Goal: Task Accomplishment & Management: Use online tool/utility

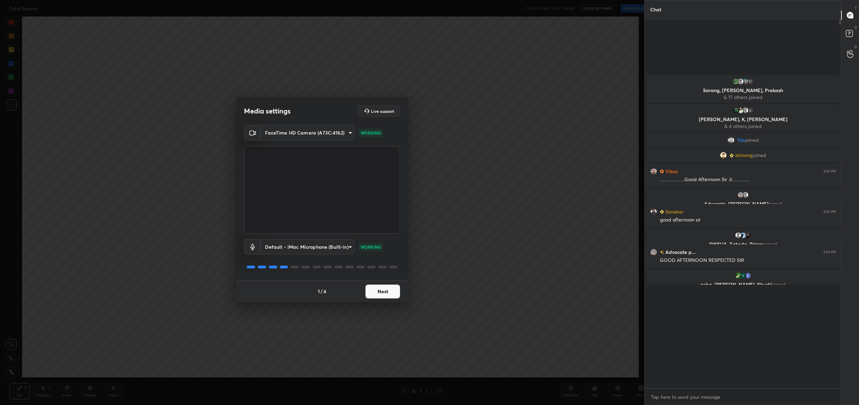
scroll to position [34153, 33898]
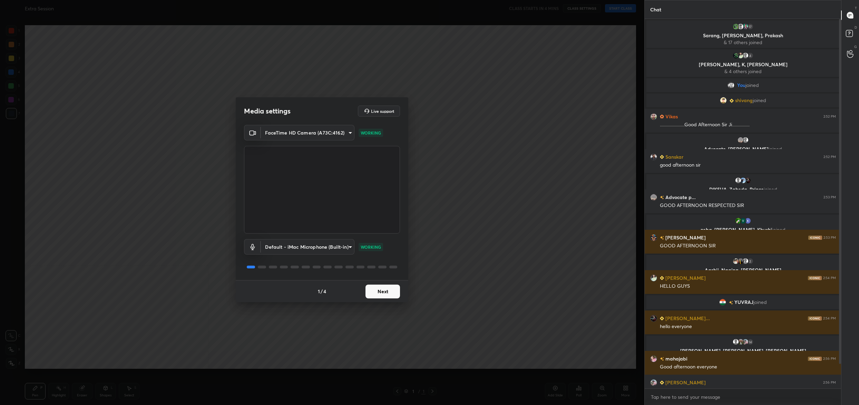
click at [377, 291] on button "Next" at bounding box center [383, 292] width 35 height 14
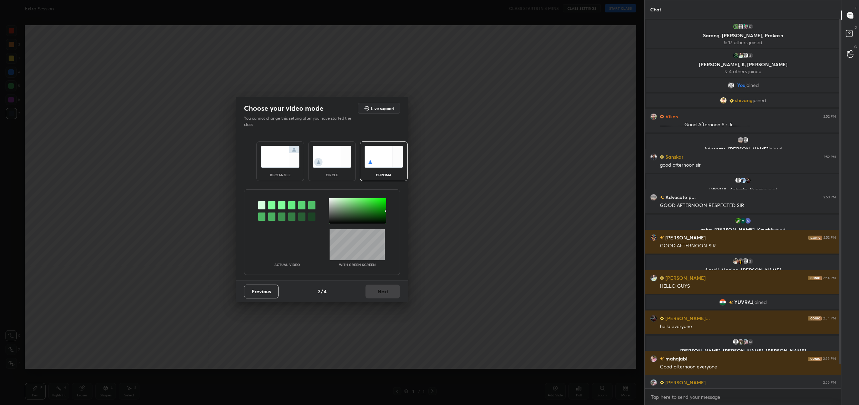
click at [377, 291] on div "Previous 2 / 4 Next" at bounding box center [322, 291] width 173 height 22
click at [332, 200] on div at bounding box center [357, 211] width 57 height 26
click at [386, 294] on button "Next" at bounding box center [383, 292] width 35 height 14
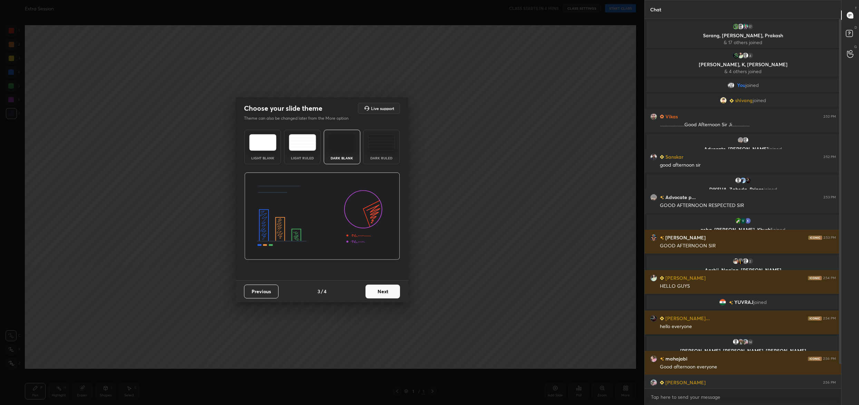
click at [386, 294] on button "Next" at bounding box center [383, 292] width 35 height 14
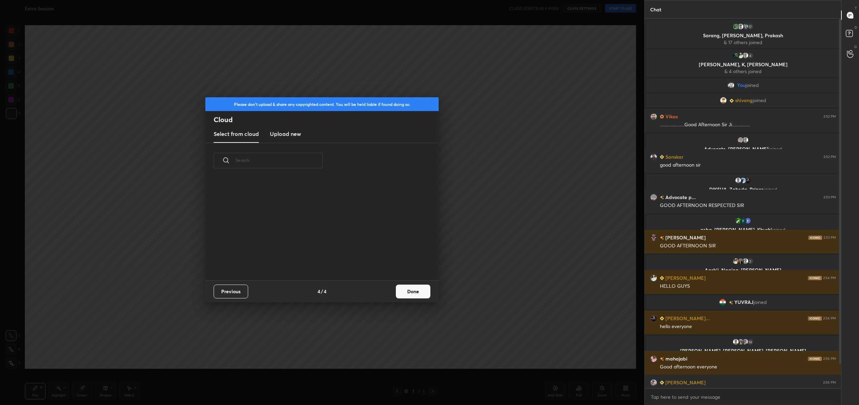
click at [408, 288] on button "Done" at bounding box center [413, 292] width 35 height 14
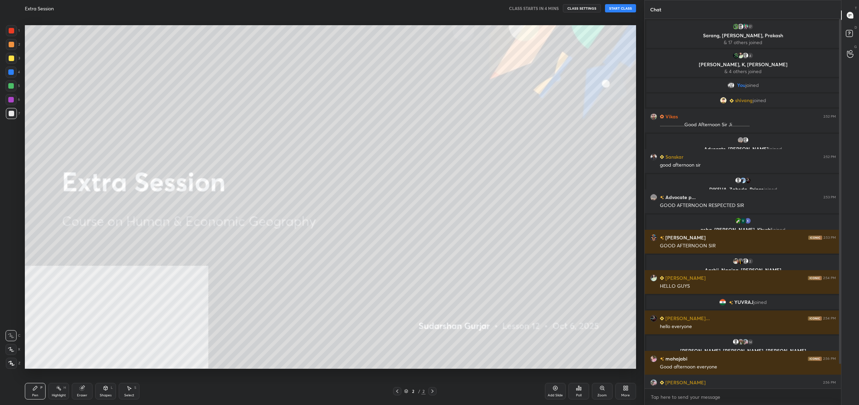
click at [617, 387] on div "More" at bounding box center [625, 391] width 21 height 17
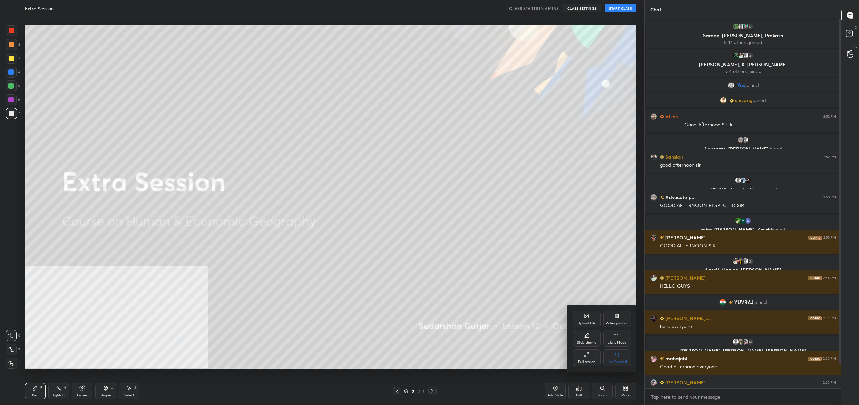
click at [592, 318] on div "Upload File" at bounding box center [587, 319] width 28 height 17
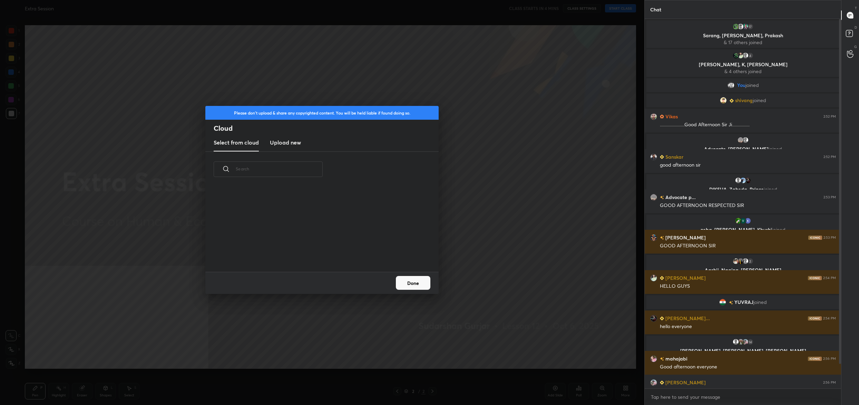
scroll to position [85, 221]
click at [267, 145] on div "Select from cloud Upload new" at bounding box center [321, 142] width 233 height 17
click at [275, 145] on h3 "Upload new" at bounding box center [285, 142] width 31 height 8
click at [321, 249] on label "Browse" at bounding box center [322, 252] width 31 height 11
click at [307, 249] on input "Browse" at bounding box center [307, 252] width 0 height 11
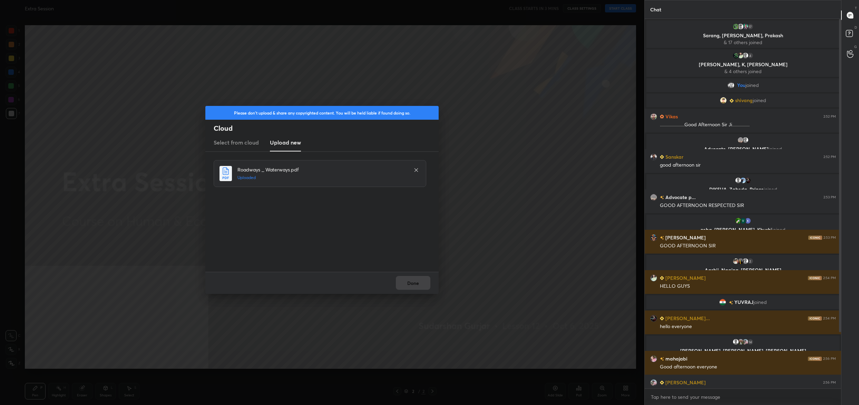
click at [415, 283] on div "Done" at bounding box center [321, 283] width 233 height 22
click at [415, 283] on button "Done" at bounding box center [413, 283] width 35 height 14
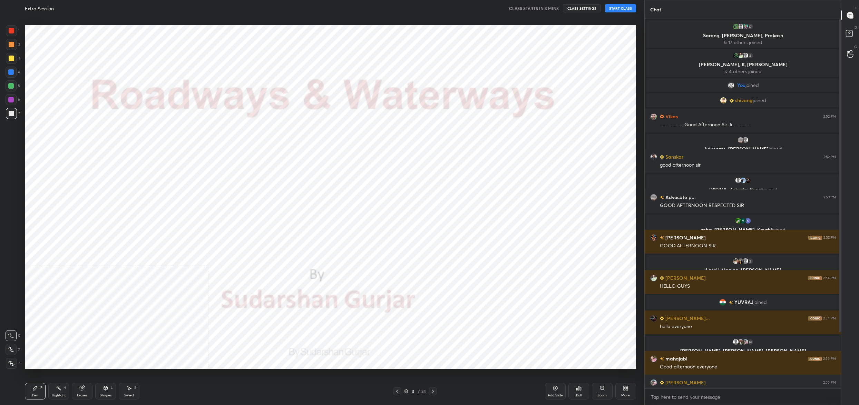
click at [408, 389] on div "3 / 24" at bounding box center [415, 391] width 22 height 6
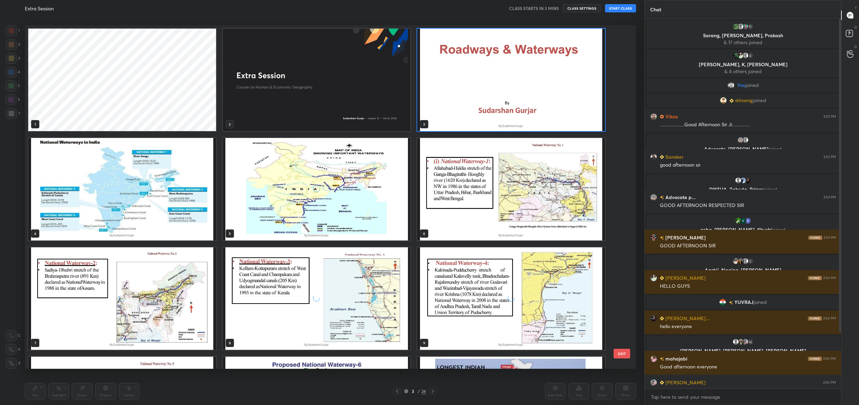
scroll to position [532, 0]
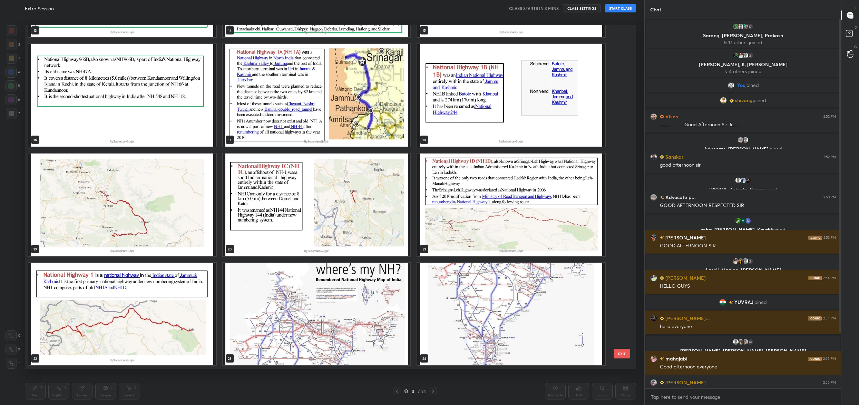
click at [345, 298] on img "grid" at bounding box center [317, 314] width 188 height 103
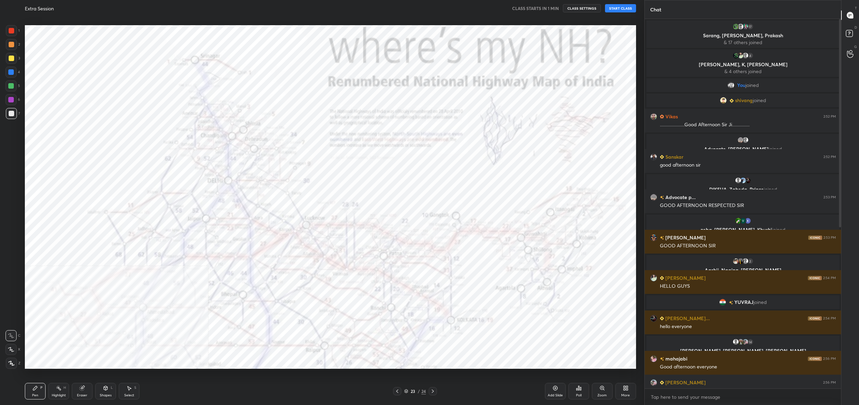
click at [613, 10] on button "START CLASS" at bounding box center [620, 8] width 31 height 8
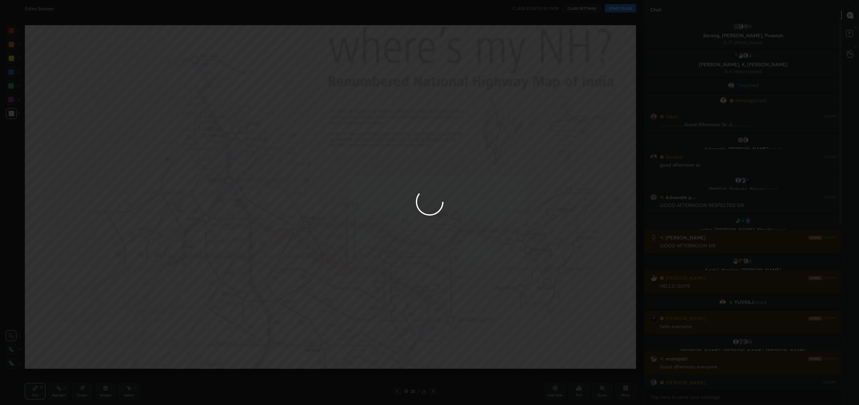
type textarea "x"
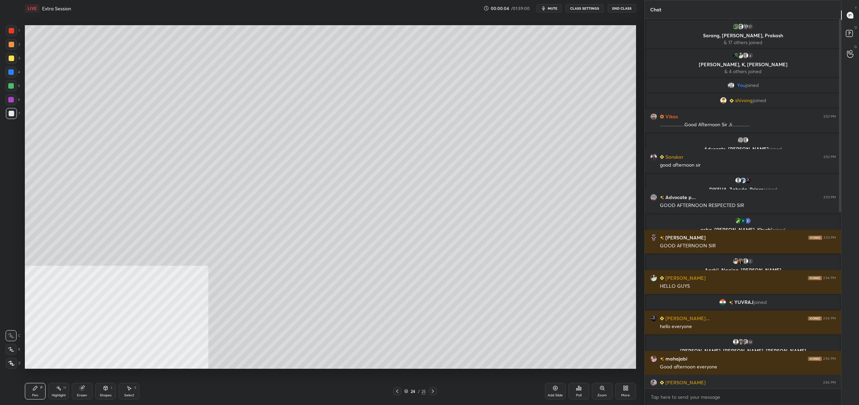
click at [548, 10] on button "mute" at bounding box center [549, 8] width 25 height 8
click at [573, 7] on button "CLASS SETTINGS" at bounding box center [585, 8] width 38 height 8
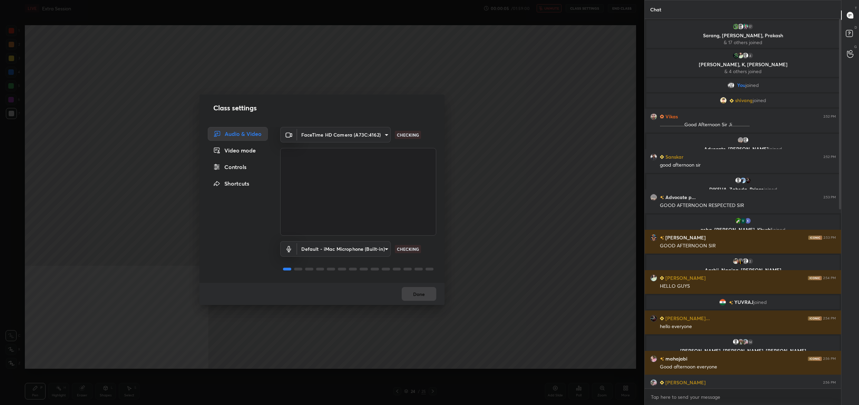
click at [246, 167] on div "Controls" at bounding box center [238, 167] width 60 height 14
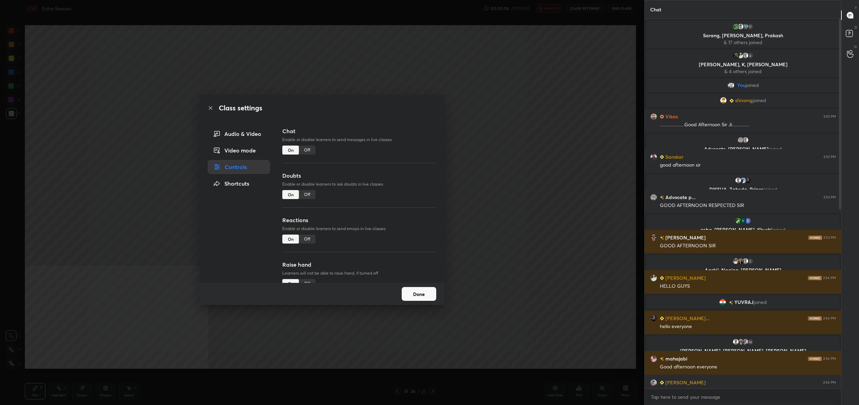
click at [305, 197] on div "Off" at bounding box center [307, 194] width 17 height 9
click at [423, 290] on button "Done" at bounding box center [419, 294] width 35 height 14
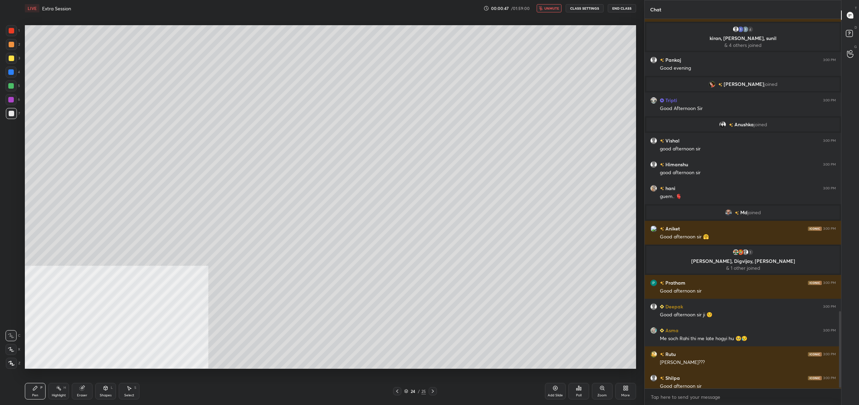
scroll to position [1423, 0]
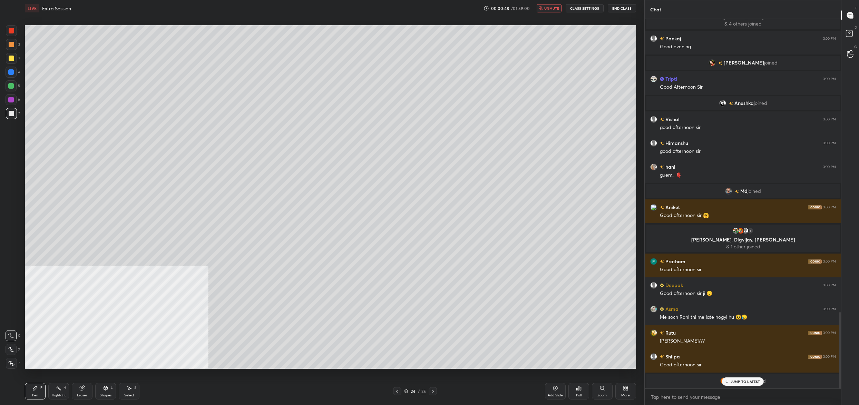
click at [562, 9] on button "unmute" at bounding box center [549, 8] width 25 height 8
click at [576, 9] on button "CLASS SETTINGS" at bounding box center [585, 8] width 38 height 8
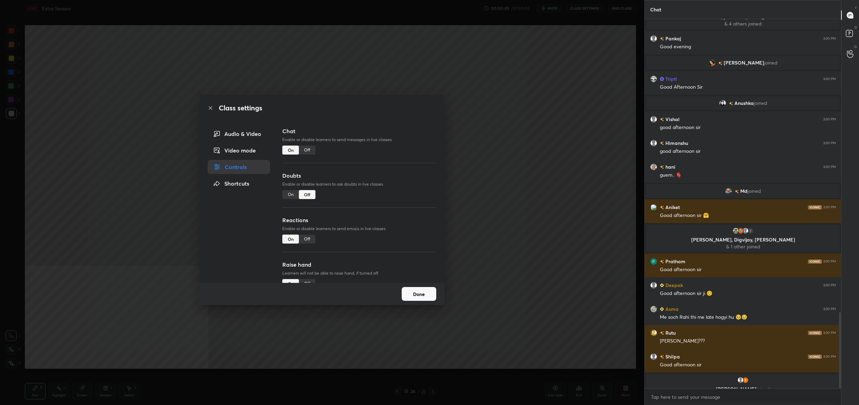
scroll to position [1413, 0]
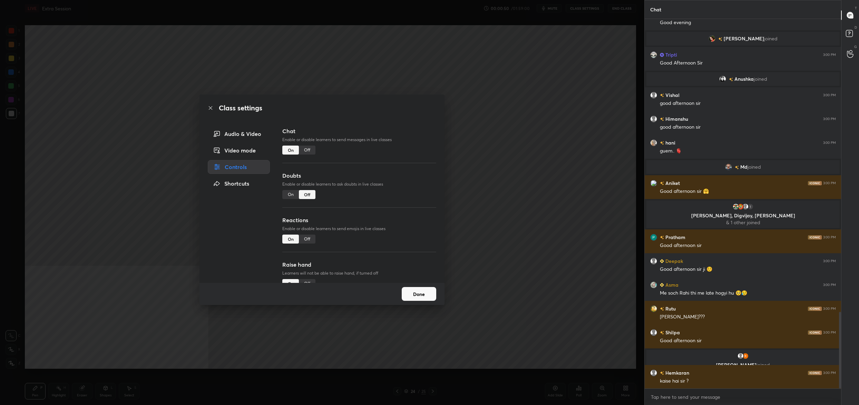
click at [424, 295] on button "Done" at bounding box center [419, 294] width 35 height 14
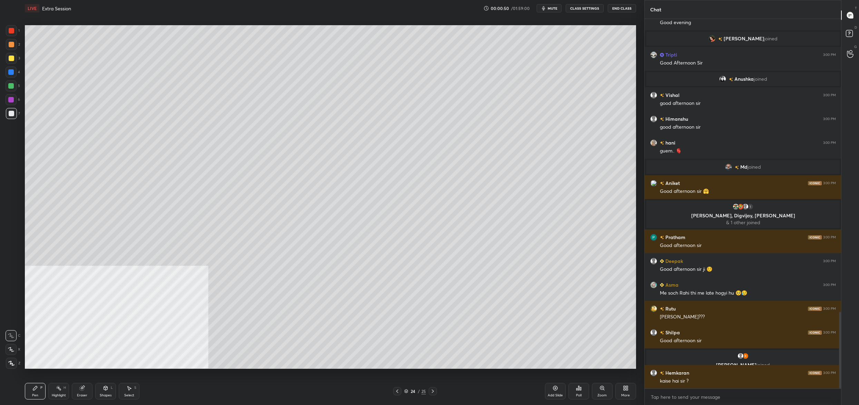
scroll to position [1461, 0]
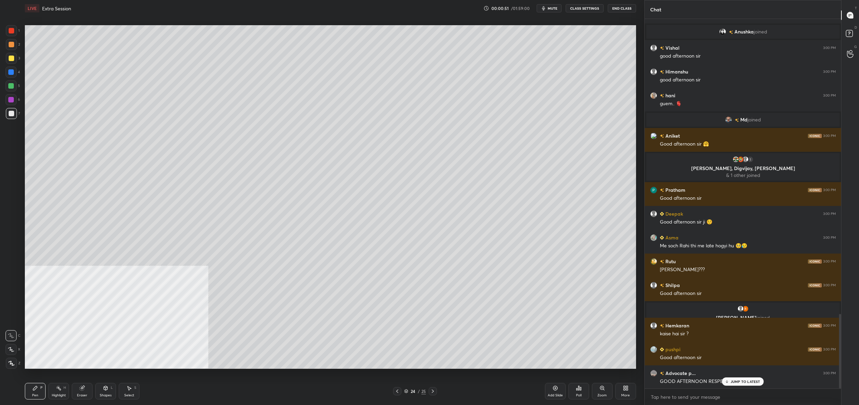
click at [550, 10] on span "mute" at bounding box center [553, 8] width 10 height 5
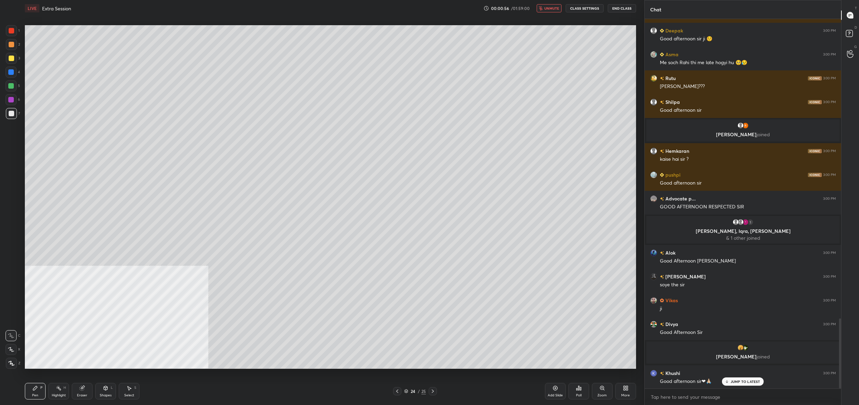
click at [542, 9] on icon "button" at bounding box center [541, 8] width 4 height 4
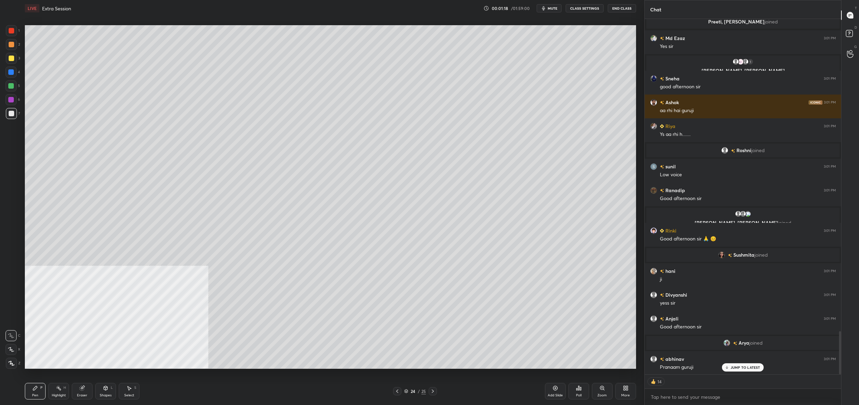
click at [625, 388] on icon at bounding box center [625, 387] width 2 height 2
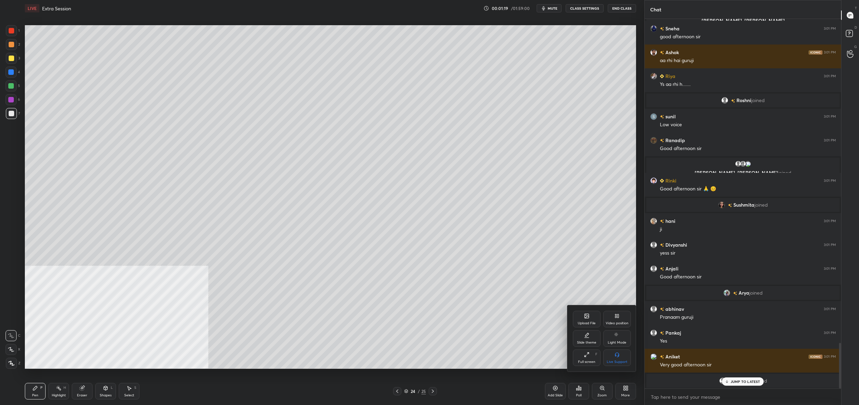
click at [582, 322] on div "Upload File" at bounding box center [587, 323] width 18 height 3
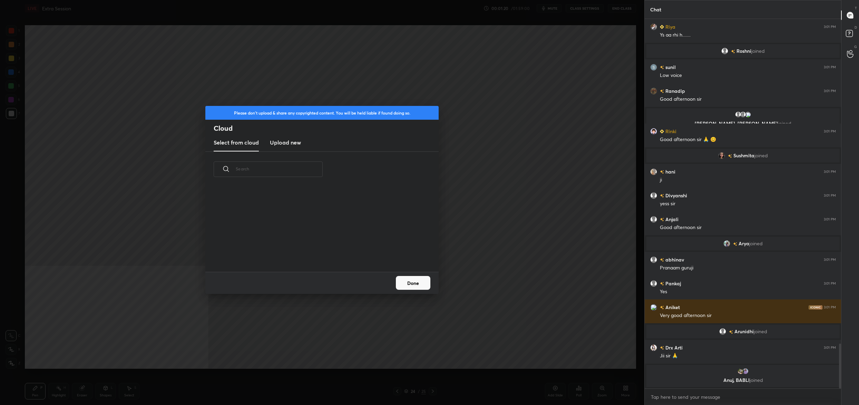
click at [276, 140] on h3 "Upload new" at bounding box center [285, 142] width 31 height 8
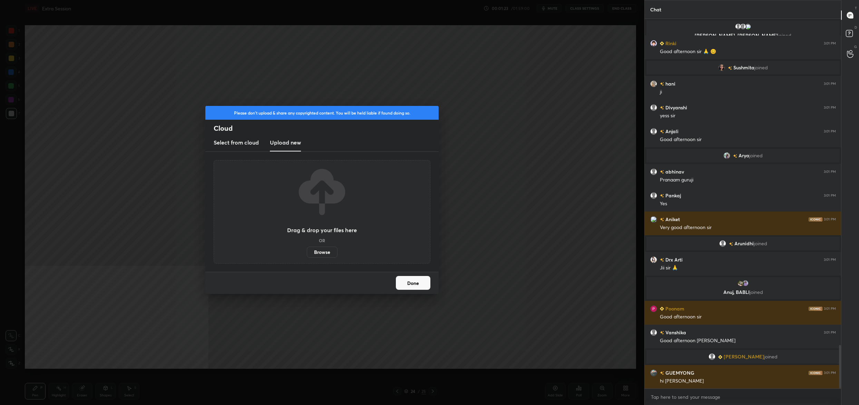
click at [331, 252] on label "Browse" at bounding box center [322, 252] width 31 height 11
click at [307, 252] on input "Browse" at bounding box center [307, 252] width 0 height 11
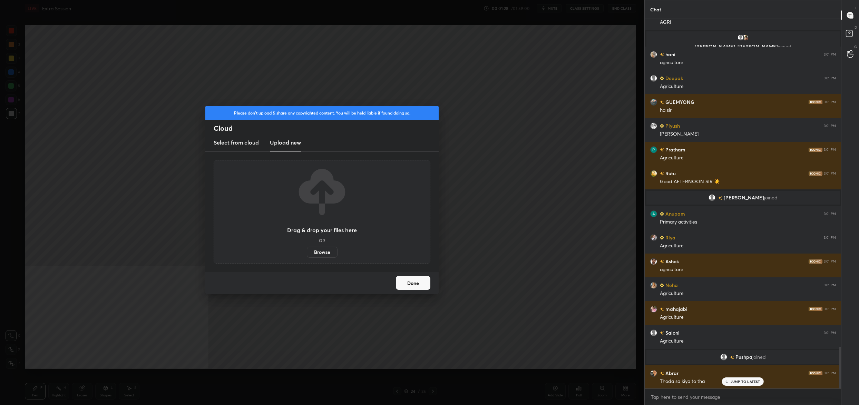
click at [421, 282] on button "Done" at bounding box center [413, 283] width 35 height 14
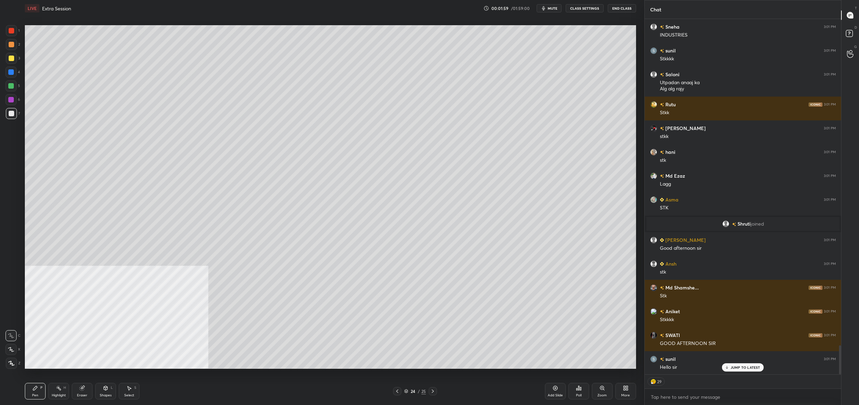
click at [409, 390] on div "24 / 25" at bounding box center [415, 391] width 22 height 6
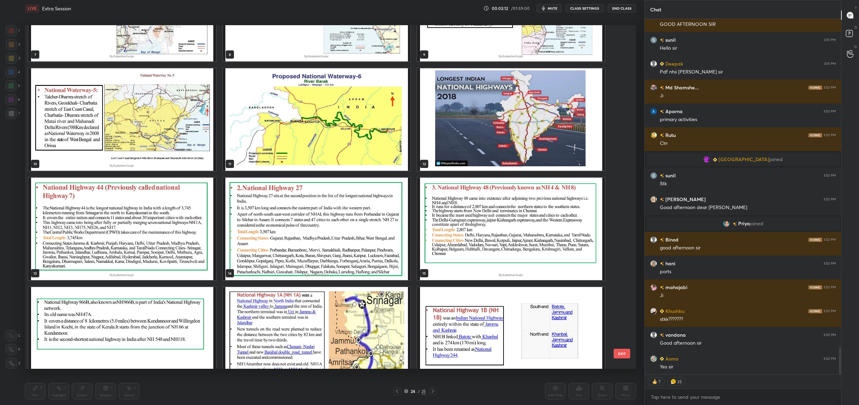
click at [541, 93] on img "grid" at bounding box center [511, 119] width 188 height 103
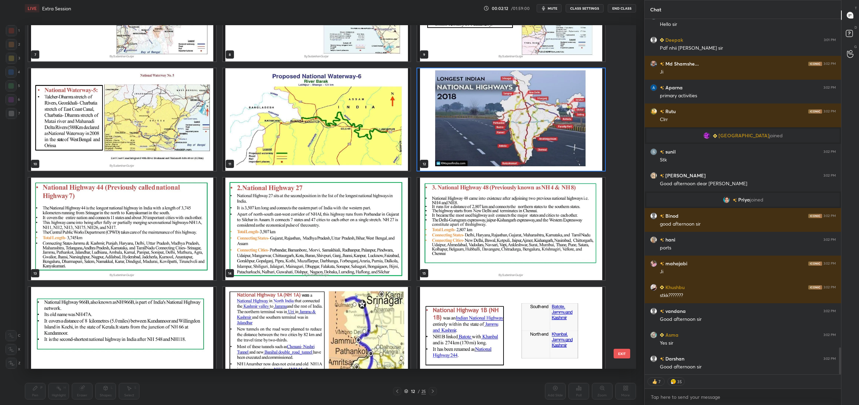
click at [541, 93] on img "grid" at bounding box center [511, 119] width 188 height 103
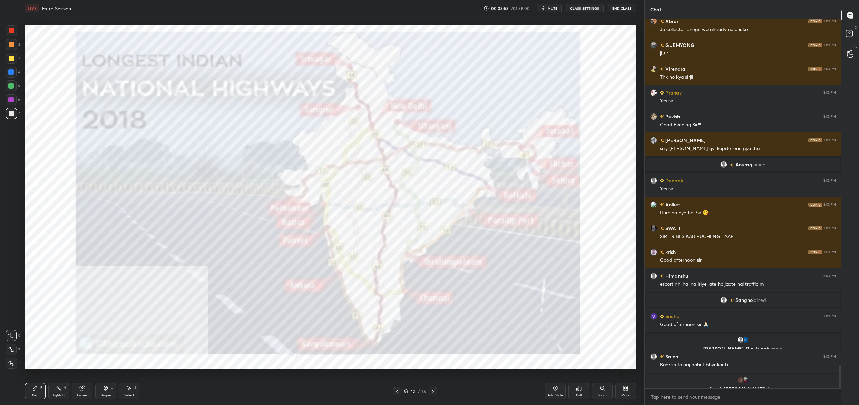
scroll to position [5599, 0]
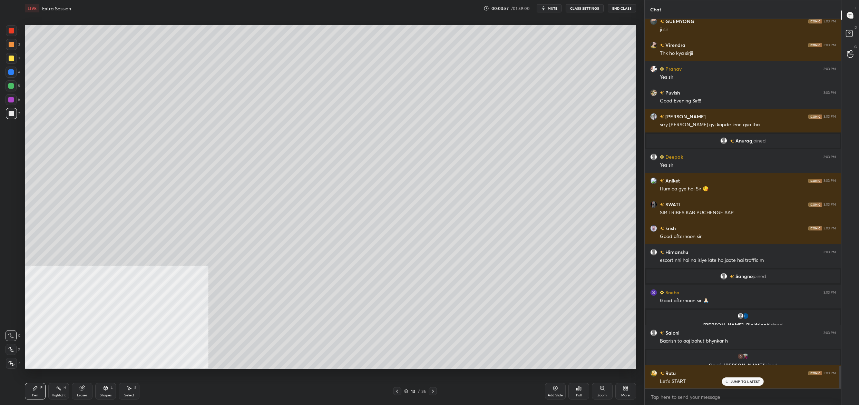
click at [19, 55] on div "1 2 3 4 5 6 7 C X Z C X Z E E Erase all H H" at bounding box center [11, 197] width 22 height 344
click at [14, 59] on div at bounding box center [11, 58] width 11 height 11
drag, startPoint x: 14, startPoint y: 59, endPoint x: 22, endPoint y: 49, distance: 13.0
click at [14, 59] on div at bounding box center [11, 58] width 11 height 11
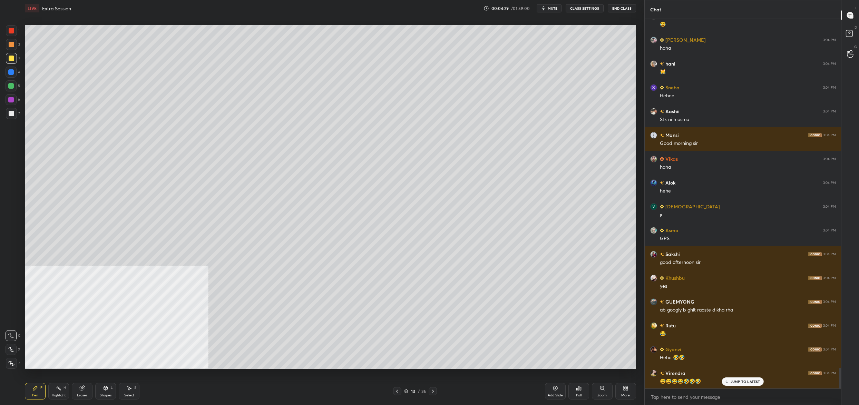
scroll to position [6278, 0]
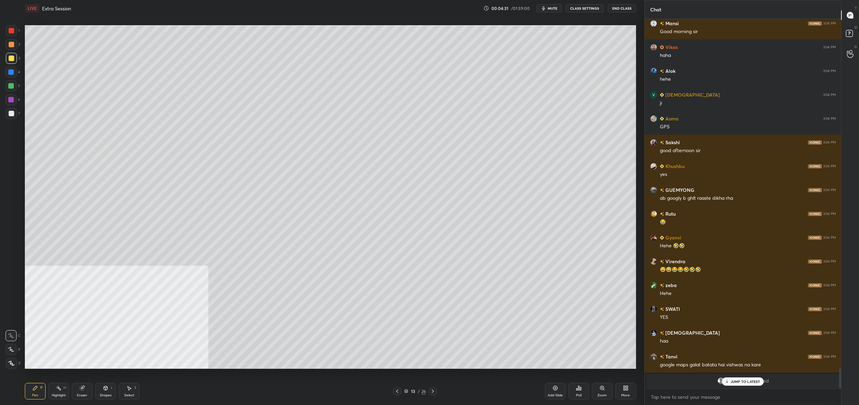
drag, startPoint x: 14, startPoint y: 95, endPoint x: 12, endPoint y: 89, distance: 5.9
click at [13, 95] on div at bounding box center [11, 99] width 11 height 11
click at [11, 87] on div at bounding box center [11, 85] width 11 height 11
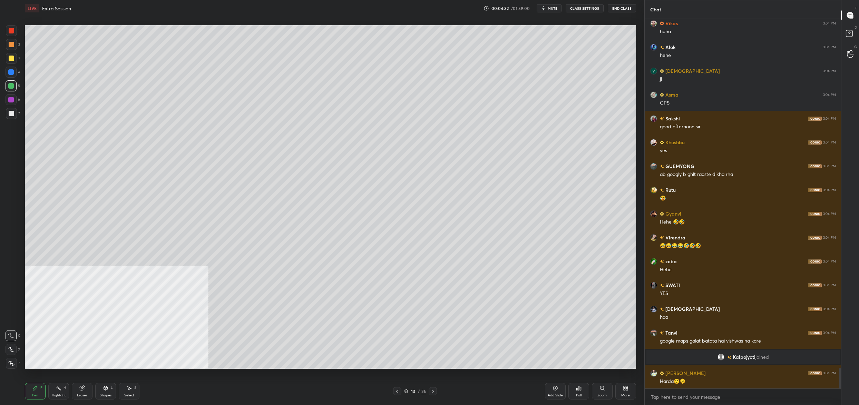
click at [9, 350] on icon at bounding box center [11, 349] width 6 height 5
drag, startPoint x: 11, startPoint y: 350, endPoint x: 2, endPoint y: 347, distance: 9.5
click at [11, 350] on icon at bounding box center [11, 349] width 6 height 5
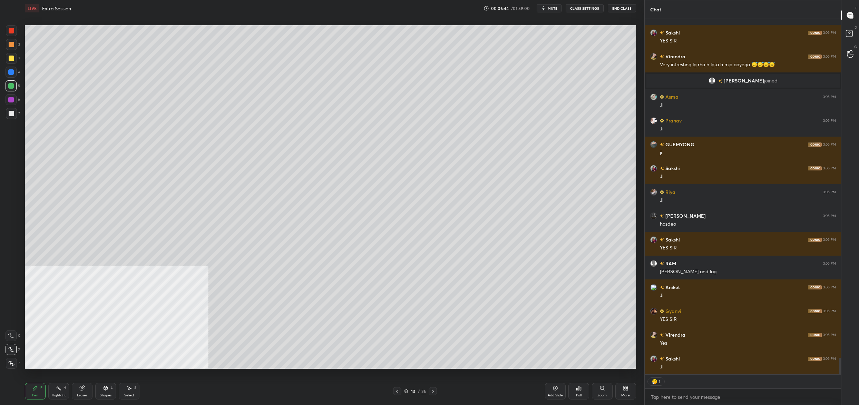
scroll to position [7294, 0]
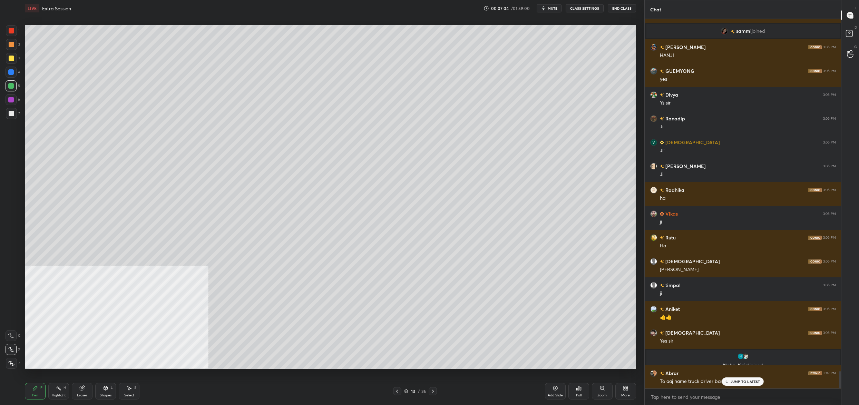
click at [18, 118] on div "7" at bounding box center [13, 113] width 14 height 11
click at [14, 118] on div at bounding box center [11, 113] width 11 height 11
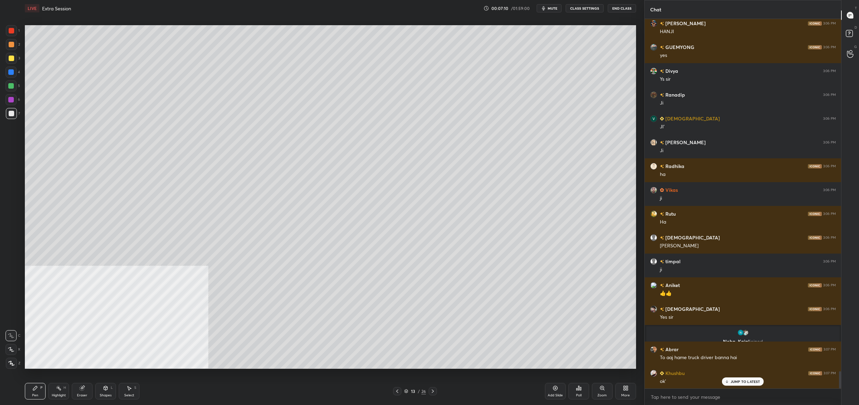
click at [12, 352] on icon at bounding box center [11, 349] width 6 height 5
drag, startPoint x: 12, startPoint y: 351, endPoint x: 21, endPoint y: 343, distance: 12.5
click at [12, 351] on icon at bounding box center [11, 350] width 6 height 4
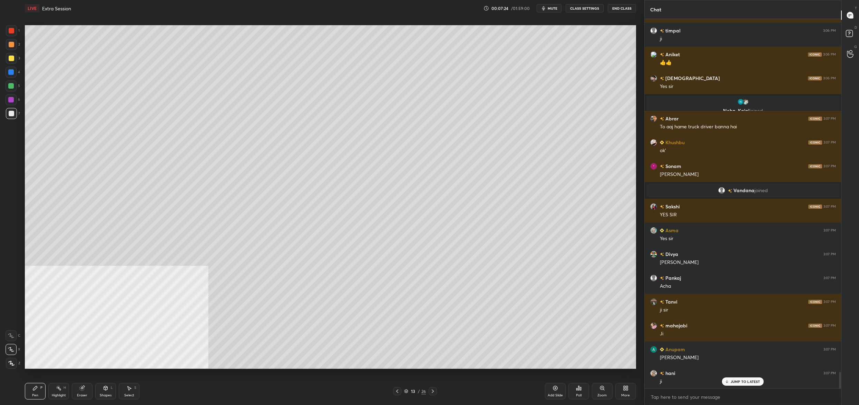
click at [410, 389] on div "13" at bounding box center [413, 391] width 7 height 4
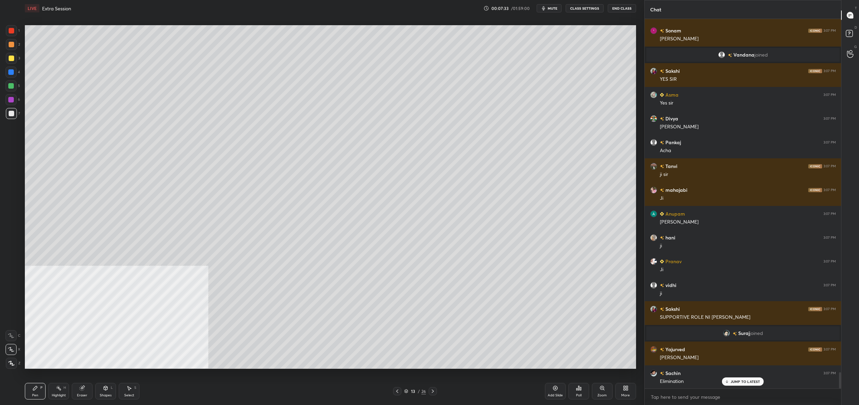
click at [408, 392] on div "13 / 26" at bounding box center [415, 391] width 22 height 6
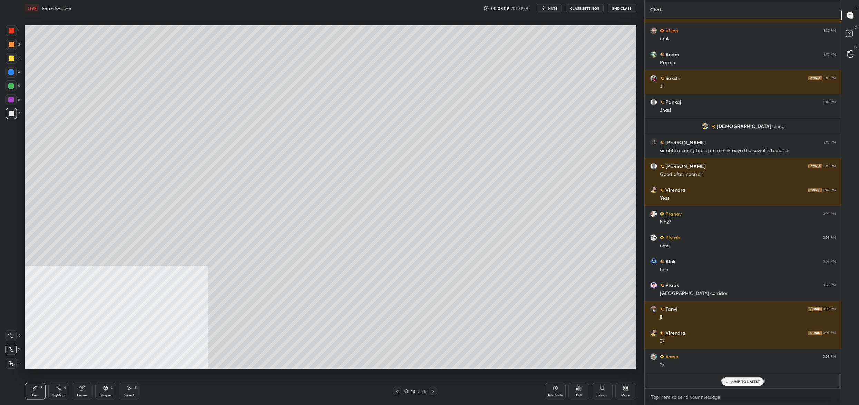
click at [410, 390] on div "13" at bounding box center [413, 391] width 7 height 4
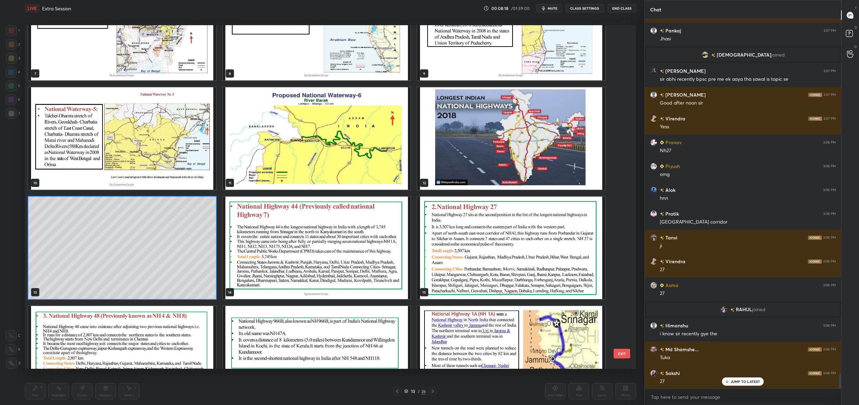
click at [538, 185] on img "grid" at bounding box center [511, 138] width 188 height 103
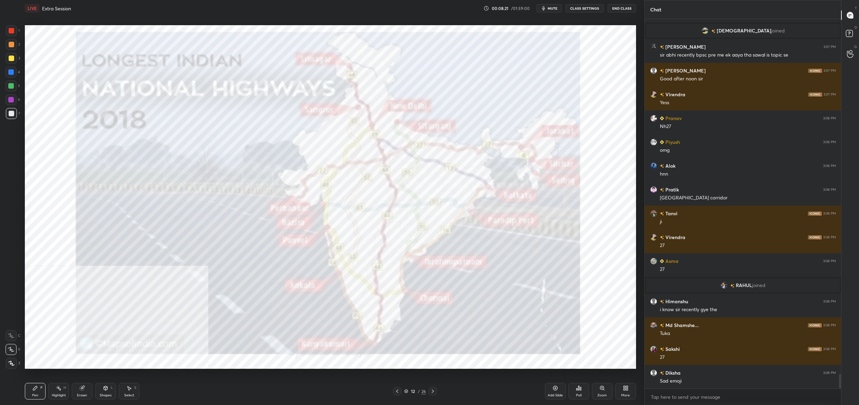
click at [11, 28] on div at bounding box center [12, 31] width 6 height 6
click at [16, 31] on div at bounding box center [11, 30] width 11 height 11
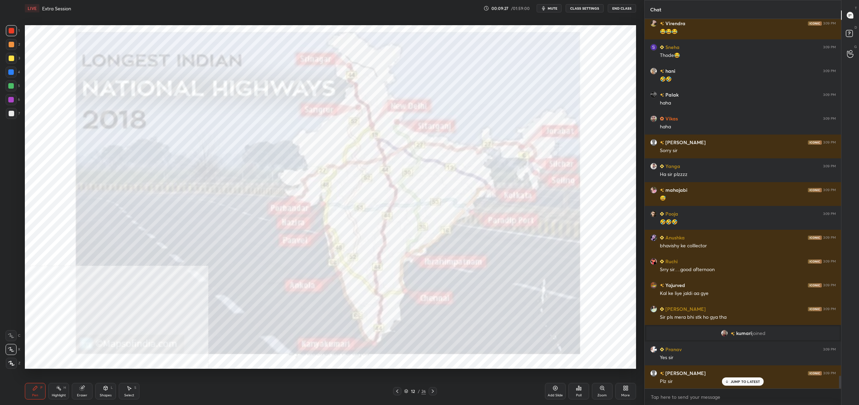
scroll to position [10398, 0]
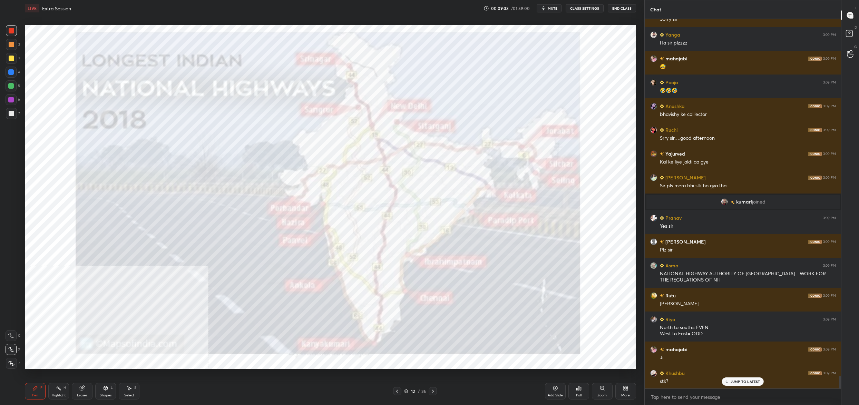
click at [20, 82] on div "1 2 3 4 5 6 7 C X Z C X Z E E Erase all H H" at bounding box center [11, 197] width 22 height 344
drag, startPoint x: 14, startPoint y: 83, endPoint x: 7, endPoint y: 86, distance: 7.8
click at [12, 84] on div at bounding box center [11, 85] width 11 height 11
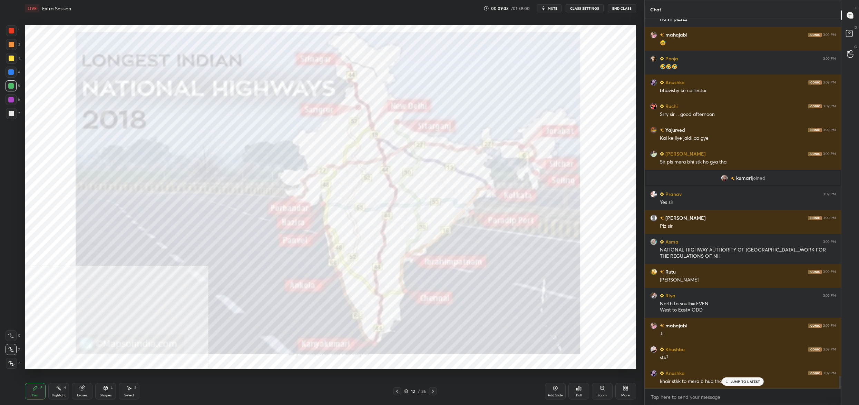
drag, startPoint x: 9, startPoint y: 72, endPoint x: 13, endPoint y: 73, distance: 5.0
click at [9, 72] on div at bounding box center [11, 72] width 6 height 6
click at [15, 73] on div at bounding box center [11, 72] width 11 height 11
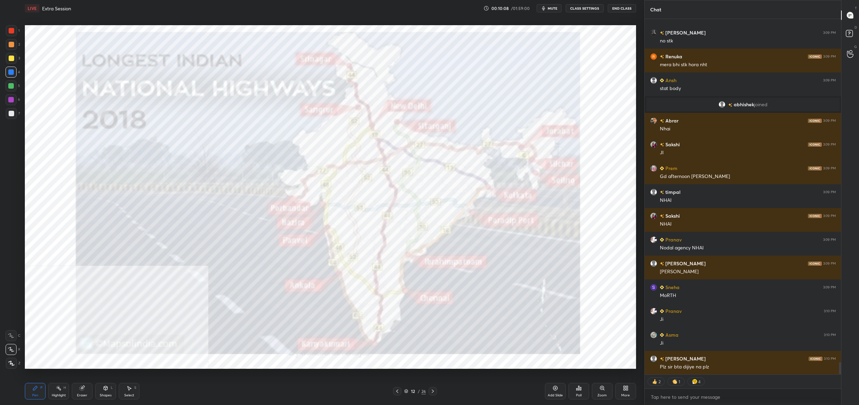
click at [636, 100] on div "Setting up your live class Poll for secs No correct answer Start poll" at bounding box center [330, 197] width 617 height 361
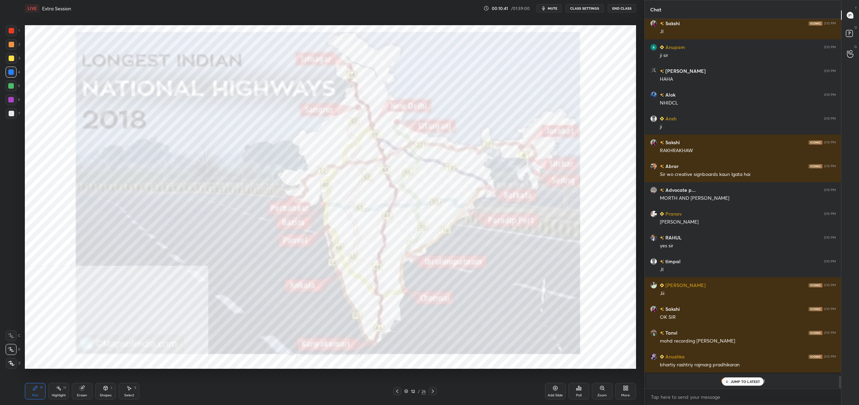
drag, startPoint x: 410, startPoint y: 392, endPoint x: 409, endPoint y: 381, distance: 10.8
click at [409, 393] on div "12 / 26" at bounding box center [415, 391] width 22 height 6
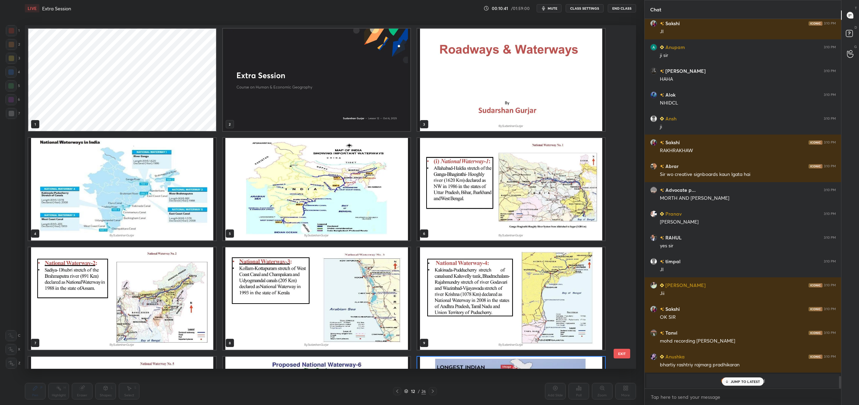
scroll to position [94, 0]
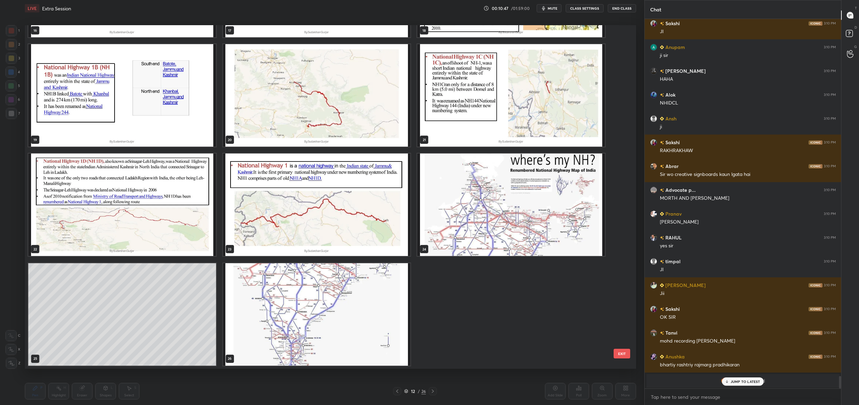
click at [554, 232] on img "grid" at bounding box center [511, 205] width 188 height 103
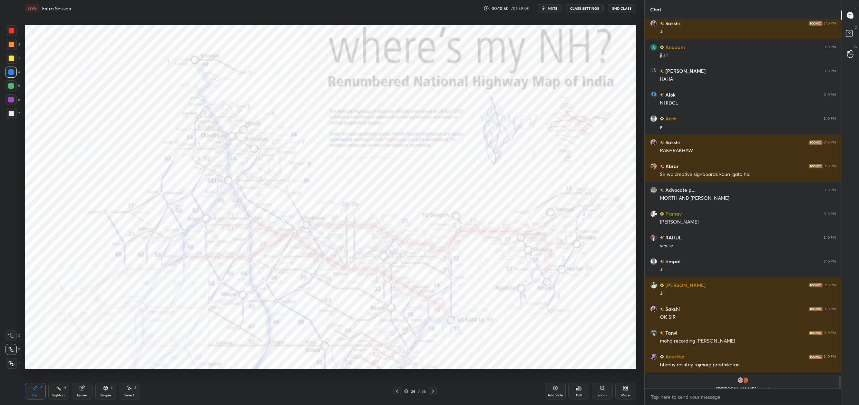
click at [432, 393] on icon at bounding box center [433, 392] width 6 height 6
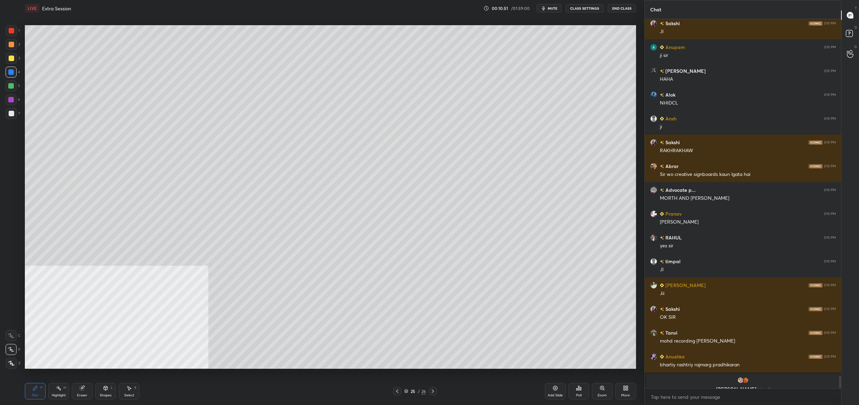
click at [434, 393] on icon at bounding box center [433, 392] width 6 height 6
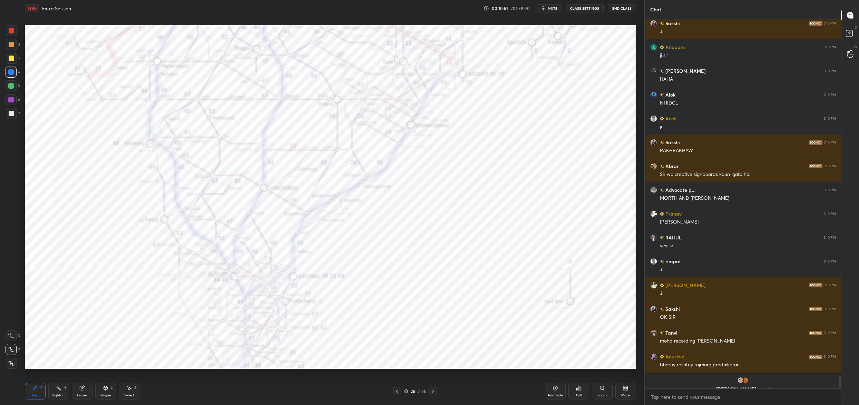
click at [621, 390] on div "More" at bounding box center [625, 391] width 21 height 17
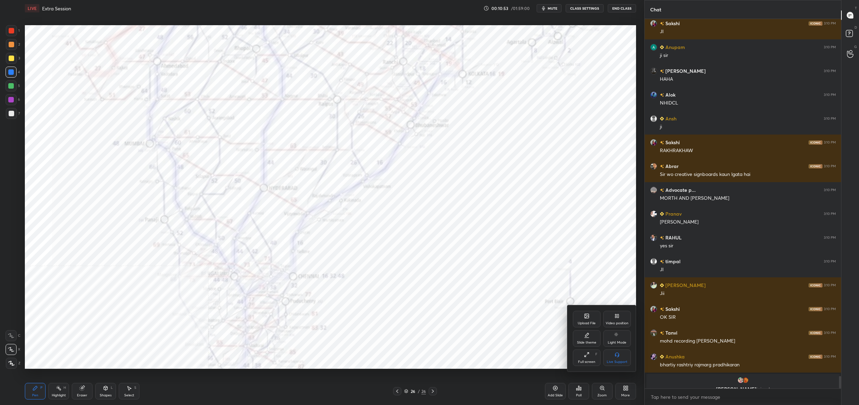
click at [597, 321] on div "Upload File" at bounding box center [587, 319] width 28 height 17
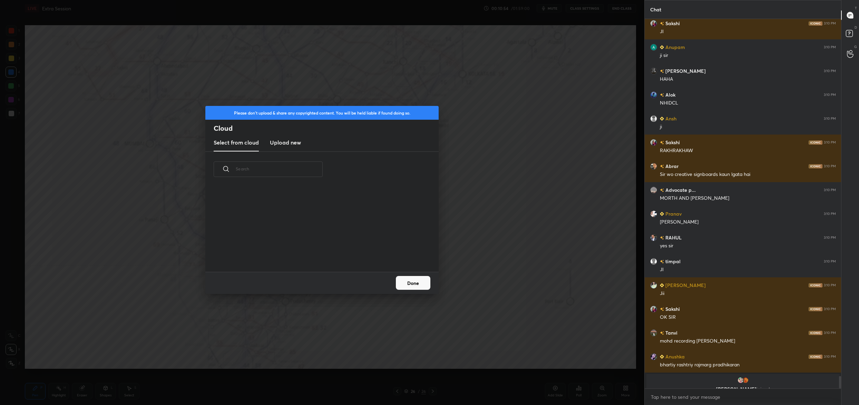
scroll to position [10656, 0]
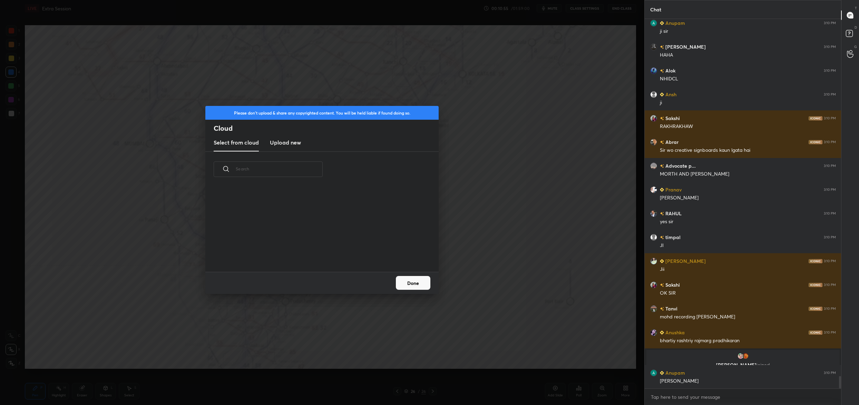
click at [294, 139] on h3 "Upload new" at bounding box center [285, 142] width 31 height 8
click at [330, 249] on label "Browse" at bounding box center [322, 252] width 31 height 11
click at [307, 249] on input "Browse" at bounding box center [307, 252] width 0 height 11
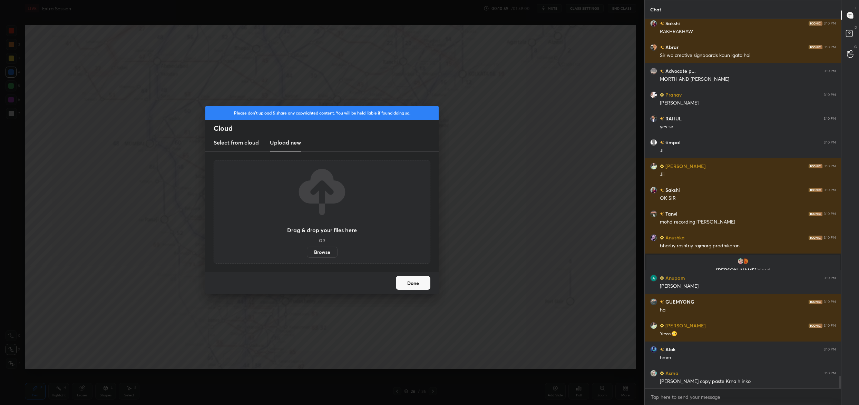
scroll to position [10775, 0]
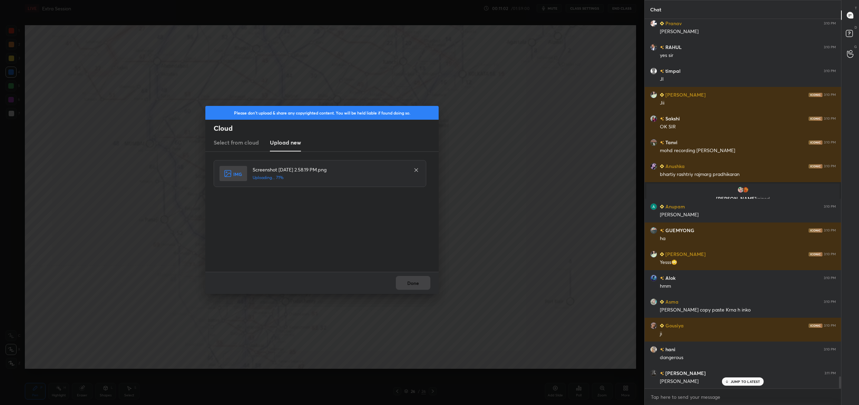
click at [404, 287] on div "Done" at bounding box center [321, 283] width 233 height 22
click at [411, 283] on button "Done" at bounding box center [413, 283] width 35 height 14
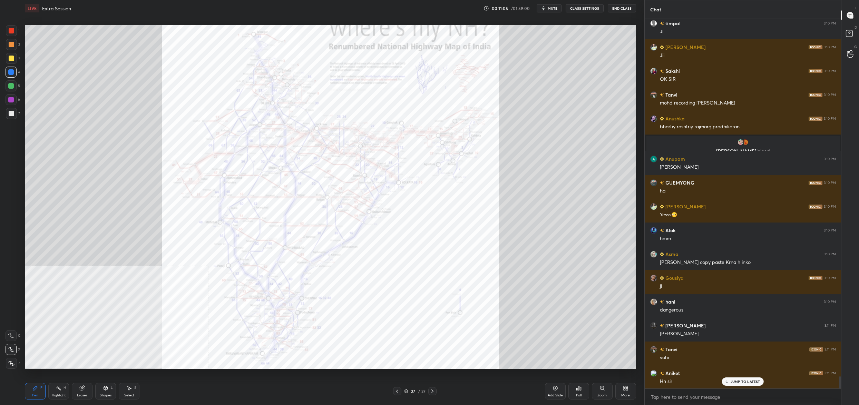
click at [623, 388] on div "More" at bounding box center [625, 391] width 21 height 17
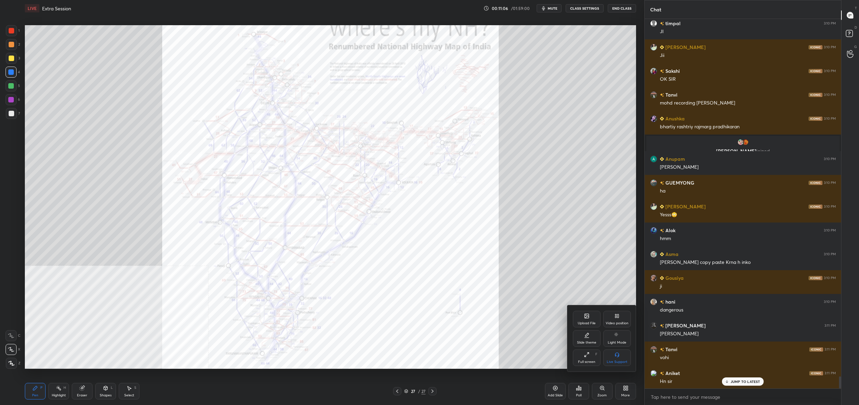
click at [621, 317] on div "Video position" at bounding box center [617, 319] width 28 height 17
click at [626, 351] on div "Bottom right" at bounding box center [617, 358] width 28 height 17
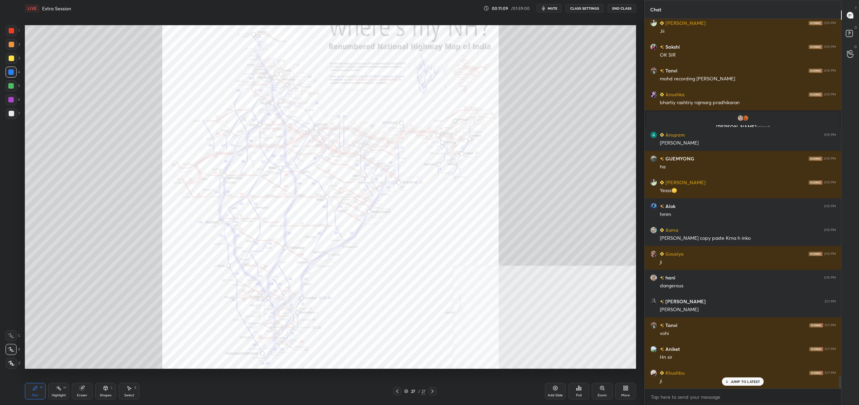
scroll to position [10948, 0]
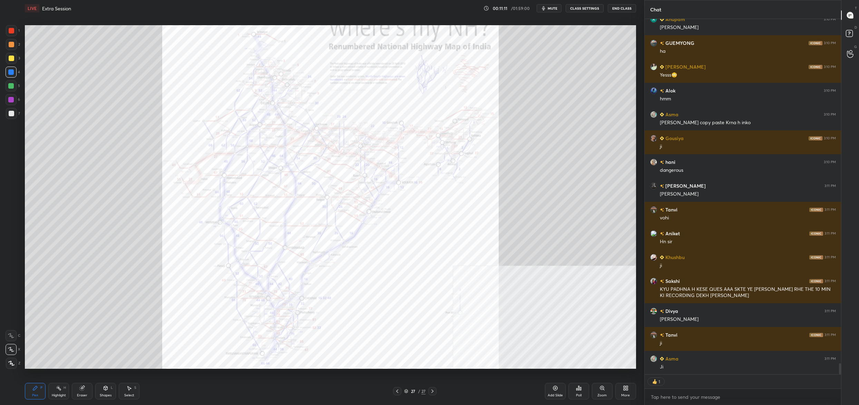
click at [603, 395] on div "Zoom" at bounding box center [602, 391] width 21 height 17
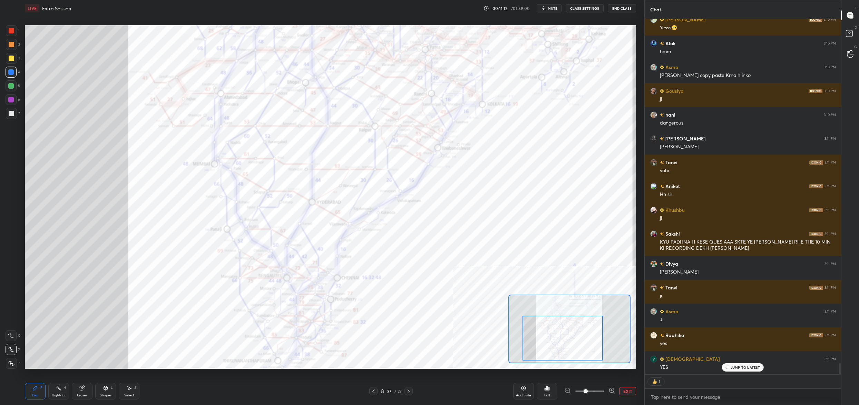
drag, startPoint x: 585, startPoint y: 326, endPoint x: 581, endPoint y: 330, distance: 5.1
click at [581, 330] on div at bounding box center [563, 338] width 80 height 45
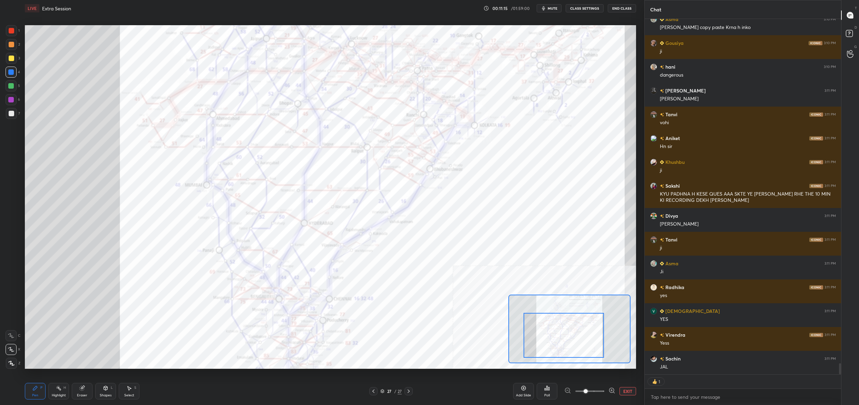
click at [624, 390] on button "EXIT" at bounding box center [628, 391] width 17 height 8
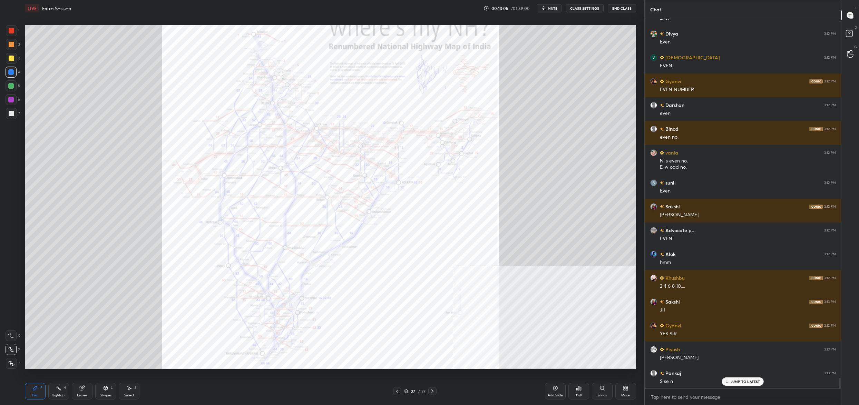
scroll to position [12671, 0]
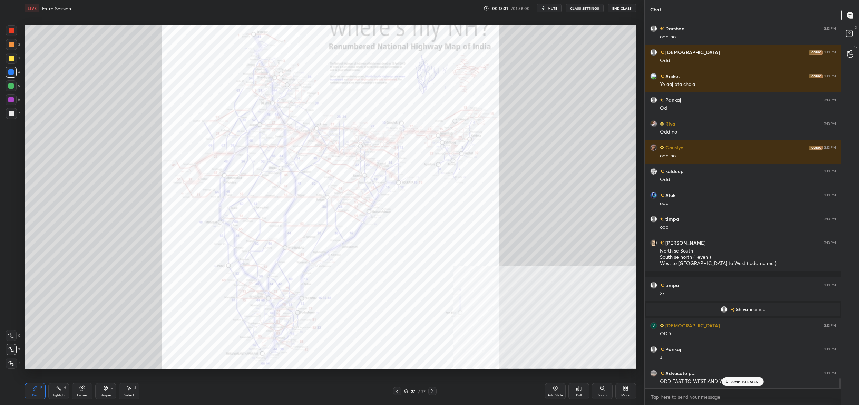
click at [409, 385] on div "Pen P Highlight H Eraser Shapes L Select S 27 / 27 Add Slide Poll Zoom More" at bounding box center [330, 392] width 611 height 28
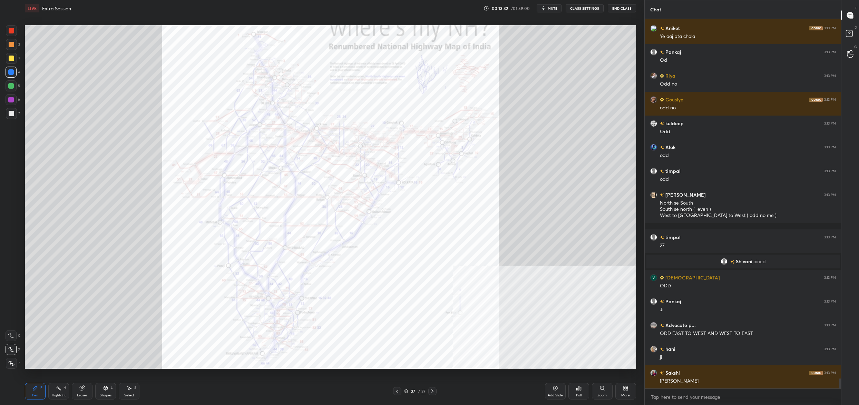
drag, startPoint x: 409, startPoint y: 393, endPoint x: 400, endPoint y: 395, distance: 8.8
click at [409, 393] on div "27 / 27" at bounding box center [414, 391] width 21 height 6
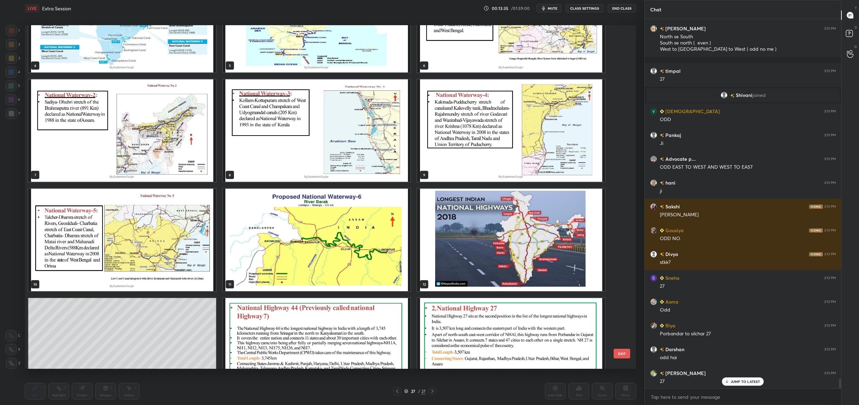
click at [528, 249] on img "grid" at bounding box center [511, 240] width 188 height 103
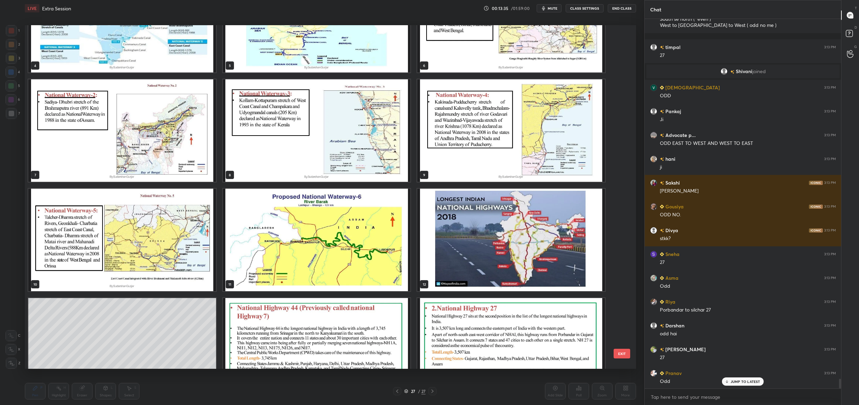
click at [528, 249] on img "grid" at bounding box center [511, 240] width 188 height 103
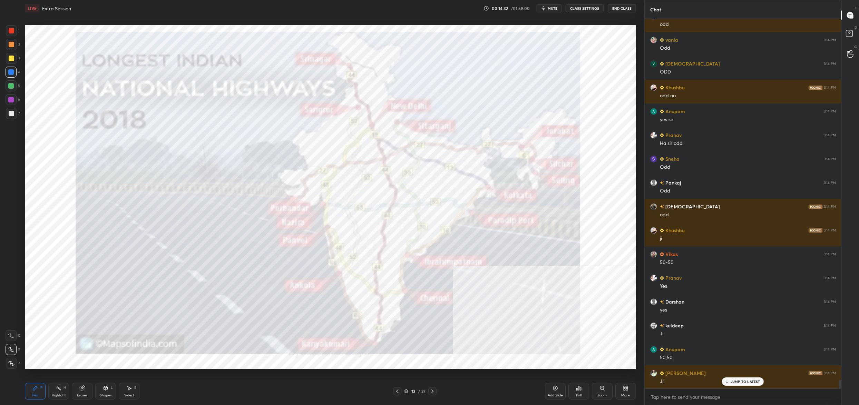
drag, startPoint x: 407, startPoint y: 392, endPoint x: 402, endPoint y: 392, distance: 4.1
click at [407, 390] on icon at bounding box center [406, 391] width 4 height 4
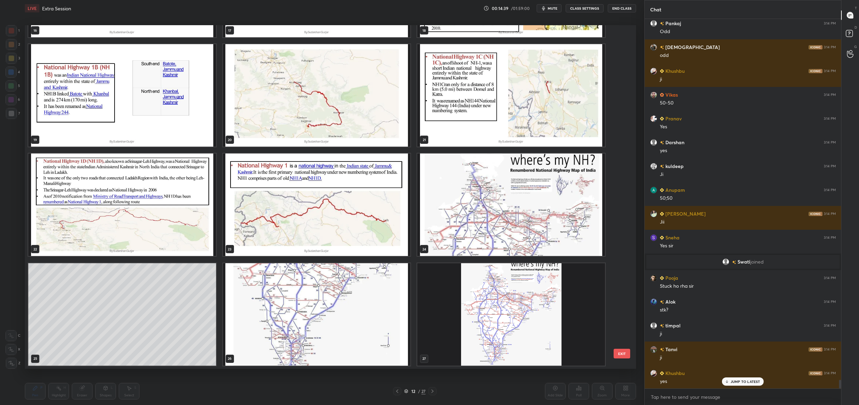
click at [535, 296] on img "grid" at bounding box center [511, 314] width 188 height 103
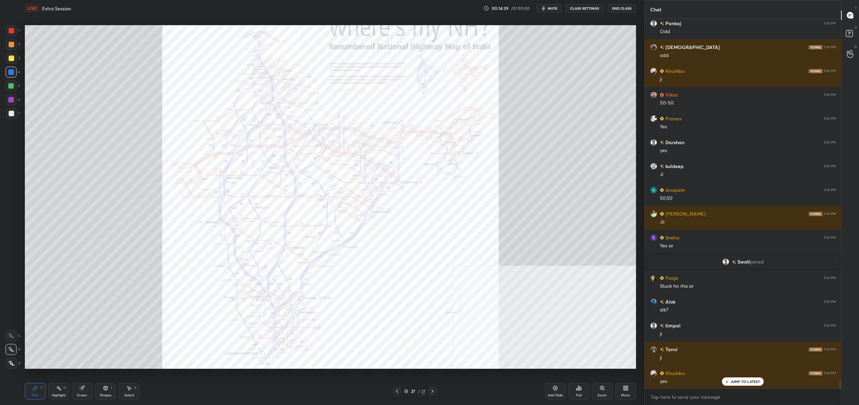
click at [535, 296] on img "grid" at bounding box center [511, 314] width 188 height 103
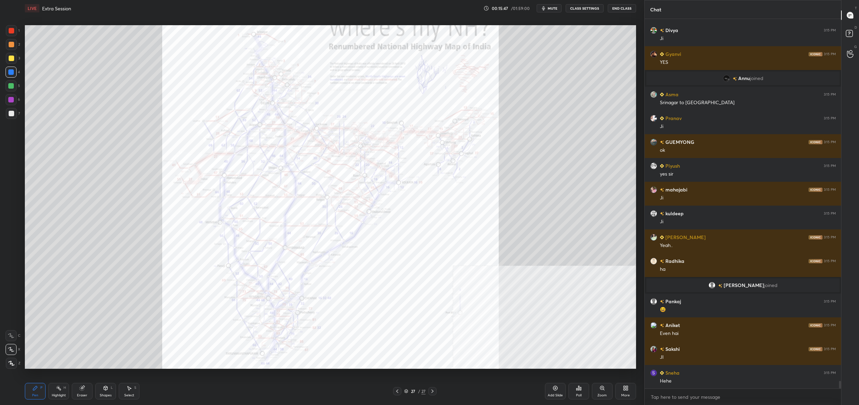
click at [16, 39] on div "2" at bounding box center [13, 44] width 14 height 11
click at [12, 55] on div at bounding box center [11, 58] width 11 height 11
click at [14, 58] on div at bounding box center [11, 58] width 11 height 11
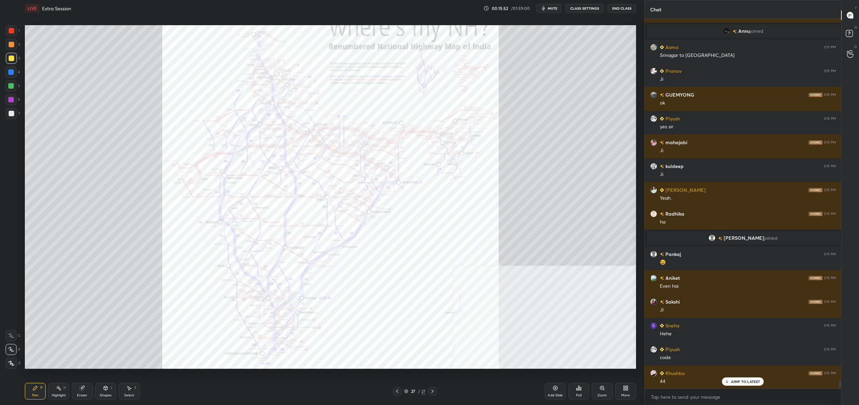
click at [16, 82] on div "5" at bounding box center [13, 85] width 14 height 11
click at [14, 82] on div at bounding box center [11, 85] width 11 height 11
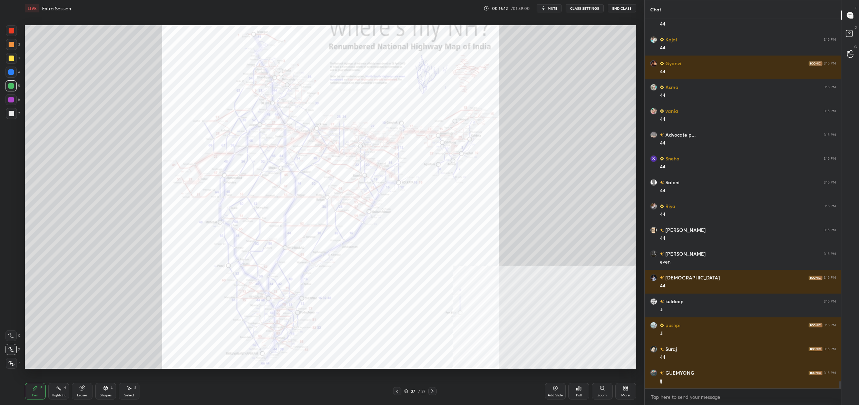
drag, startPoint x: 10, startPoint y: 59, endPoint x: 15, endPoint y: 58, distance: 5.2
click at [15, 59] on div at bounding box center [11, 58] width 11 height 11
click at [11, 59] on div at bounding box center [12, 59] width 6 height 6
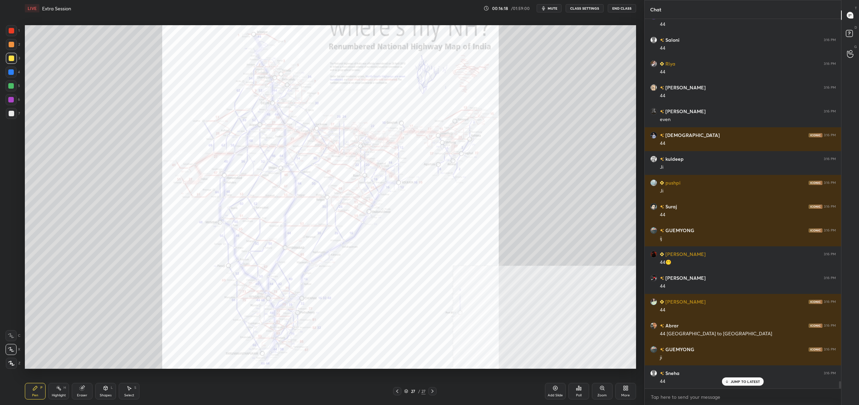
click at [11, 86] on div at bounding box center [11, 86] width 6 height 6
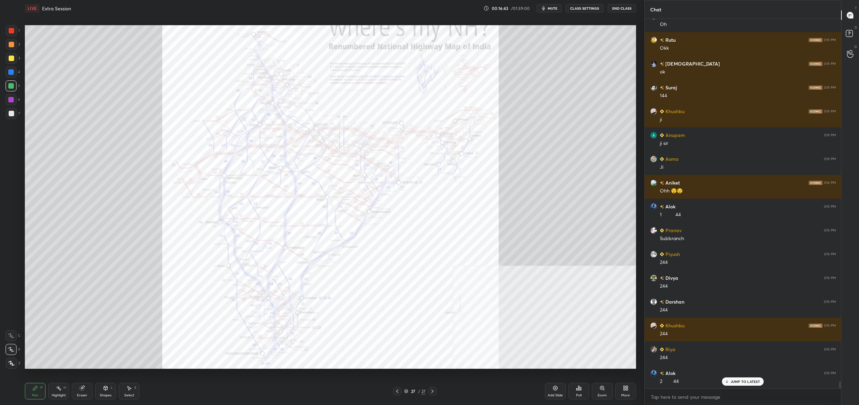
drag, startPoint x: 12, startPoint y: 64, endPoint x: 8, endPoint y: 75, distance: 11.6
click at [13, 66] on div "3" at bounding box center [13, 60] width 14 height 14
click at [5, 81] on div "1 2 3 4 5 6 7 C X Z C X Z E E Erase all H H" at bounding box center [11, 197] width 22 height 344
click at [10, 75] on div at bounding box center [11, 72] width 11 height 11
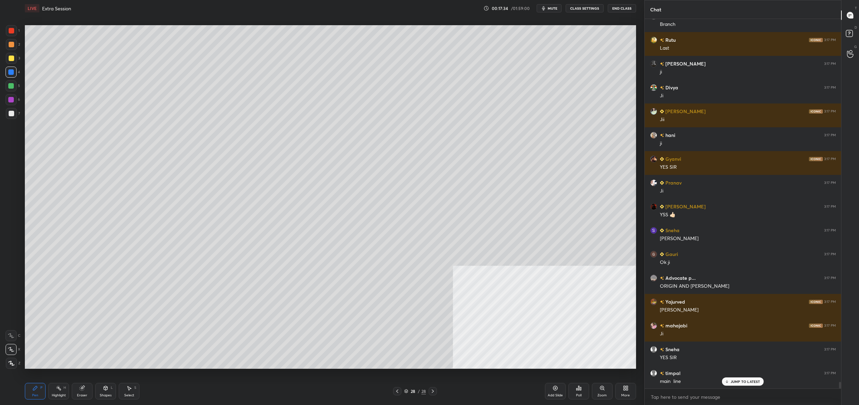
click at [409, 391] on div "Pen P Highlight H Eraser Shapes L Select S 28 / 28 Add Slide Poll Zoom More" at bounding box center [330, 392] width 611 height 28
click at [410, 390] on div "28" at bounding box center [413, 391] width 7 height 4
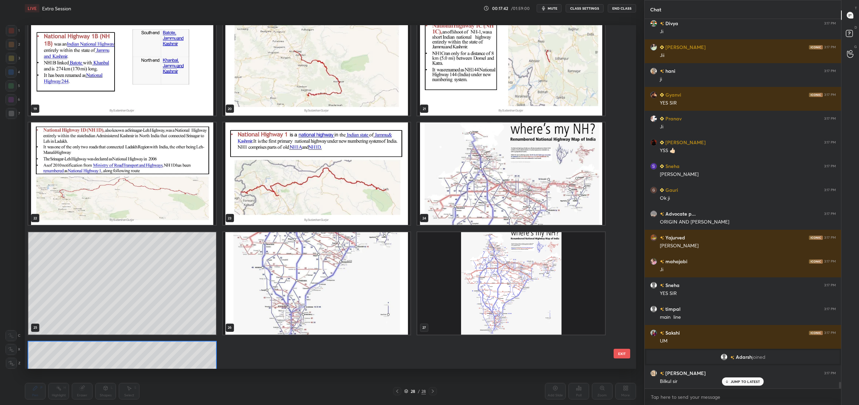
click at [465, 280] on img "grid" at bounding box center [511, 283] width 188 height 103
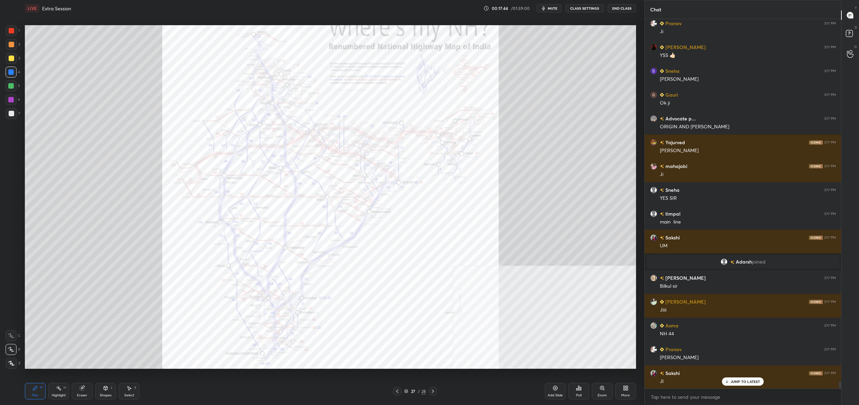
click at [12, 27] on div at bounding box center [11, 30] width 11 height 11
click at [13, 25] on div "1 2 3 4 5 6 7 C X Z C X Z E E Erase all H H LIVE Extra Session 00:17:45 / 01:59…" at bounding box center [319, 202] width 639 height 405
click at [13, 338] on div at bounding box center [11, 335] width 11 height 11
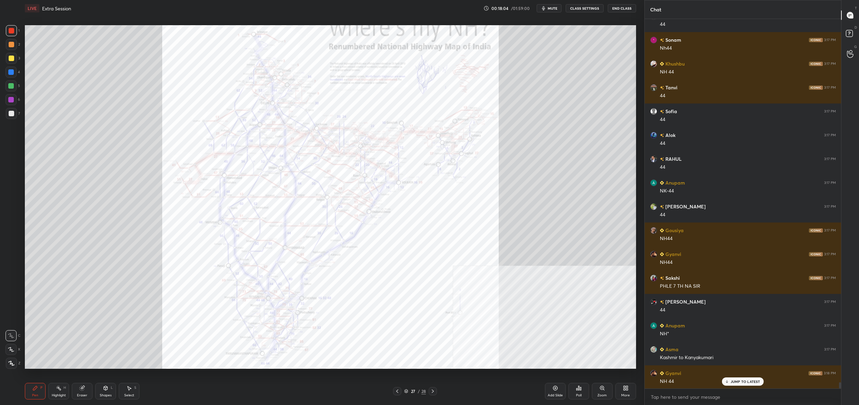
click at [7, 47] on div at bounding box center [11, 44] width 11 height 11
click at [10, 55] on div "1 2 3 4 5 6 7" at bounding box center [13, 73] width 14 height 97
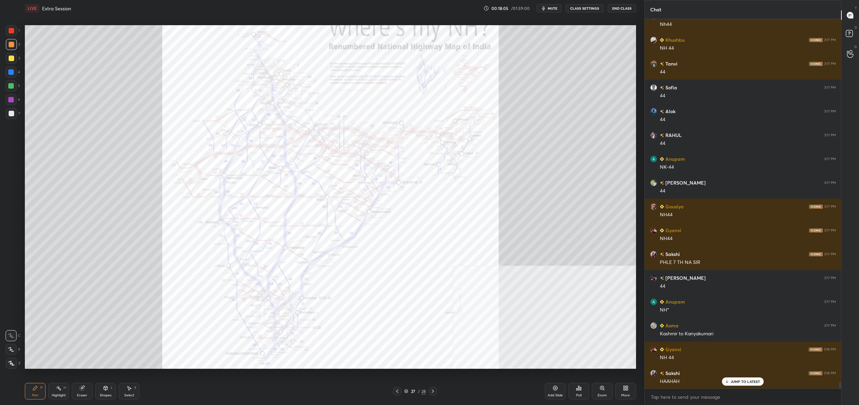
click at [11, 351] on icon at bounding box center [11, 349] width 6 height 5
click at [12, 351] on icon at bounding box center [11, 349] width 6 height 5
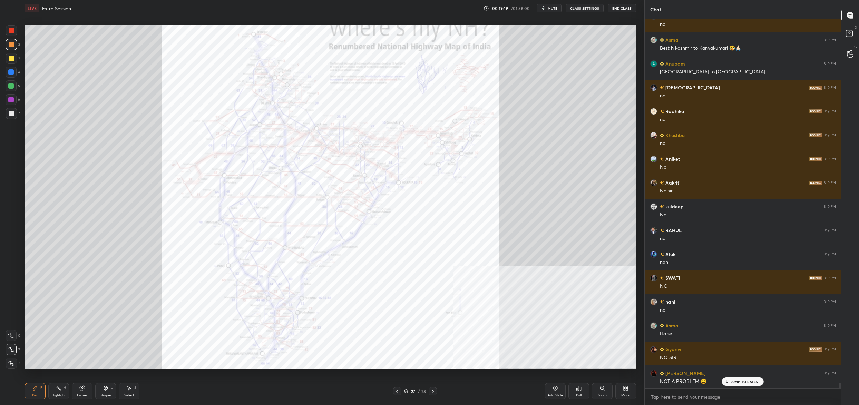
drag, startPoint x: 14, startPoint y: 26, endPoint x: 16, endPoint y: 23, distance: 3.7
click at [14, 26] on div at bounding box center [11, 30] width 11 height 11
click at [13, 31] on div at bounding box center [12, 31] width 6 height 6
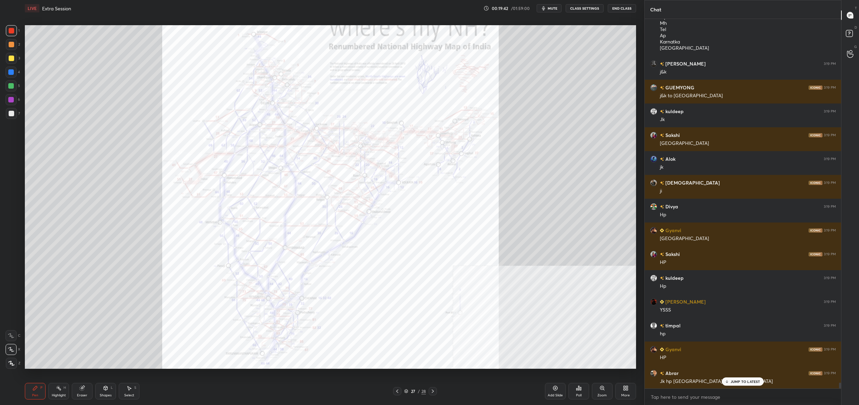
scroll to position [23577, 0]
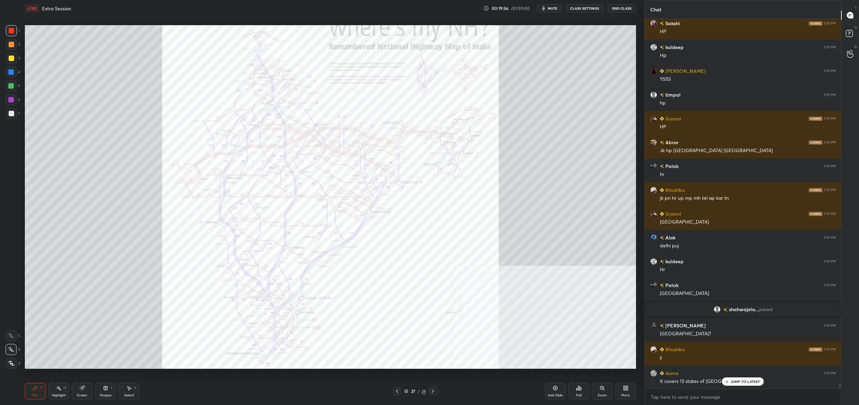
click at [409, 391] on div "27 / 28" at bounding box center [415, 391] width 22 height 6
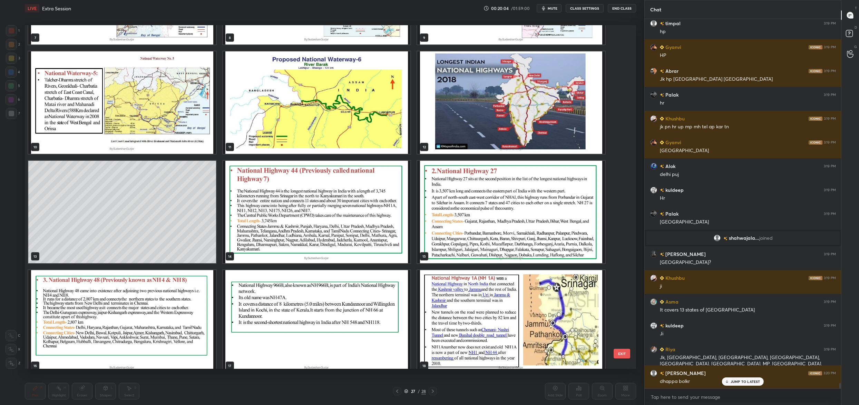
click at [627, 355] on button "EXIT" at bounding box center [622, 354] width 17 height 10
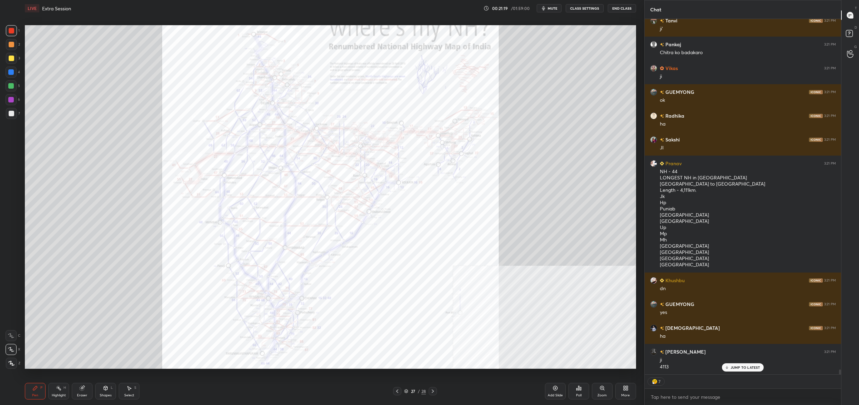
scroll to position [25200, 0]
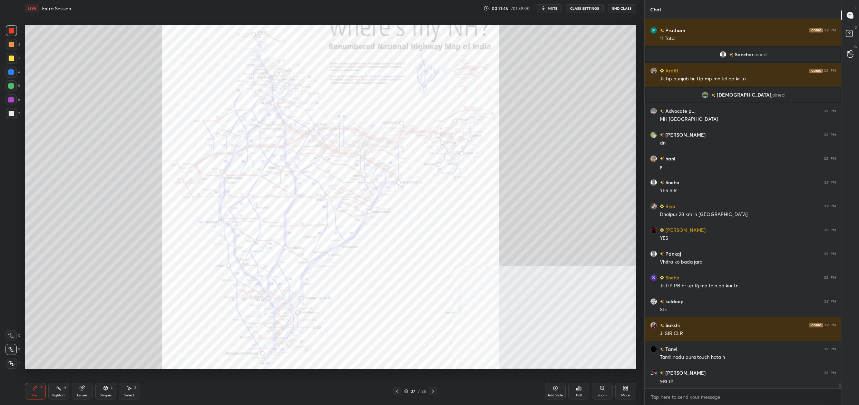
click at [9, 69] on div at bounding box center [11, 72] width 11 height 11
click at [9, 77] on div at bounding box center [11, 72] width 11 height 11
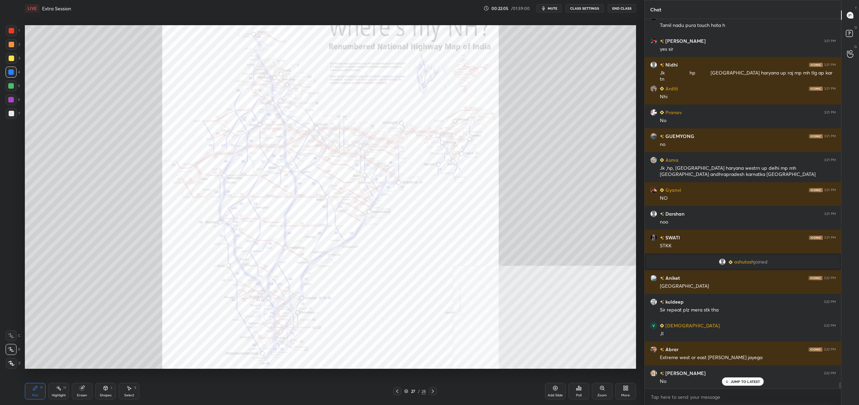
scroll to position [21672, 0]
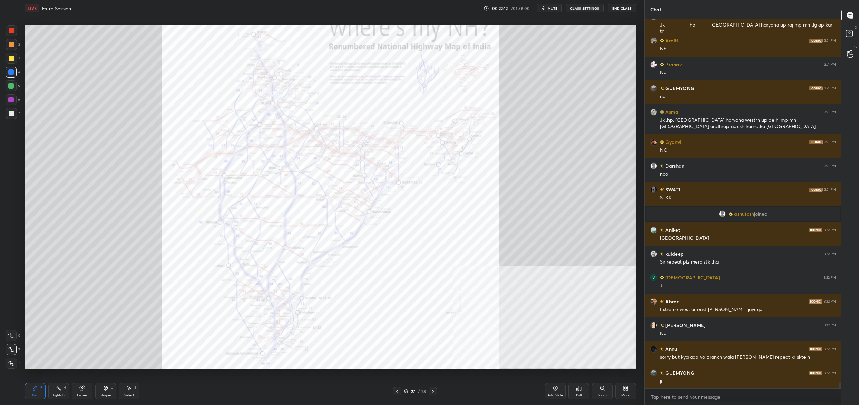
click at [411, 391] on div "27" at bounding box center [413, 391] width 7 height 4
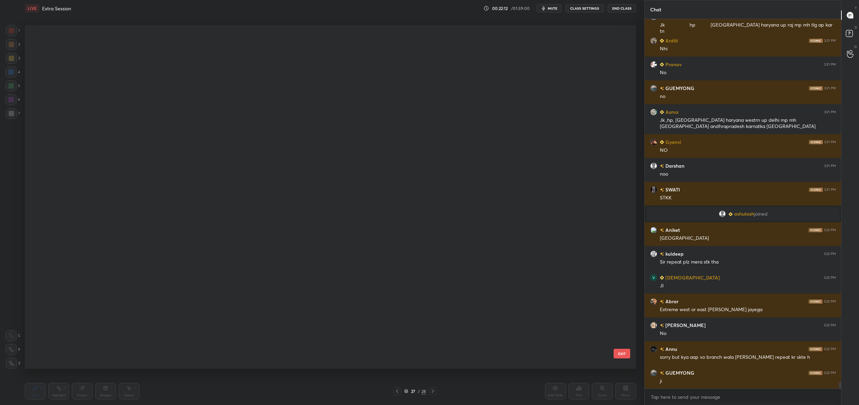
scroll to position [2, 4]
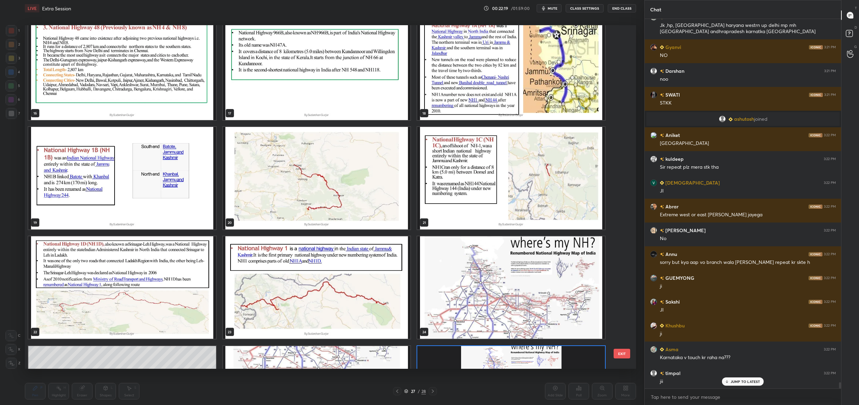
click at [431, 180] on img "grid" at bounding box center [511, 178] width 188 height 103
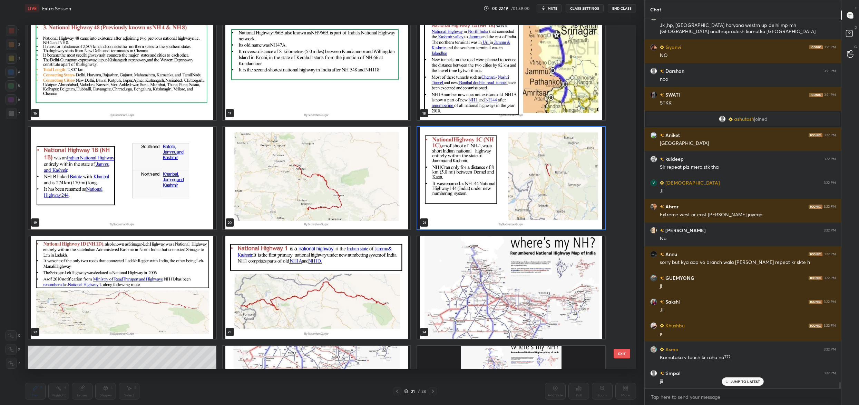
click at [431, 180] on img "grid" at bounding box center [511, 178] width 188 height 103
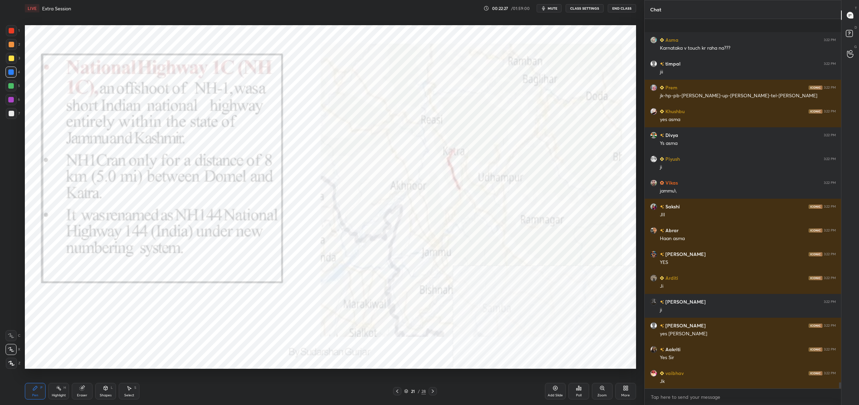
scroll to position [22148, 0]
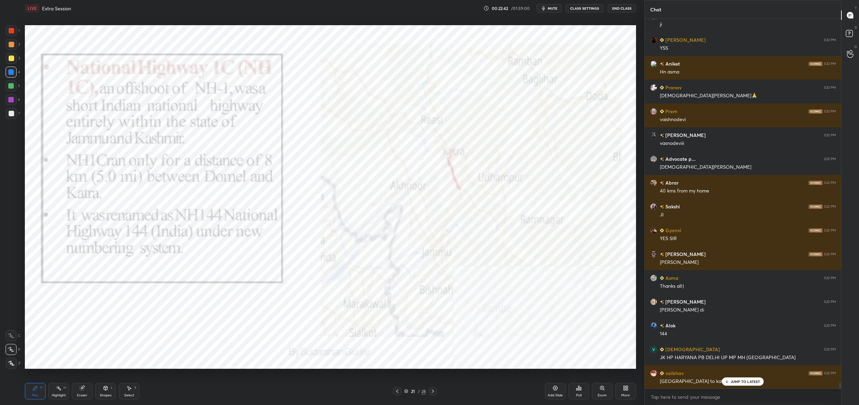
click at [411, 392] on div "21" at bounding box center [413, 391] width 7 height 4
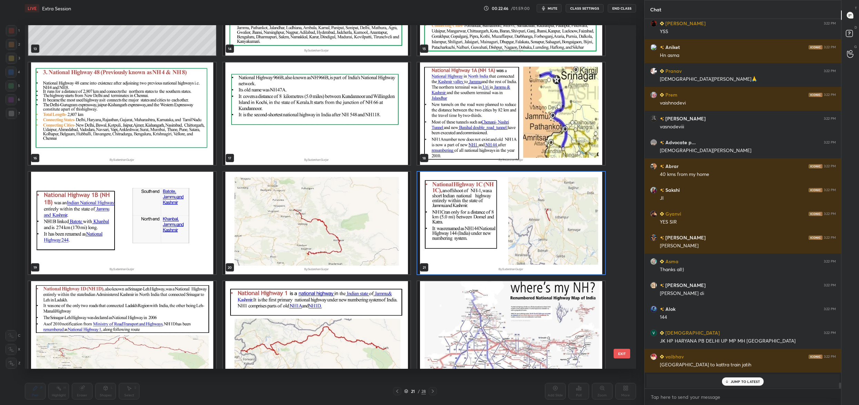
click at [335, 226] on img "grid" at bounding box center [317, 223] width 188 height 103
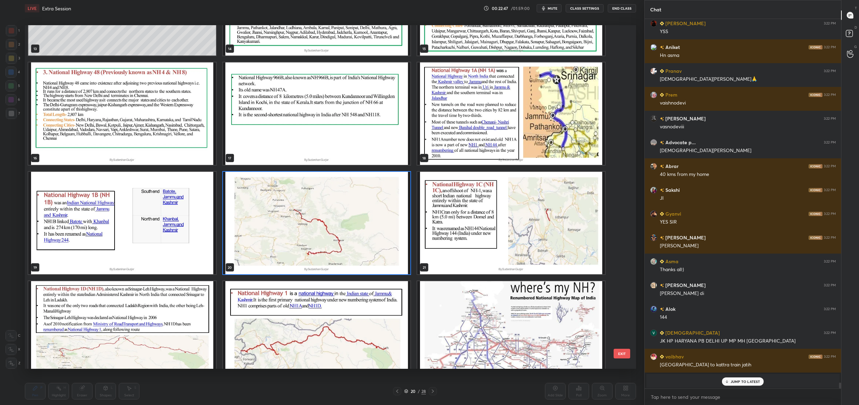
click at [335, 226] on img "grid" at bounding box center [317, 223] width 188 height 103
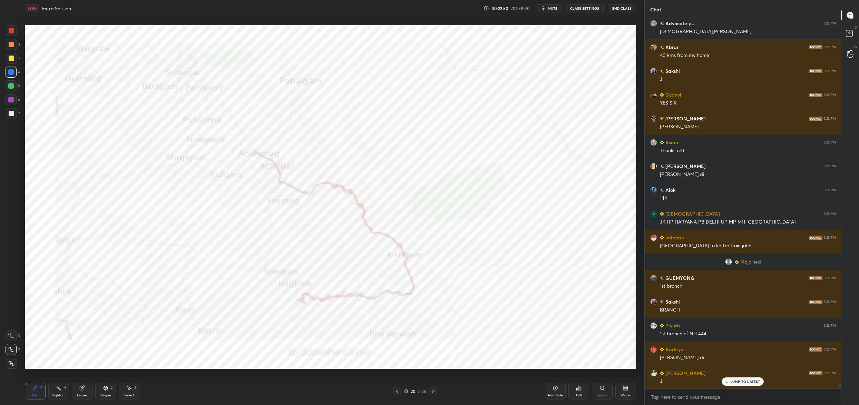
click at [406, 390] on icon at bounding box center [406, 391] width 4 height 4
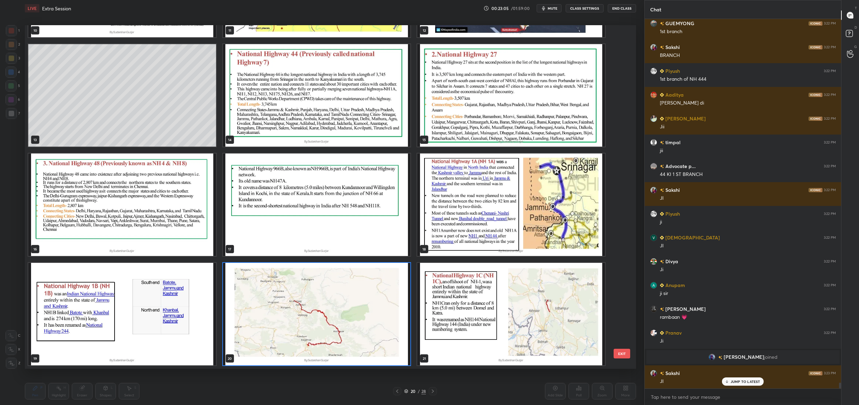
click at [310, 292] on img "grid" at bounding box center [317, 314] width 188 height 103
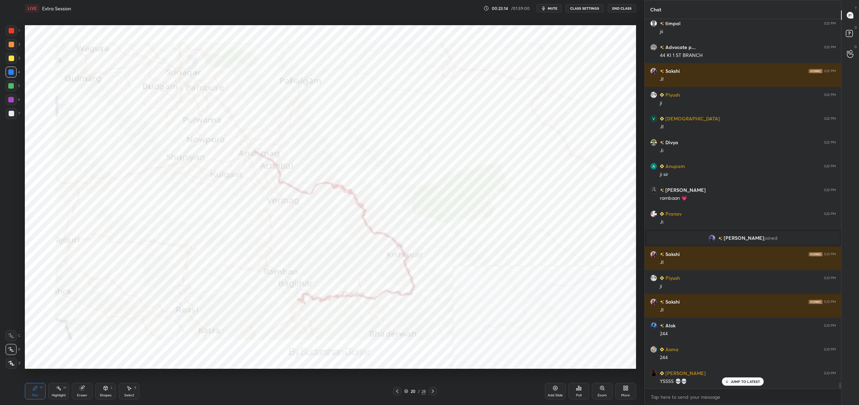
drag, startPoint x: 413, startPoint y: 394, endPoint x: 411, endPoint y: 390, distance: 4.5
click at [413, 393] on div "20" at bounding box center [413, 391] width 7 height 4
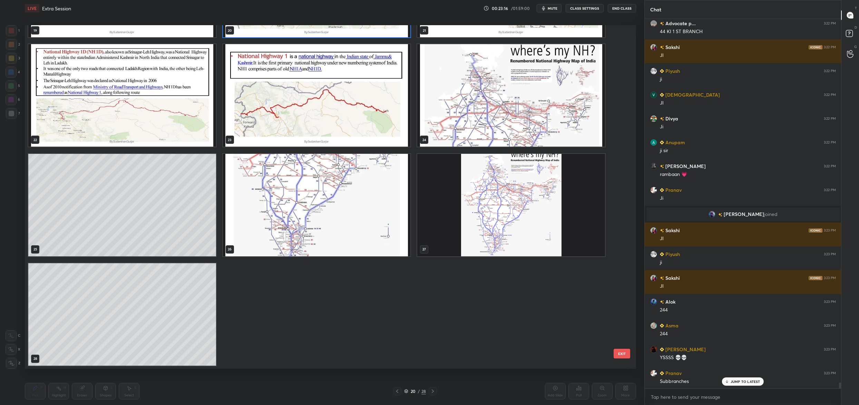
click at [515, 202] on img "grid" at bounding box center [511, 205] width 188 height 103
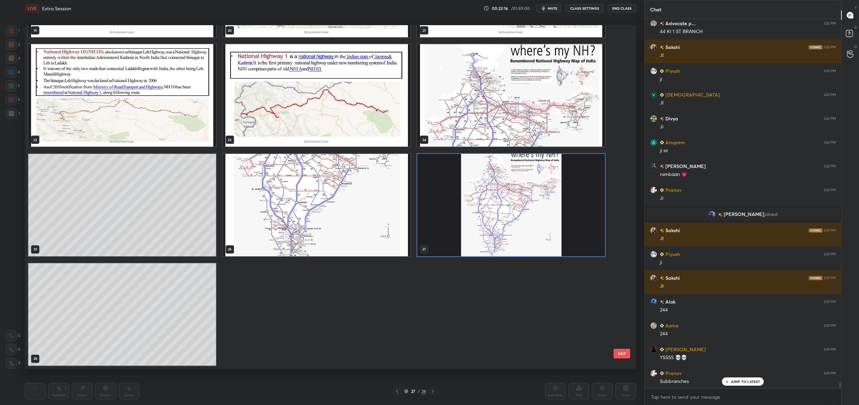
click at [515, 202] on img "grid" at bounding box center [511, 205] width 188 height 103
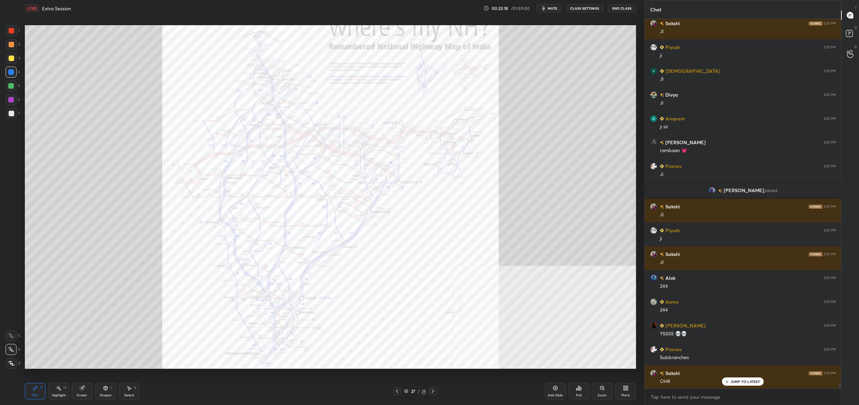
click at [408, 392] on icon at bounding box center [406, 391] width 4 height 4
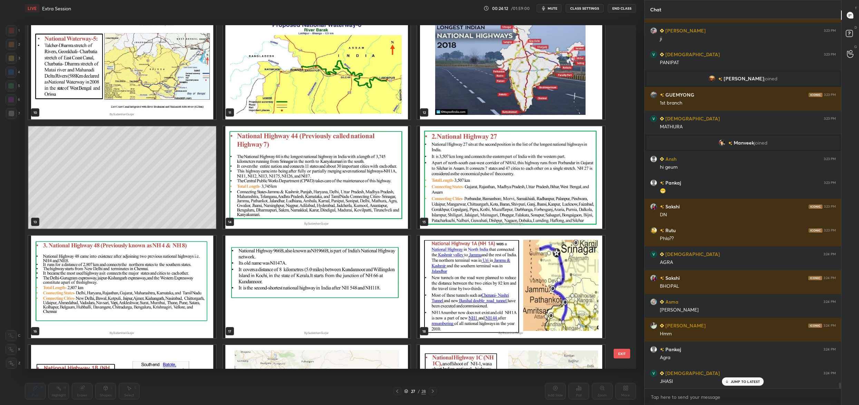
click at [616, 348] on div "10 11 12 13 14 15 16 17 18 19 20 21 22 23 24" at bounding box center [324, 197] width 599 height 344
click at [618, 353] on button "EXIT" at bounding box center [622, 354] width 17 height 10
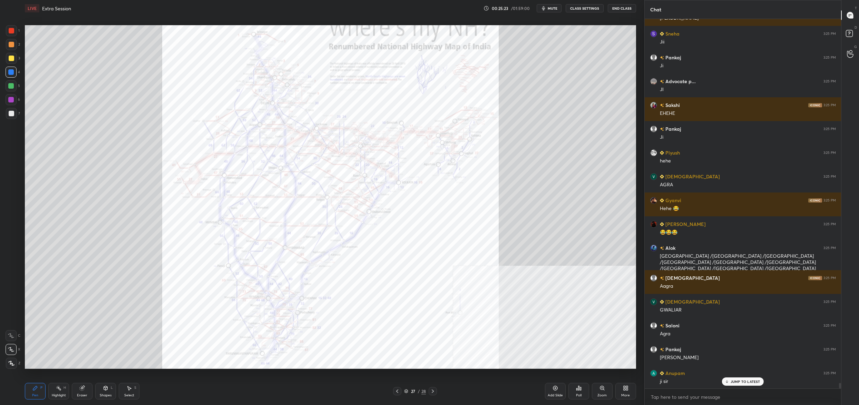
scroll to position [24448, 0]
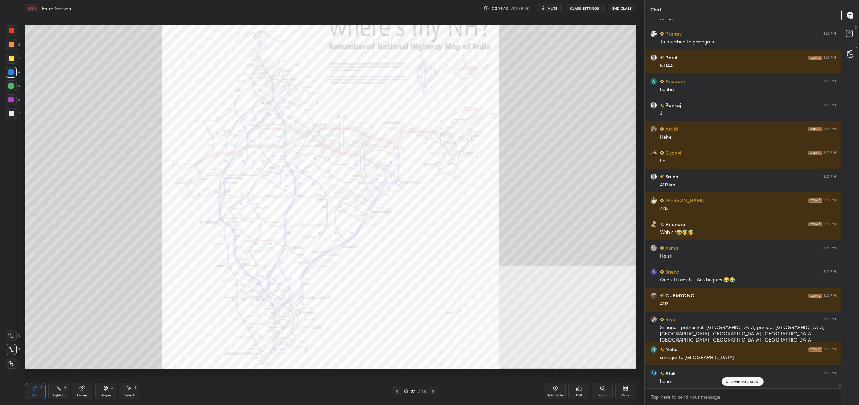
click at [9, 31] on div "1 2 3 4 5 6 7" at bounding box center [13, 73] width 14 height 97
click at [10, 32] on div at bounding box center [12, 31] width 6 height 6
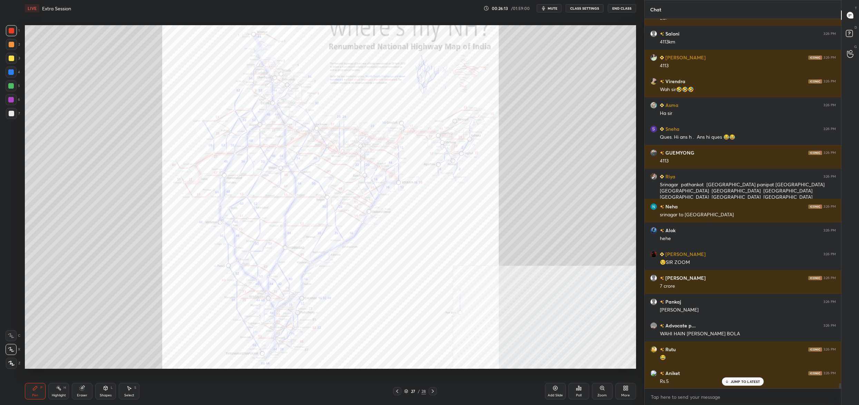
click at [10, 31] on div at bounding box center [12, 31] width 6 height 6
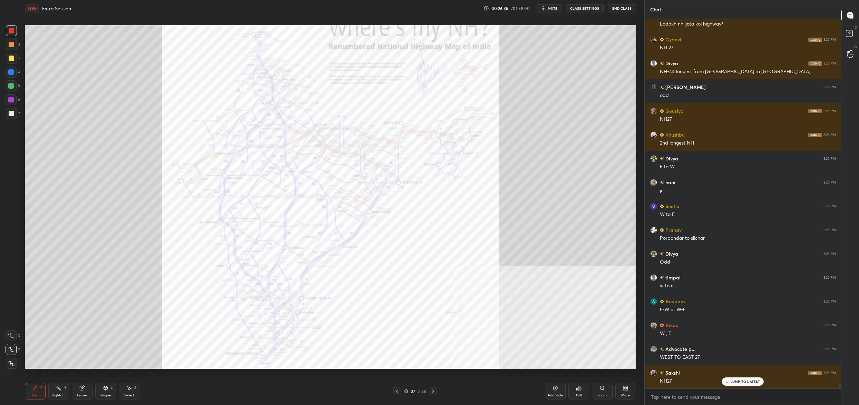
click at [7, 60] on div at bounding box center [11, 58] width 11 height 11
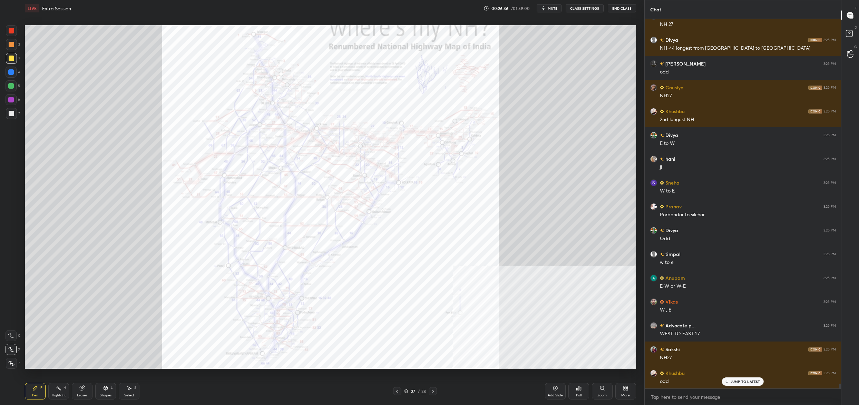
click at [11, 56] on div at bounding box center [12, 59] width 6 height 6
click at [7, 331] on div at bounding box center [11, 335] width 11 height 11
drag, startPoint x: 7, startPoint y: 333, endPoint x: 13, endPoint y: 330, distance: 6.6
click at [9, 331] on div at bounding box center [11, 335] width 11 height 11
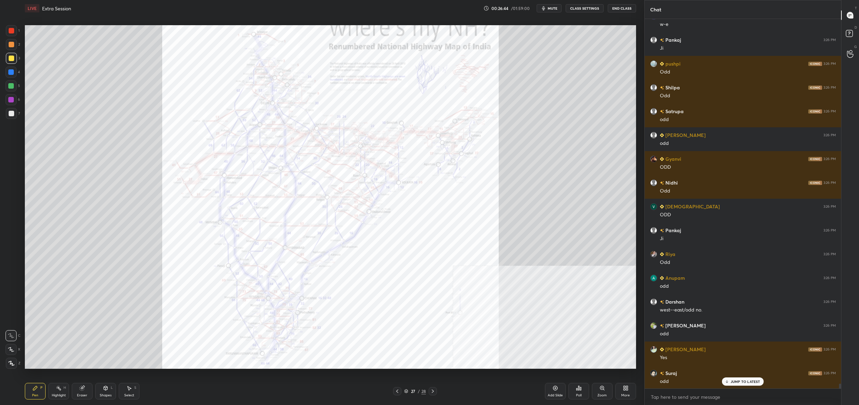
click at [82, 394] on div "Eraser" at bounding box center [82, 395] width 10 height 3
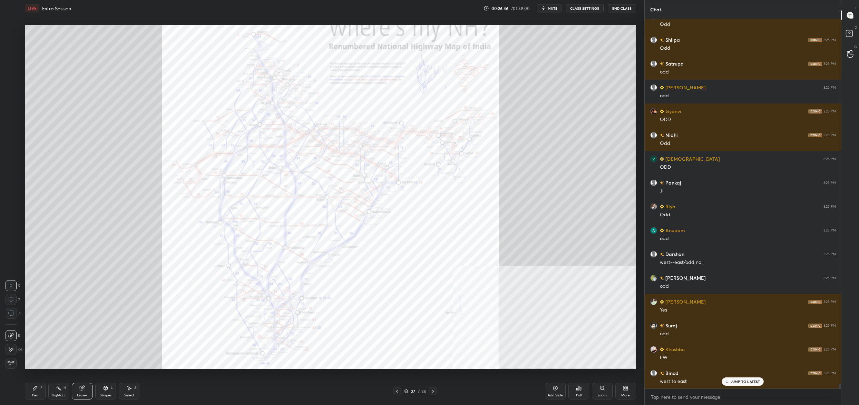
click at [40, 392] on div "Pen P" at bounding box center [35, 391] width 21 height 17
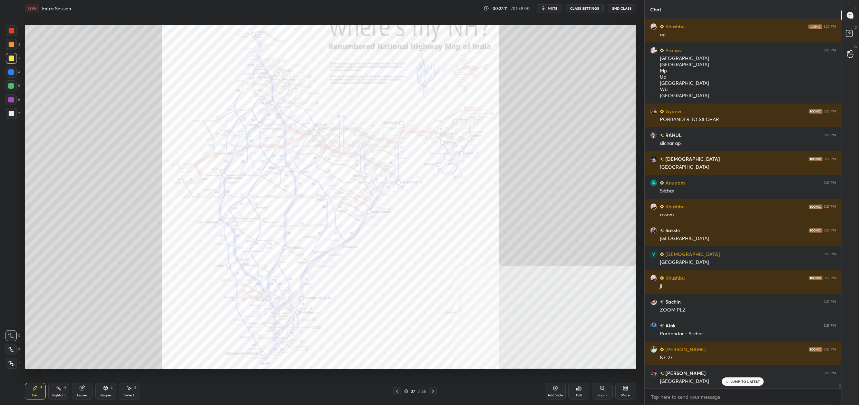
click at [11, 36] on div "1" at bounding box center [13, 32] width 14 height 14
click at [14, 32] on div at bounding box center [12, 31] width 6 height 6
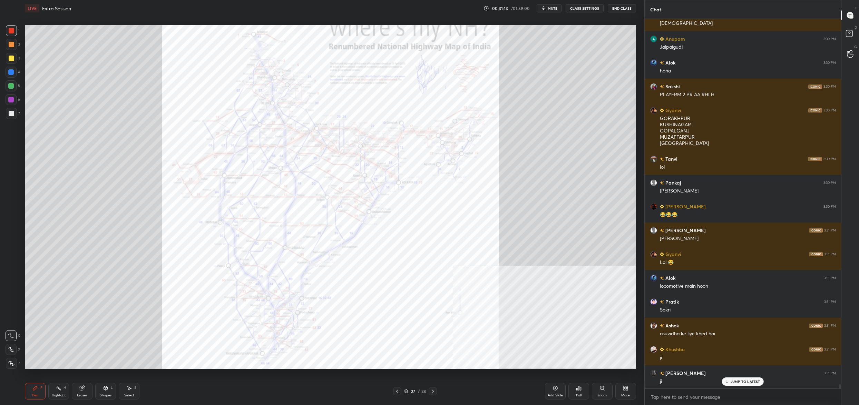
scroll to position [33675, 0]
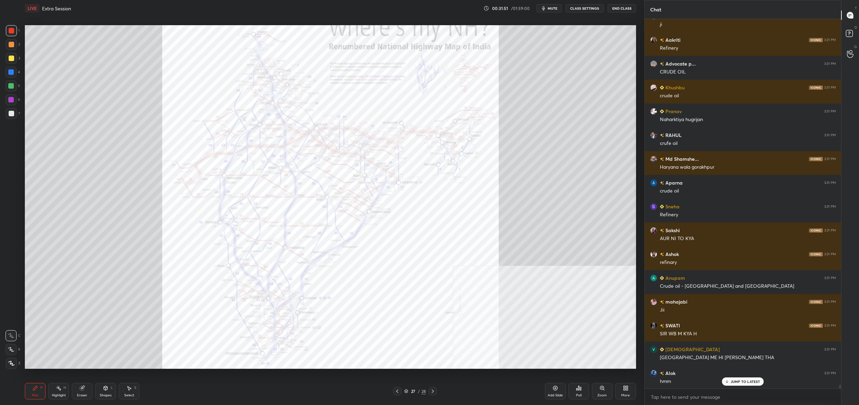
click at [409, 389] on div "27 / 28" at bounding box center [415, 391] width 22 height 6
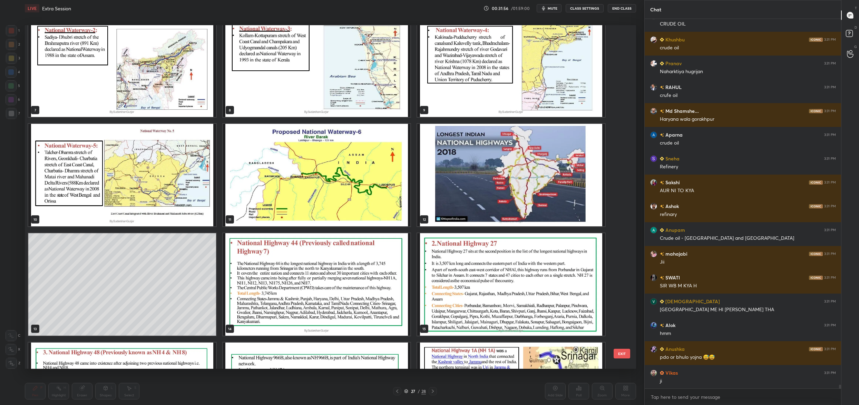
click at [509, 195] on img "grid" at bounding box center [511, 175] width 188 height 103
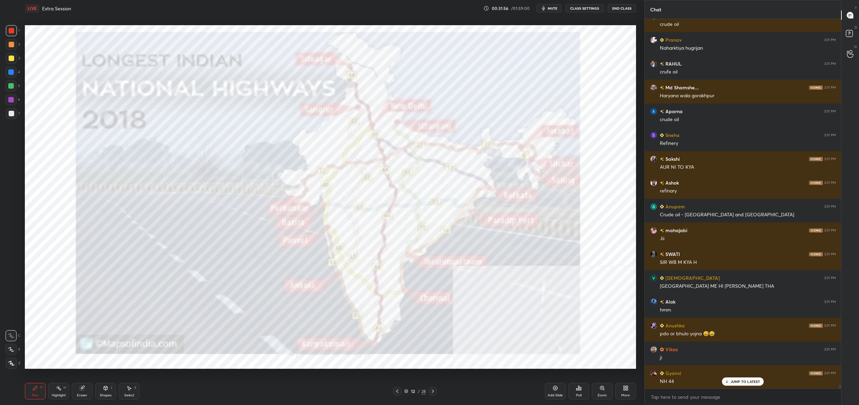
click at [509, 195] on img "grid" at bounding box center [511, 175] width 188 height 103
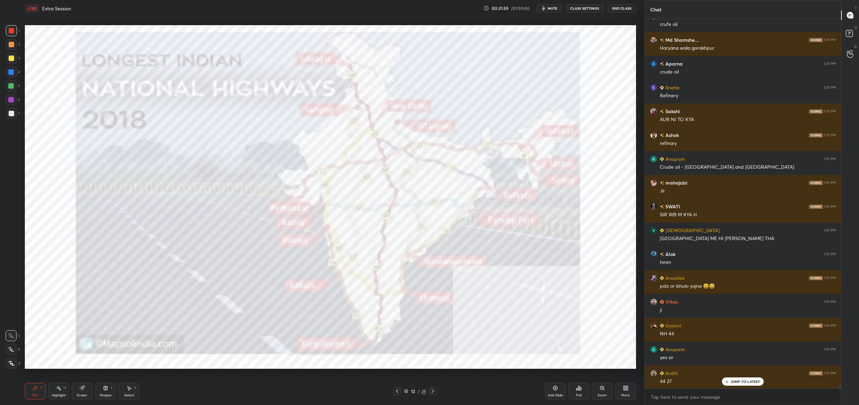
click at [11, 57] on div at bounding box center [12, 59] width 6 height 6
click at [6, 71] on div at bounding box center [11, 72] width 11 height 11
click at [5, 82] on div "1 2 3 4 5 6 7 C X Z C X Z E E Erase all H H" at bounding box center [11, 197] width 22 height 344
drag, startPoint x: 10, startPoint y: 86, endPoint x: 12, endPoint y: 94, distance: 8.6
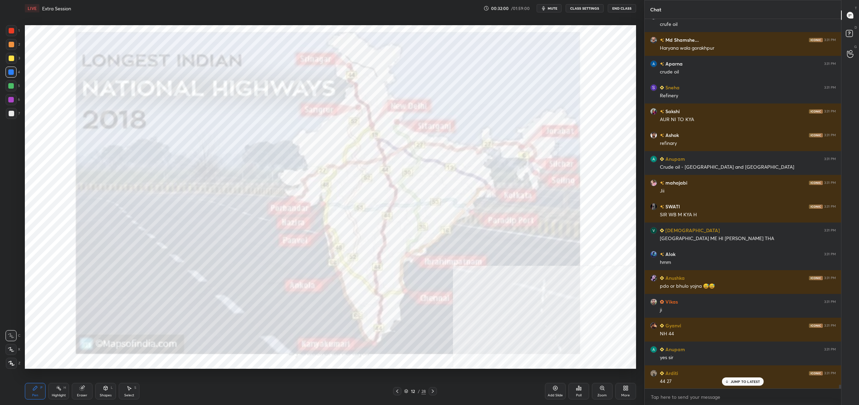
click at [11, 86] on div at bounding box center [11, 86] width 6 height 6
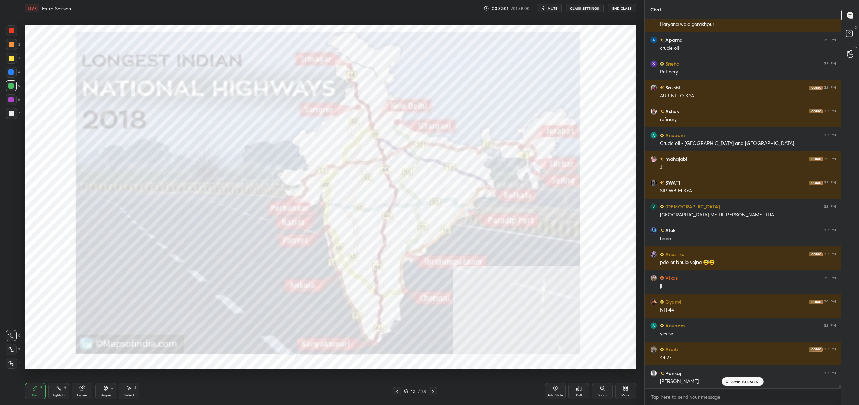
drag, startPoint x: 14, startPoint y: 347, endPoint x: 12, endPoint y: 362, distance: 15.0
click at [14, 348] on div at bounding box center [11, 349] width 11 height 11
click at [10, 363] on icon at bounding box center [11, 363] width 6 height 5
click at [12, 363] on icon at bounding box center [11, 363] width 6 height 5
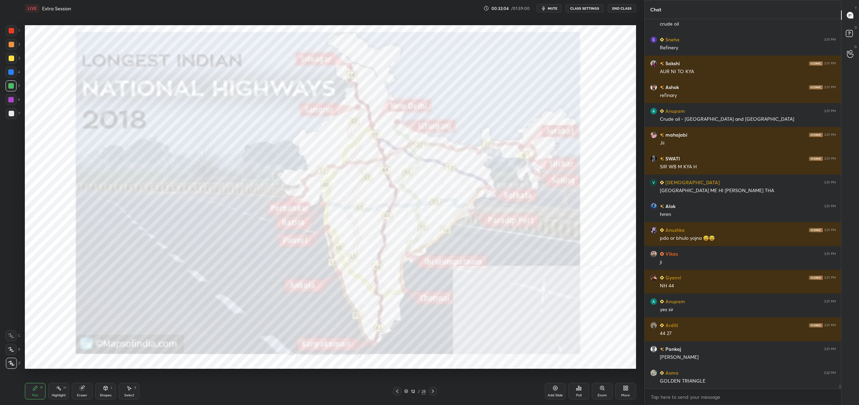
click at [15, 31] on div at bounding box center [11, 30] width 11 height 11
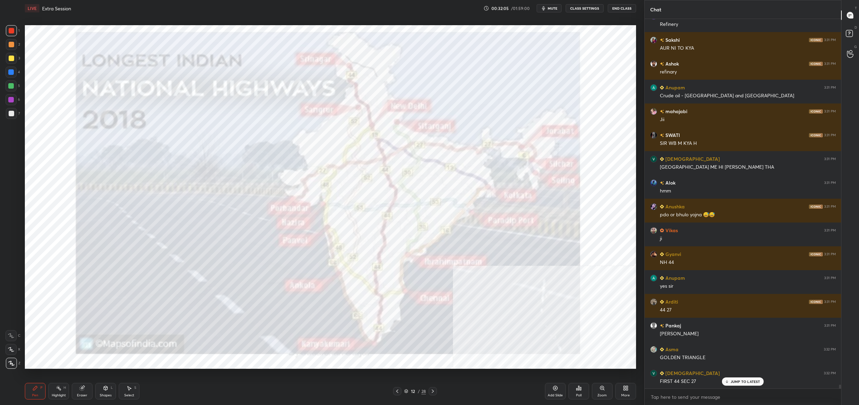
click at [408, 391] on div "12 / 28" at bounding box center [415, 391] width 22 height 6
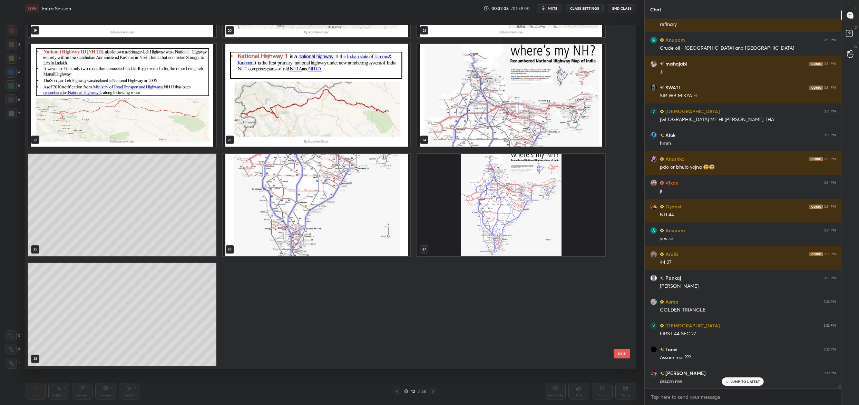
click at [485, 231] on img "grid" at bounding box center [511, 205] width 188 height 103
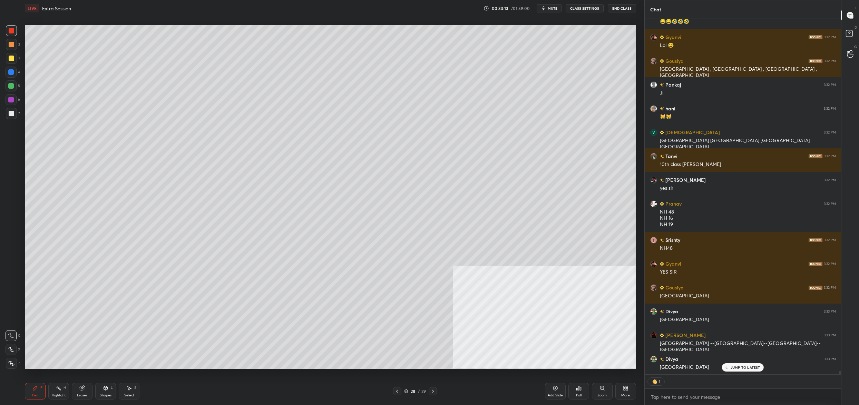
click at [17, 72] on div "4" at bounding box center [13, 72] width 14 height 11
click at [13, 70] on div at bounding box center [11, 72] width 6 height 6
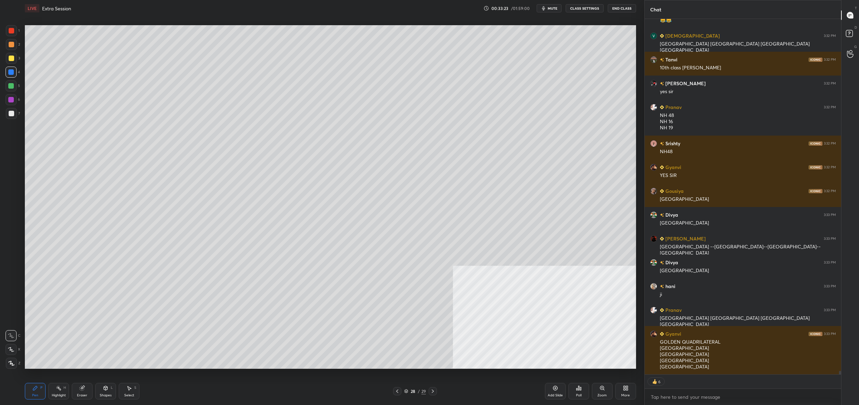
drag, startPoint x: 405, startPoint y: 388, endPoint x: 406, endPoint y: 392, distance: 4.2
click at [405, 389] on div "28 / 29" at bounding box center [415, 391] width 22 height 6
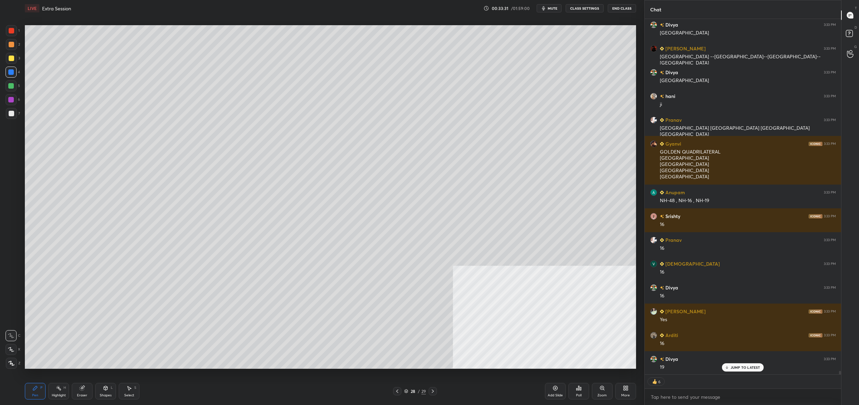
click at [408, 391] on div "28 / 29" at bounding box center [415, 391] width 22 height 6
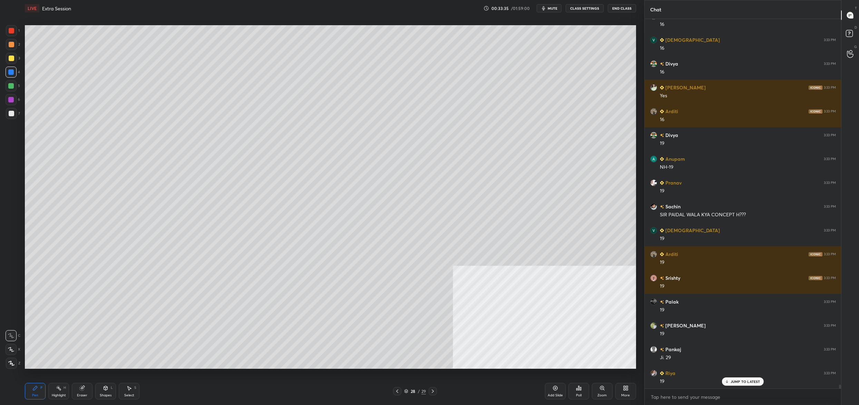
click at [11, 53] on div "1 2 3 4 5 6 7" at bounding box center [13, 73] width 14 height 97
drag, startPoint x: 9, startPoint y: 59, endPoint x: 22, endPoint y: 61, distance: 13.2
click at [14, 58] on div at bounding box center [11, 58] width 11 height 11
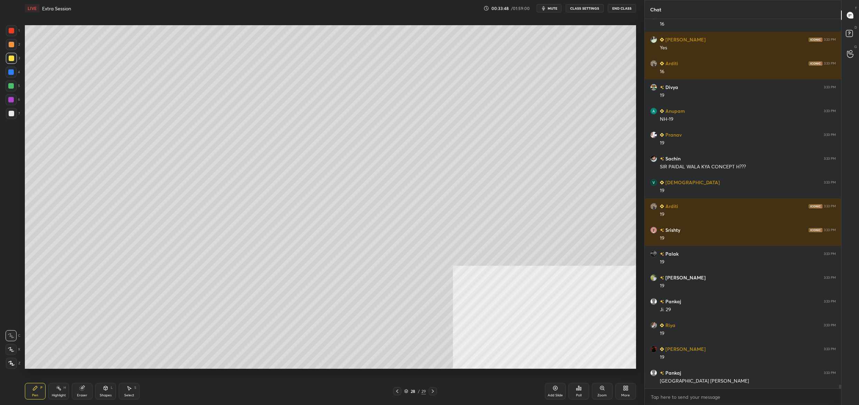
drag, startPoint x: 417, startPoint y: 392, endPoint x: 411, endPoint y: 398, distance: 8.8
click at [415, 394] on div "28 / 29" at bounding box center [415, 391] width 22 height 6
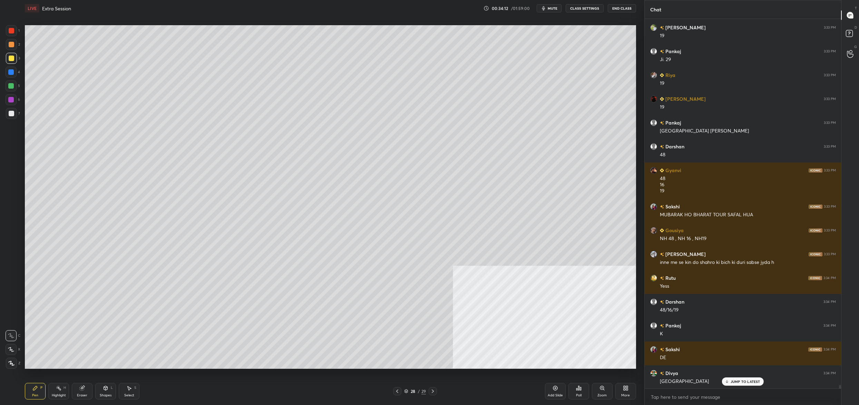
click at [15, 73] on div at bounding box center [11, 72] width 11 height 11
click at [16, 84] on div at bounding box center [11, 85] width 11 height 11
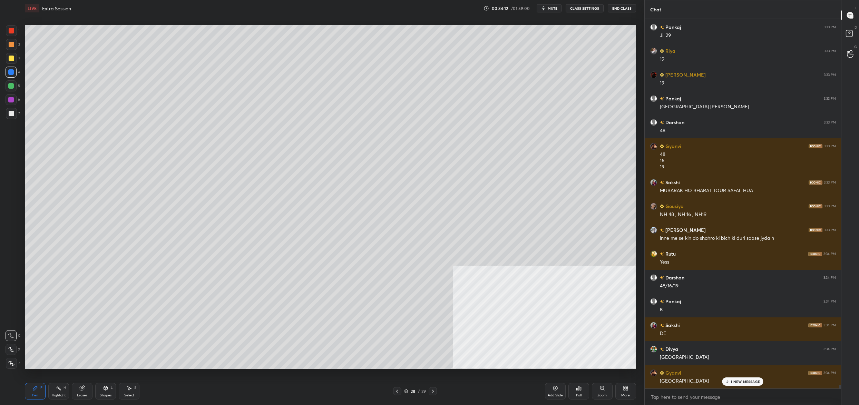
drag, startPoint x: 15, startPoint y: 84, endPoint x: 22, endPoint y: 83, distance: 6.6
click at [18, 84] on div "5" at bounding box center [13, 85] width 14 height 11
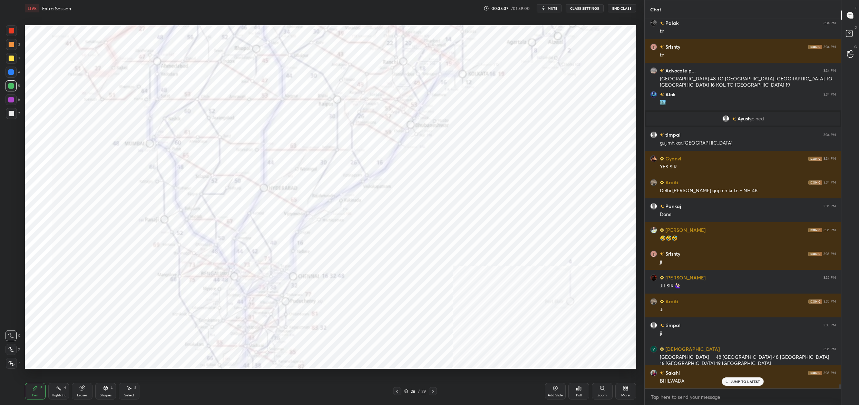
scroll to position [33881, 0]
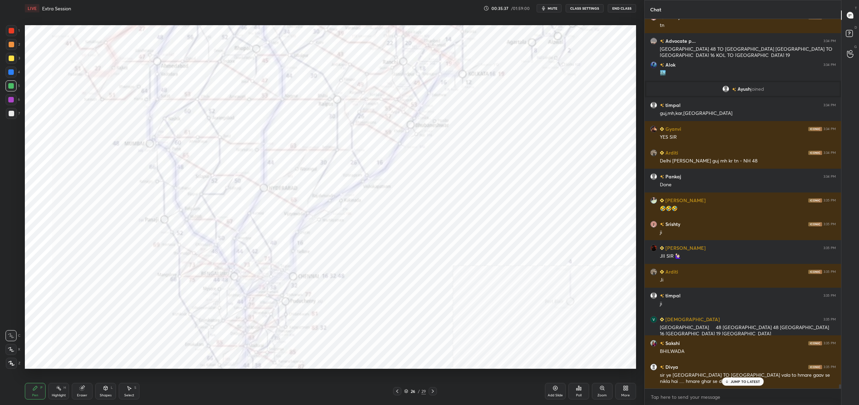
click at [14, 30] on div at bounding box center [11, 30] width 11 height 11
drag, startPoint x: 14, startPoint y: 30, endPoint x: 23, endPoint y: 28, distance: 8.9
click at [14, 30] on div at bounding box center [11, 30] width 11 height 11
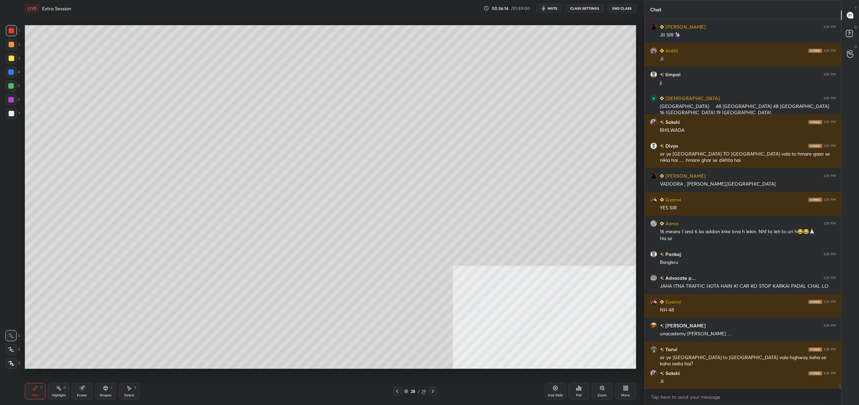
scroll to position [34126, 0]
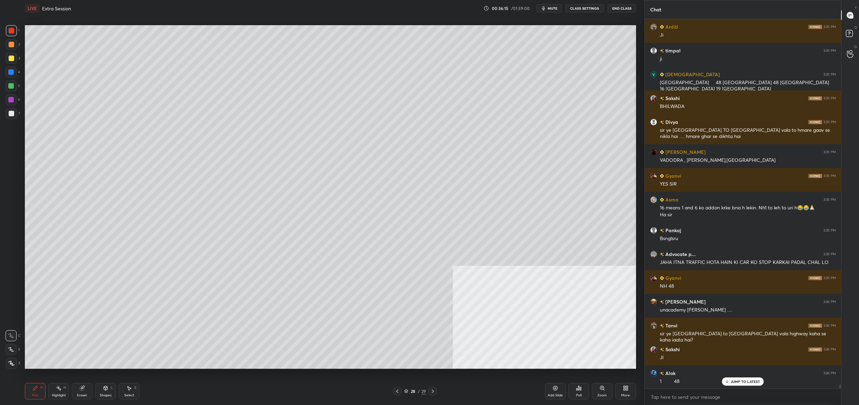
click at [412, 393] on div "28" at bounding box center [413, 391] width 7 height 4
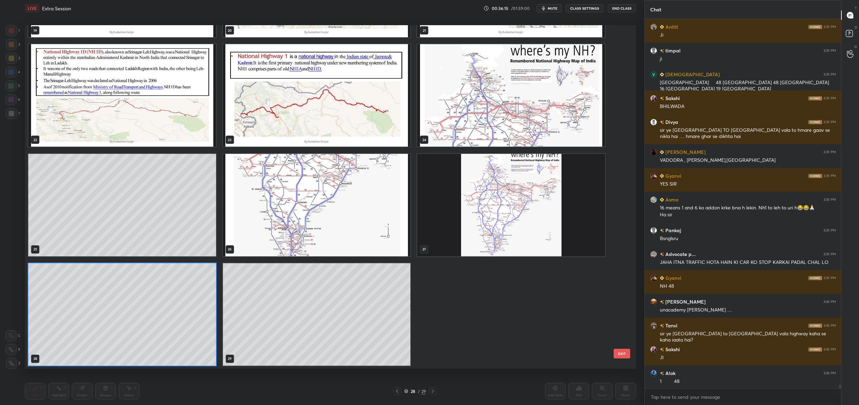
scroll to position [34150, 0]
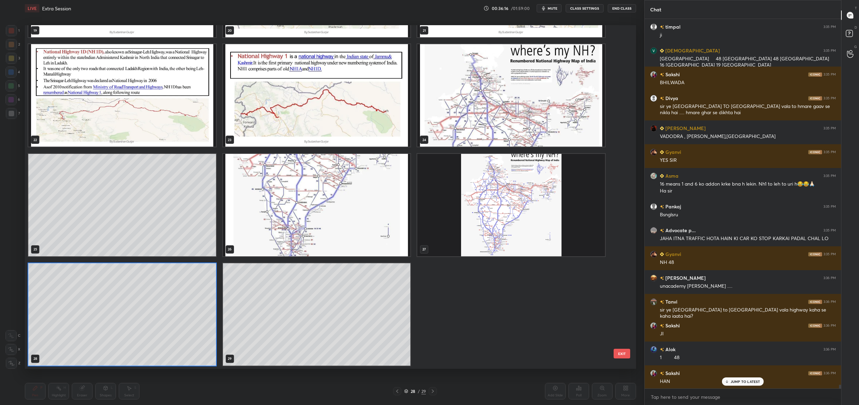
click at [528, 204] on img "grid" at bounding box center [511, 205] width 188 height 103
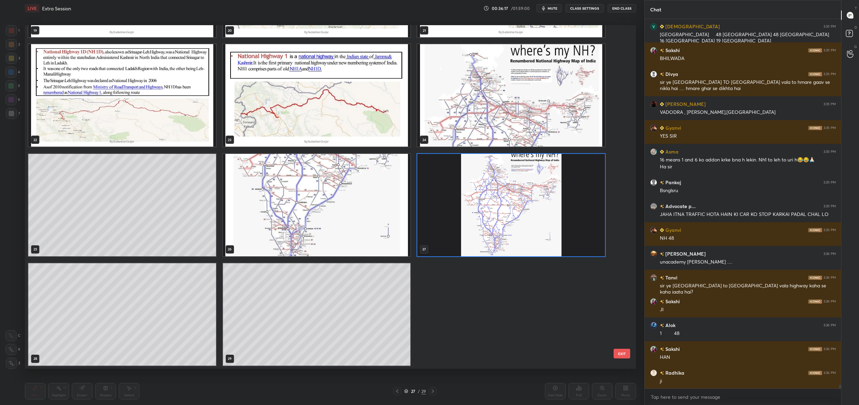
click at [528, 204] on img "grid" at bounding box center [511, 205] width 188 height 103
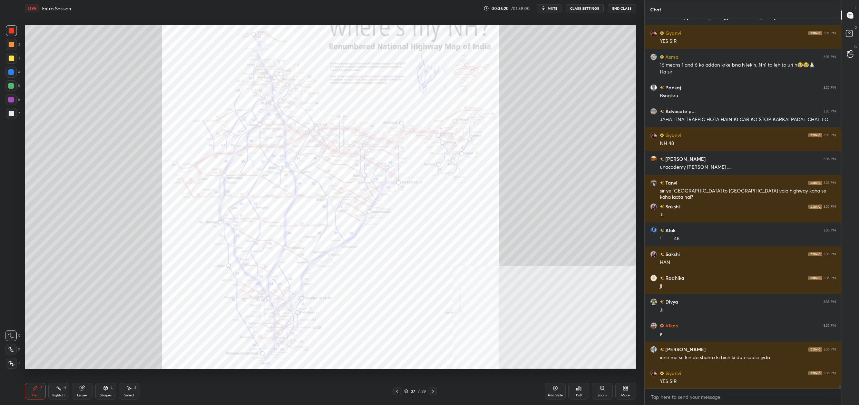
scroll to position [34294, 0]
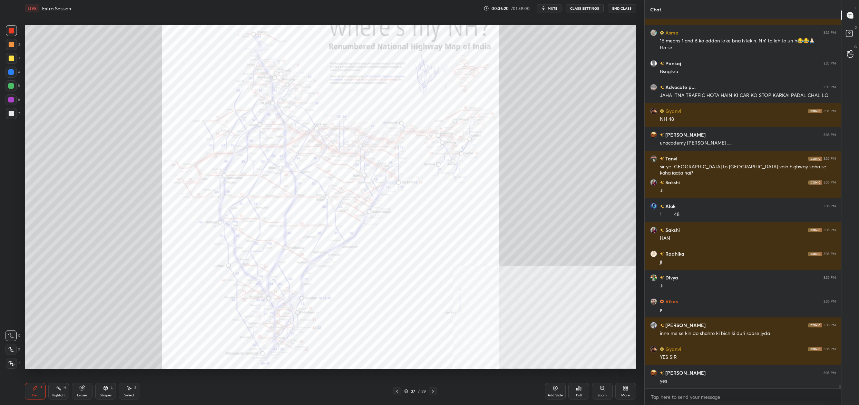
click at [601, 392] on div "Zoom" at bounding box center [602, 391] width 21 height 17
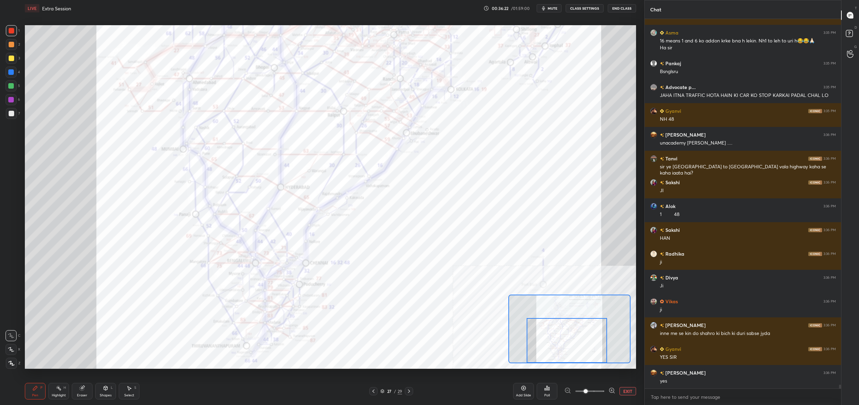
drag, startPoint x: 583, startPoint y: 343, endPoint x: 582, endPoint y: 350, distance: 6.6
click at [581, 356] on div at bounding box center [567, 340] width 80 height 45
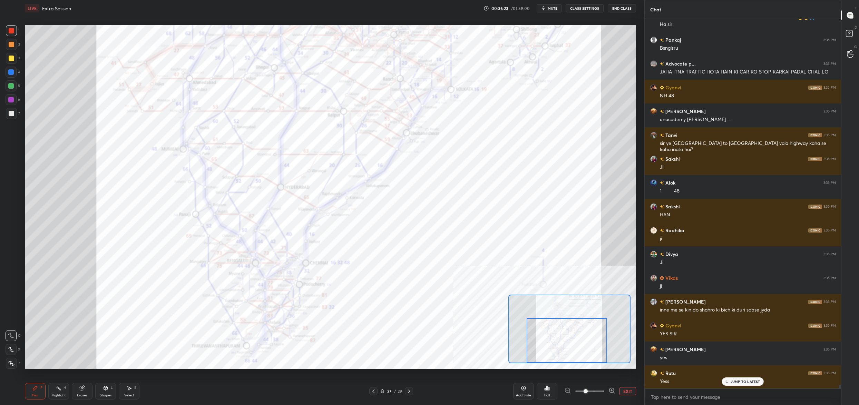
drag, startPoint x: 14, startPoint y: 353, endPoint x: 10, endPoint y: 351, distance: 3.9
click at [13, 352] on div at bounding box center [11, 349] width 11 height 11
click at [13, 359] on div at bounding box center [11, 363] width 11 height 11
click at [12, 364] on icon at bounding box center [12, 363] width 6 height 4
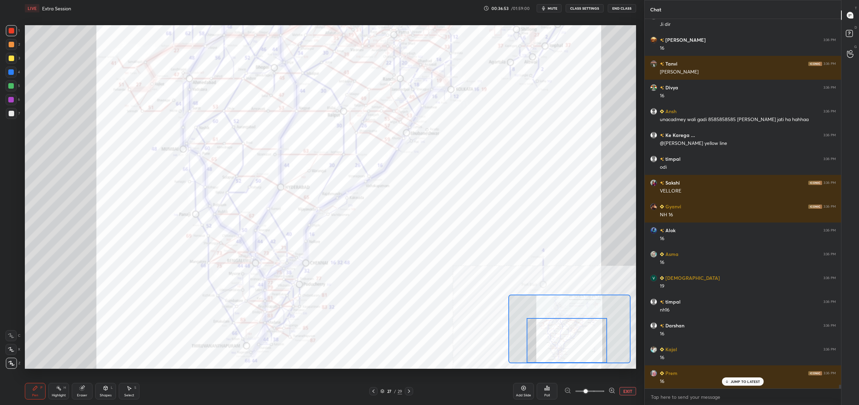
scroll to position [34817, 0]
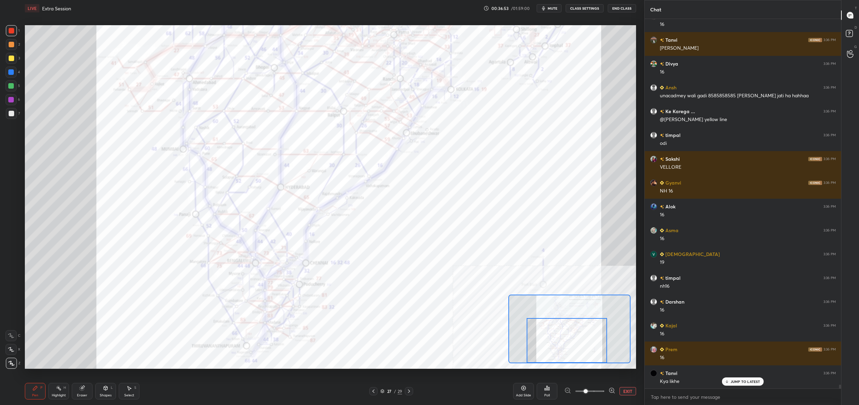
click at [548, 10] on button "mute" at bounding box center [549, 8] width 25 height 8
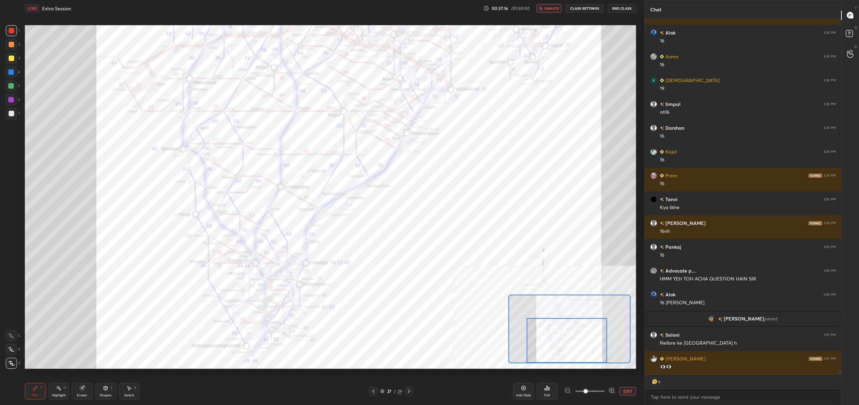
scroll to position [35038, 0]
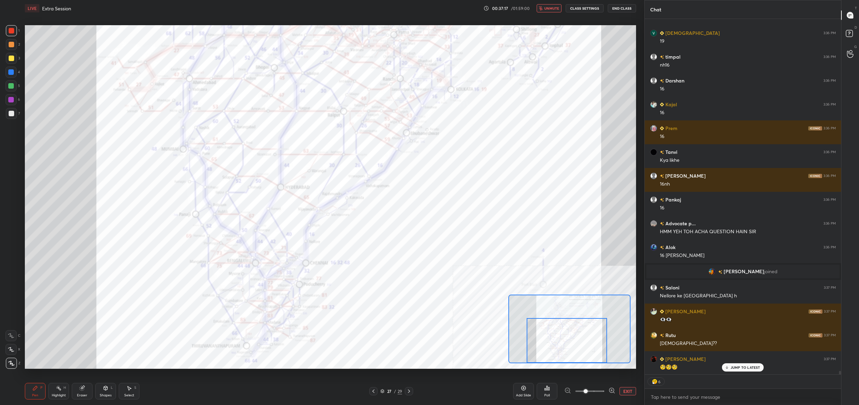
click at [548, 10] on span "unmute" at bounding box center [551, 8] width 15 height 5
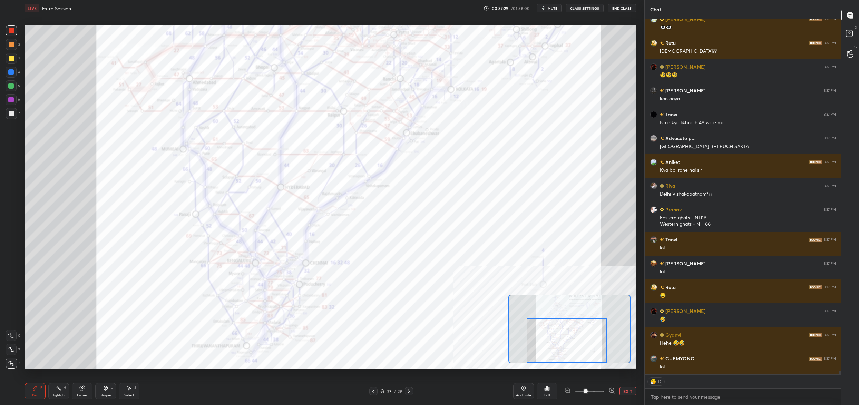
scroll to position [35354, 0]
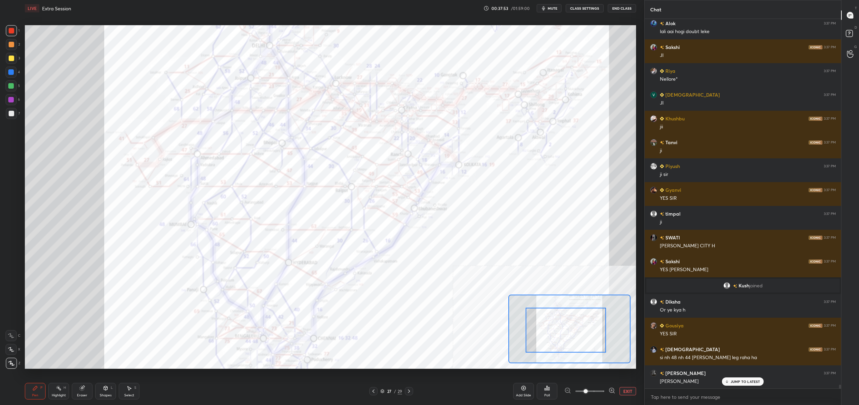
drag, startPoint x: 558, startPoint y: 322, endPoint x: 557, endPoint y: 311, distance: 10.4
click at [557, 311] on div at bounding box center [566, 330] width 80 height 45
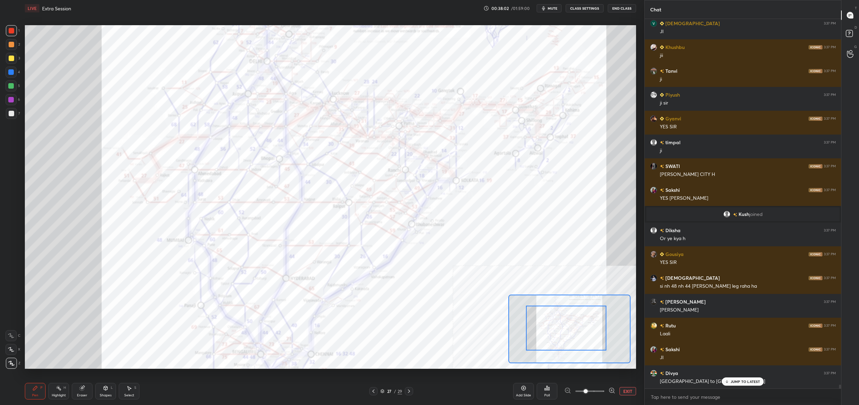
click at [581, 334] on div at bounding box center [566, 328] width 80 height 45
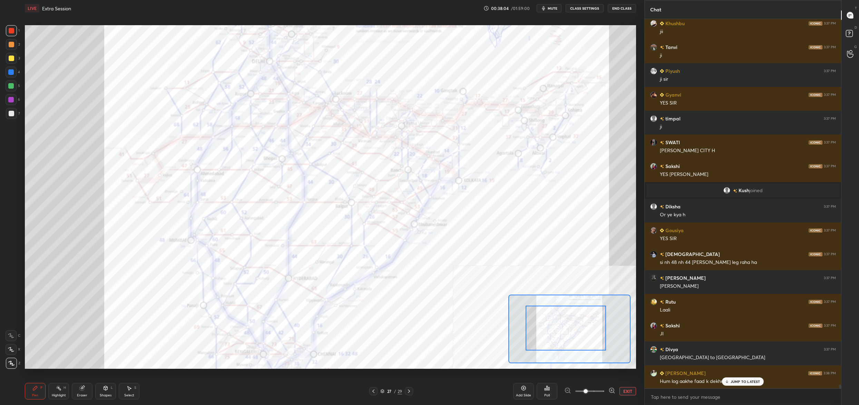
click at [584, 389] on span at bounding box center [586, 391] width 4 height 4
click at [630, 390] on button "EXIT" at bounding box center [628, 391] width 17 height 8
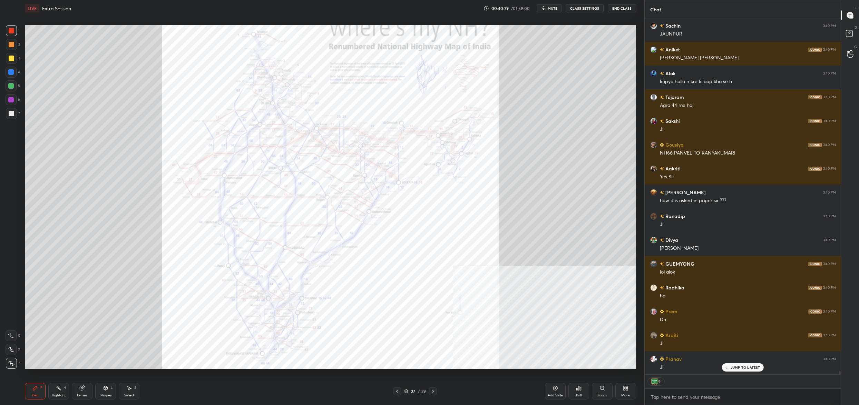
scroll to position [368, 195]
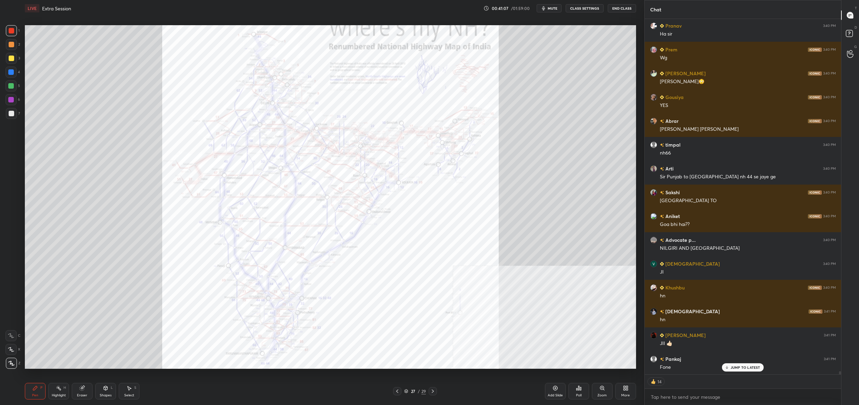
click at [9, 73] on div at bounding box center [11, 72] width 6 height 6
click at [10, 73] on div at bounding box center [11, 72] width 6 height 6
click at [15, 81] on div at bounding box center [11, 85] width 11 height 11
click at [15, 85] on div at bounding box center [11, 85] width 11 height 11
click at [16, 95] on div "6" at bounding box center [13, 99] width 14 height 11
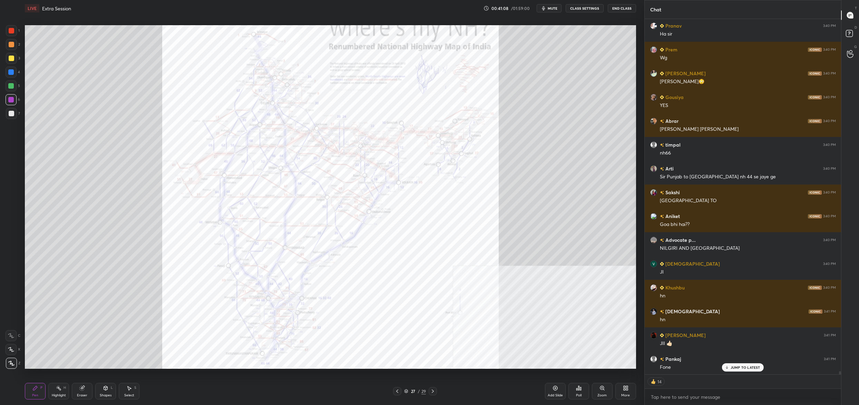
click at [16, 98] on div at bounding box center [11, 99] width 11 height 11
drag, startPoint x: 14, startPoint y: 343, endPoint x: 14, endPoint y: 349, distance: 5.9
click at [14, 343] on div "X" at bounding box center [13, 348] width 15 height 14
drag, startPoint x: 14, startPoint y: 349, endPoint x: 12, endPoint y: 337, distance: 12.2
click at [13, 349] on icon at bounding box center [11, 349] width 6 height 5
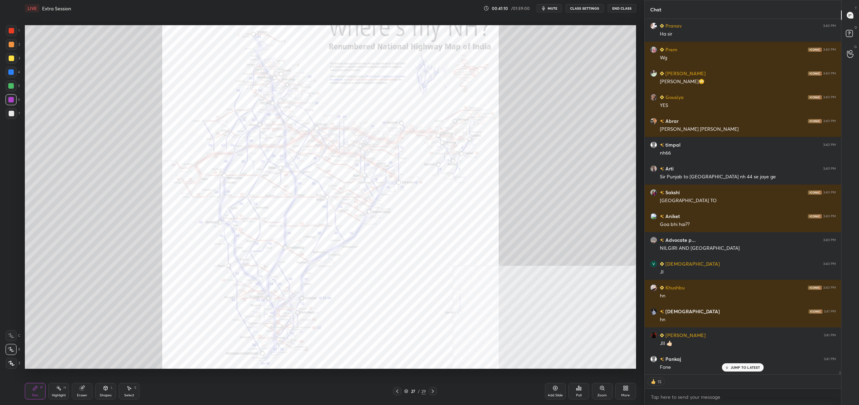
click at [13, 336] on icon at bounding box center [11, 335] width 6 height 5
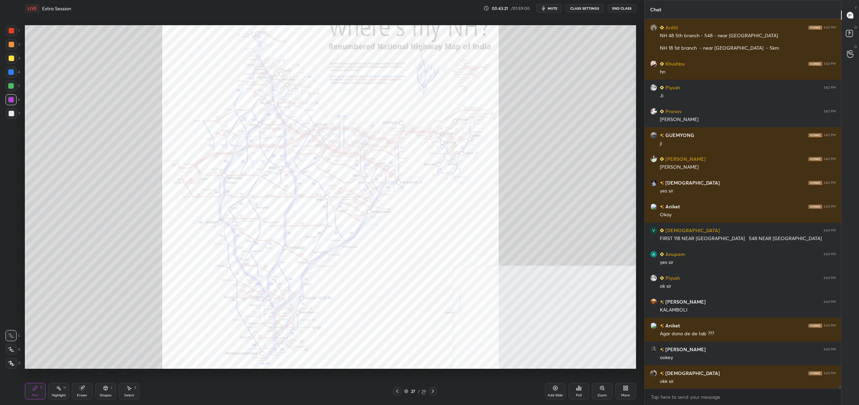
scroll to position [42232, 0]
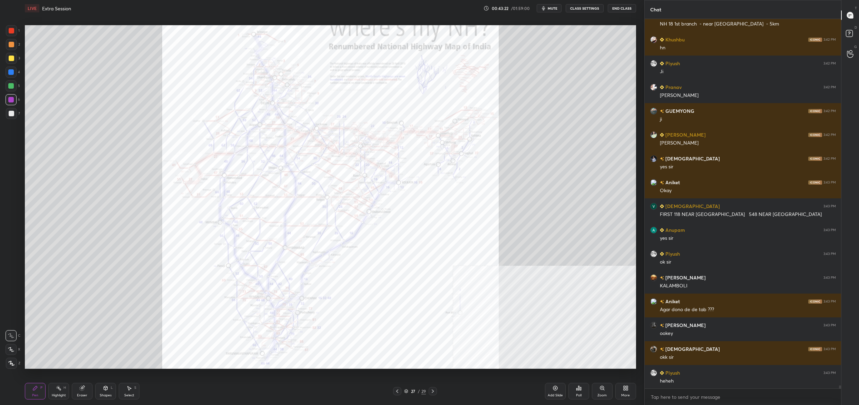
drag, startPoint x: 600, startPoint y: 390, endPoint x: 595, endPoint y: 389, distance: 4.3
click at [595, 389] on div "Zoom" at bounding box center [602, 391] width 21 height 17
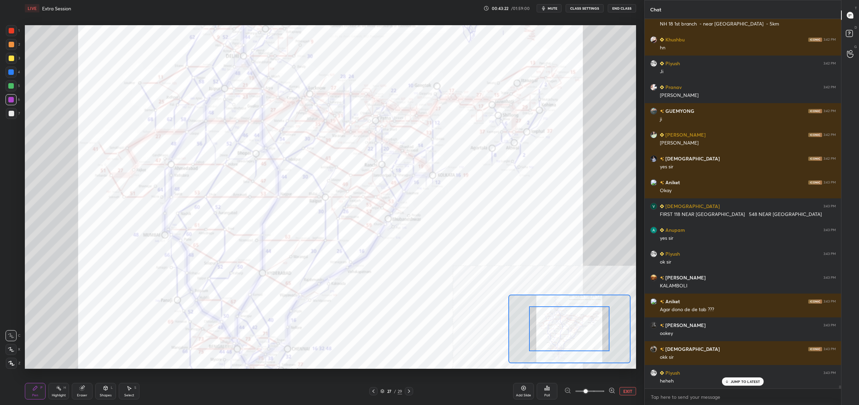
scroll to position [42255, 0]
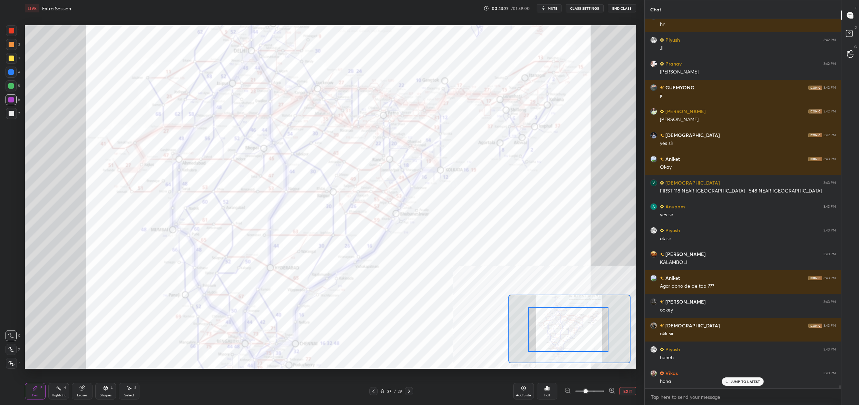
drag, startPoint x: 573, startPoint y: 330, endPoint x: 571, endPoint y: 306, distance: 24.6
click at [574, 310] on div at bounding box center [568, 329] width 80 height 45
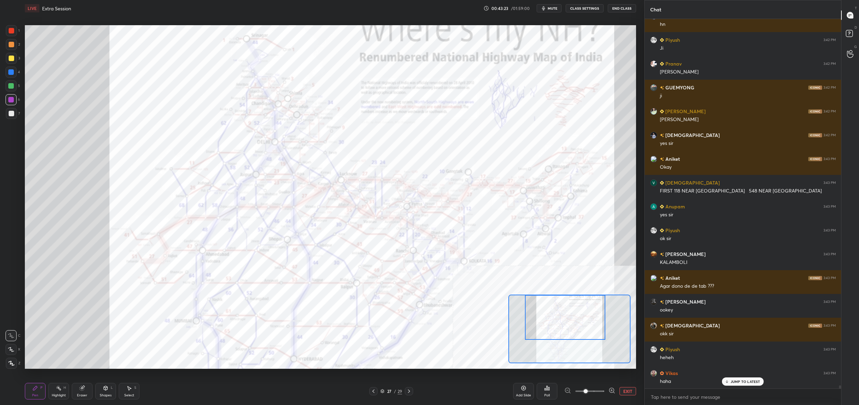
click at [560, 289] on div "Setting up your live class Poll for secs No correct answer Start poll" at bounding box center [330, 197] width 611 height 344
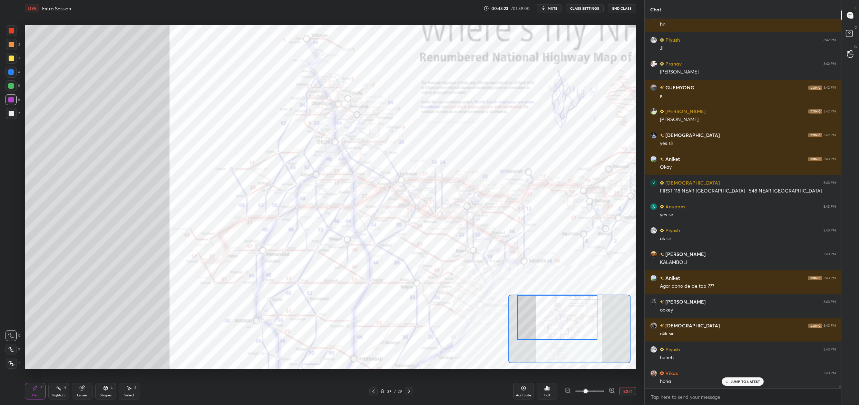
click at [556, 288] on div "Setting up your live class Poll for secs No correct answer Start poll" at bounding box center [330, 197] width 611 height 344
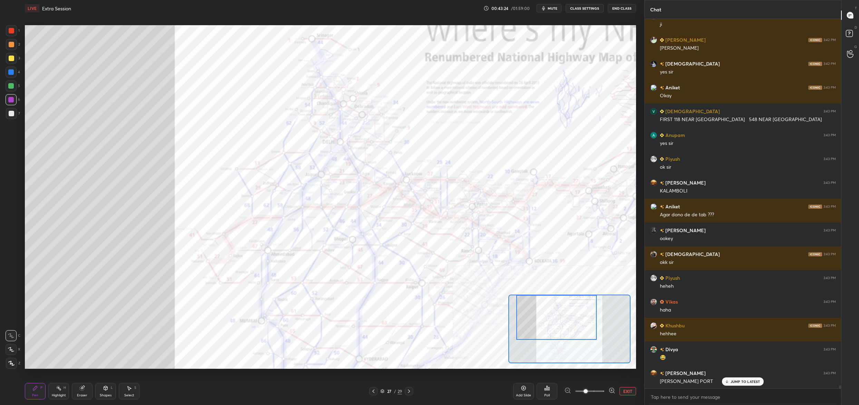
click at [597, 389] on span at bounding box center [589, 391] width 29 height 10
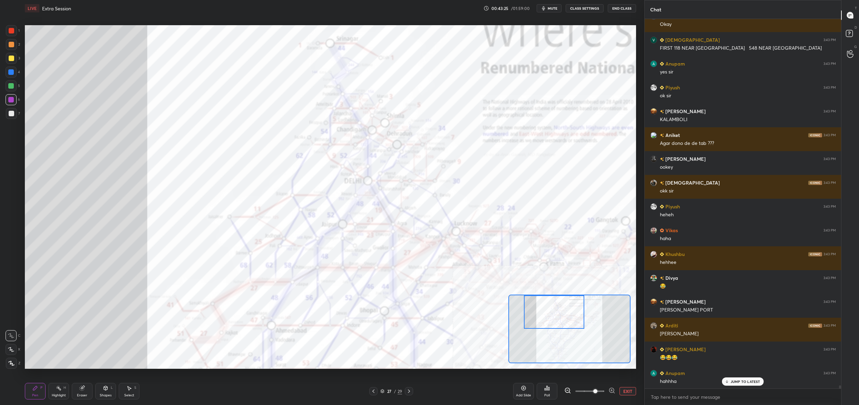
click at [570, 292] on div "Setting up your live class Poll for secs No correct answer Start poll" at bounding box center [330, 197] width 611 height 344
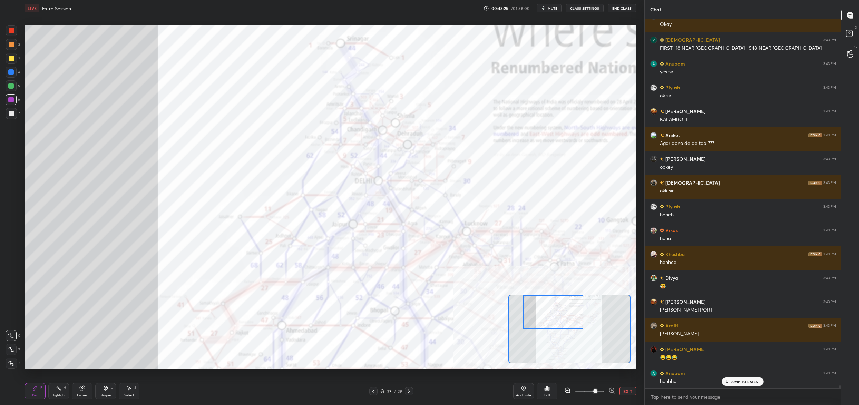
drag, startPoint x: 572, startPoint y: 303, endPoint x: 559, endPoint y: 297, distance: 13.9
click at [572, 300] on div at bounding box center [553, 312] width 60 height 34
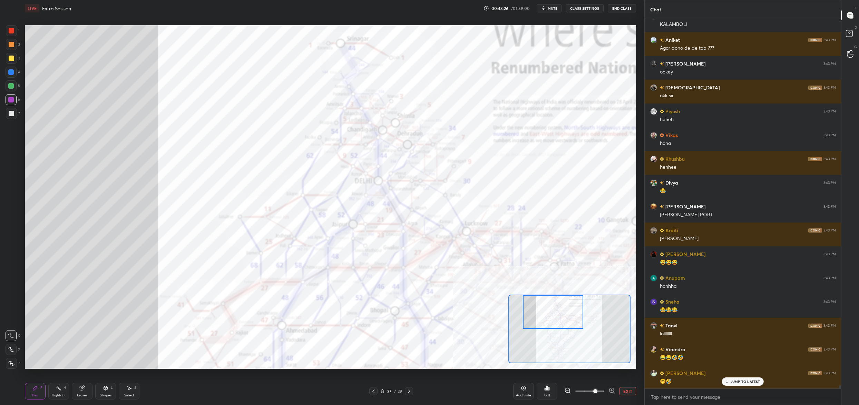
scroll to position [42517, 0]
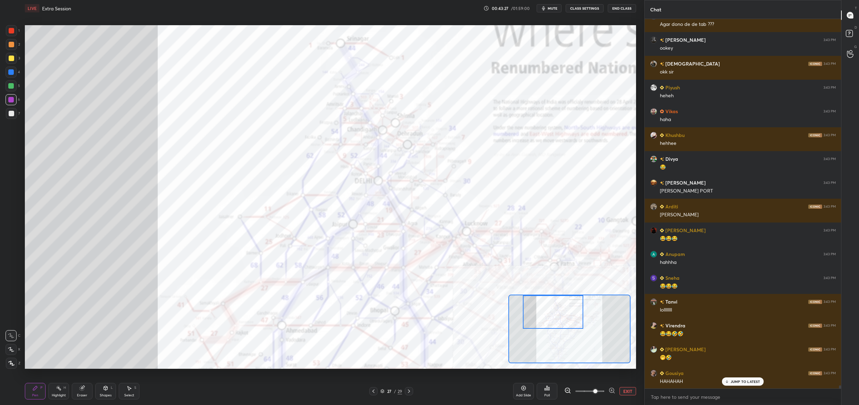
drag, startPoint x: 7, startPoint y: 28, endPoint x: 10, endPoint y: 31, distance: 3.7
click at [8, 29] on div at bounding box center [11, 30] width 11 height 11
drag, startPoint x: 10, startPoint y: 31, endPoint x: 8, endPoint y: 52, distance: 20.8
click at [10, 31] on div at bounding box center [12, 31] width 6 height 6
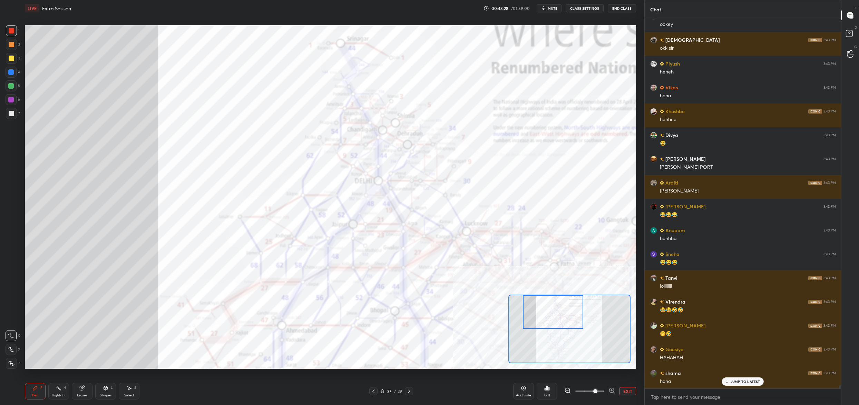
drag, startPoint x: 8, startPoint y: 347, endPoint x: 11, endPoint y: 349, distance: 4.4
click at [9, 344] on div at bounding box center [11, 349] width 11 height 11
click at [11, 347] on div at bounding box center [11, 349] width 11 height 11
drag, startPoint x: 12, startPoint y: 349, endPoint x: 18, endPoint y: 336, distance: 14.5
click at [12, 346] on div at bounding box center [11, 349] width 11 height 11
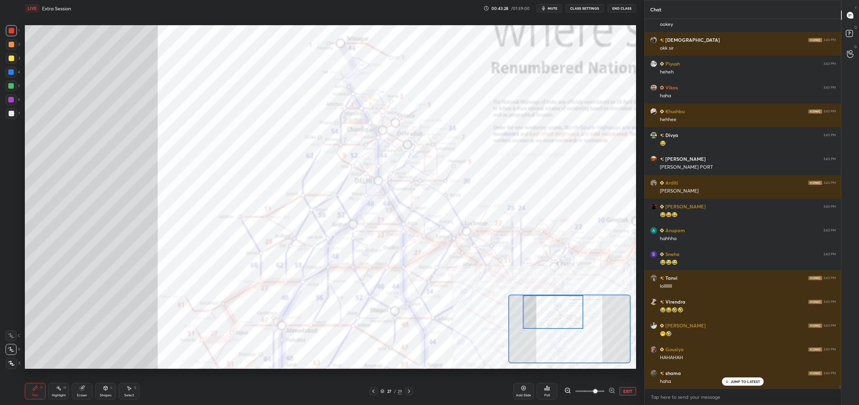
click at [19, 333] on div "C" at bounding box center [13, 335] width 15 height 11
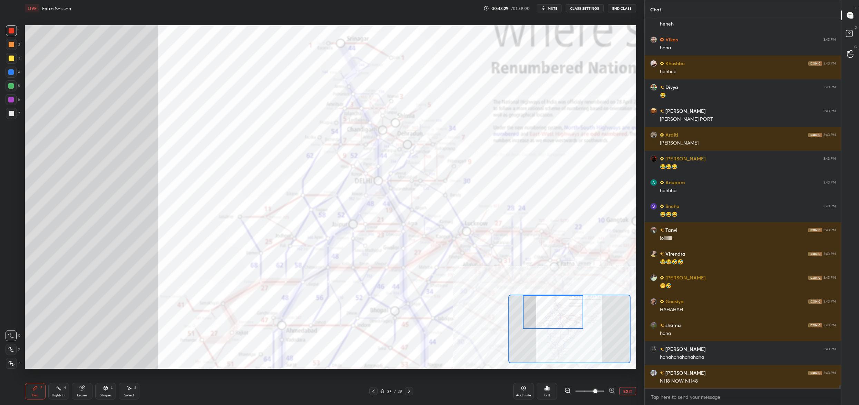
click at [13, 342] on div "X" at bounding box center [13, 348] width 15 height 14
click at [11, 349] on icon at bounding box center [11, 349] width 6 height 5
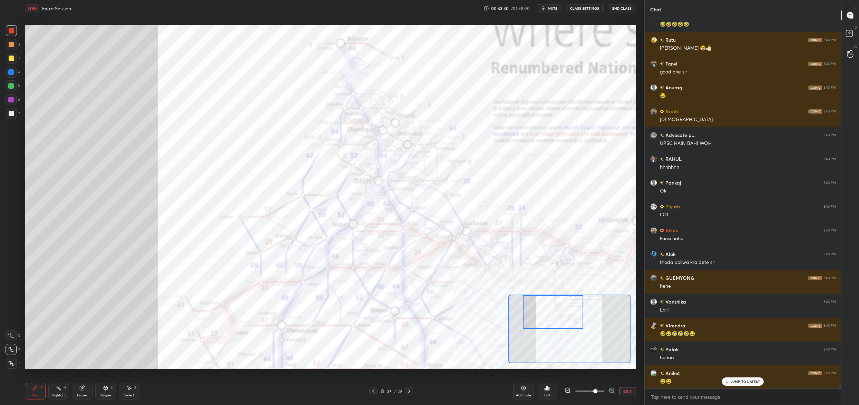
scroll to position [2, 2]
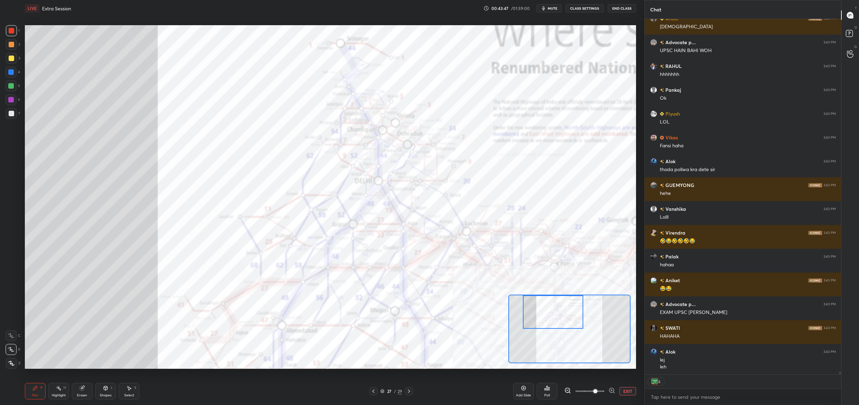
click at [628, 392] on button "EXIT" at bounding box center [628, 391] width 17 height 8
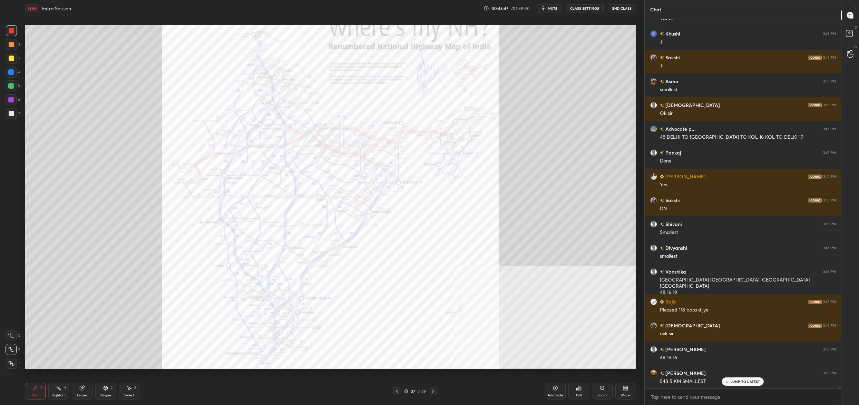
click at [631, 391] on div "More" at bounding box center [625, 391] width 21 height 17
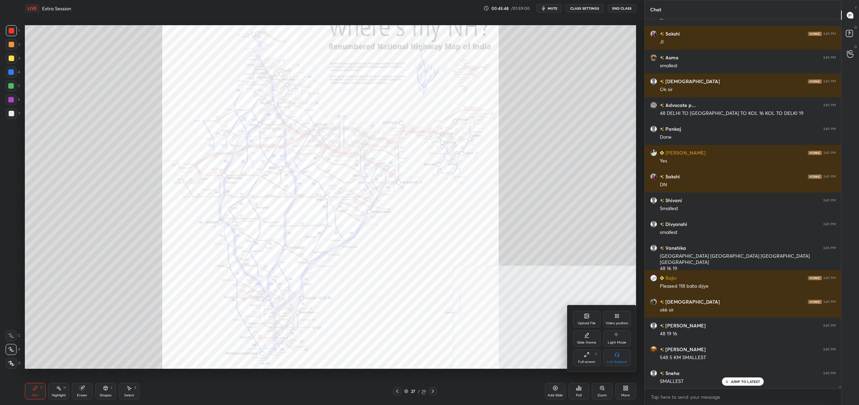
drag, startPoint x: 621, startPoint y: 310, endPoint x: 616, endPoint y: 326, distance: 16.2
click at [621, 310] on div "Upload File Video position Slide theme Light Mode Full screen F Live Support" at bounding box center [601, 338] width 69 height 66
click at [625, 315] on div "Video position" at bounding box center [617, 319] width 28 height 17
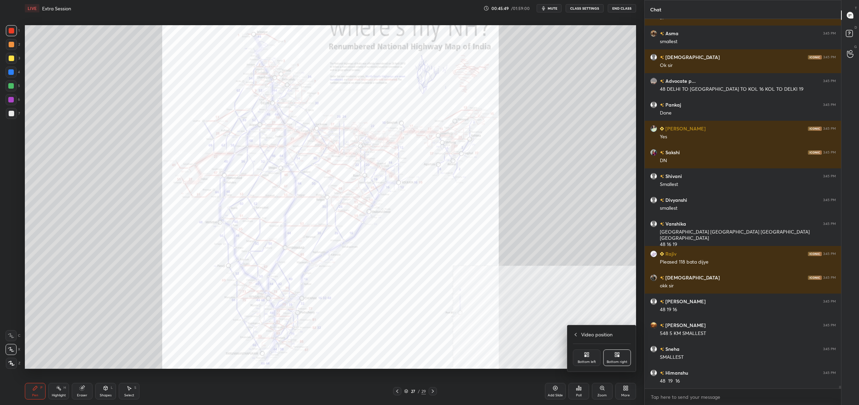
drag, startPoint x: 587, startPoint y: 357, endPoint x: 584, endPoint y: 357, distance: 3.5
click at [587, 357] on icon at bounding box center [587, 355] width 6 height 6
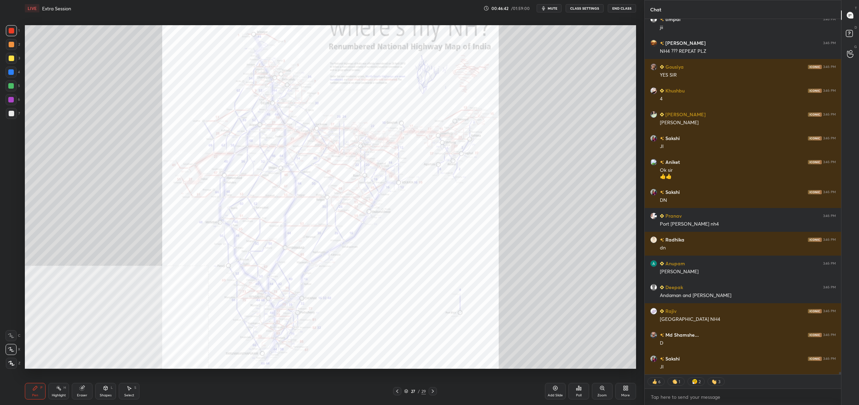
click at [15, 30] on div at bounding box center [11, 30] width 11 height 11
drag, startPoint x: 14, startPoint y: 30, endPoint x: 10, endPoint y: 39, distance: 10.7
click at [14, 30] on div at bounding box center [11, 30] width 11 height 11
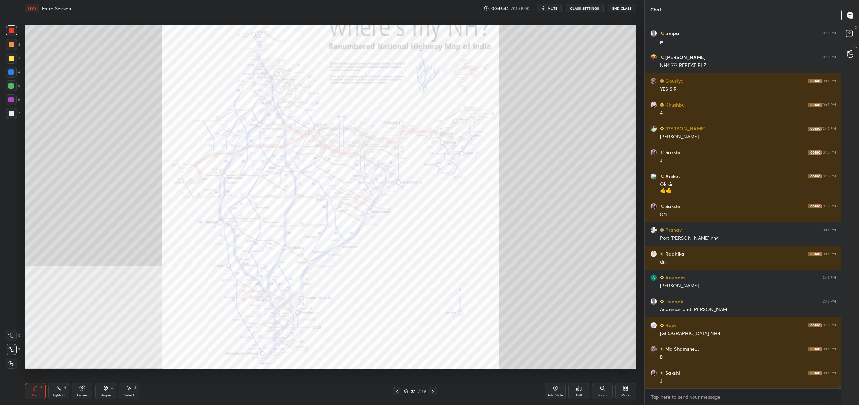
click at [12, 72] on div at bounding box center [11, 72] width 6 height 6
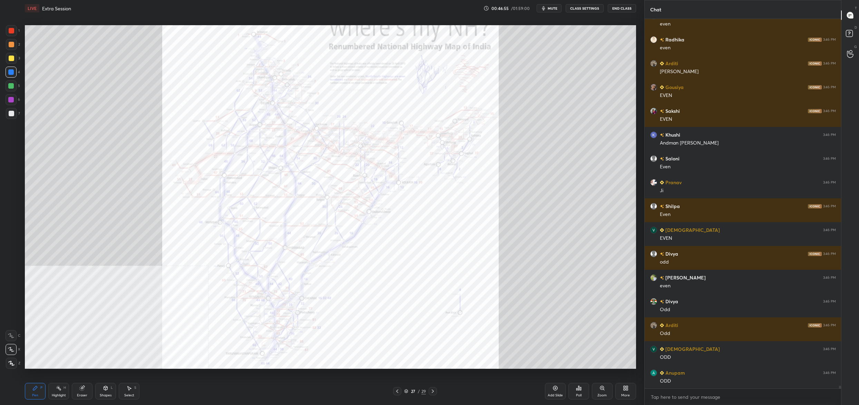
click at [12, 100] on div at bounding box center [11, 100] width 6 height 6
drag, startPoint x: 12, startPoint y: 100, endPoint x: 9, endPoint y: 114, distance: 14.0
click at [11, 104] on div at bounding box center [11, 99] width 11 height 11
click at [10, 117] on div at bounding box center [11, 113] width 11 height 11
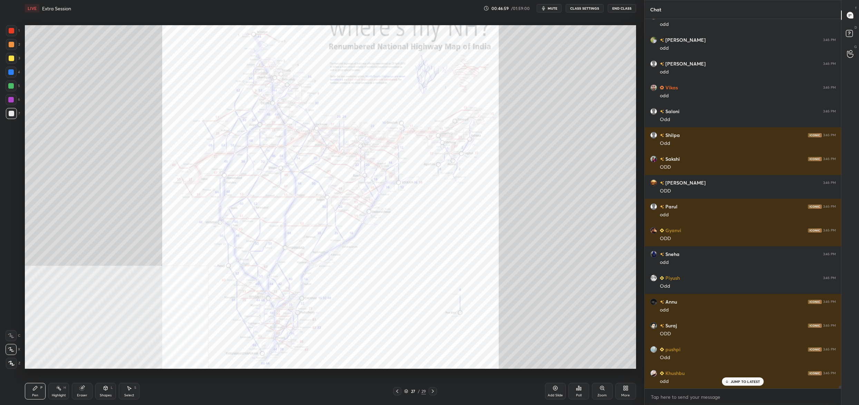
click at [14, 84] on div at bounding box center [11, 85] width 11 height 11
click at [13, 69] on div at bounding box center [11, 72] width 6 height 6
click at [12, 55] on div at bounding box center [11, 58] width 11 height 11
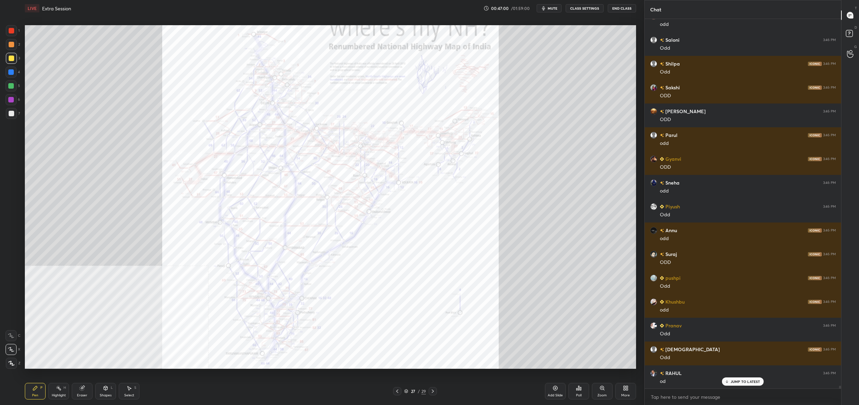
drag, startPoint x: 12, startPoint y: 41, endPoint x: 17, endPoint y: 30, distance: 11.4
click at [13, 37] on div "1 2 3 4 5 6 7" at bounding box center [13, 73] width 14 height 97
click at [15, 30] on div at bounding box center [11, 30] width 11 height 11
drag, startPoint x: 15, startPoint y: 30, endPoint x: 10, endPoint y: 31, distance: 5.6
click at [15, 30] on div at bounding box center [11, 30] width 11 height 11
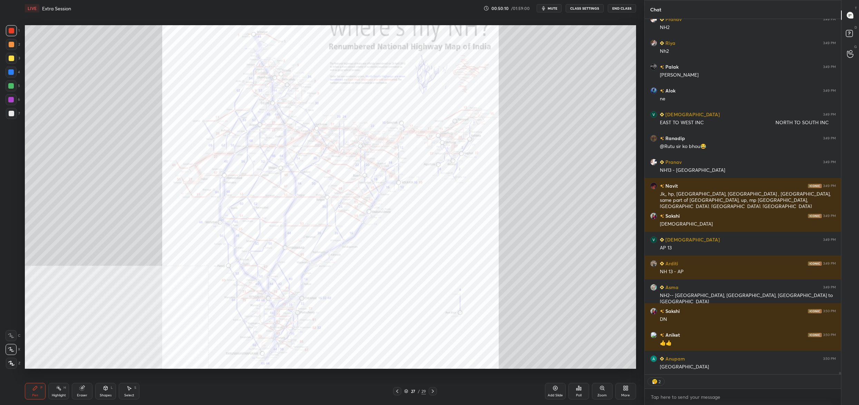
scroll to position [54724, 0]
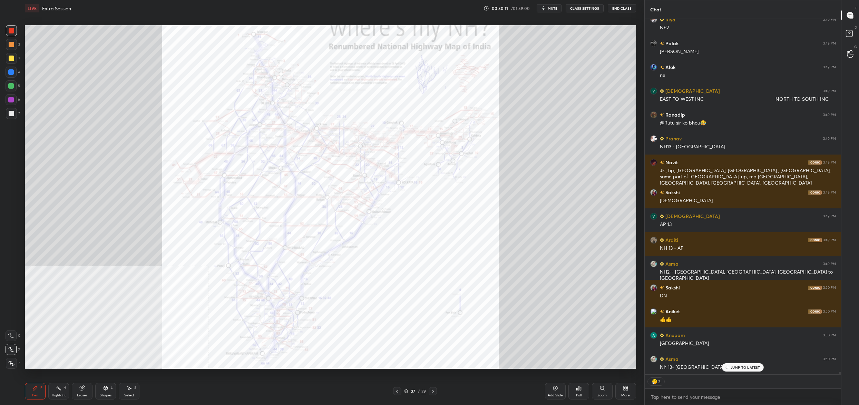
click at [551, 8] on span "mute" at bounding box center [553, 8] width 10 height 5
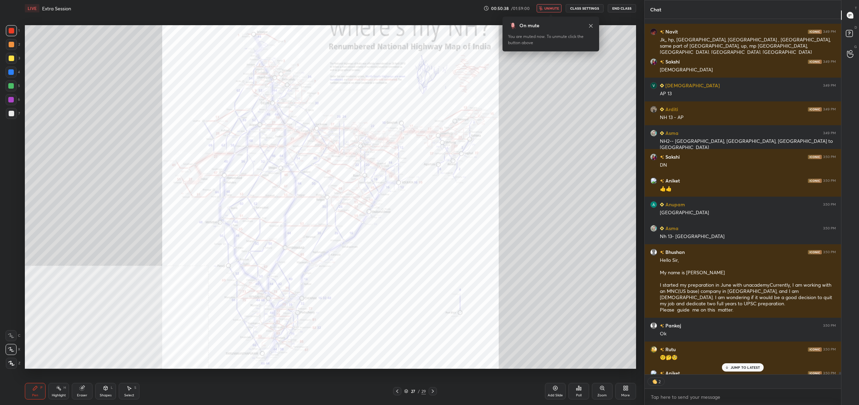
scroll to position [54911, 0]
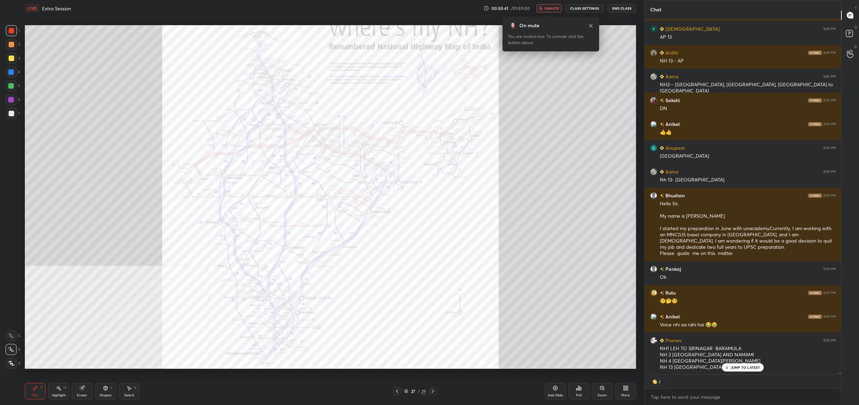
click at [546, 8] on span "unmute" at bounding box center [551, 8] width 15 height 5
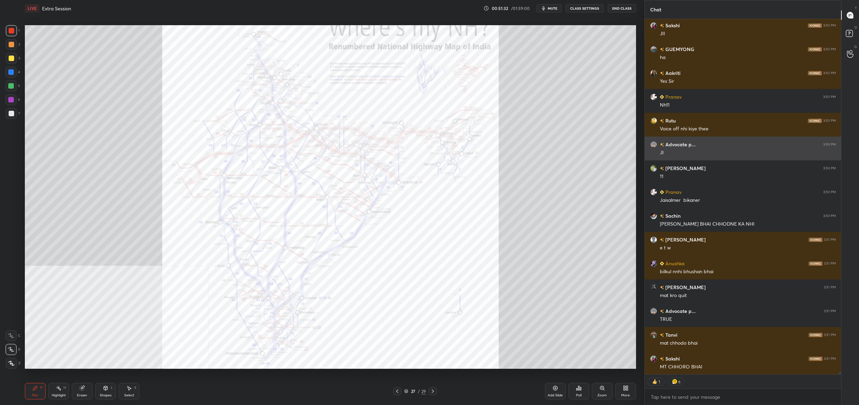
scroll to position [55299, 0]
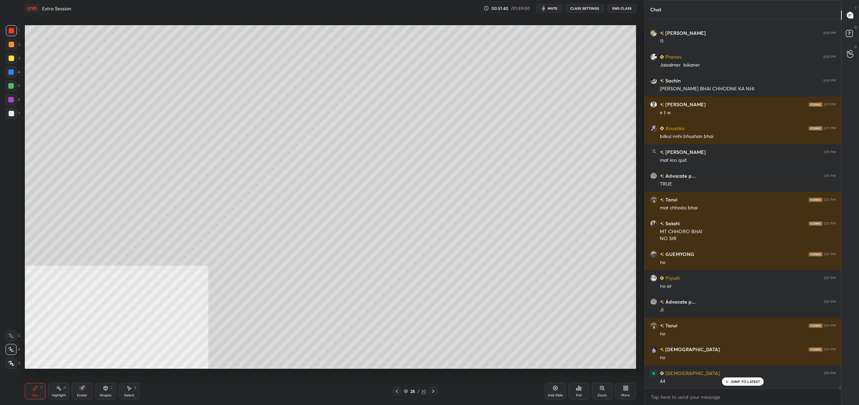
click at [18, 113] on div "7" at bounding box center [13, 113] width 14 height 11
drag, startPoint x: 12, startPoint y: 113, endPoint x: 21, endPoint y: 117, distance: 10.0
click at [12, 113] on div at bounding box center [12, 114] width 6 height 6
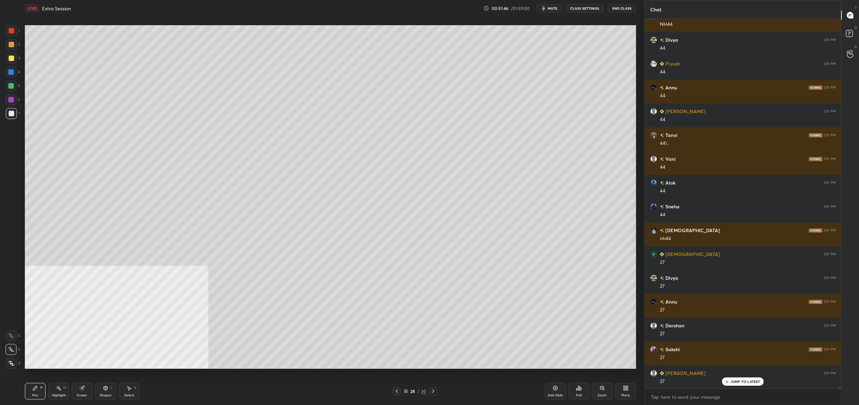
scroll to position [55928, 0]
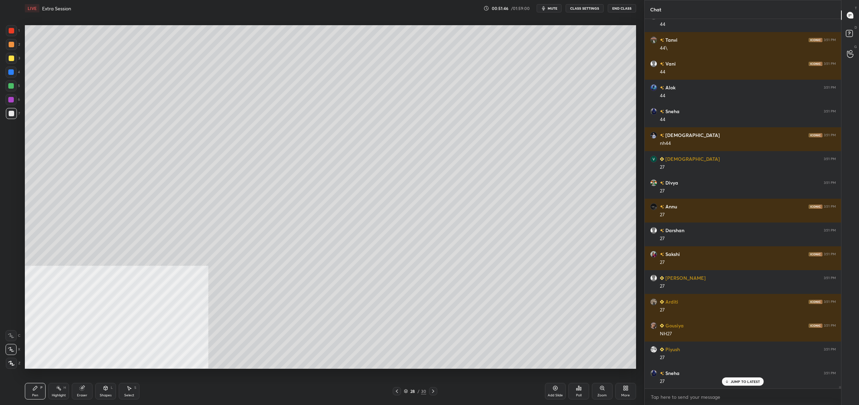
click at [13, 91] on div at bounding box center [11, 85] width 11 height 11
click at [14, 87] on div at bounding box center [11, 85] width 11 height 11
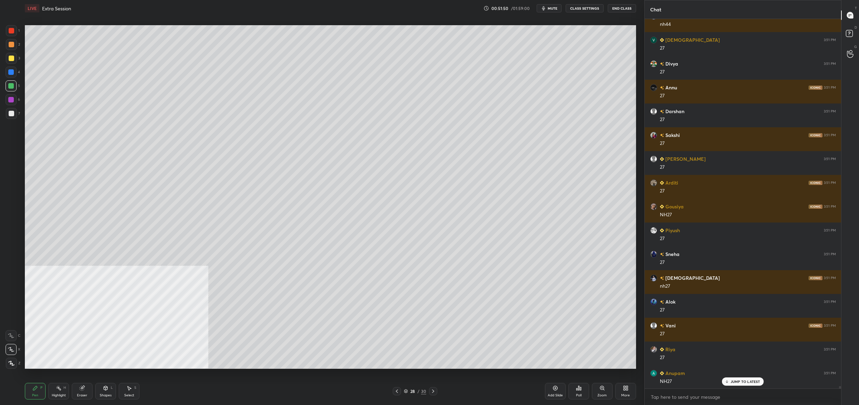
scroll to position [56071, 0]
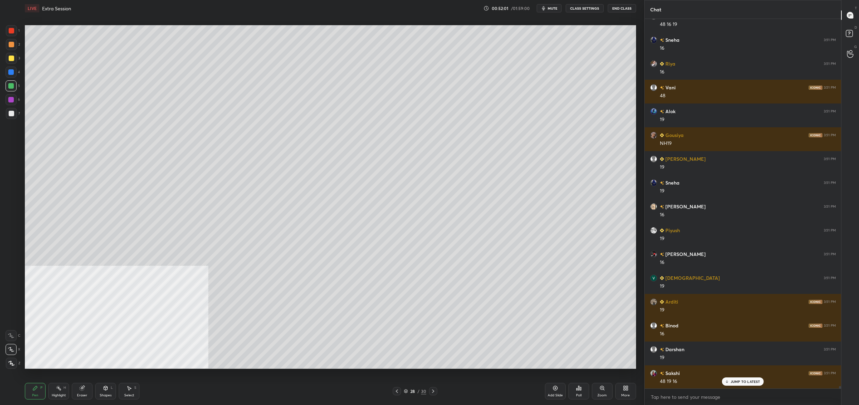
drag, startPoint x: 19, startPoint y: 111, endPoint x: 16, endPoint y: 111, distance: 3.9
click at [18, 110] on div "7" at bounding box center [13, 113] width 14 height 11
drag, startPoint x: 14, startPoint y: 112, endPoint x: 21, endPoint y: 115, distance: 7.3
click at [14, 112] on div at bounding box center [11, 113] width 11 height 11
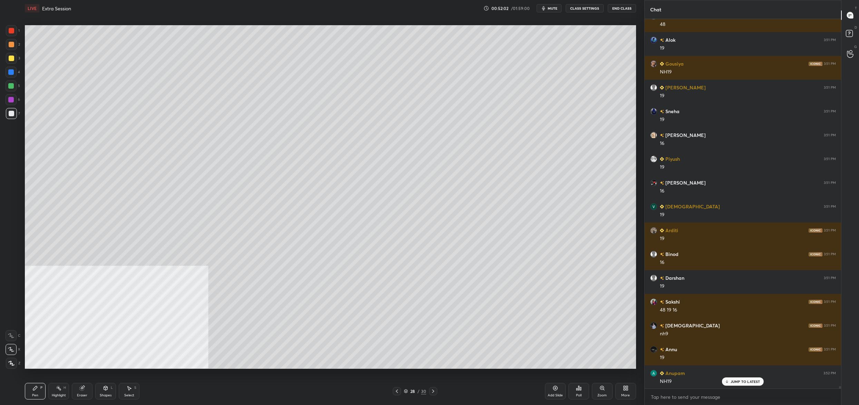
click at [10, 67] on div at bounding box center [11, 72] width 11 height 11
click at [11, 59] on div at bounding box center [12, 59] width 6 height 6
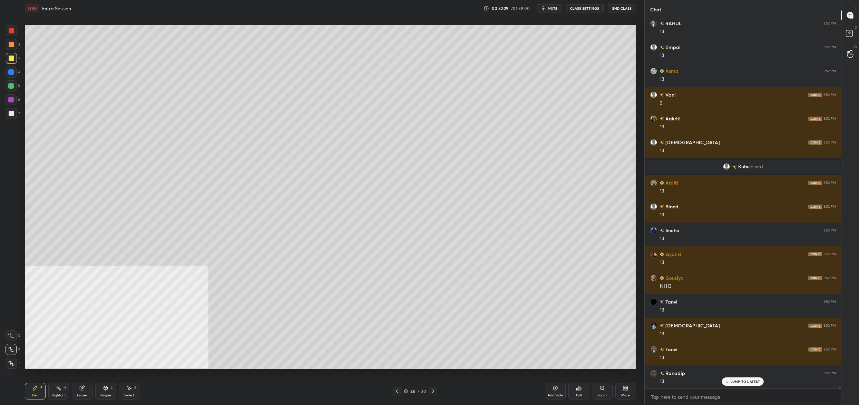
drag, startPoint x: 16, startPoint y: 109, endPoint x: 14, endPoint y: 115, distance: 5.8
click at [16, 110] on div at bounding box center [11, 113] width 11 height 11
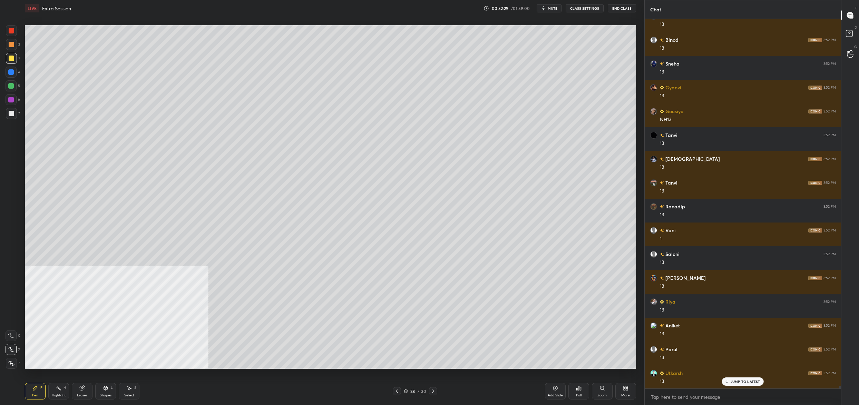
click at [11, 116] on div at bounding box center [12, 114] width 6 height 6
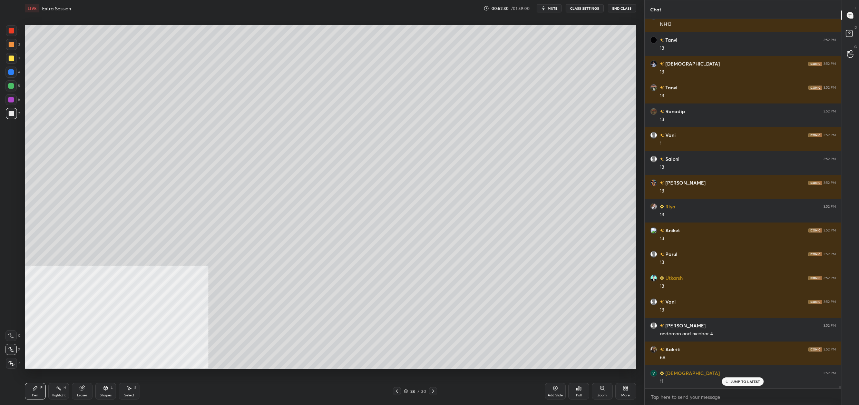
click at [15, 85] on div at bounding box center [11, 85] width 11 height 11
drag, startPoint x: 14, startPoint y: 87, endPoint x: 14, endPoint y: 75, distance: 12.1
click at [12, 84] on div at bounding box center [11, 85] width 11 height 11
click at [14, 71] on div at bounding box center [11, 72] width 11 height 11
drag, startPoint x: 13, startPoint y: 72, endPoint x: 24, endPoint y: 64, distance: 14.0
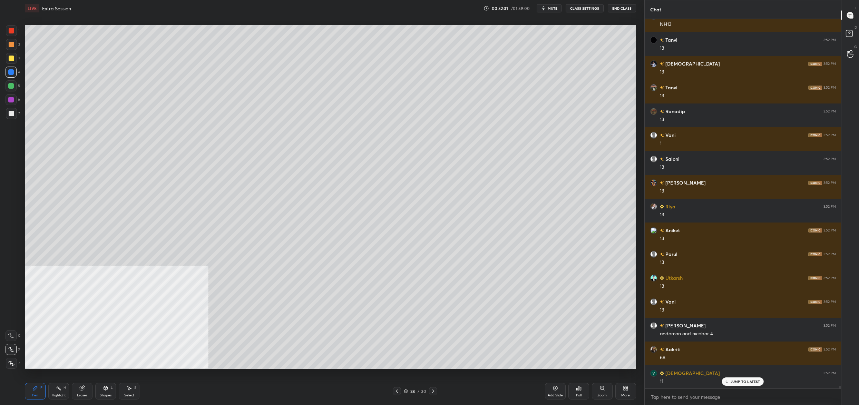
click at [13, 72] on div at bounding box center [11, 72] width 6 height 6
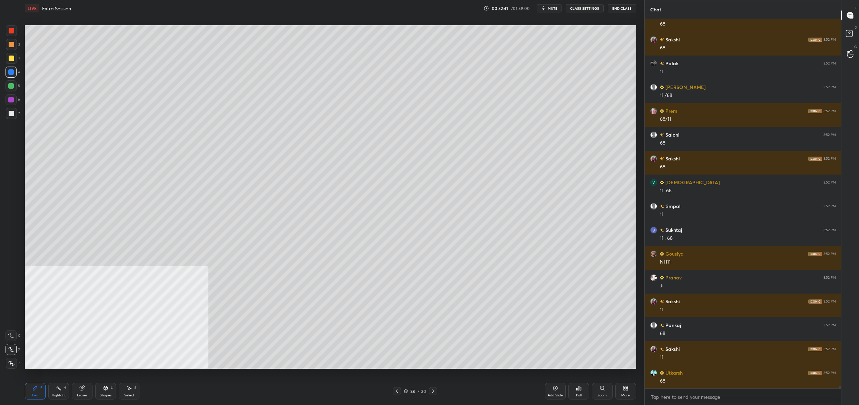
click at [410, 392] on div "28" at bounding box center [412, 391] width 7 height 4
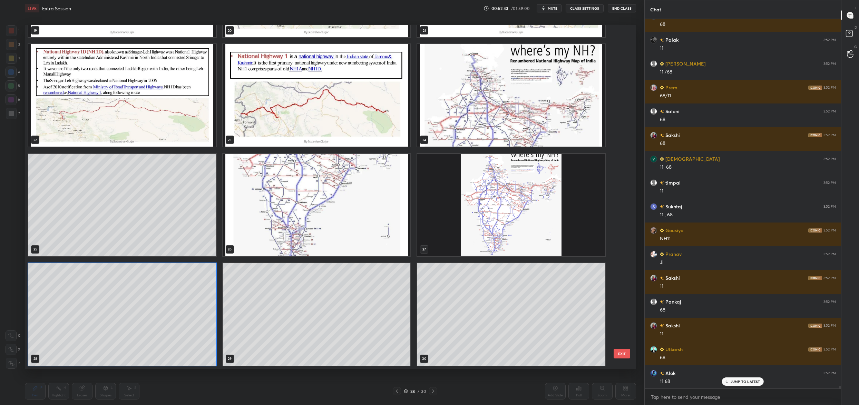
click at [475, 169] on img "grid" at bounding box center [511, 205] width 188 height 103
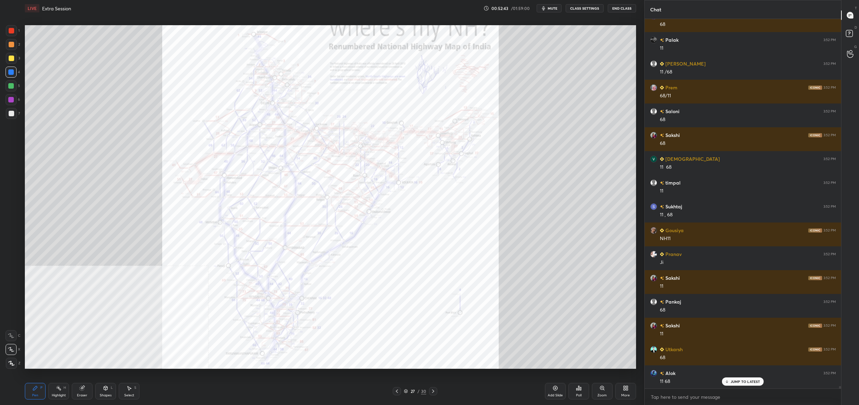
click at [475, 169] on img "grid" at bounding box center [511, 205] width 188 height 103
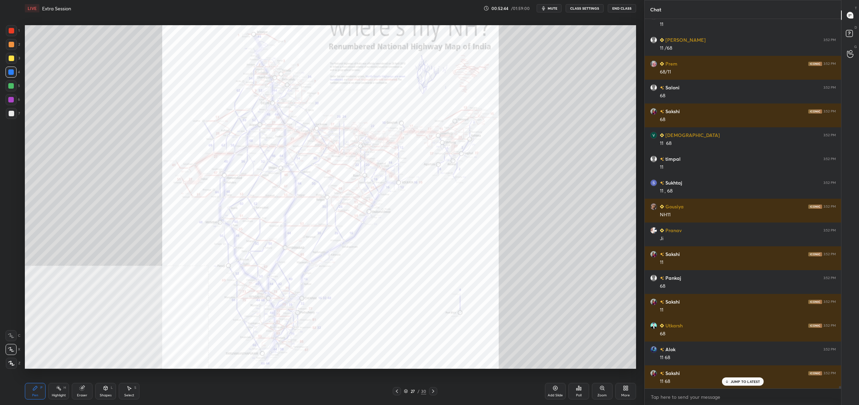
click at [609, 386] on div "Zoom" at bounding box center [602, 391] width 21 height 17
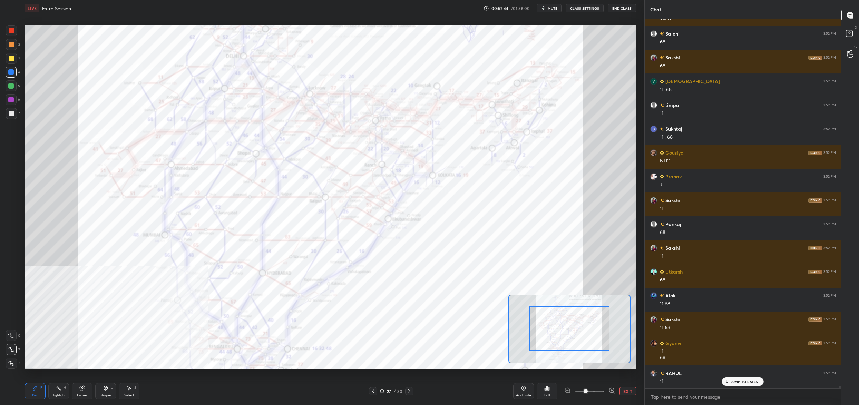
click at [604, 387] on div at bounding box center [589, 391] width 51 height 8
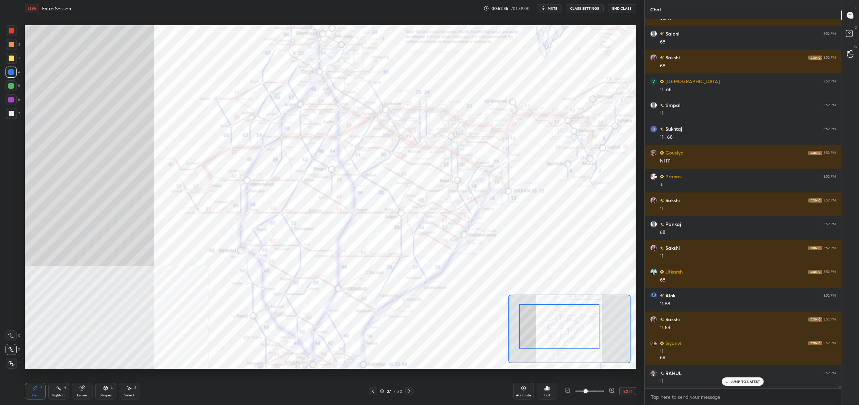
drag, startPoint x: 578, startPoint y: 336, endPoint x: 571, endPoint y: 332, distance: 8.8
click at [565, 318] on div at bounding box center [559, 326] width 80 height 45
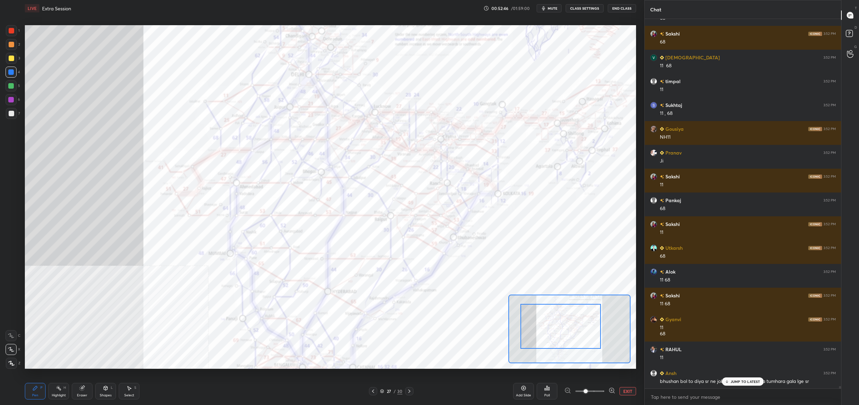
drag, startPoint x: 9, startPoint y: 29, endPoint x: 13, endPoint y: 28, distance: 4.2
click at [9, 29] on div at bounding box center [12, 31] width 6 height 6
drag, startPoint x: 13, startPoint y: 28, endPoint x: 22, endPoint y: 27, distance: 9.4
click at [15, 27] on div at bounding box center [11, 30] width 11 height 11
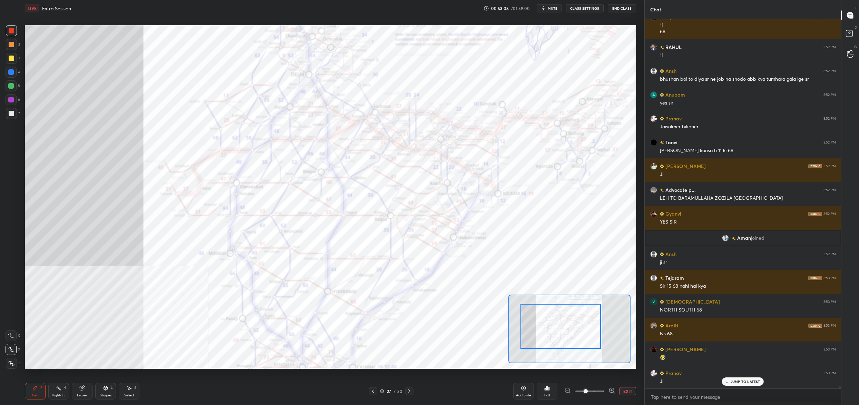
click at [386, 391] on div "27" at bounding box center [389, 391] width 7 height 4
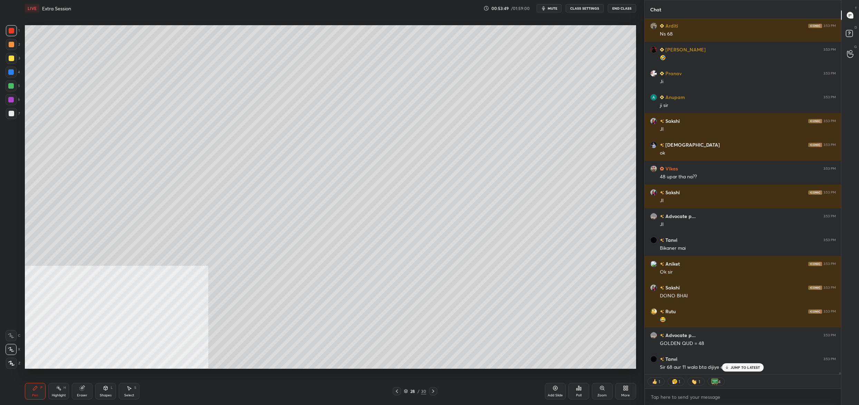
click at [738, 366] on p "JUMP TO LATEST" at bounding box center [746, 368] width 30 height 4
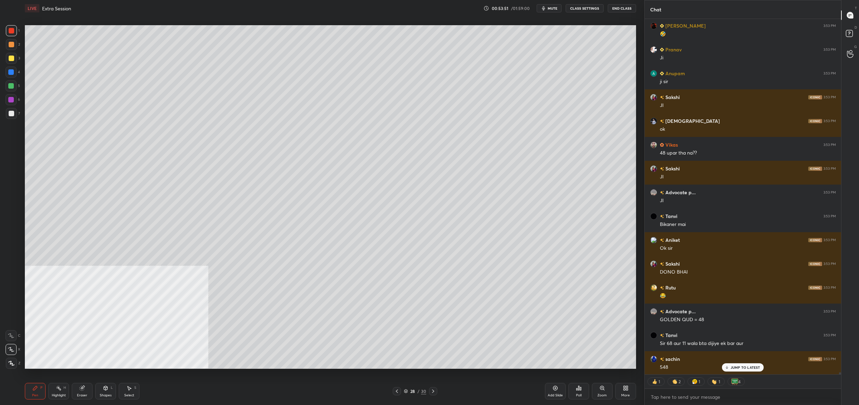
click at [410, 393] on div "28" at bounding box center [412, 391] width 7 height 4
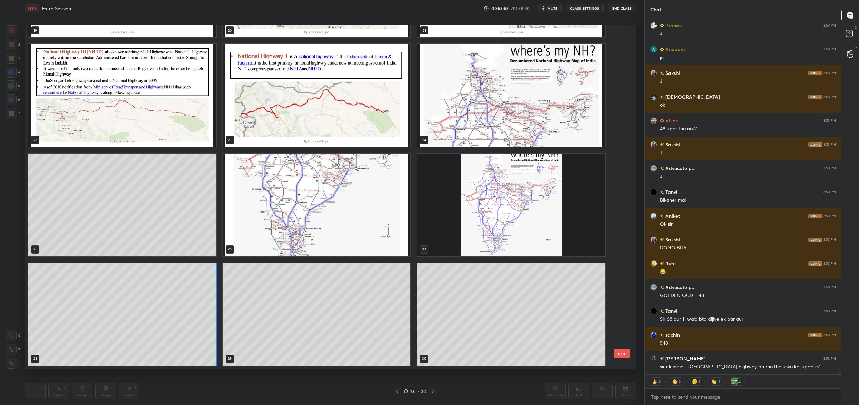
click at [490, 230] on img "grid" at bounding box center [511, 205] width 188 height 103
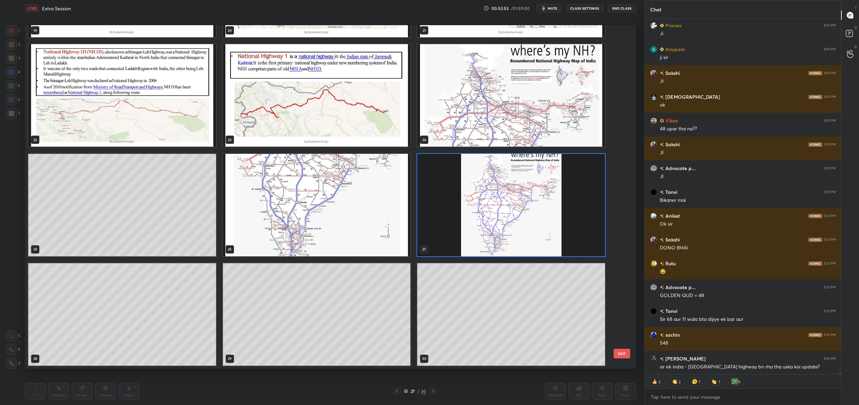
click at [490, 230] on img "grid" at bounding box center [511, 205] width 188 height 103
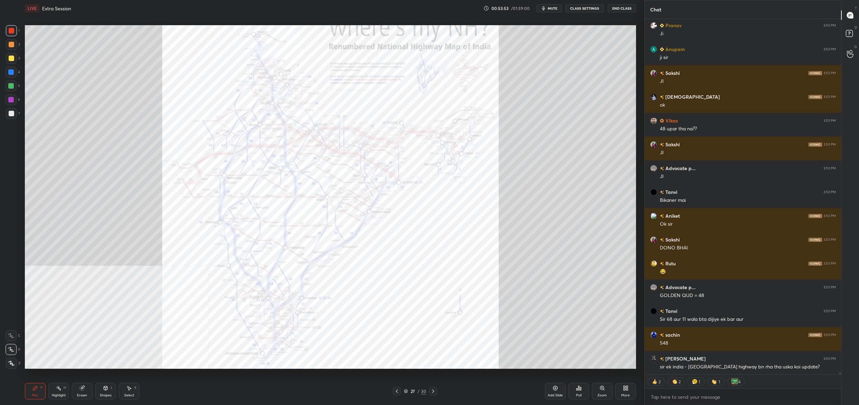
click at [490, 230] on img "grid" at bounding box center [511, 205] width 188 height 103
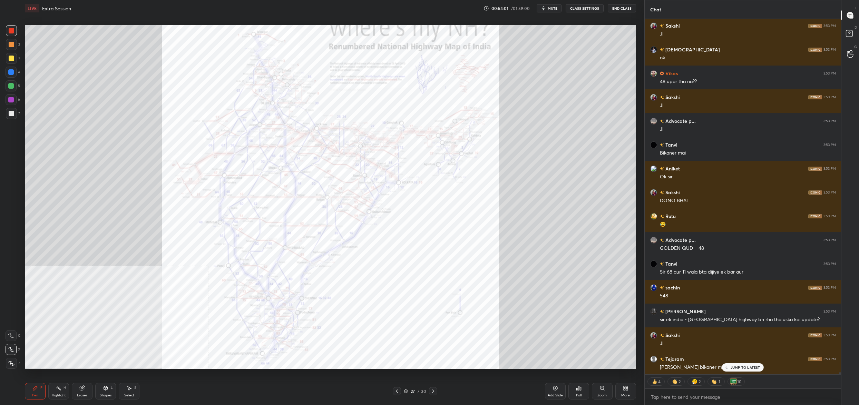
click at [394, 392] on icon at bounding box center [397, 392] width 6 height 6
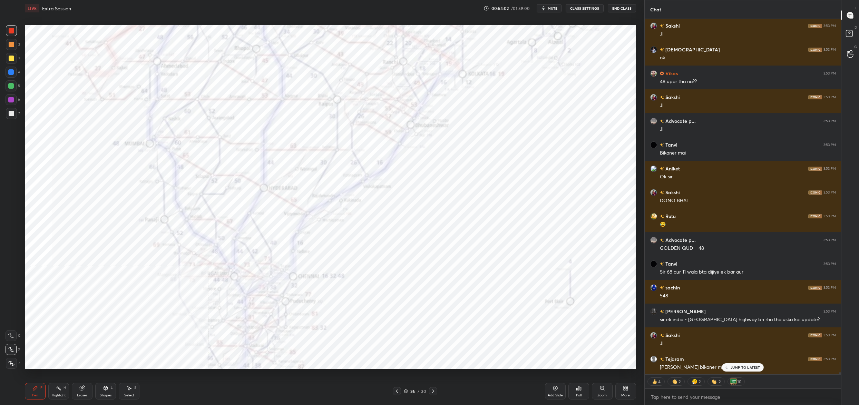
click at [397, 392] on icon at bounding box center [397, 391] width 2 height 3
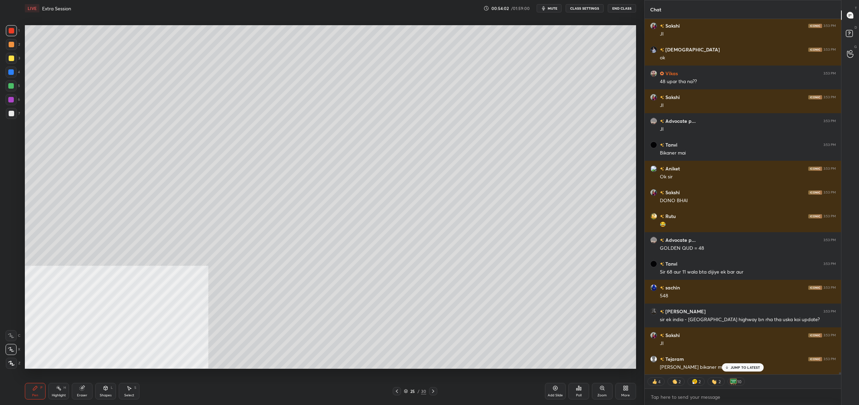
click at [396, 392] on icon at bounding box center [397, 391] width 2 height 3
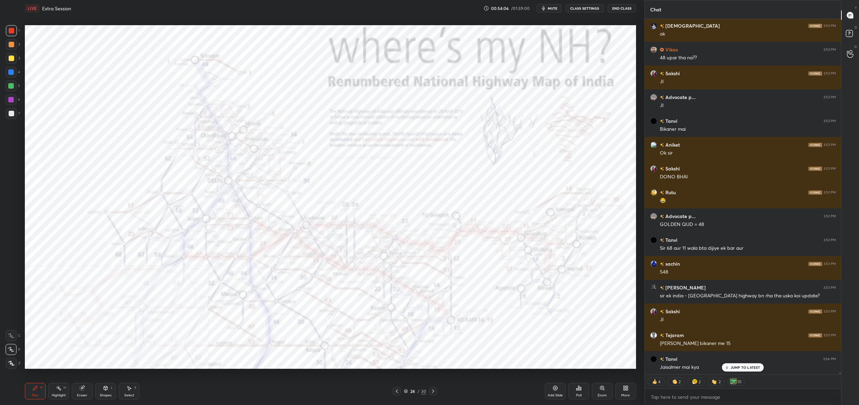
scroll to position [61280, 0]
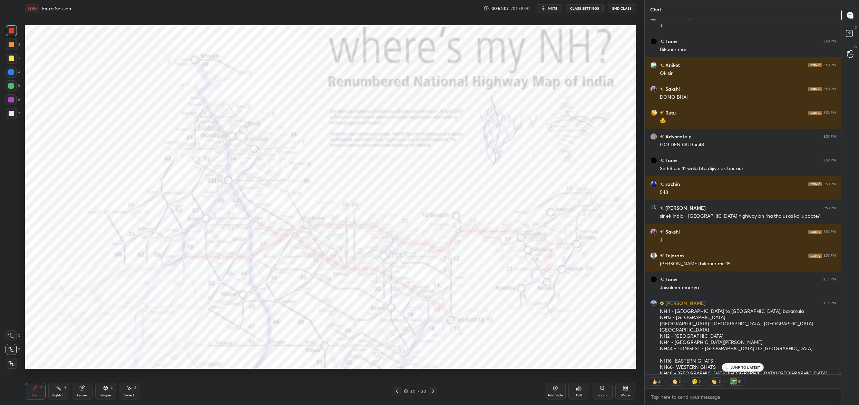
click at [436, 390] on div at bounding box center [433, 391] width 8 height 8
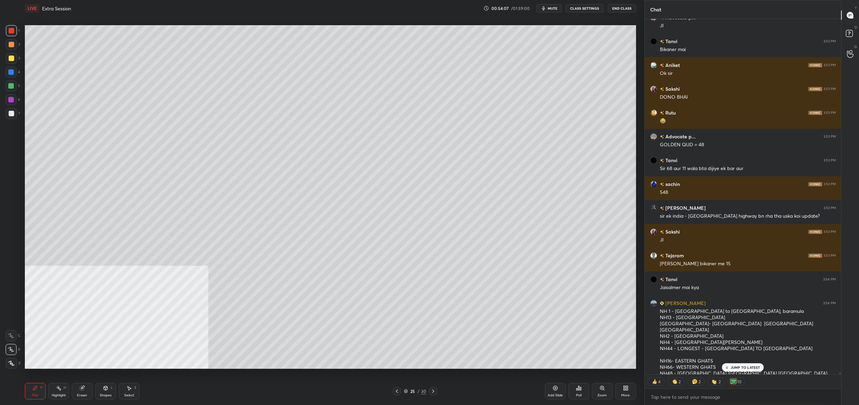
click at [436, 390] on div at bounding box center [433, 391] width 8 height 8
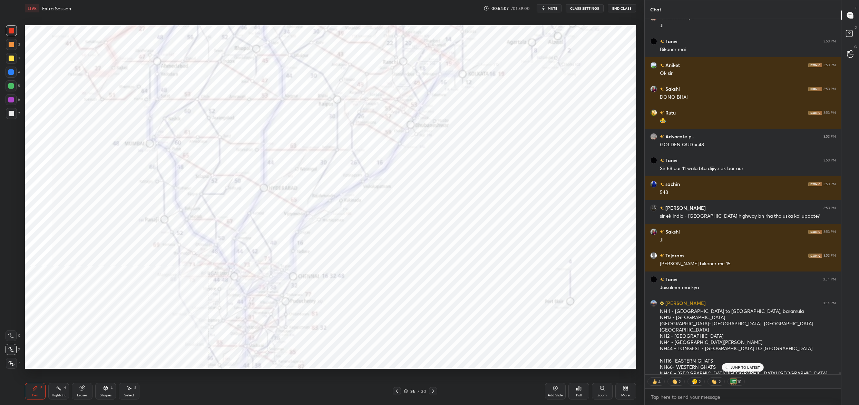
scroll to position [61303, 0]
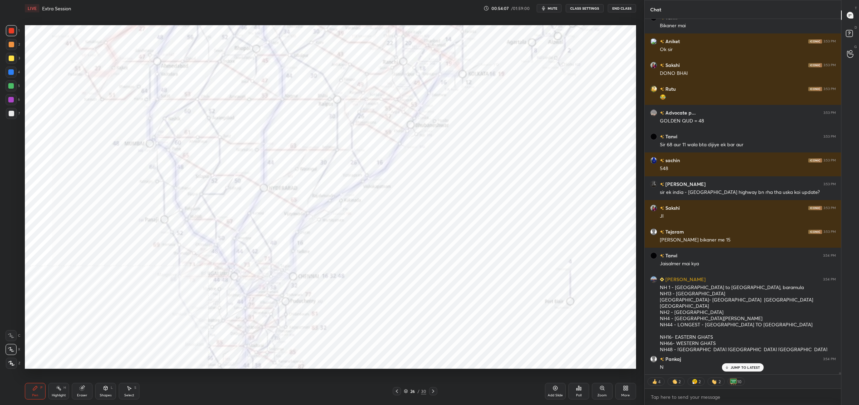
click at [436, 390] on div at bounding box center [433, 391] width 8 height 8
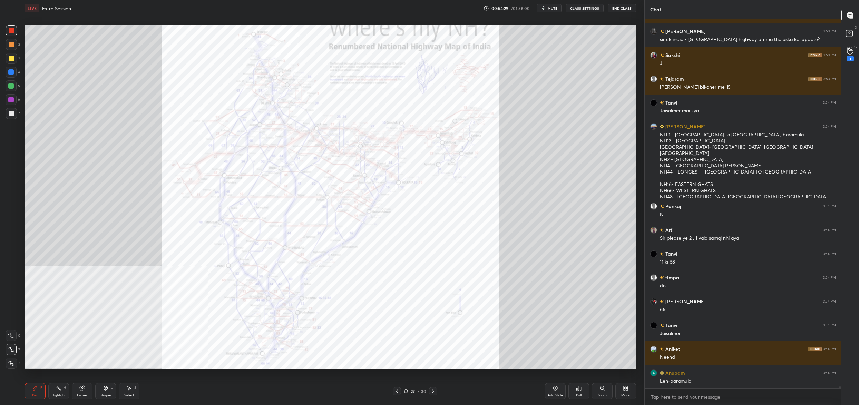
scroll to position [61486, 0]
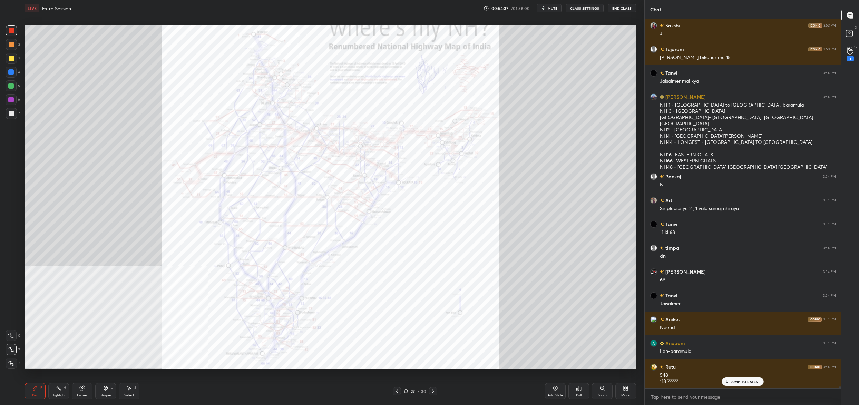
click at [410, 391] on div "27 / 30" at bounding box center [415, 391] width 22 height 6
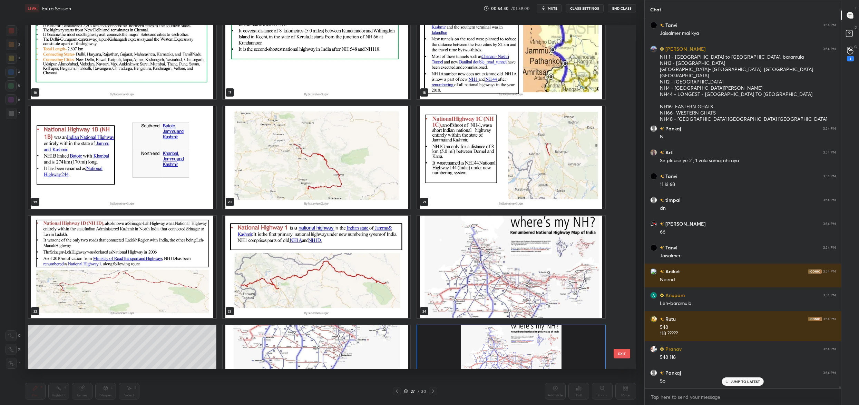
scroll to position [61605, 0]
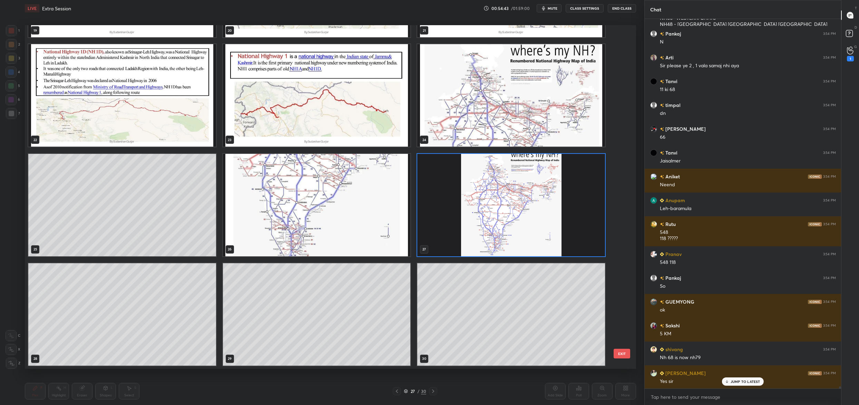
click at [478, 228] on img "grid" at bounding box center [511, 205] width 188 height 103
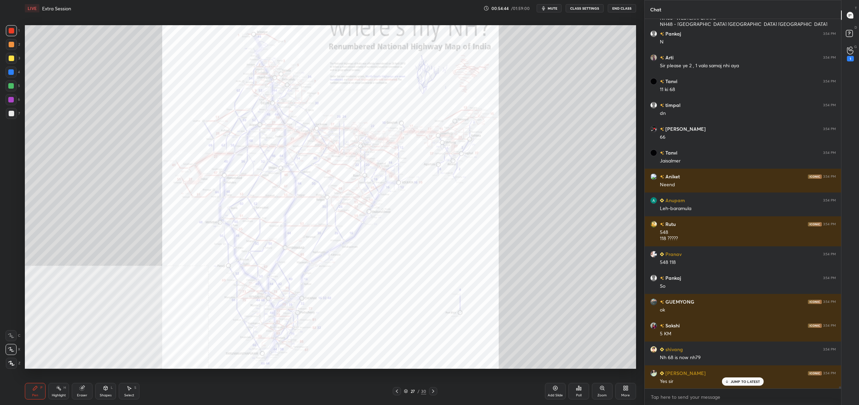
click at [478, 228] on img "grid" at bounding box center [511, 205] width 188 height 103
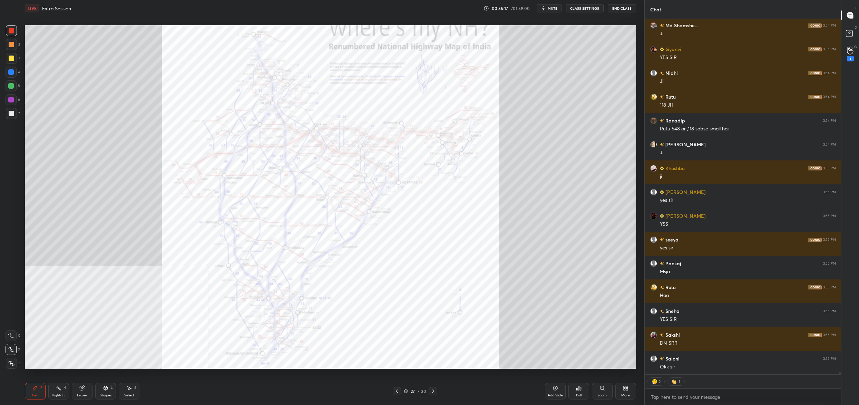
click at [405, 391] on icon at bounding box center [406, 391] width 4 height 4
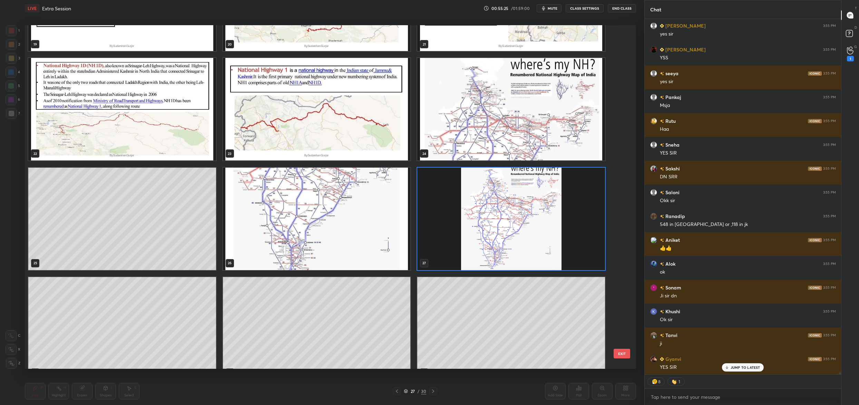
click at [506, 236] on div "16 17 18 19 20 21 22 23 24 25 26 27 28 29 30" at bounding box center [324, 197] width 599 height 344
click at [506, 236] on img "grid" at bounding box center [511, 219] width 188 height 103
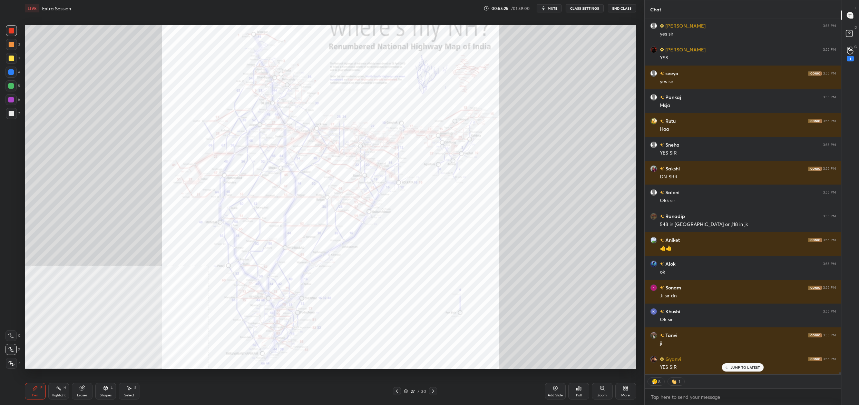
click at [506, 236] on div "16 17 18 19 20 21 22 23 24 25 26 27 28 29 30" at bounding box center [324, 197] width 599 height 344
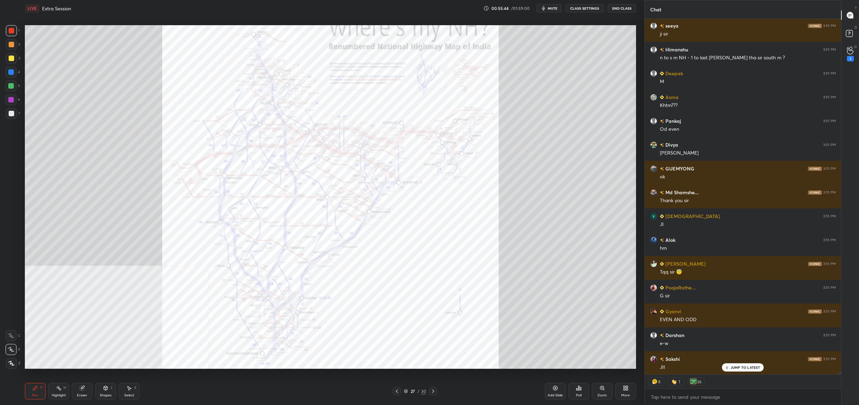
click at [54, 392] on div "Highlight H" at bounding box center [58, 391] width 21 height 17
click at [85, 385] on div "Eraser" at bounding box center [82, 391] width 21 height 17
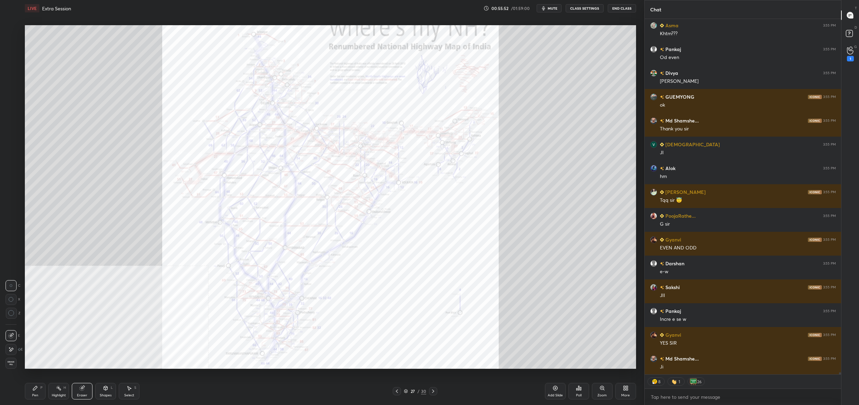
click at [33, 391] on icon at bounding box center [35, 389] width 6 height 6
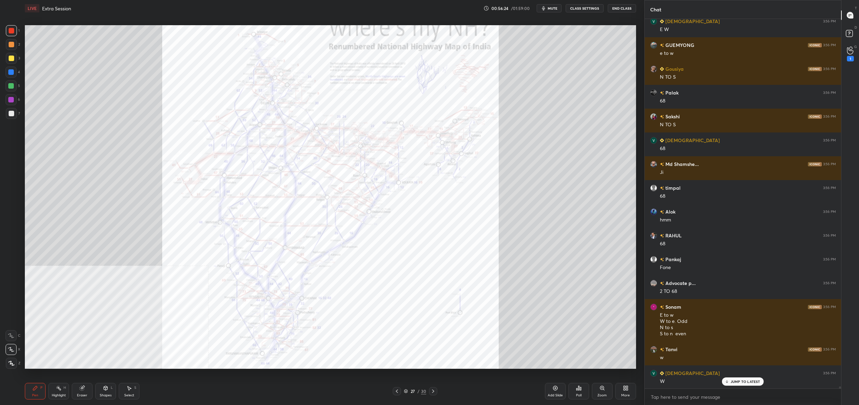
click at [13, 71] on div at bounding box center [11, 72] width 6 height 6
click at [14, 70] on div at bounding box center [11, 72] width 11 height 11
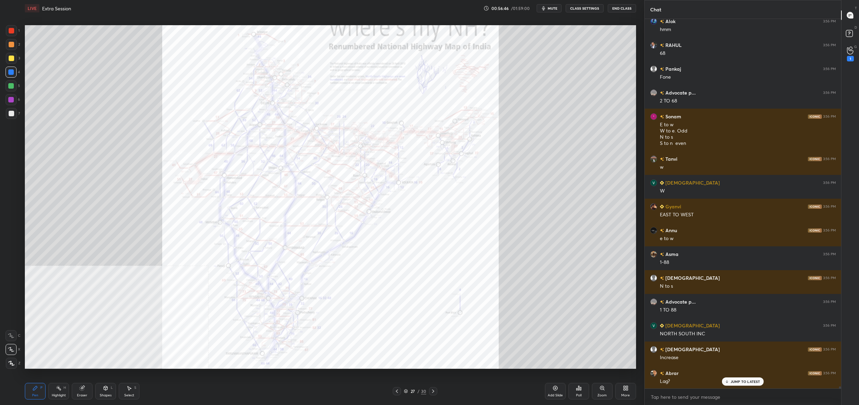
drag, startPoint x: 16, startPoint y: 85, endPoint x: 14, endPoint y: 81, distance: 4.5
click at [16, 85] on div at bounding box center [11, 85] width 11 height 11
click at [10, 84] on div at bounding box center [11, 86] width 6 height 6
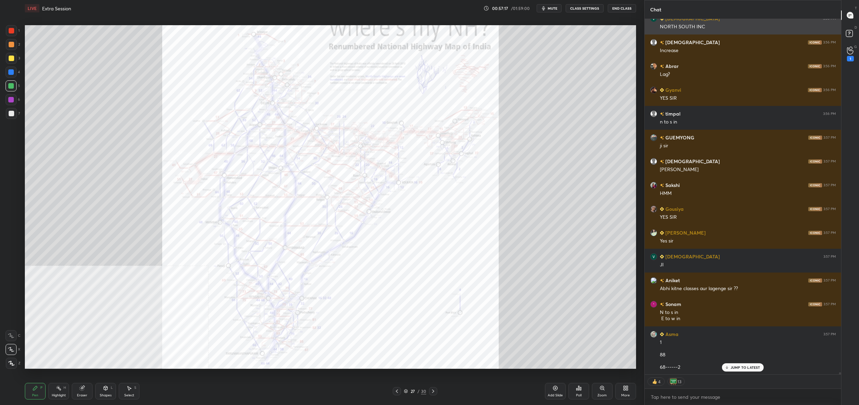
scroll to position [64252, 0]
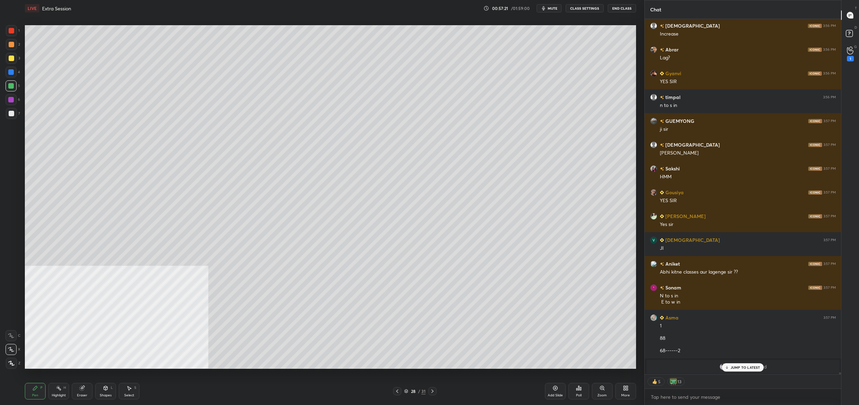
click at [408, 390] on icon at bounding box center [406, 391] width 4 height 4
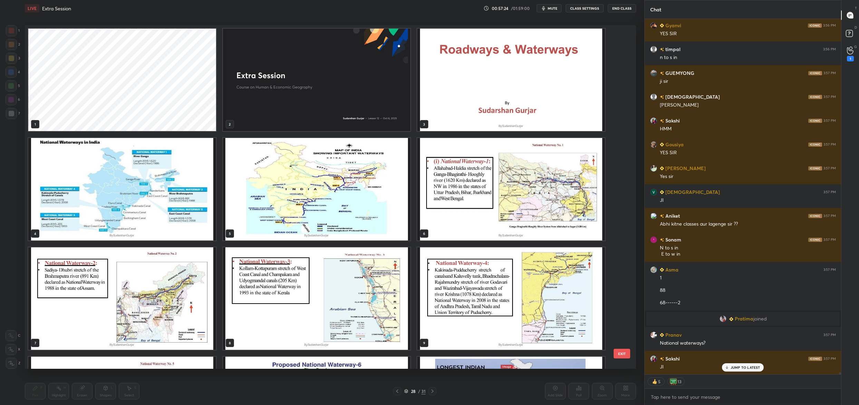
scroll to position [64348, 0]
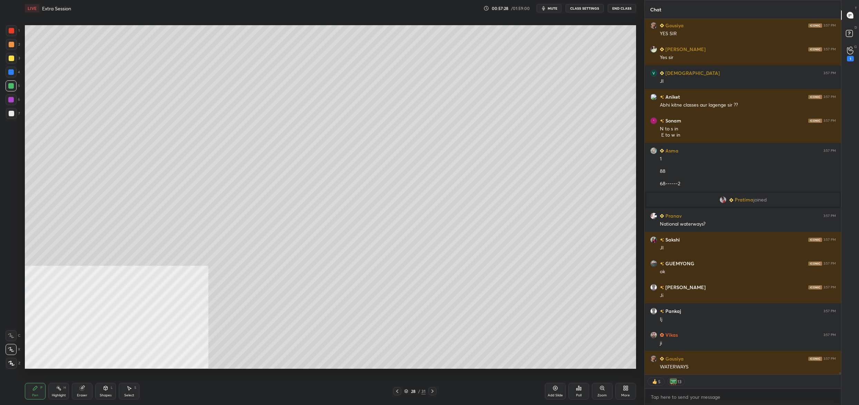
click at [7, 54] on div at bounding box center [11, 58] width 11 height 11
click at [7, 59] on div at bounding box center [11, 58] width 11 height 11
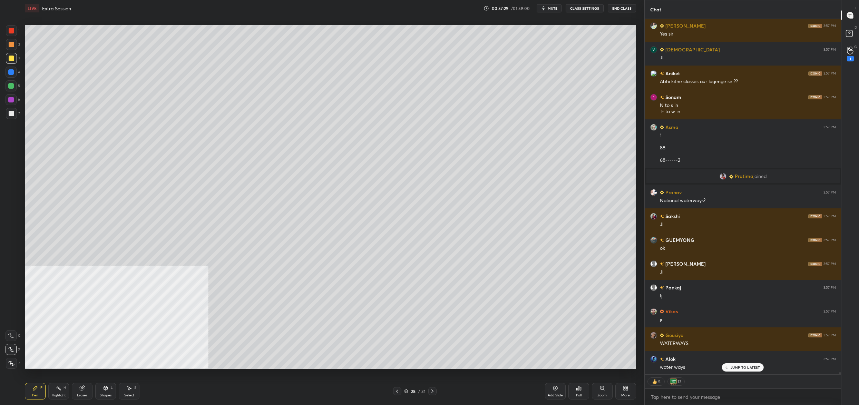
click at [14, 333] on icon at bounding box center [11, 335] width 6 height 5
click at [15, 337] on div at bounding box center [11, 335] width 11 height 11
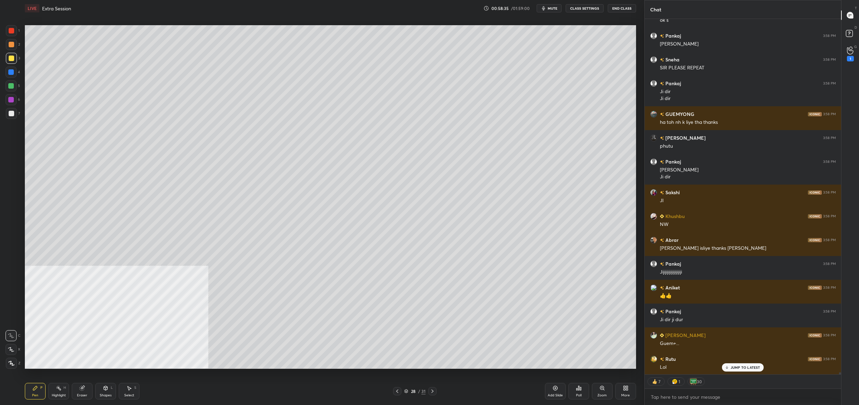
scroll to position [65195, 0]
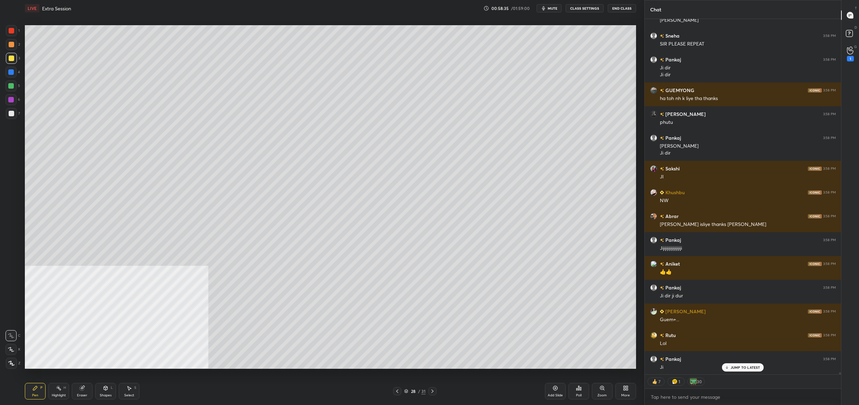
click at [624, 391] on icon at bounding box center [626, 389] width 6 height 6
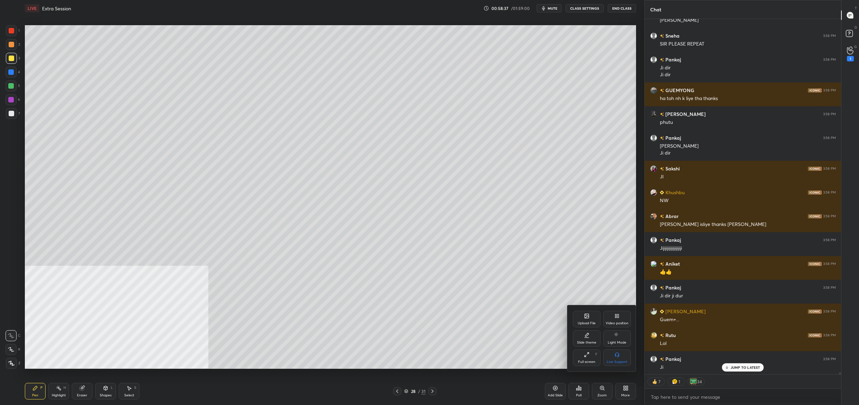
scroll to position [65219, 0]
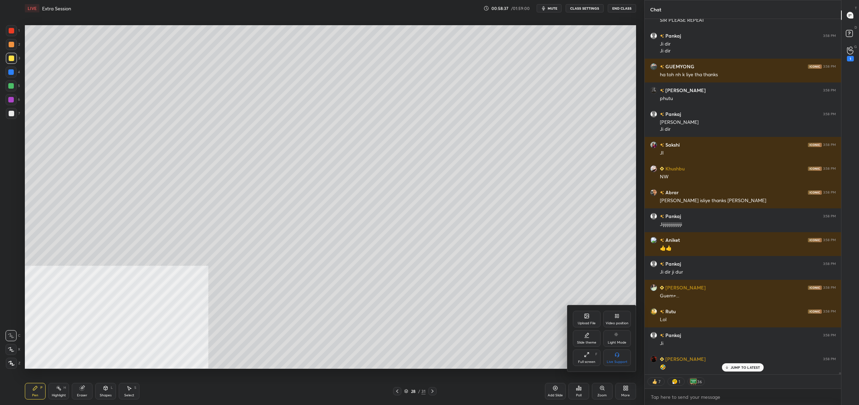
click at [582, 321] on div "Upload File" at bounding box center [587, 319] width 28 height 17
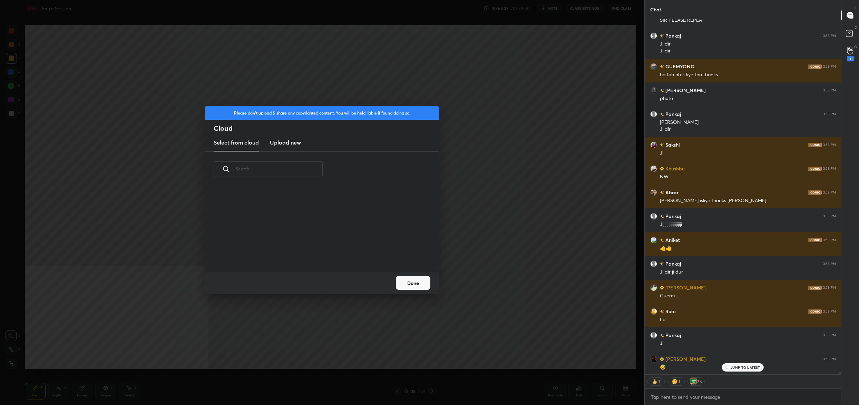
scroll to position [85, 221]
click at [276, 139] on h3 "Upload new" at bounding box center [285, 142] width 31 height 8
click at [325, 252] on label "Browse" at bounding box center [322, 252] width 31 height 11
click at [307, 252] on input "Browse" at bounding box center [307, 252] width 0 height 11
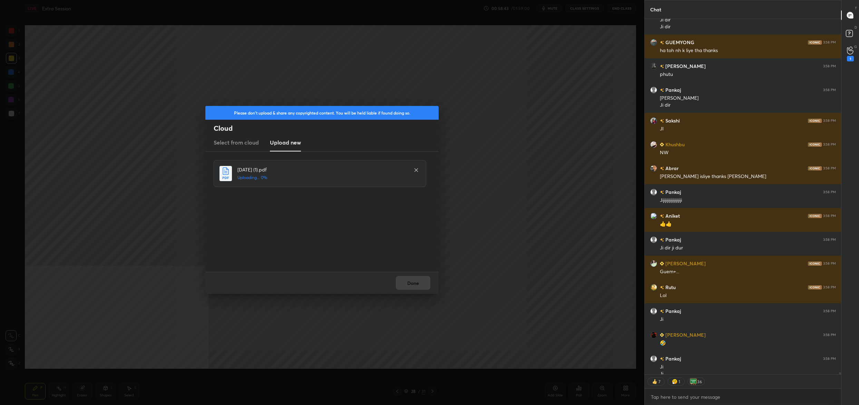
scroll to position [65250, 0]
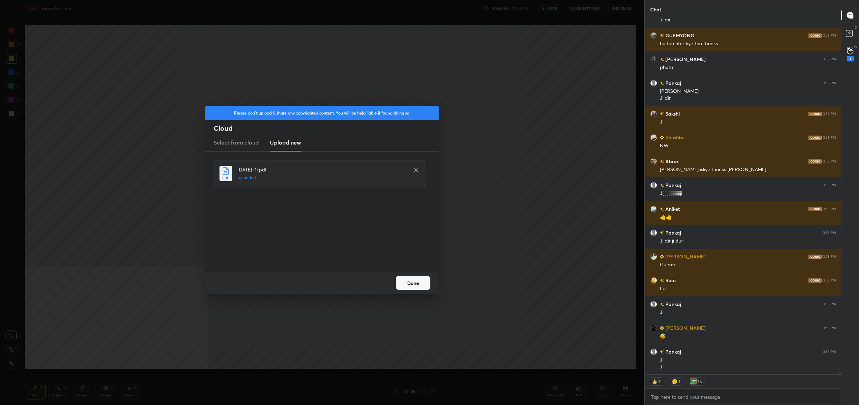
click at [408, 284] on button "Done" at bounding box center [413, 283] width 35 height 14
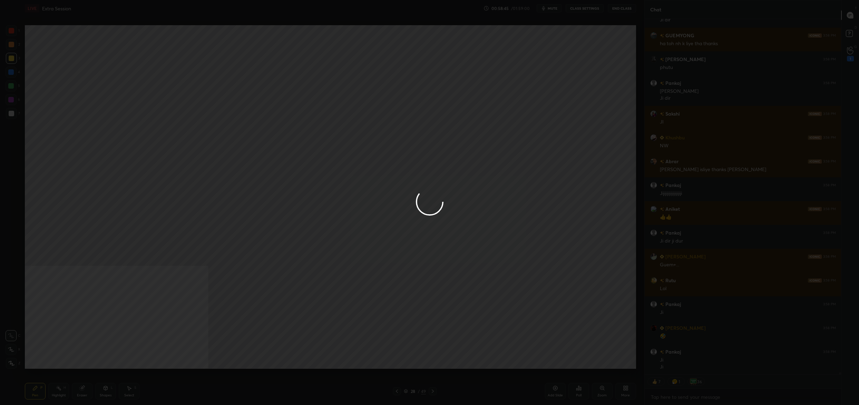
scroll to position [65257, 0]
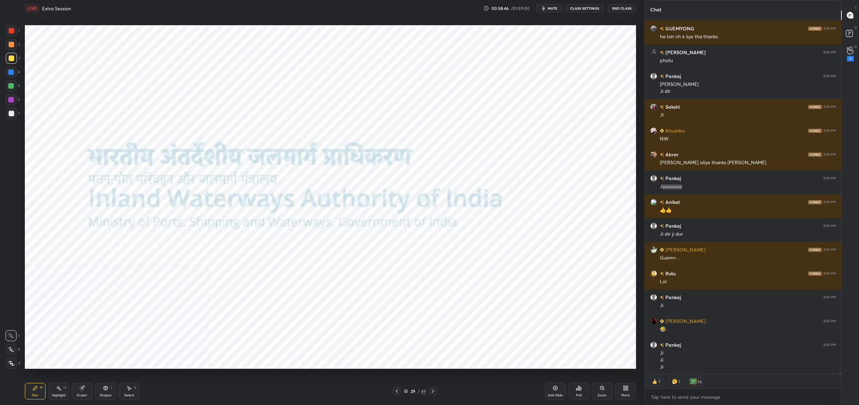
drag, startPoint x: 396, startPoint y: 391, endPoint x: 401, endPoint y: 383, distance: 8.9
click at [396, 390] on icon at bounding box center [397, 392] width 6 height 6
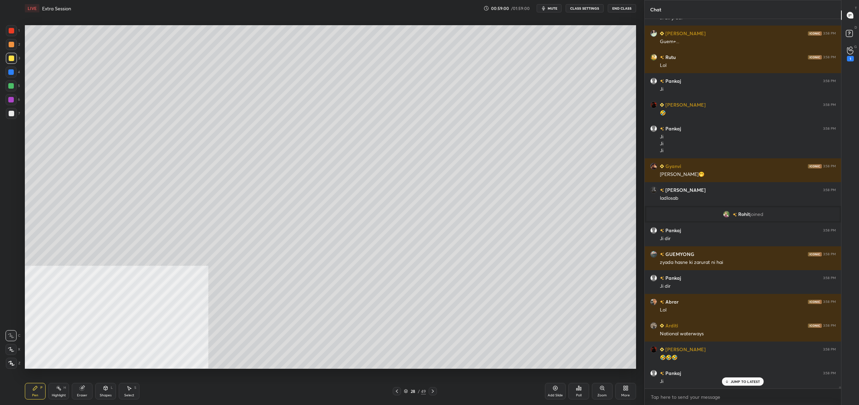
scroll to position [65497, 0]
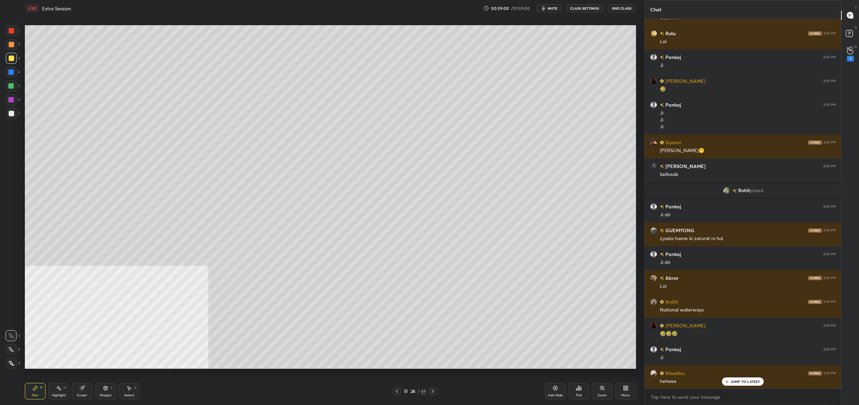
click at [406, 391] on icon at bounding box center [405, 391] width 3 height 2
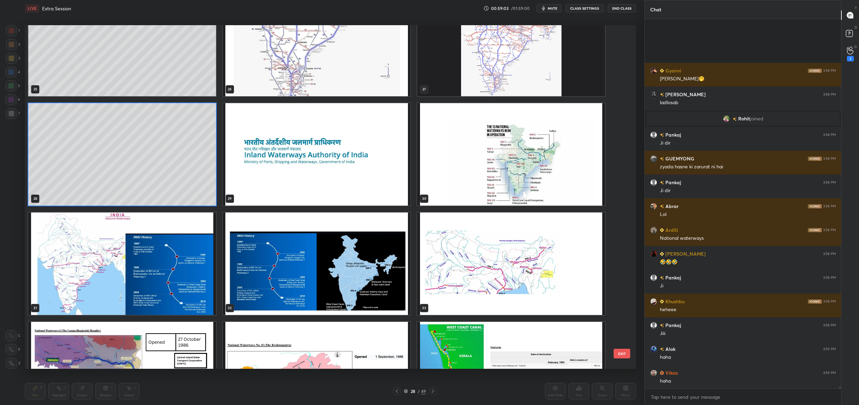
scroll to position [999, 0]
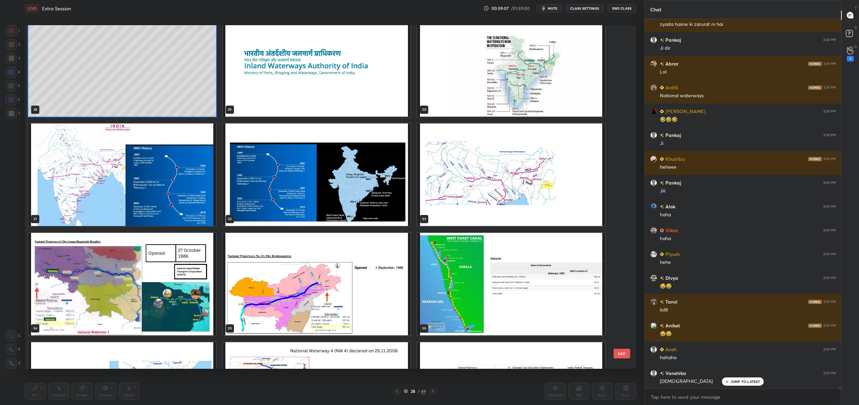
click at [315, 70] on img "grid" at bounding box center [317, 65] width 188 height 103
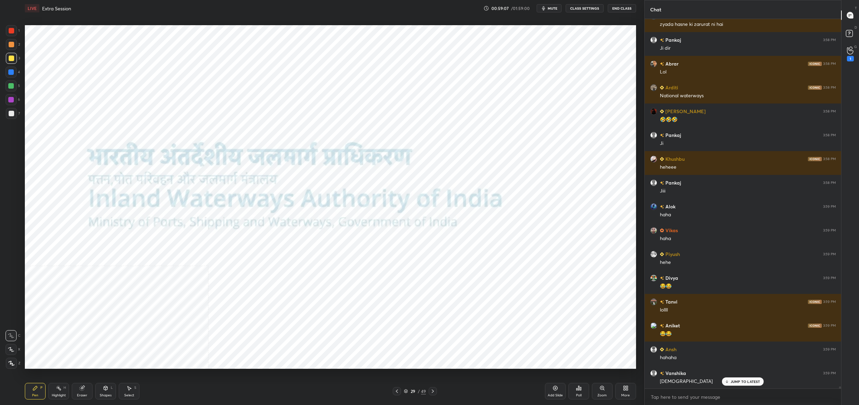
click at [315, 70] on img "grid" at bounding box center [317, 65] width 188 height 103
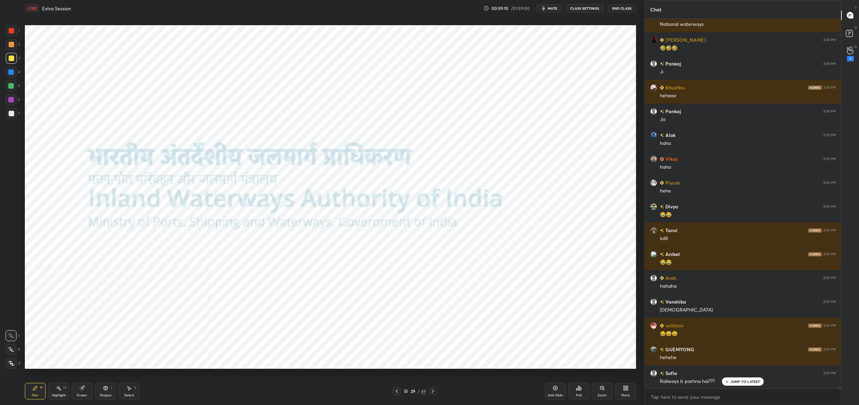
click at [623, 390] on icon at bounding box center [626, 389] width 6 height 6
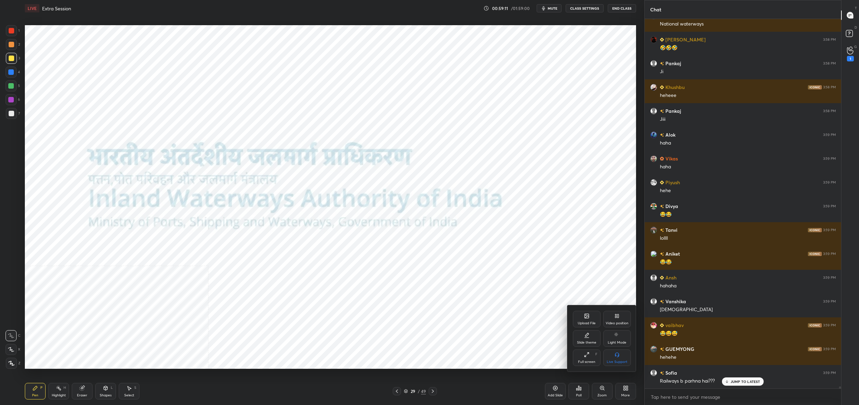
click at [620, 319] on div "Video position" at bounding box center [617, 319] width 28 height 17
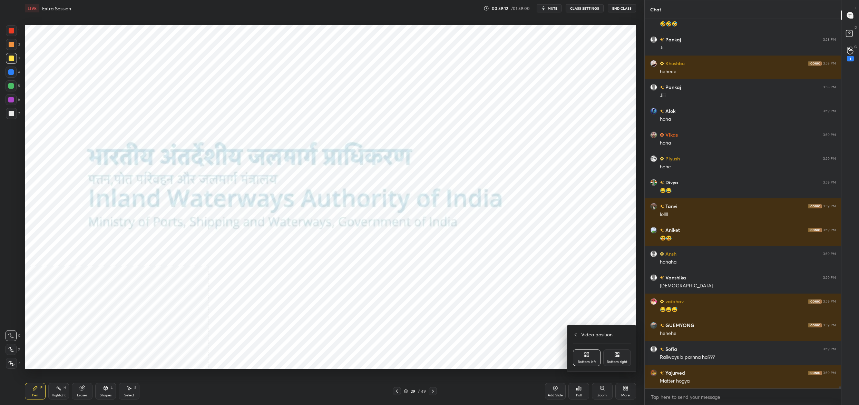
click at [617, 360] on div "Bottom right" at bounding box center [617, 358] width 28 height 17
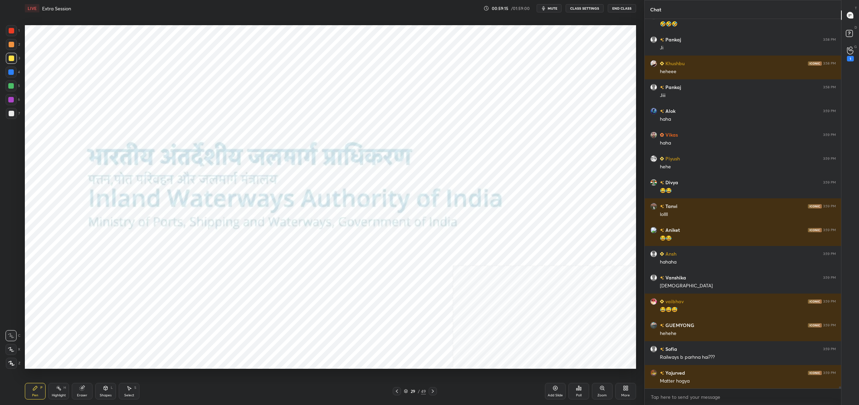
click at [14, 21] on div "1 2 3 4 5 6 7 C X Z C X Z E E Erase all H H LIVE Extra Session 00:59:15 / 01:59…" at bounding box center [319, 202] width 639 height 405
drag, startPoint x: 13, startPoint y: 19, endPoint x: 14, endPoint y: 23, distance: 4.2
click at [13, 22] on div "1 2 3 4 5 6 7 C X Z C X Z E E Erase all H H LIVE Extra Session 00:59:15 / 01:59…" at bounding box center [319, 202] width 639 height 405
click at [14, 29] on div "1 2 3 4 5 6 7 C X Z C X Z E E Erase all H H" at bounding box center [11, 197] width 22 height 344
click at [15, 30] on div at bounding box center [11, 30] width 11 height 11
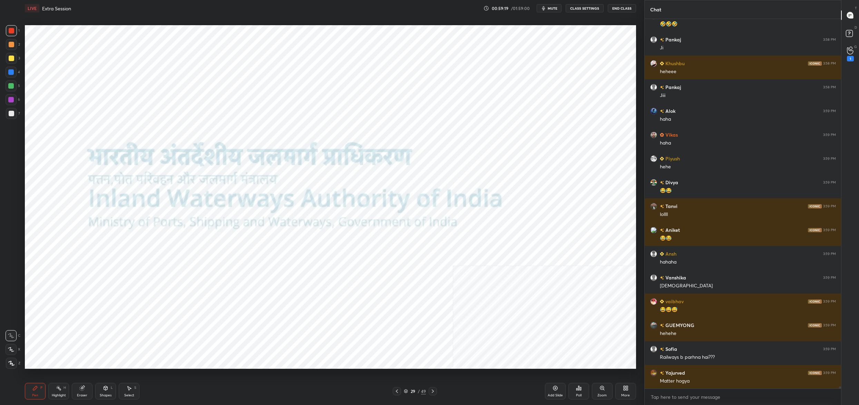
drag, startPoint x: 12, startPoint y: 366, endPoint x: 9, endPoint y: 364, distance: 3.9
click at [12, 366] on icon at bounding box center [12, 363] width 6 height 4
click at [10, 366] on div at bounding box center [11, 363] width 11 height 11
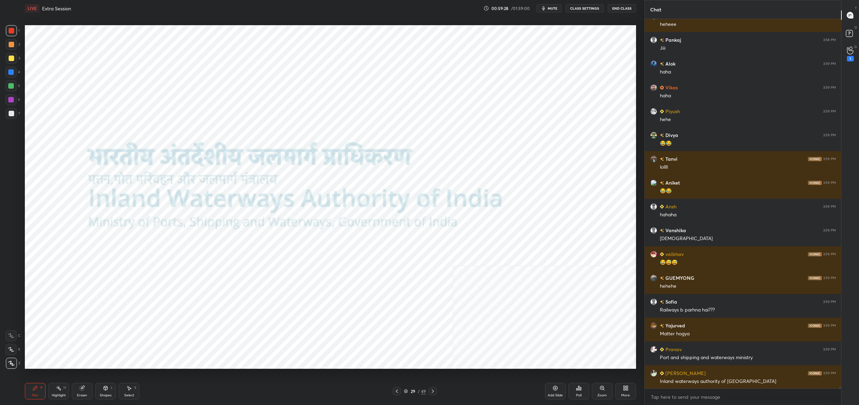
drag, startPoint x: 407, startPoint y: 391, endPoint x: 404, endPoint y: 394, distance: 3.9
click at [407, 391] on icon at bounding box center [406, 391] width 4 height 4
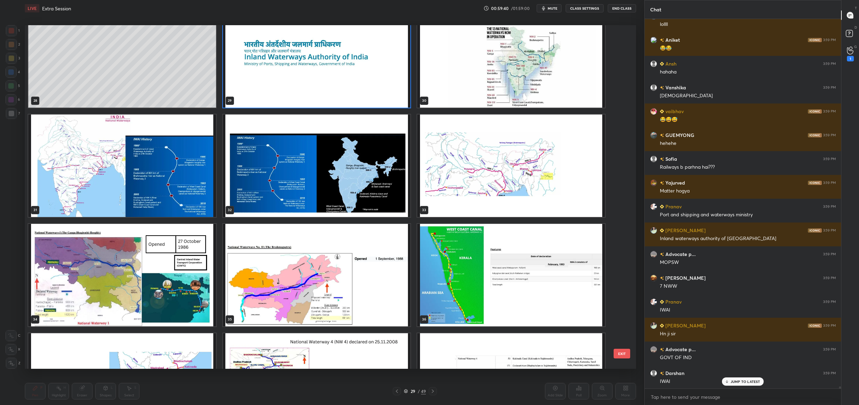
click at [79, 152] on img "grid" at bounding box center [122, 166] width 188 height 103
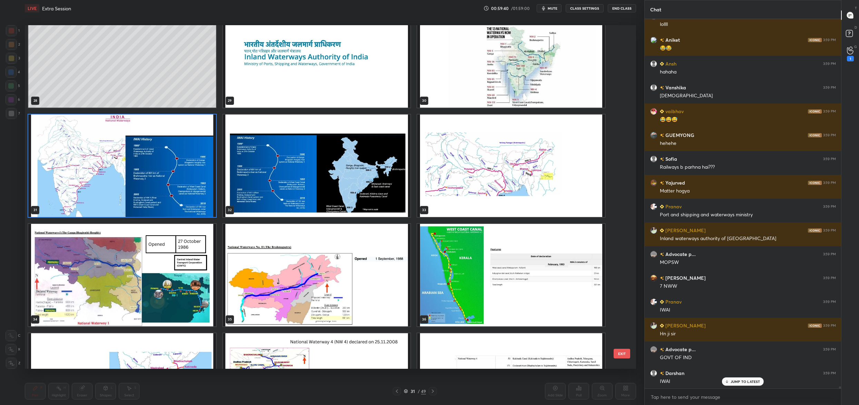
click at [79, 152] on img "grid" at bounding box center [122, 166] width 188 height 103
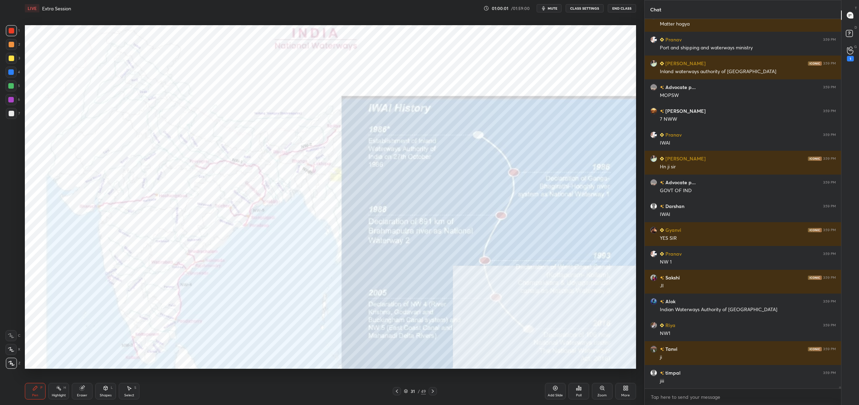
scroll to position [66188, 0]
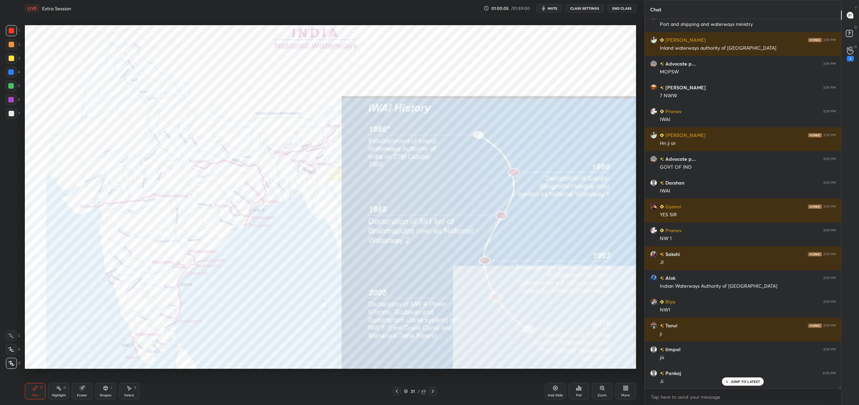
drag, startPoint x: 410, startPoint y: 391, endPoint x: 406, endPoint y: 393, distance: 4.5
click at [409, 391] on div "31" at bounding box center [412, 391] width 7 height 4
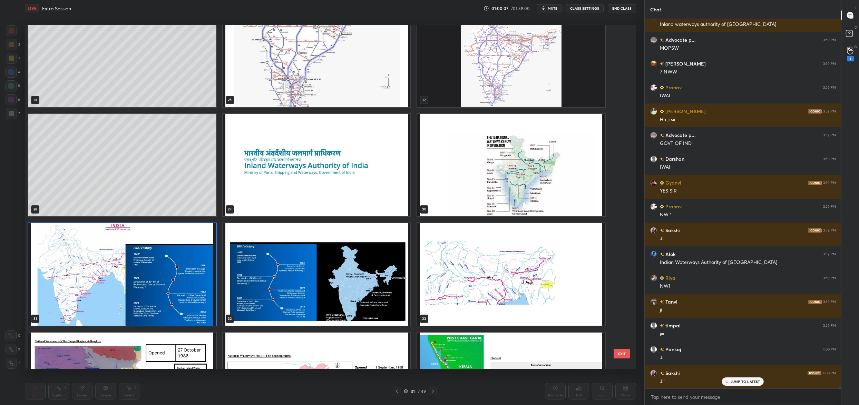
scroll to position [66235, 0]
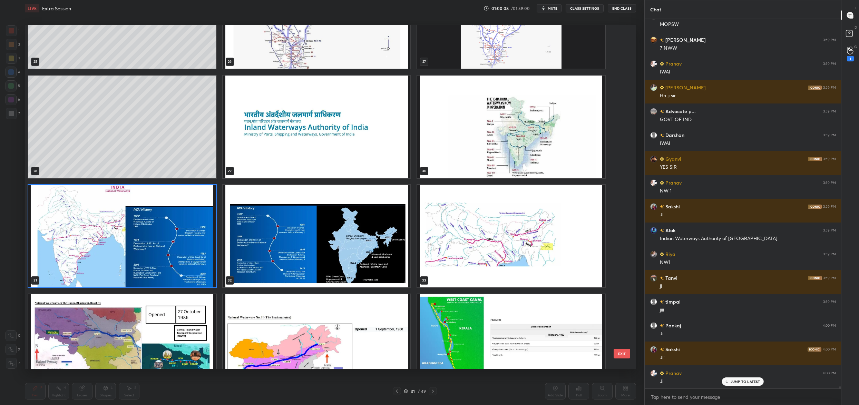
click at [348, 251] on img "grid" at bounding box center [317, 236] width 188 height 103
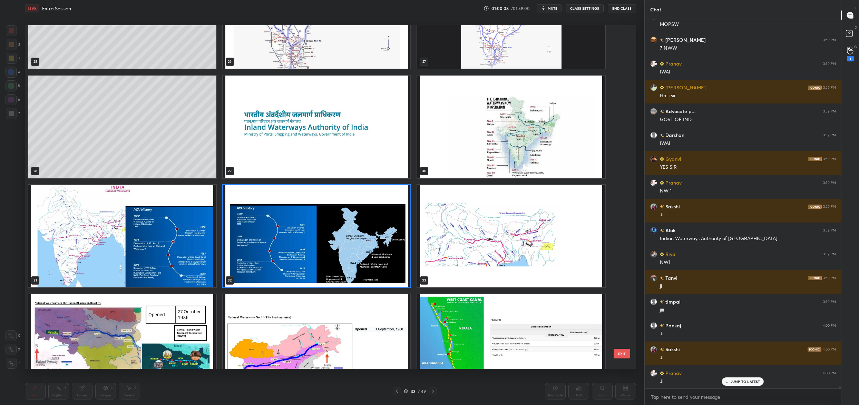
click at [348, 251] on img "grid" at bounding box center [317, 236] width 188 height 103
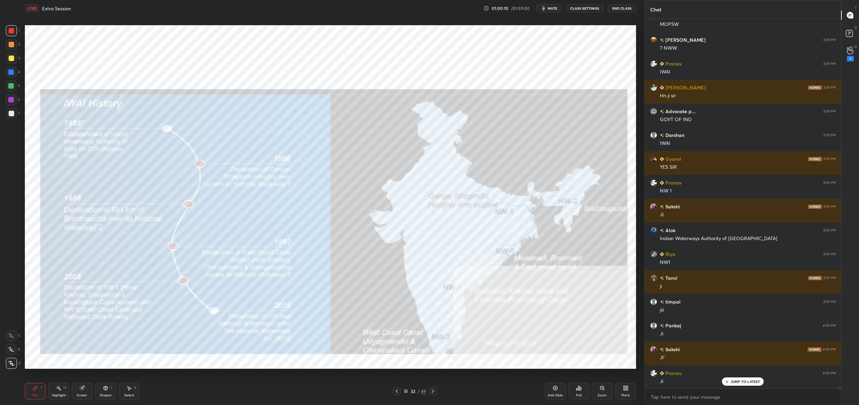
scroll to position [66259, 0]
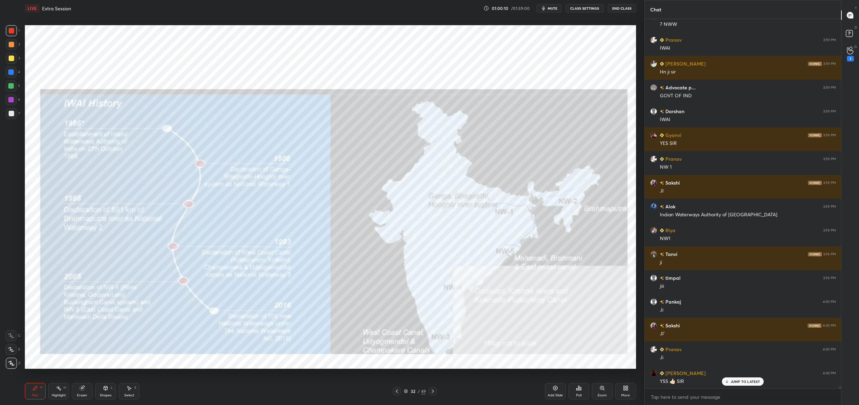
click at [620, 388] on div "More" at bounding box center [625, 391] width 21 height 17
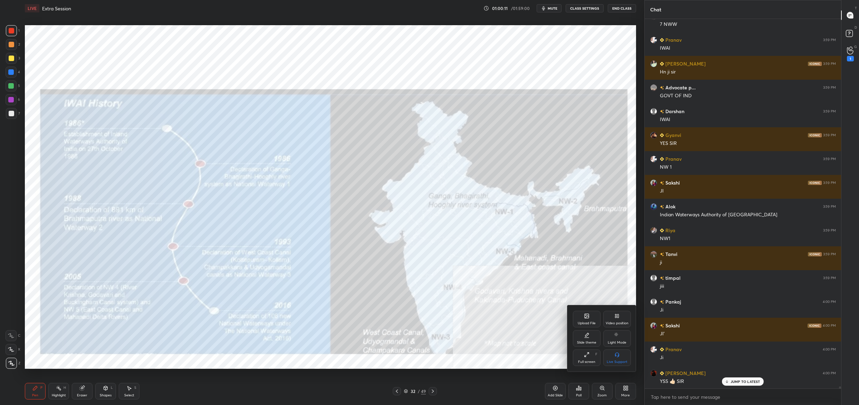
drag, startPoint x: 617, startPoint y: 317, endPoint x: 612, endPoint y: 337, distance: 21.1
click at [617, 319] on div "Video position" at bounding box center [617, 319] width 28 height 17
drag, startPoint x: 590, startPoint y: 360, endPoint x: 590, endPoint y: 355, distance: 4.8
click at [590, 360] on div "Bottom left" at bounding box center [587, 361] width 18 height 3
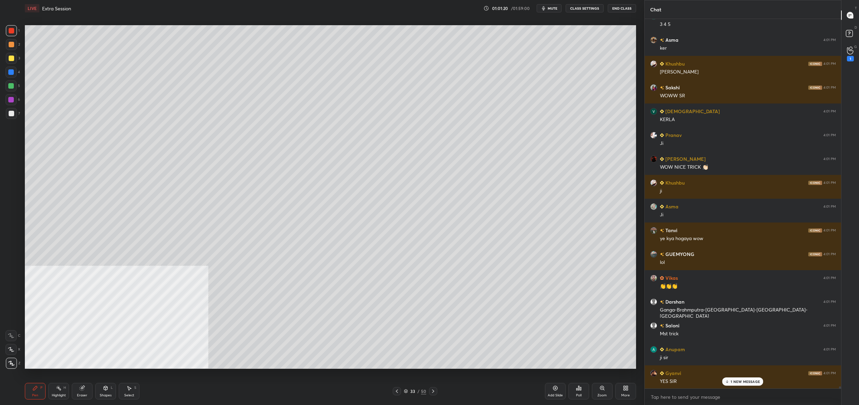
scroll to position [67105, 0]
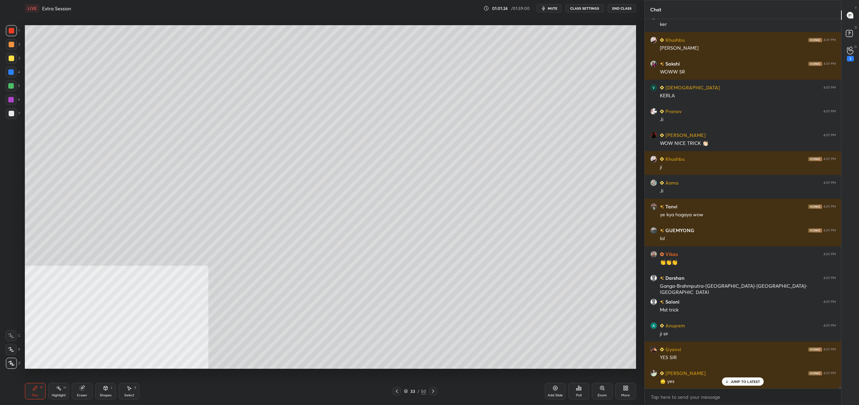
drag, startPoint x: 409, startPoint y: 383, endPoint x: 409, endPoint y: 392, distance: 9.0
click at [409, 383] on div "Pen P Highlight H Eraser Shapes L Select S 33 / 50 Add Slide Poll Zoom More" at bounding box center [330, 392] width 611 height 28
click at [409, 392] on div "33 / 50" at bounding box center [415, 391] width 22 height 6
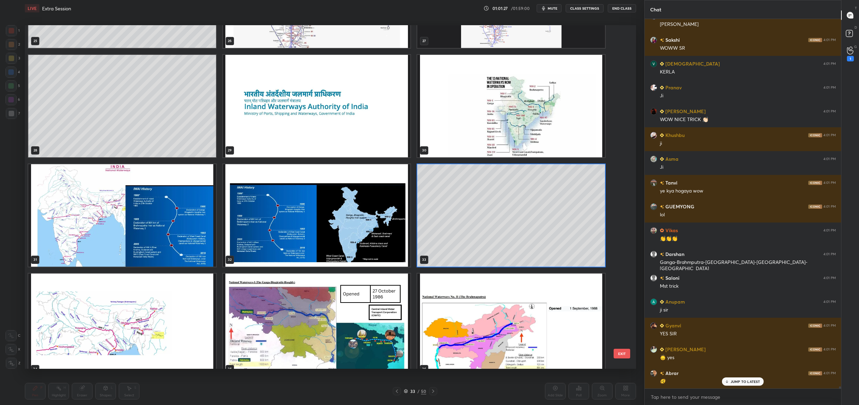
scroll to position [958, 0]
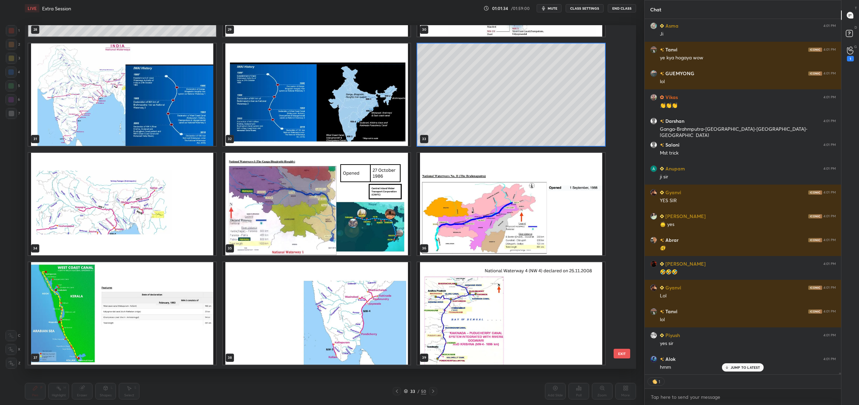
click at [96, 193] on img "grid" at bounding box center [122, 204] width 188 height 103
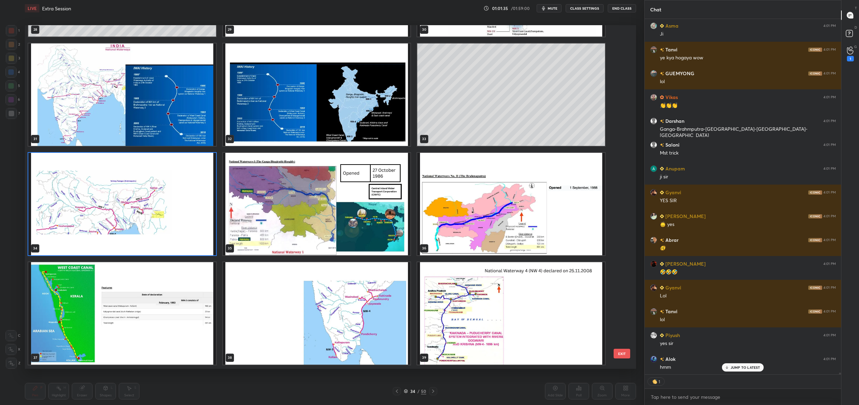
click at [332, 223] on img "grid" at bounding box center [317, 204] width 188 height 103
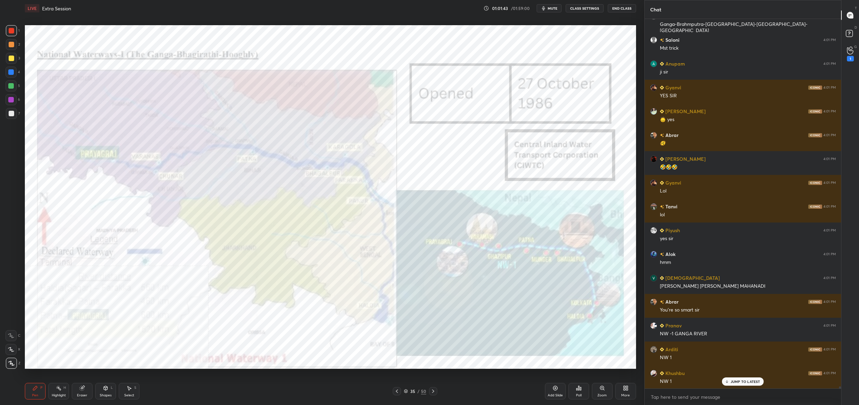
click at [630, 392] on div "More" at bounding box center [625, 391] width 21 height 17
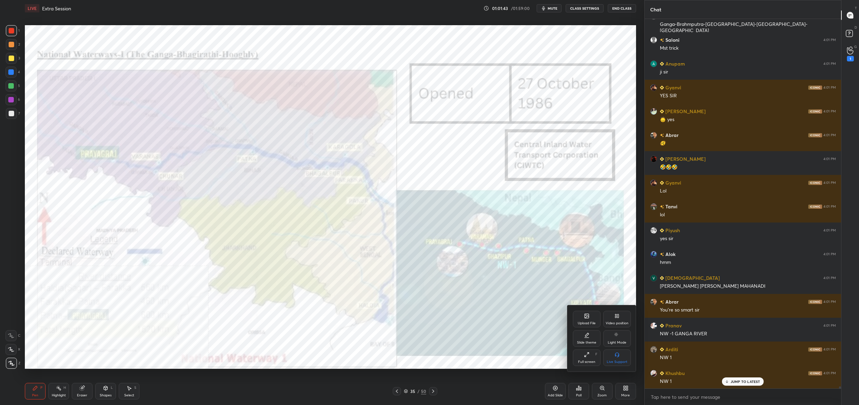
drag, startPoint x: 620, startPoint y: 322, endPoint x: 620, endPoint y: 331, distance: 8.7
click at [620, 322] on div "Video position" at bounding box center [617, 323] width 23 height 3
drag, startPoint x: 618, startPoint y: 361, endPoint x: 615, endPoint y: 355, distance: 6.6
click at [618, 361] on div "Bottom right" at bounding box center [617, 361] width 21 height 3
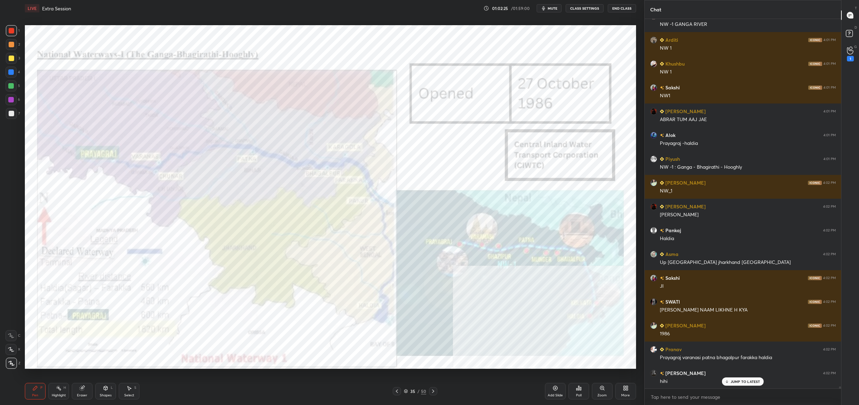
click at [618, 392] on div "More" at bounding box center [625, 391] width 21 height 17
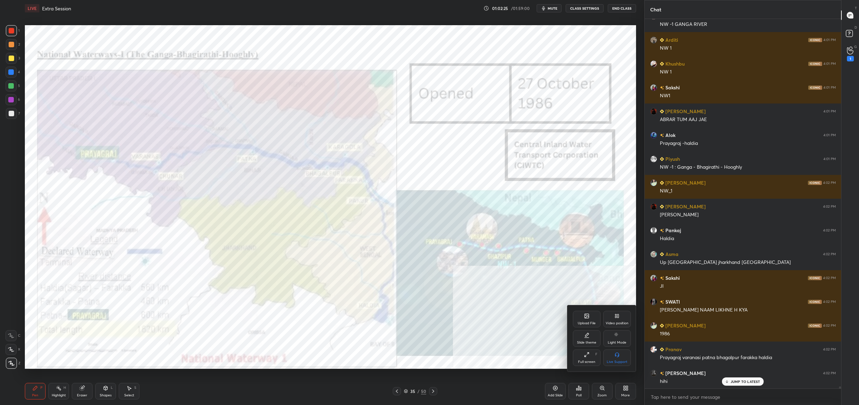
click at [619, 322] on div "Video position" at bounding box center [617, 323] width 23 height 3
click at [588, 356] on icon at bounding box center [588, 356] width 2 height 2
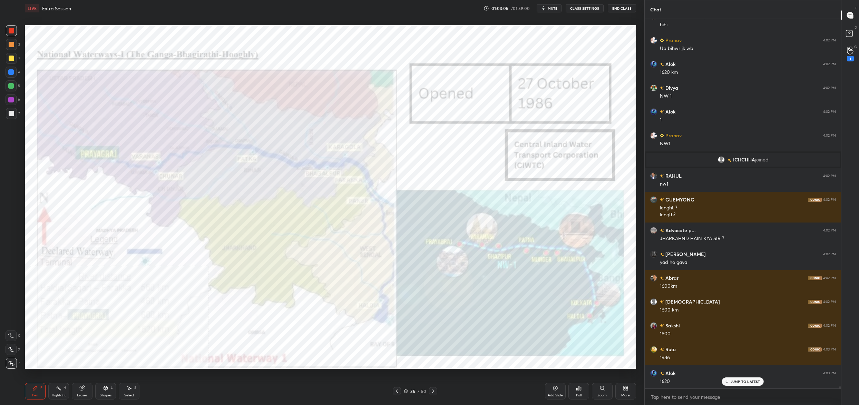
scroll to position [68081, 0]
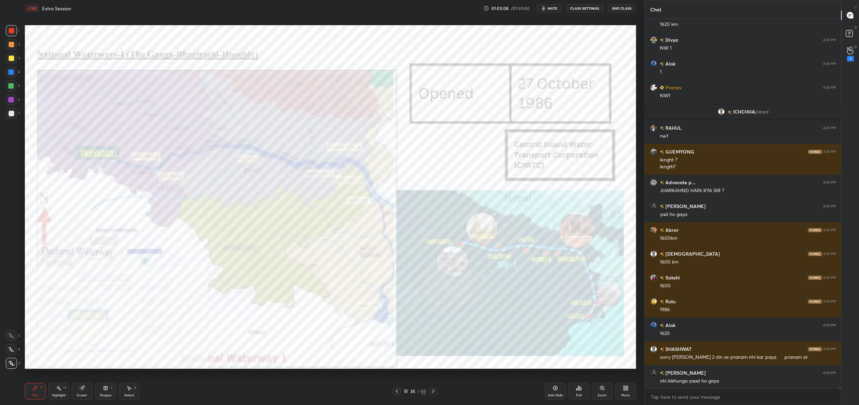
click at [540, 8] on button "mute" at bounding box center [549, 8] width 25 height 8
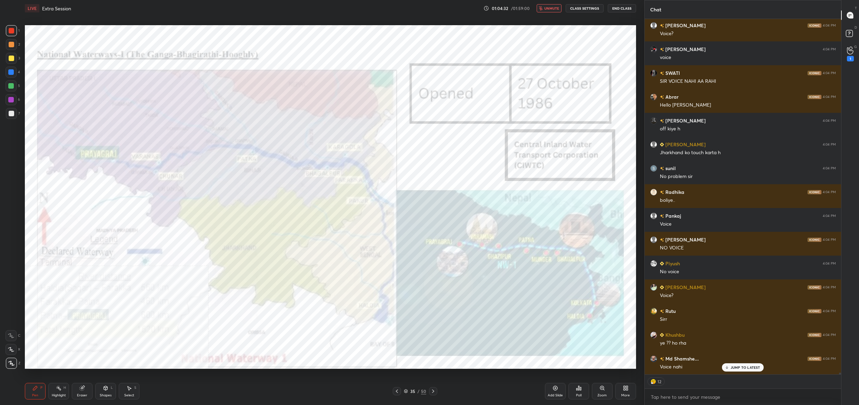
scroll to position [69344, 0]
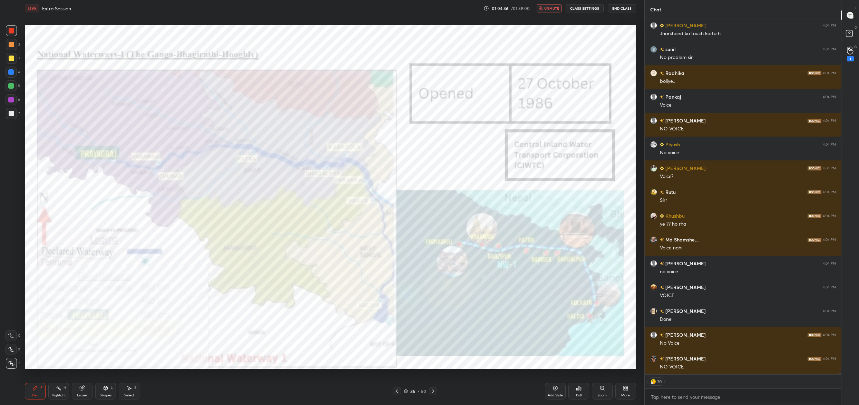
click at [549, 9] on span "unmute" at bounding box center [551, 8] width 15 height 5
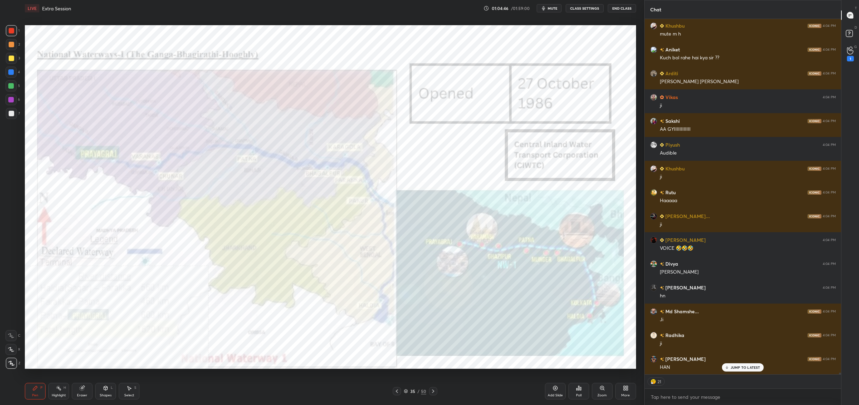
click at [408, 391] on icon at bounding box center [406, 391] width 4 height 4
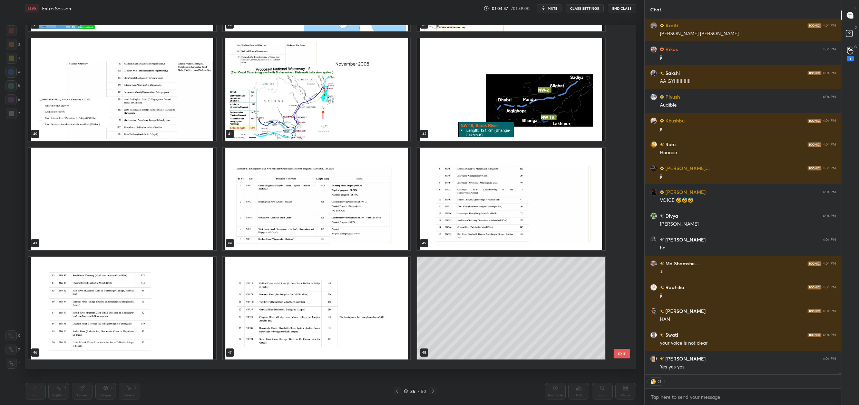
type textarea "x"
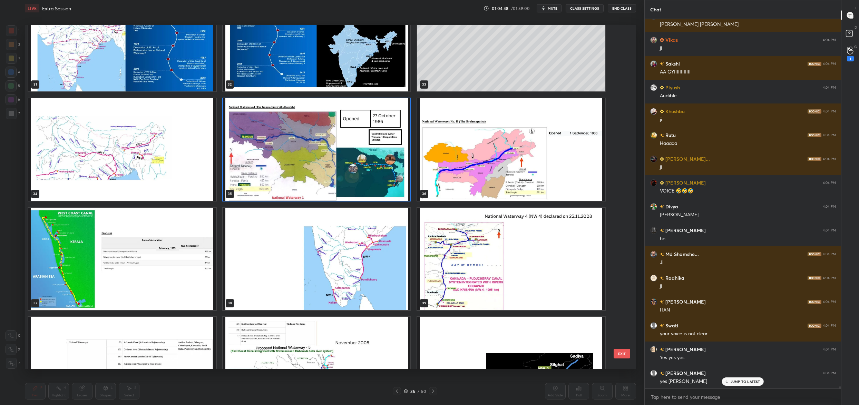
click at [147, 123] on img "grid" at bounding box center [122, 149] width 188 height 103
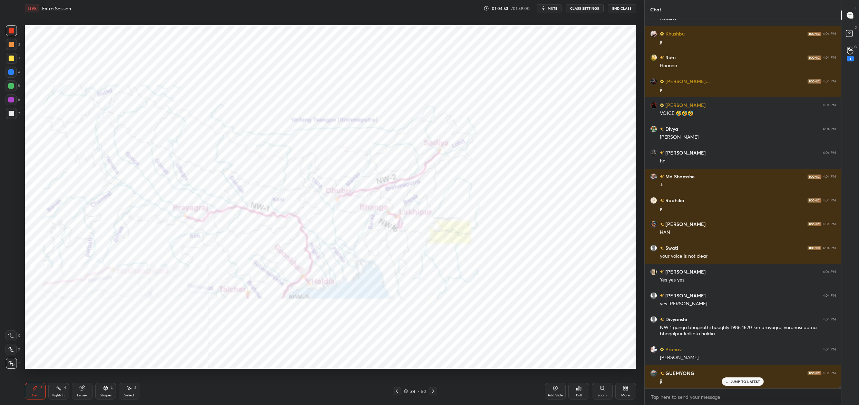
click at [413, 392] on div "34" at bounding box center [412, 391] width 7 height 4
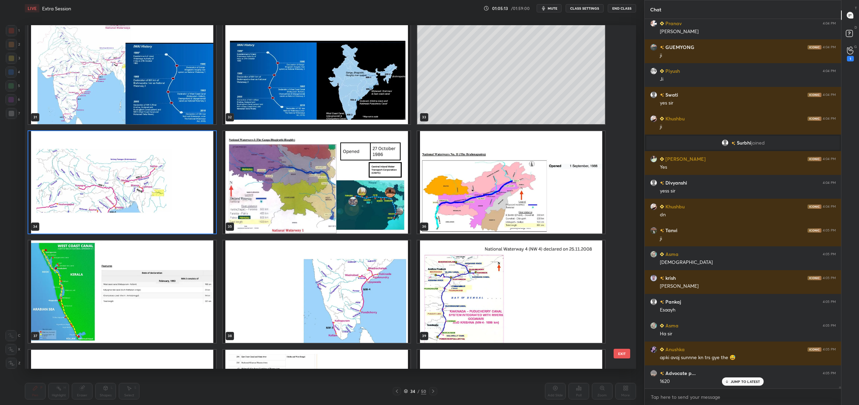
click at [478, 211] on img "grid" at bounding box center [511, 182] width 188 height 103
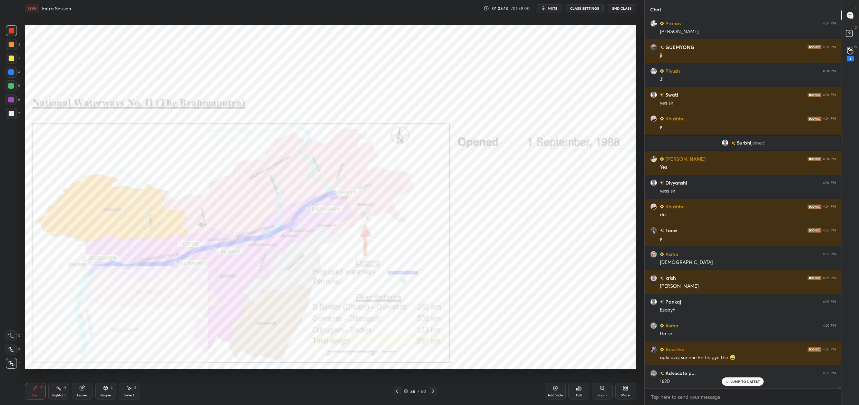
click at [478, 211] on img "grid" at bounding box center [511, 182] width 188 height 103
click at [626, 395] on div "More" at bounding box center [625, 395] width 9 height 3
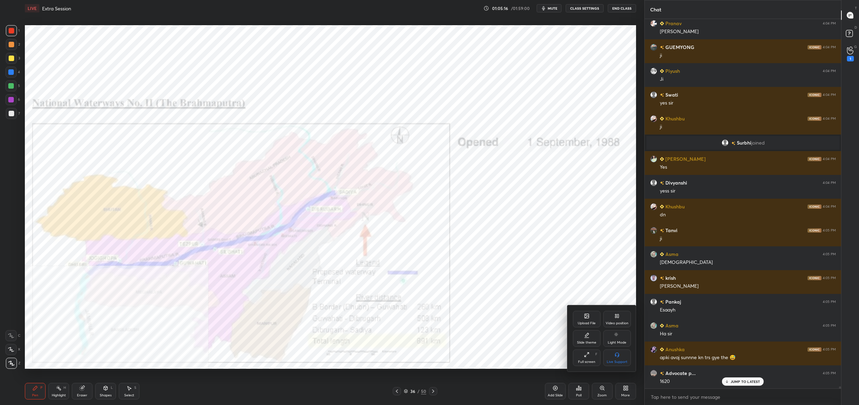
click at [619, 320] on div "Video position" at bounding box center [617, 319] width 28 height 17
click at [619, 360] on div "Bottom right" at bounding box center [617, 361] width 21 height 3
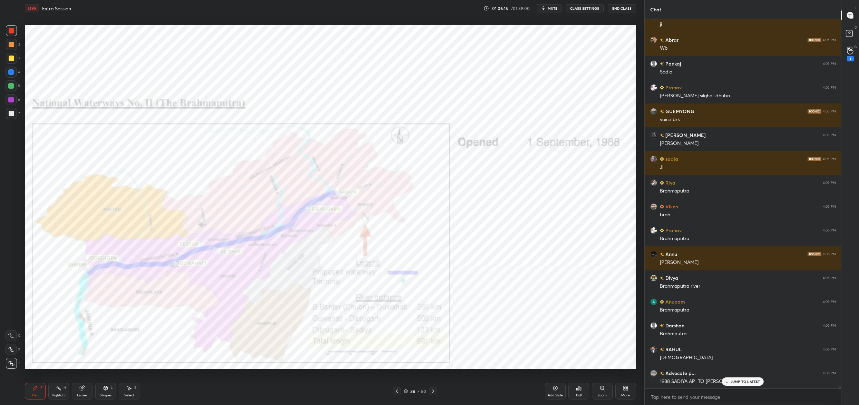
scroll to position [70829, 0]
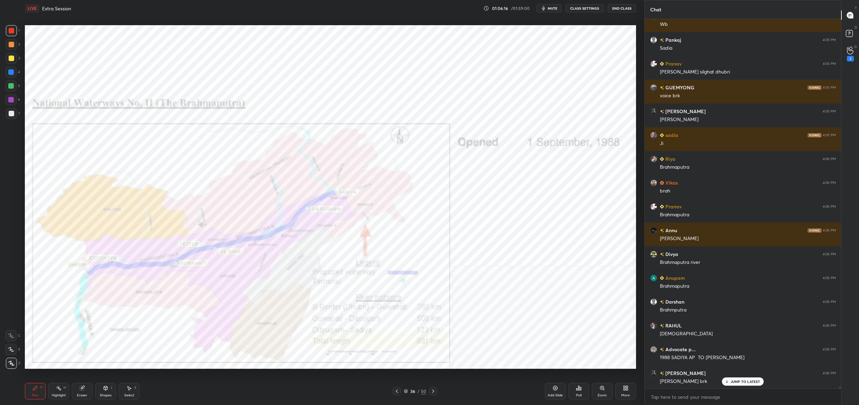
click at [407, 389] on icon at bounding box center [406, 391] width 4 height 4
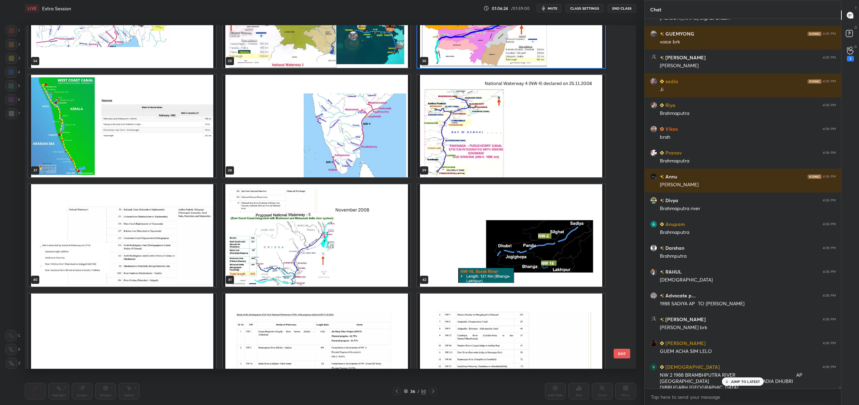
scroll to position [70907, 0]
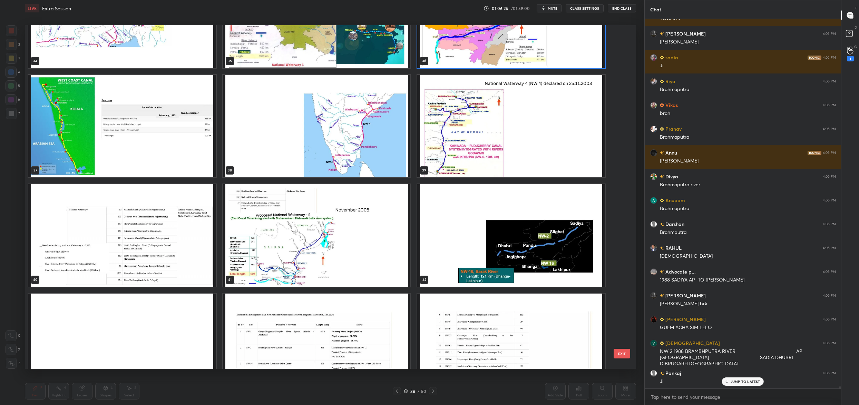
click at [536, 250] on img "grid" at bounding box center [511, 235] width 188 height 103
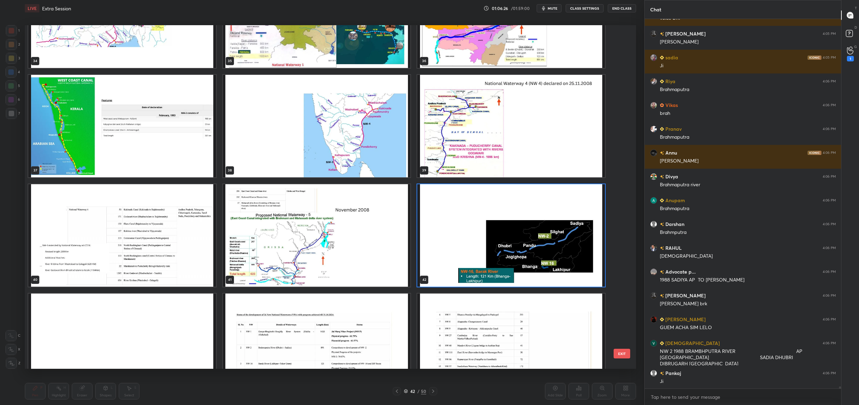
scroll to position [70931, 0]
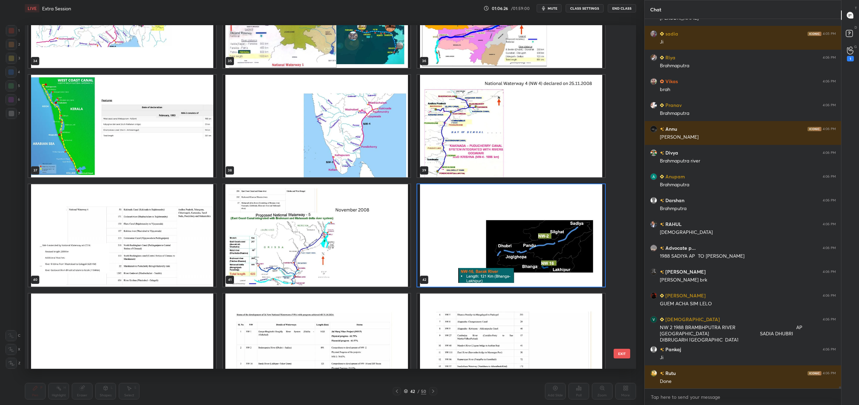
click at [536, 250] on img "grid" at bounding box center [511, 235] width 188 height 103
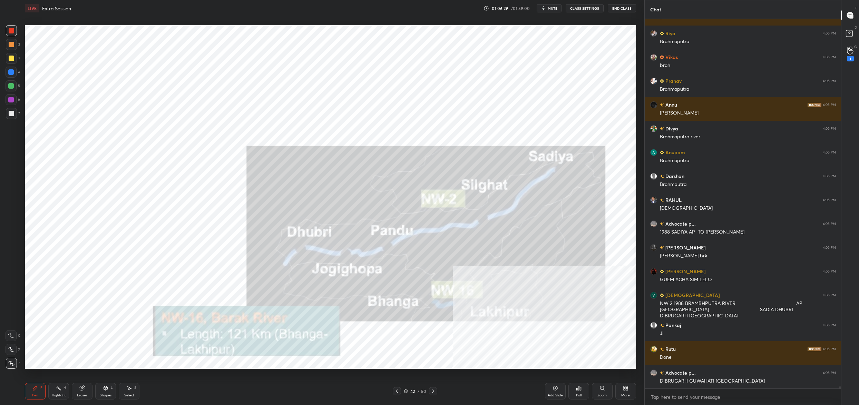
scroll to position [70991, 0]
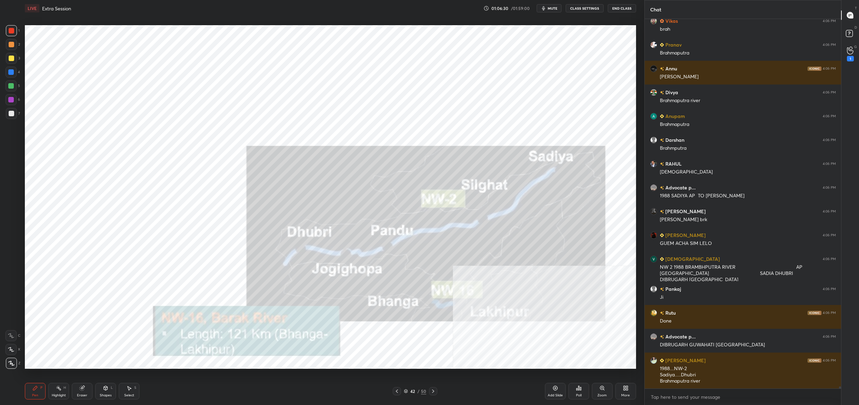
click at [404, 391] on icon at bounding box center [405, 391] width 3 height 1
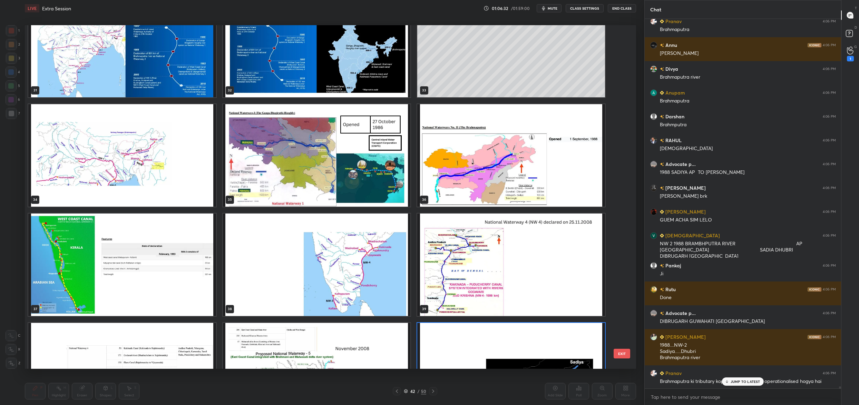
scroll to position [1098, 0]
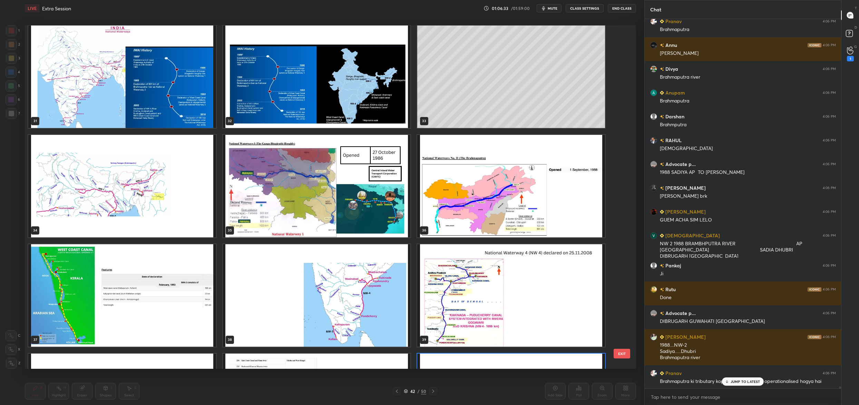
click at [454, 183] on img "grid" at bounding box center [511, 186] width 188 height 103
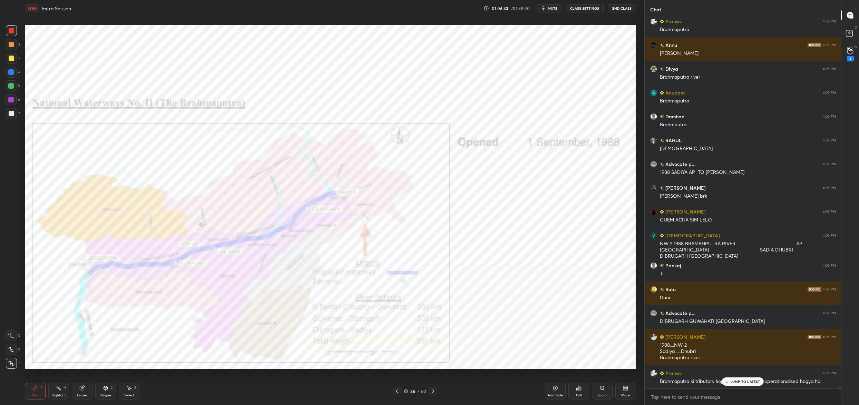
scroll to position [71038, 0]
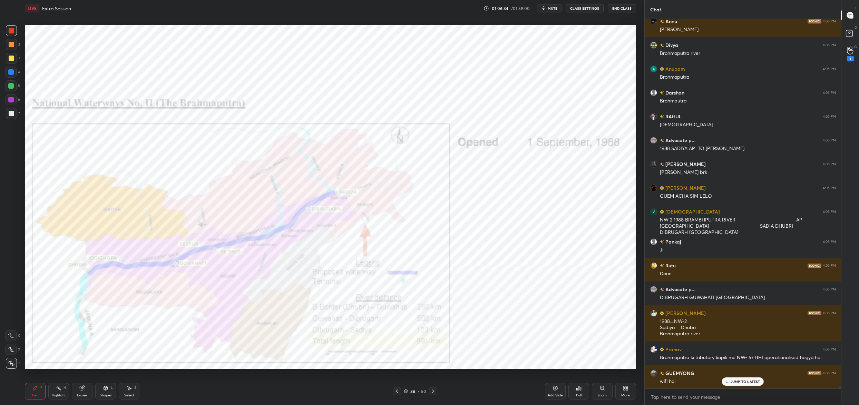
click at [408, 393] on div "36 / 50" at bounding box center [415, 391] width 22 height 6
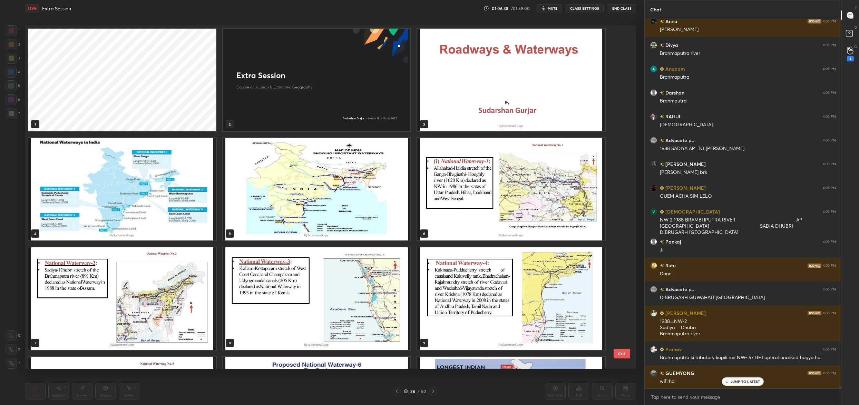
click at [157, 318] on img "grid" at bounding box center [122, 298] width 188 height 103
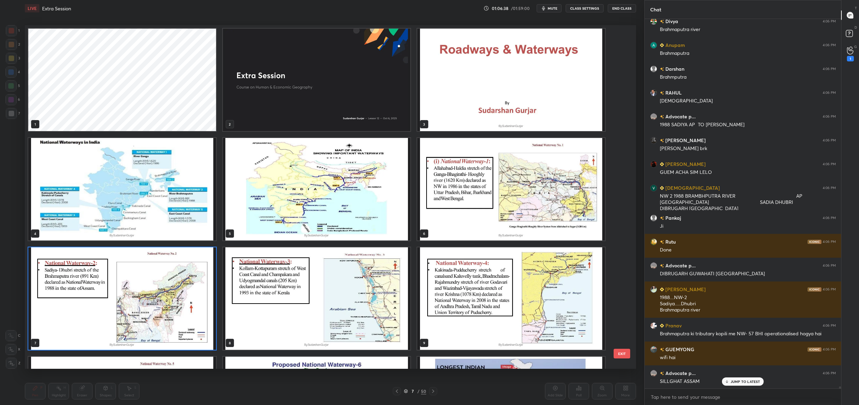
click at [157, 318] on img "grid" at bounding box center [122, 298] width 188 height 103
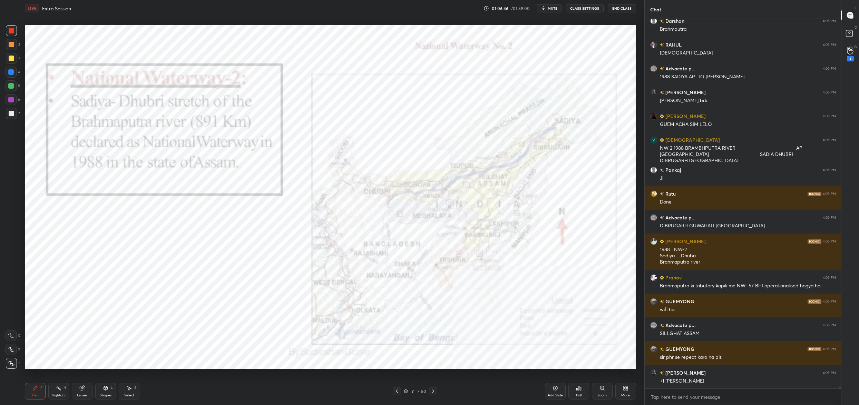
click at [412, 390] on div "7" at bounding box center [412, 391] width 7 height 4
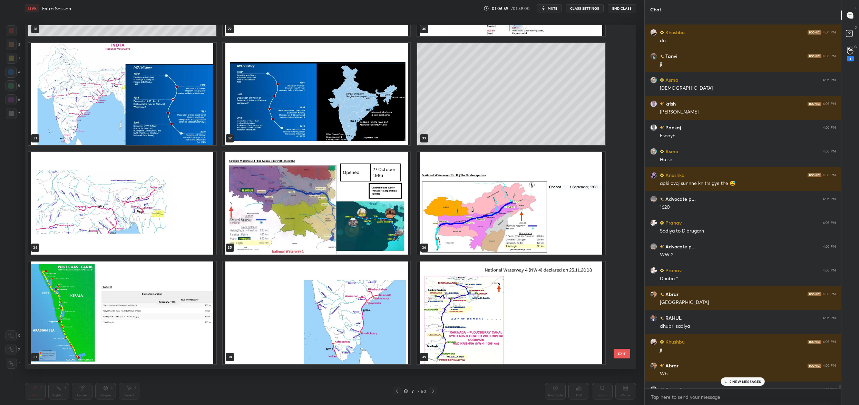
click at [500, 233] on img "grid" at bounding box center [511, 203] width 188 height 103
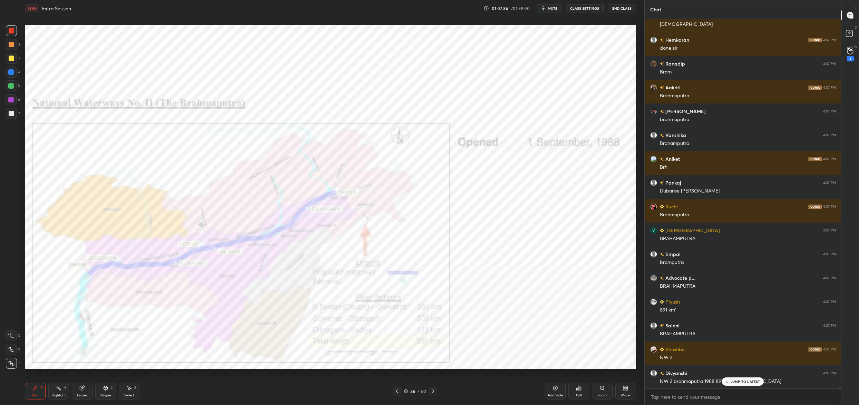
click at [546, 11] on icon "button" at bounding box center [544, 9] width 6 height 6
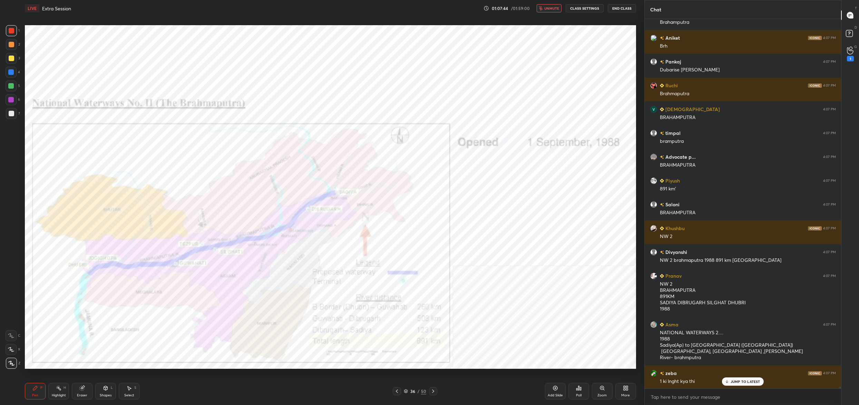
scroll to position [72689, 0]
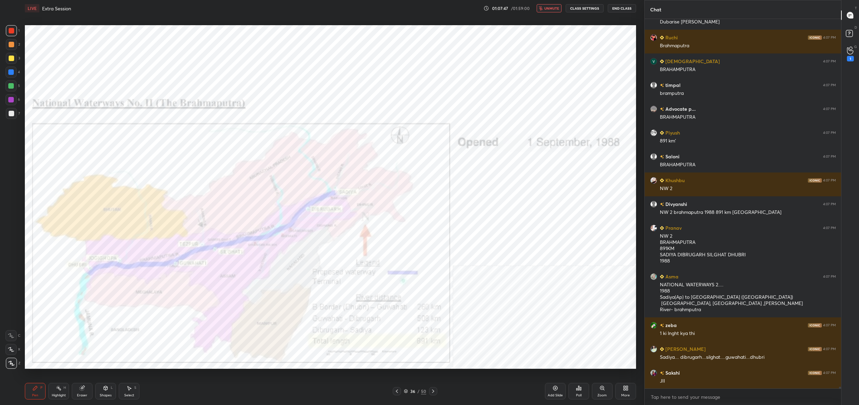
click at [545, 5] on button "unmute" at bounding box center [549, 8] width 25 height 8
click at [413, 393] on div "36" at bounding box center [412, 391] width 7 height 4
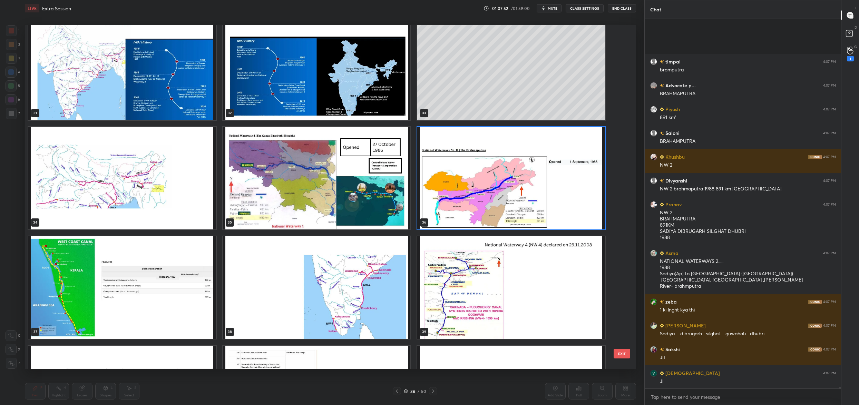
scroll to position [72808, 0]
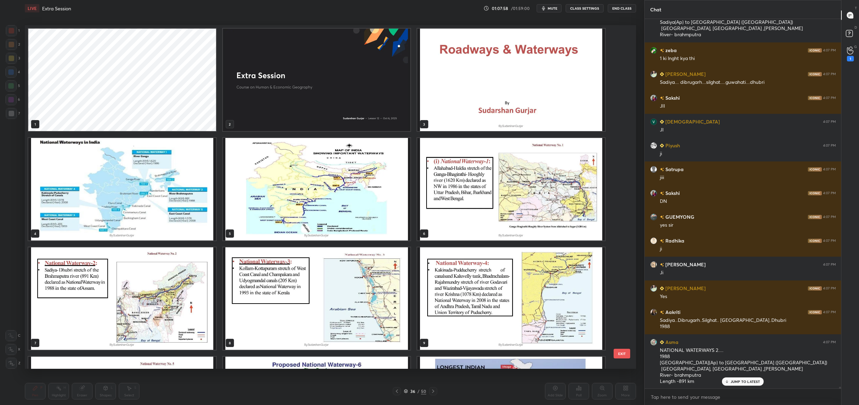
click at [360, 219] on img "grid" at bounding box center [317, 189] width 188 height 103
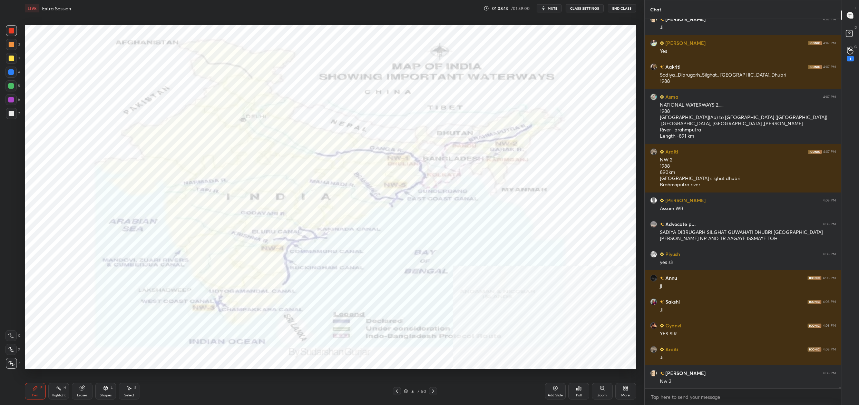
click at [412, 392] on div "5" at bounding box center [412, 391] width 7 height 4
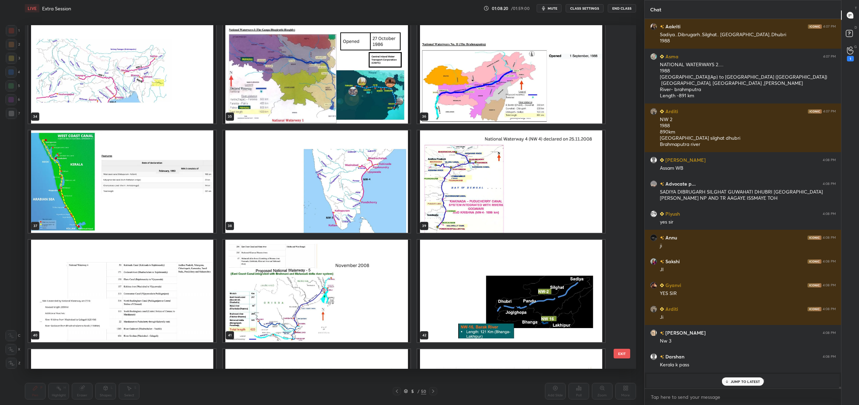
click at [324, 195] on img "grid" at bounding box center [317, 181] width 188 height 103
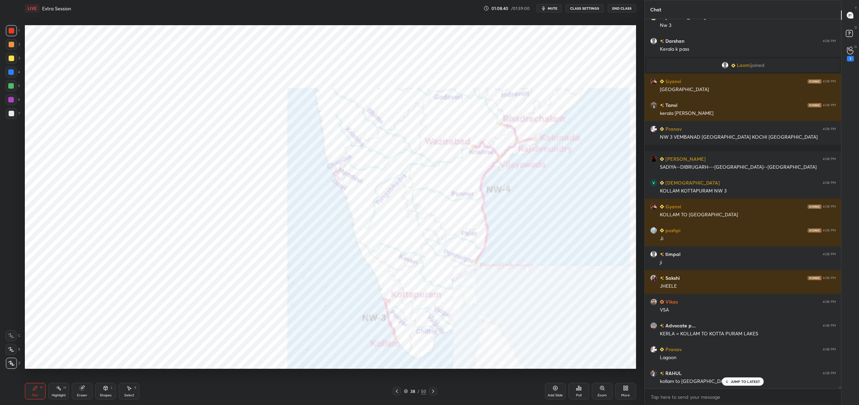
click at [410, 392] on div "38" at bounding box center [412, 391] width 7 height 4
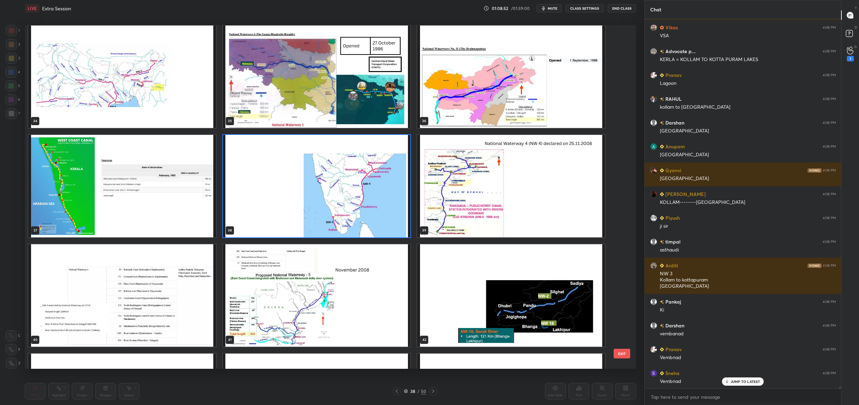
click at [329, 188] on img "grid" at bounding box center [317, 186] width 188 height 103
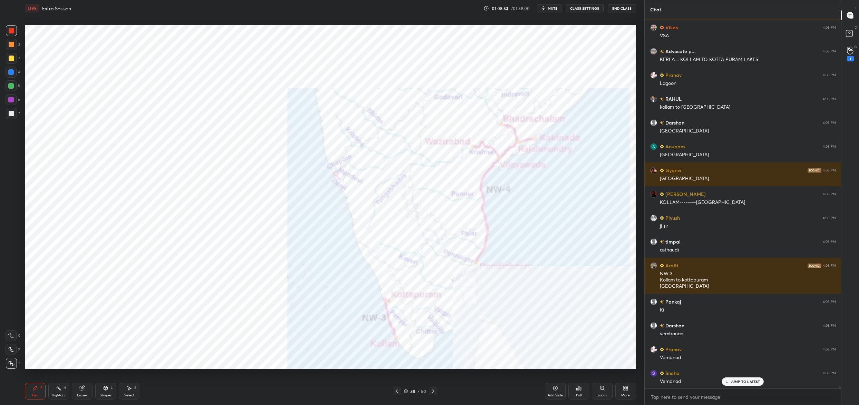
click at [329, 188] on img "grid" at bounding box center [317, 186] width 188 height 103
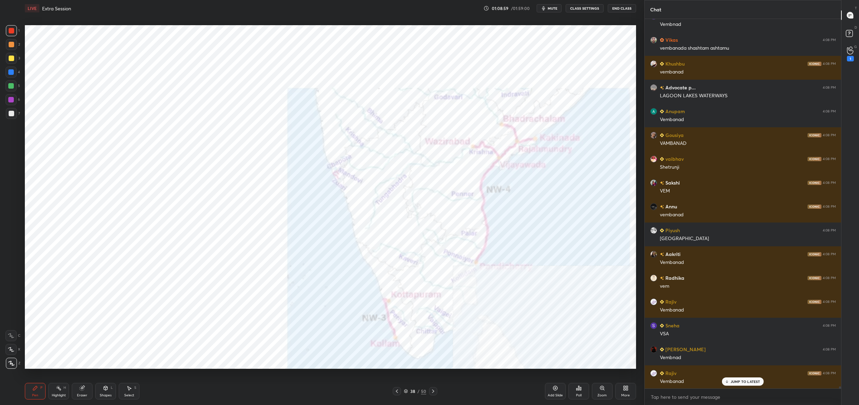
click at [411, 390] on div "38" at bounding box center [412, 391] width 7 height 4
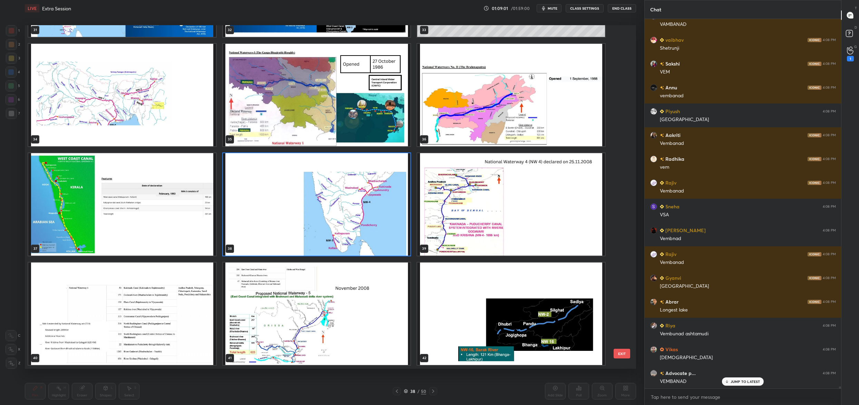
click at [184, 209] on img "grid" at bounding box center [122, 204] width 188 height 103
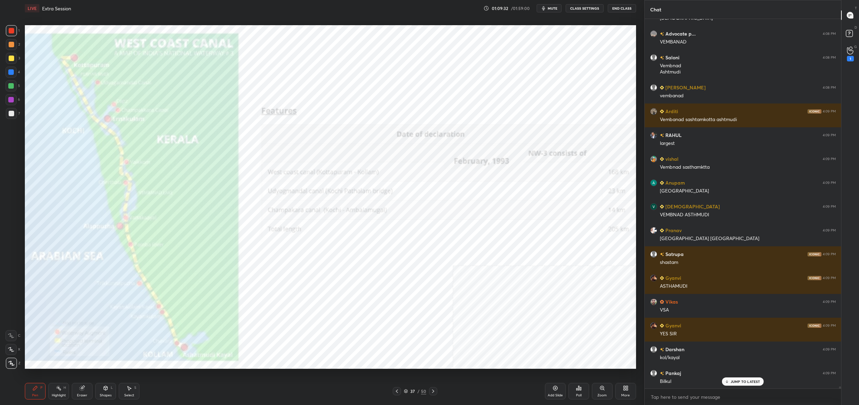
scroll to position [63173, 0]
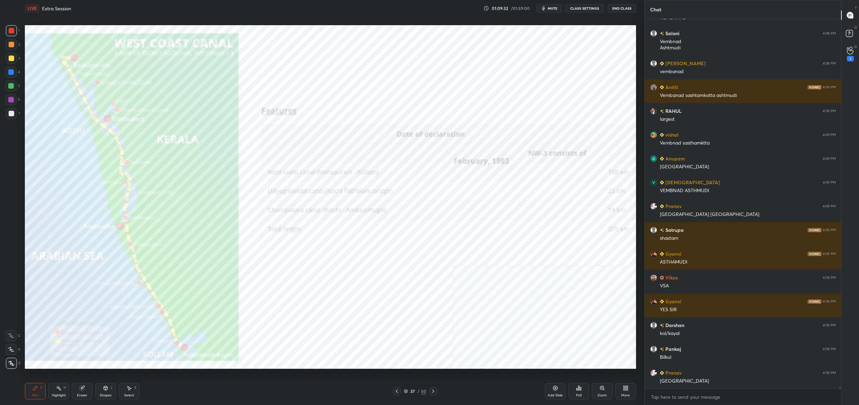
click at [470, 42] on div "Setting up your live class Poll for secs No correct answer Start poll" at bounding box center [330, 197] width 617 height 361
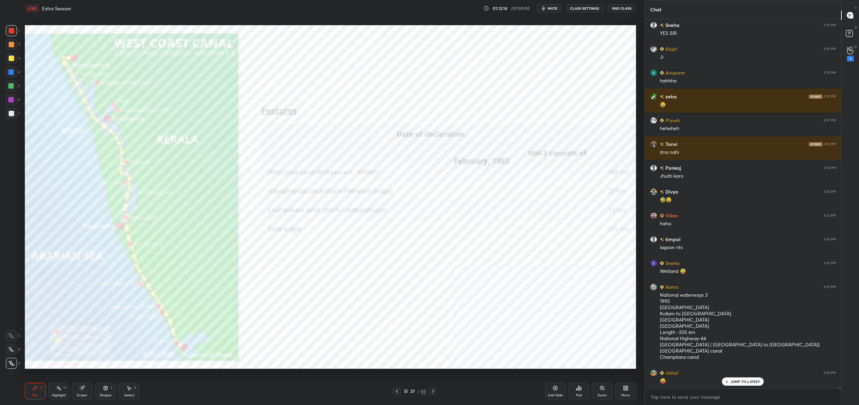
scroll to position [66254, 0]
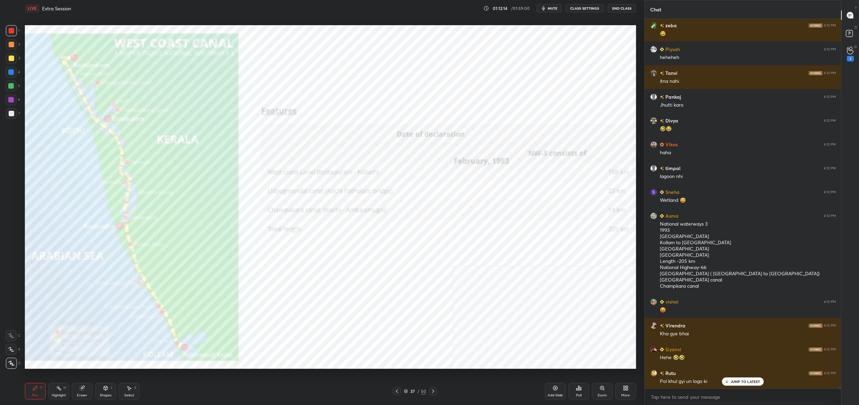
drag, startPoint x: 409, startPoint y: 392, endPoint x: 401, endPoint y: 380, distance: 14.6
click at [409, 393] on div "37" at bounding box center [412, 391] width 7 height 4
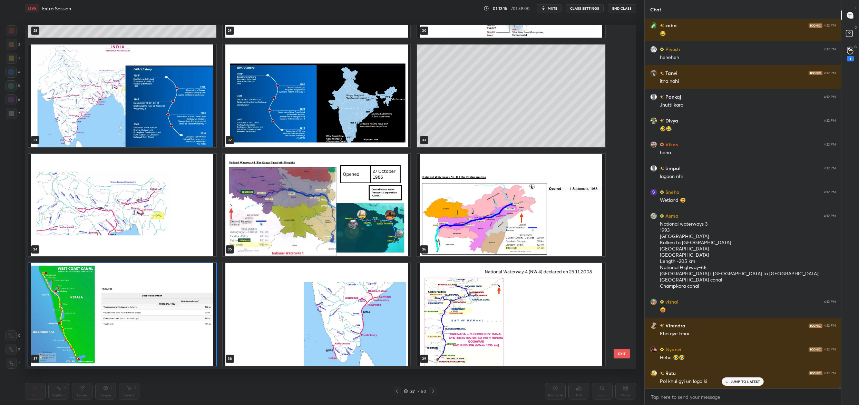
scroll to position [66278, 0]
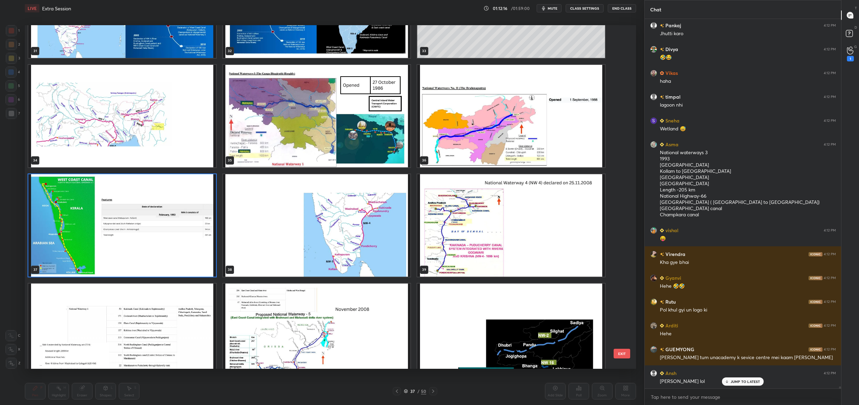
click at [179, 250] on img "grid" at bounding box center [122, 225] width 188 height 103
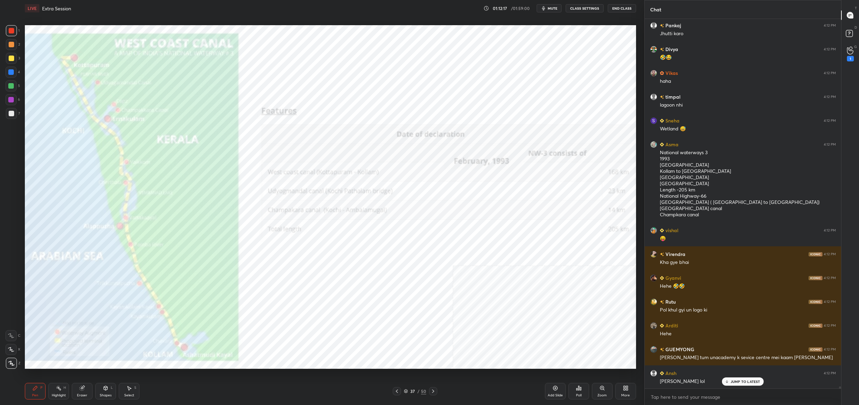
click at [179, 250] on img "grid" at bounding box center [122, 225] width 188 height 103
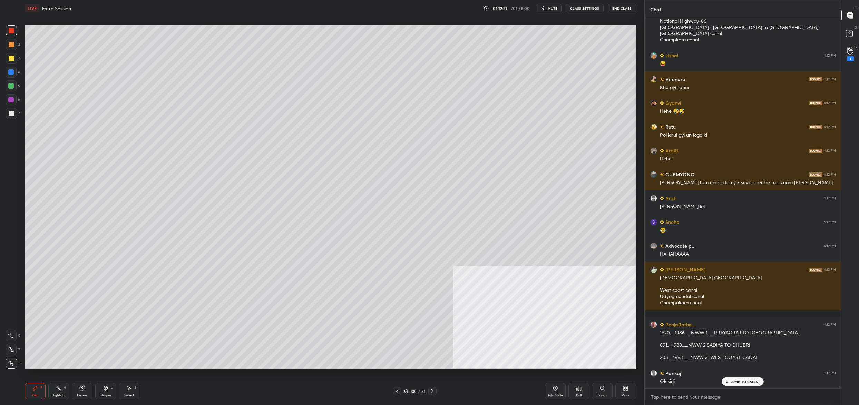
click at [629, 393] on div "More" at bounding box center [625, 391] width 21 height 17
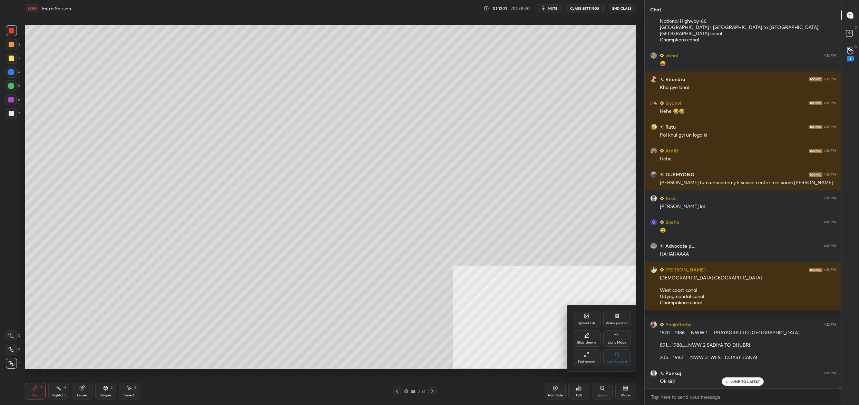
click at [593, 316] on div "Upload File" at bounding box center [587, 319] width 28 height 17
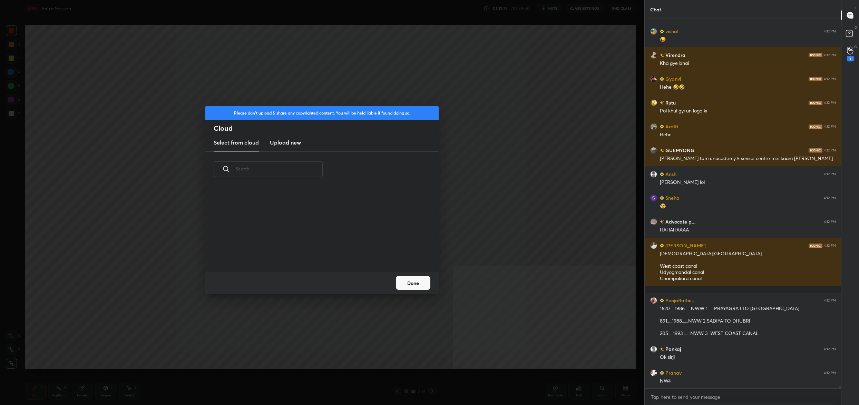
drag, startPoint x: 288, startPoint y: 140, endPoint x: 287, endPoint y: 149, distance: 8.6
click at [288, 140] on h3 "Upload new" at bounding box center [285, 142] width 31 height 8
click at [322, 251] on label "Browse" at bounding box center [322, 252] width 31 height 11
click at [307, 251] on input "Browse" at bounding box center [307, 252] width 0 height 11
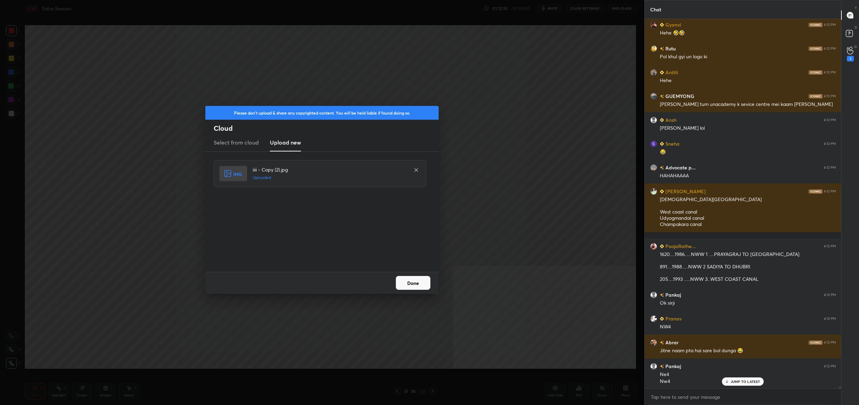
click at [420, 283] on button "Done" at bounding box center [413, 283] width 35 height 14
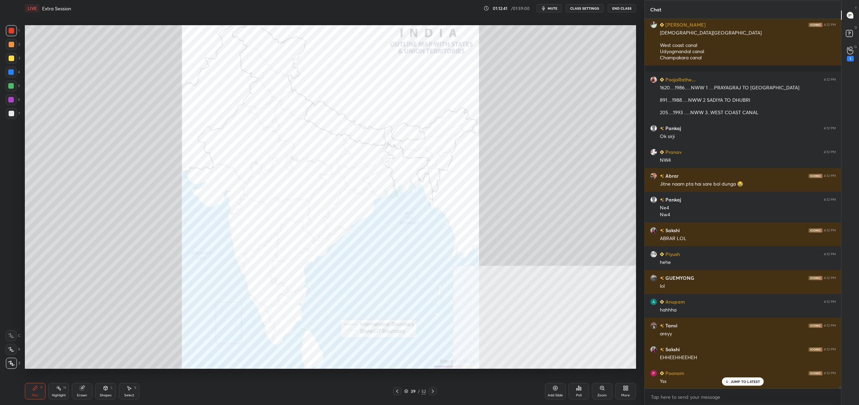
click at [582, 391] on div "Poll" at bounding box center [578, 391] width 21 height 17
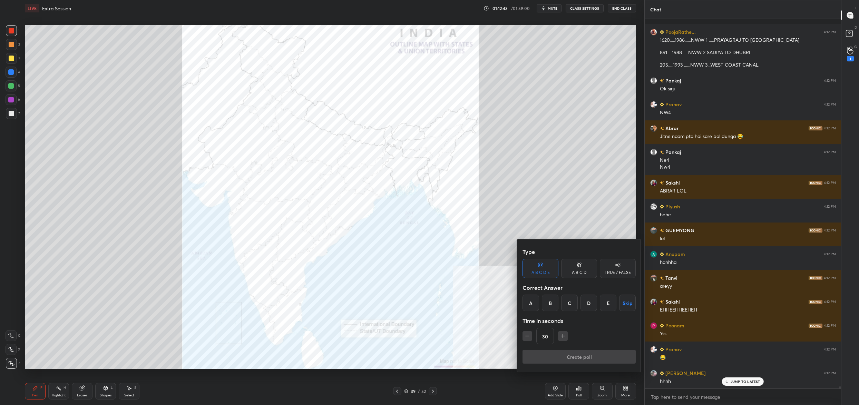
drag, startPoint x: 572, startPoint y: 302, endPoint x: 573, endPoint y: 317, distance: 15.2
click at [573, 301] on div "C" at bounding box center [569, 303] width 17 height 17
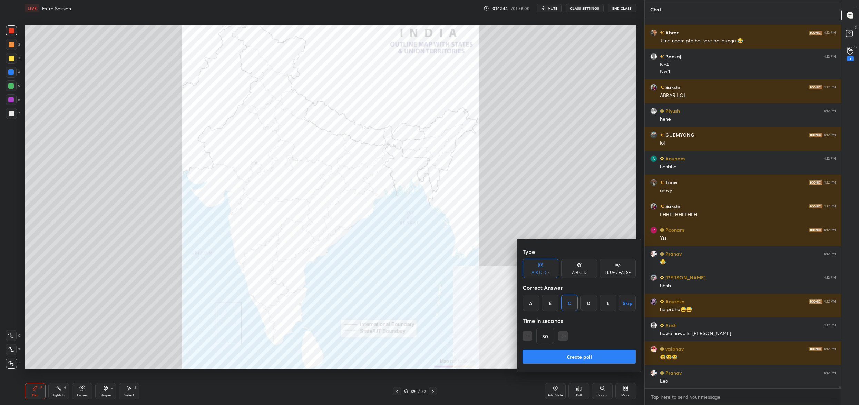
click at [581, 354] on button "Create poll" at bounding box center [579, 357] width 113 height 14
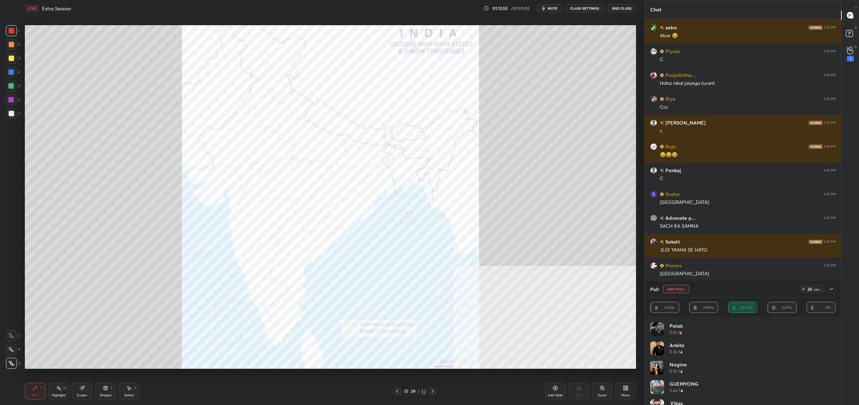
click at [672, 289] on button "End Poll" at bounding box center [676, 289] width 26 height 8
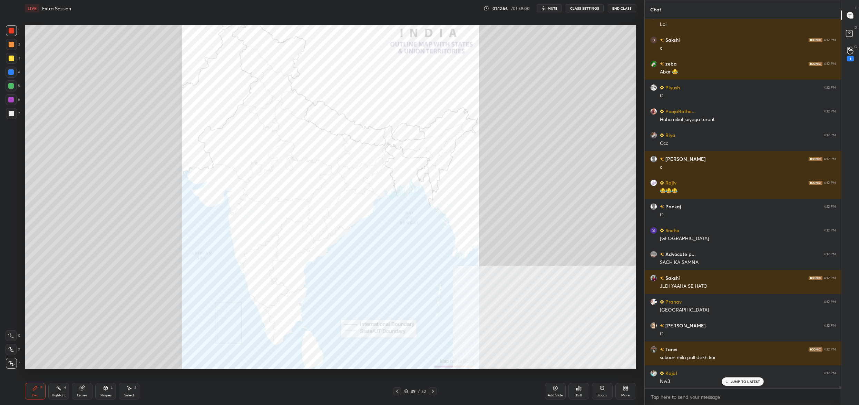
click at [574, 390] on div "Poll" at bounding box center [578, 391] width 21 height 17
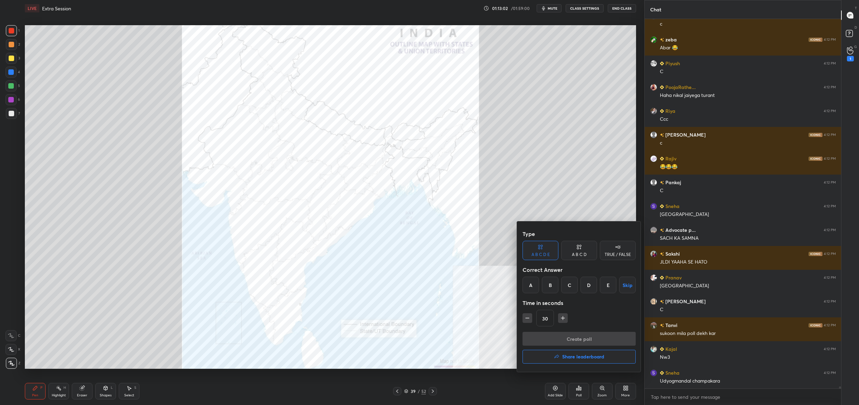
click at [552, 284] on div "B" at bounding box center [550, 285] width 17 height 17
click at [554, 335] on button "Create poll" at bounding box center [579, 339] width 113 height 14
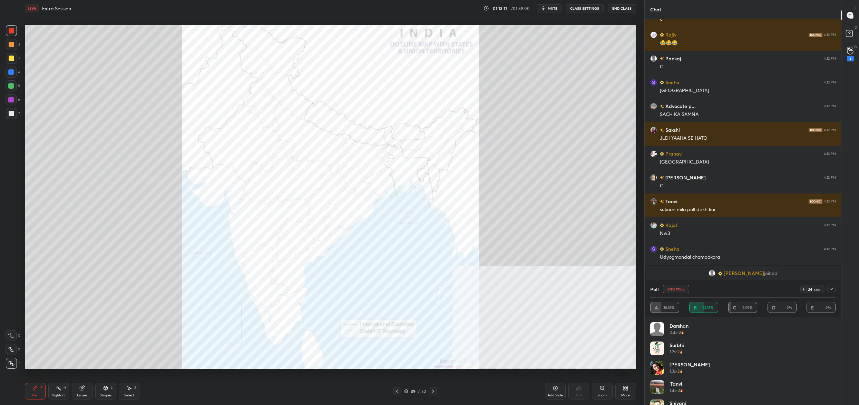
click at [682, 291] on button "End Poll" at bounding box center [676, 289] width 26 height 8
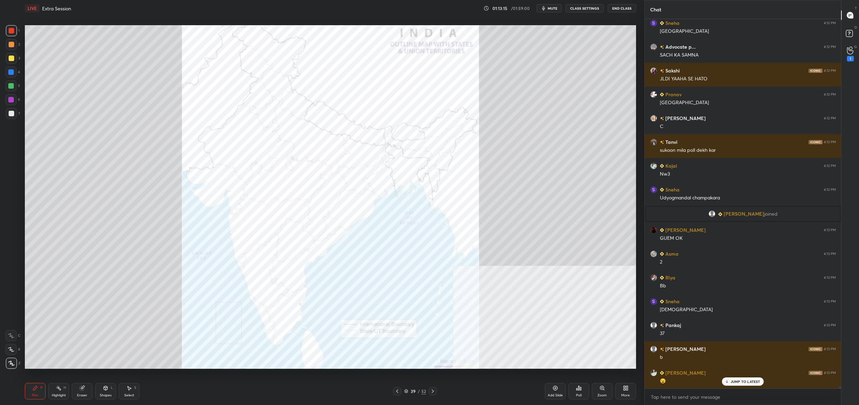
click at [579, 389] on div "Poll" at bounding box center [578, 391] width 21 height 17
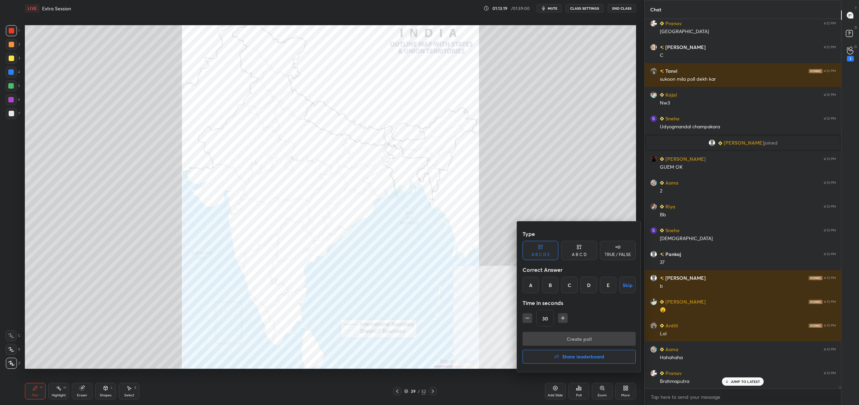
click at [563, 284] on div "C" at bounding box center [569, 285] width 17 height 17
click at [566, 340] on button "Create poll" at bounding box center [579, 339] width 113 height 14
click at [566, 340] on div "Create poll Share leaderboard" at bounding box center [579, 349] width 113 height 35
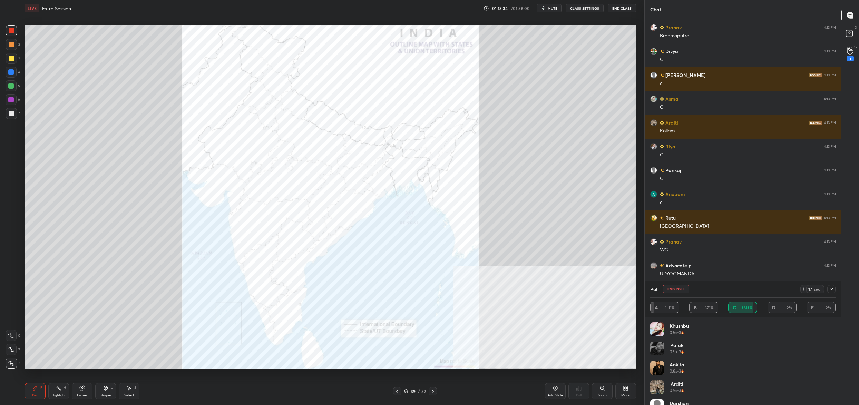
click at [666, 289] on button "End Poll" at bounding box center [676, 289] width 26 height 8
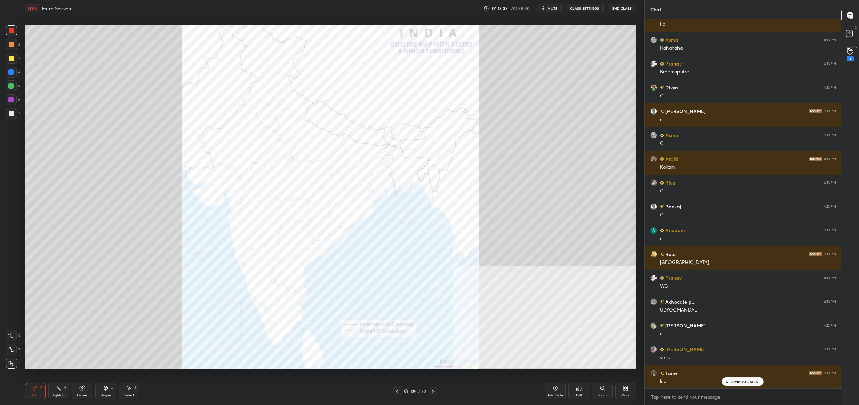
click at [576, 394] on div "Poll" at bounding box center [579, 395] width 6 height 3
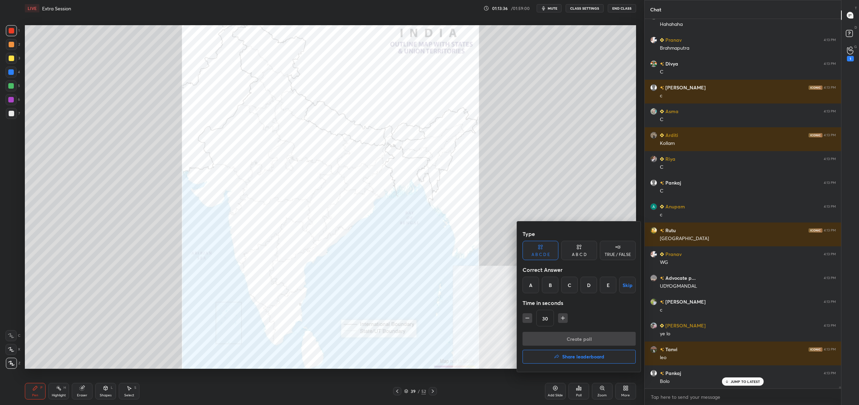
drag, startPoint x: 572, startPoint y: 285, endPoint x: 571, endPoint y: 299, distance: 14.6
click at [573, 285] on div "C" at bounding box center [569, 285] width 17 height 17
click at [565, 334] on button "Create poll" at bounding box center [579, 339] width 113 height 14
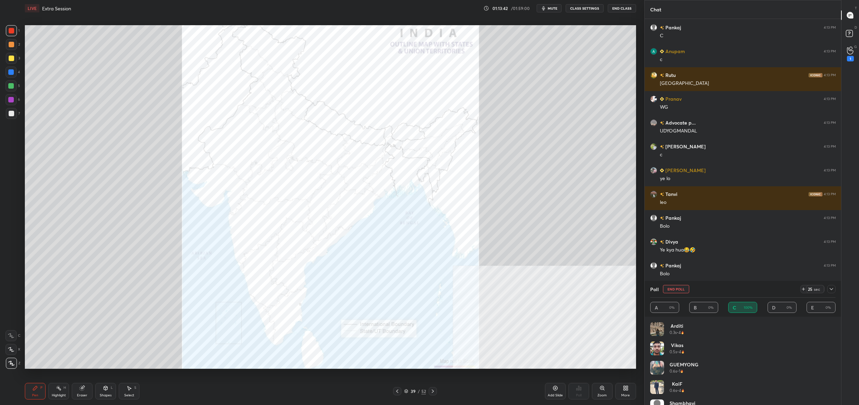
click at [675, 290] on button "End Poll" at bounding box center [676, 289] width 26 height 8
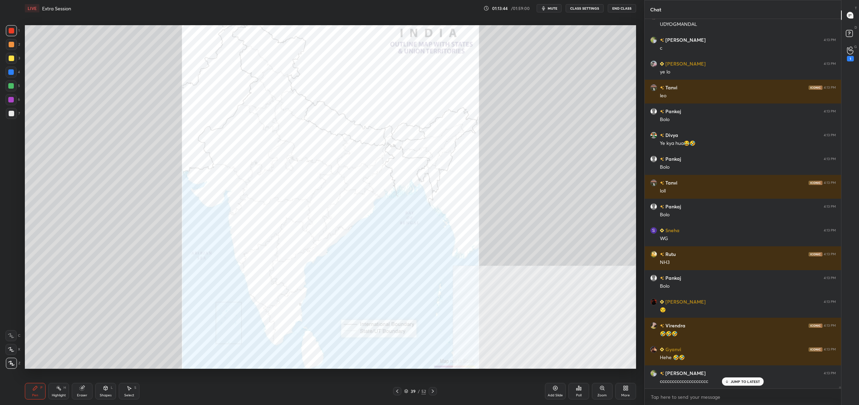
click at [569, 388] on div "Poll" at bounding box center [578, 391] width 21 height 17
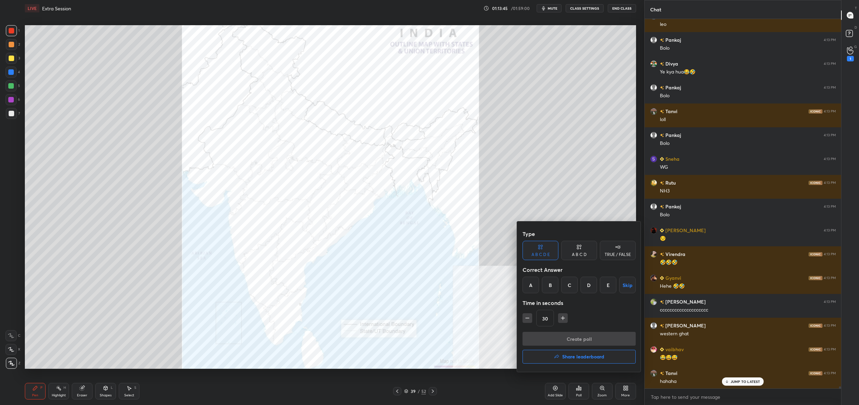
click at [570, 279] on div "C" at bounding box center [569, 285] width 17 height 17
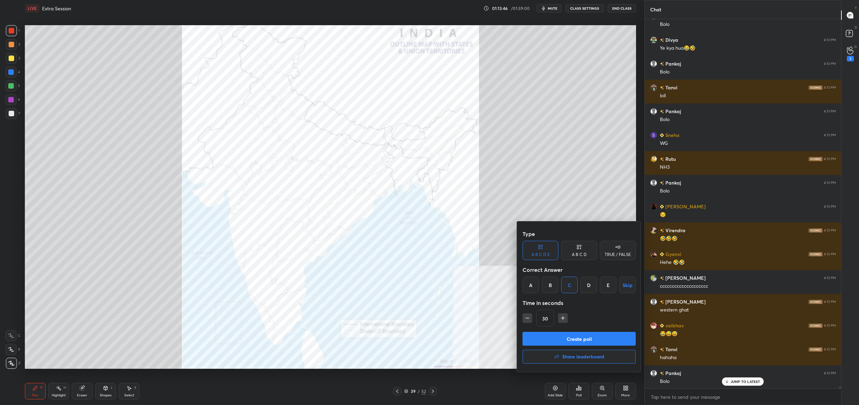
click at [576, 338] on button "Create poll" at bounding box center [579, 339] width 113 height 14
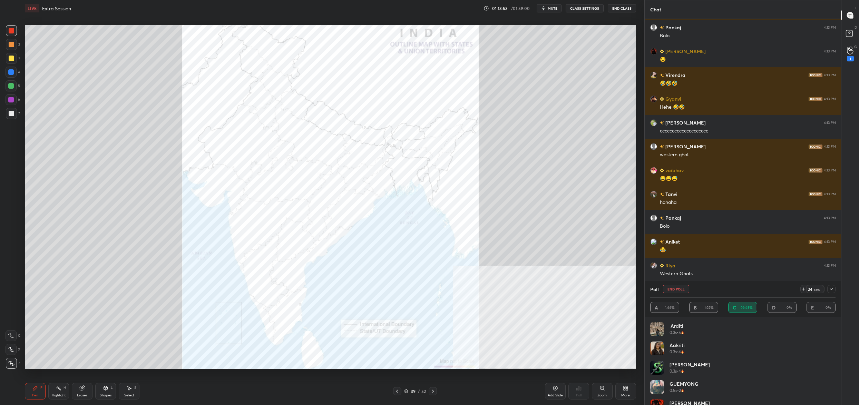
click at [681, 288] on button "End Poll" at bounding box center [676, 289] width 26 height 8
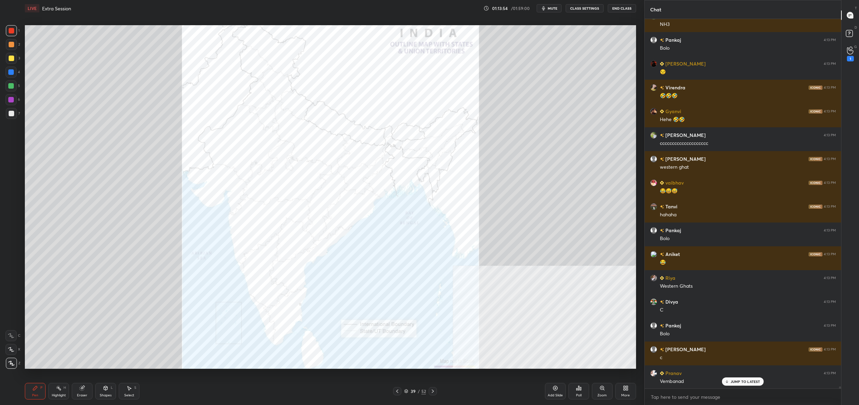
click at [412, 392] on div "39" at bounding box center [413, 391] width 7 height 4
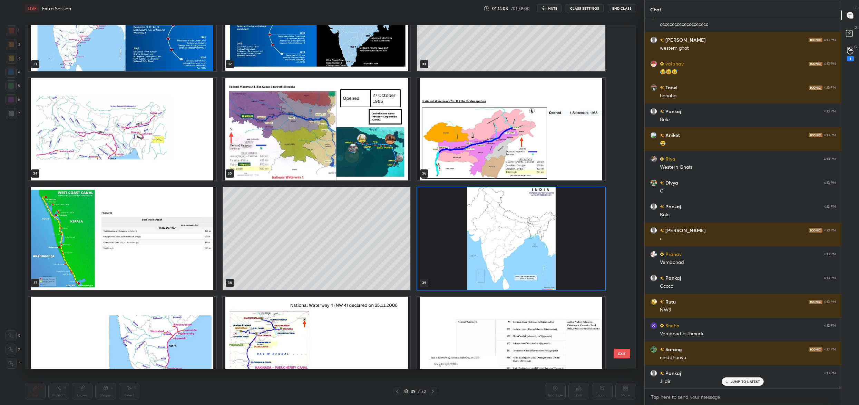
click at [164, 276] on img "grid" at bounding box center [122, 238] width 188 height 103
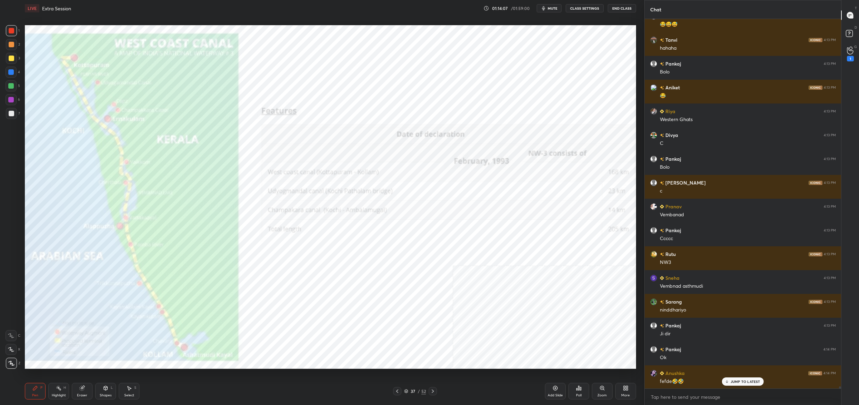
click at [413, 391] on div "37" at bounding box center [413, 391] width 7 height 4
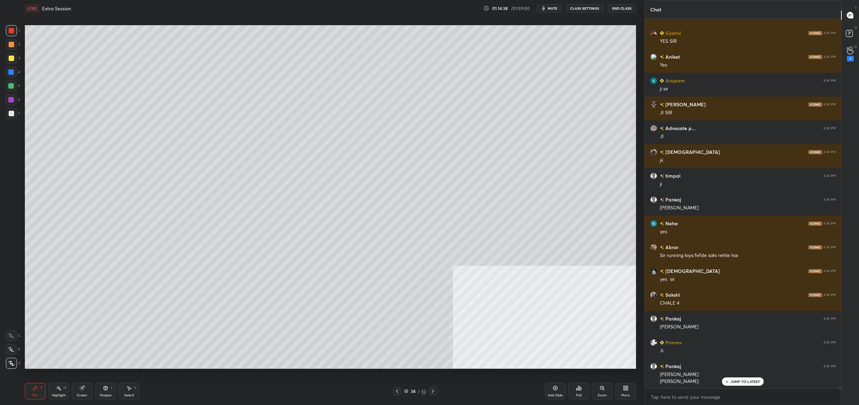
click at [415, 393] on div "38" at bounding box center [413, 391] width 7 height 4
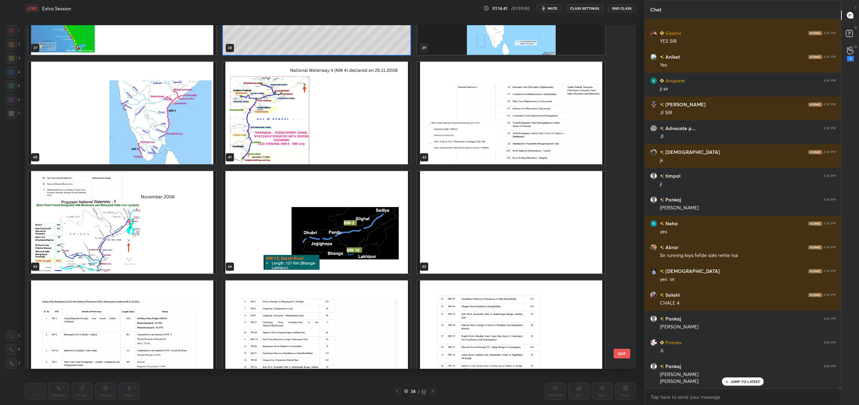
click at [349, 120] on img "grid" at bounding box center [317, 113] width 188 height 103
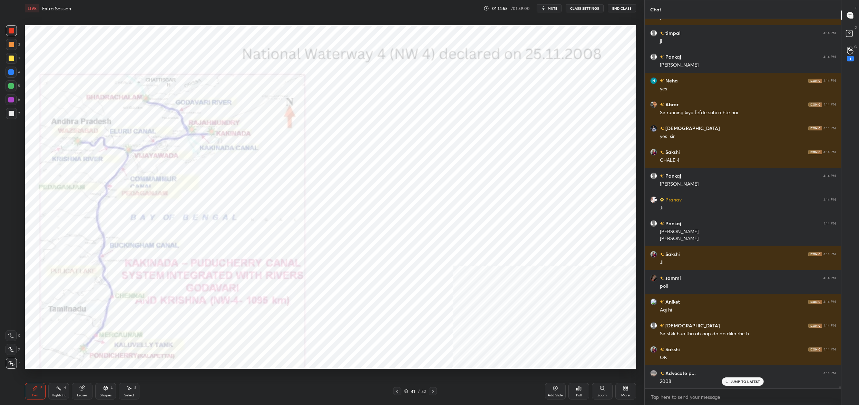
drag, startPoint x: 411, startPoint y: 394, endPoint x: 408, endPoint y: 397, distance: 3.7
click at [411, 396] on div "Pen P Highlight H Eraser Shapes L Select S 41 / 52 Add Slide Poll Zoom More" at bounding box center [330, 392] width 611 height 28
click at [408, 391] on div "41 / 52" at bounding box center [415, 391] width 22 height 6
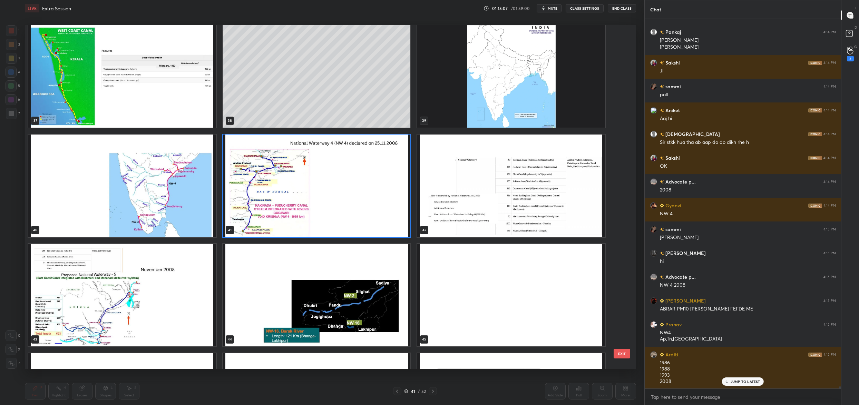
click at [344, 182] on img "grid" at bounding box center [317, 186] width 188 height 103
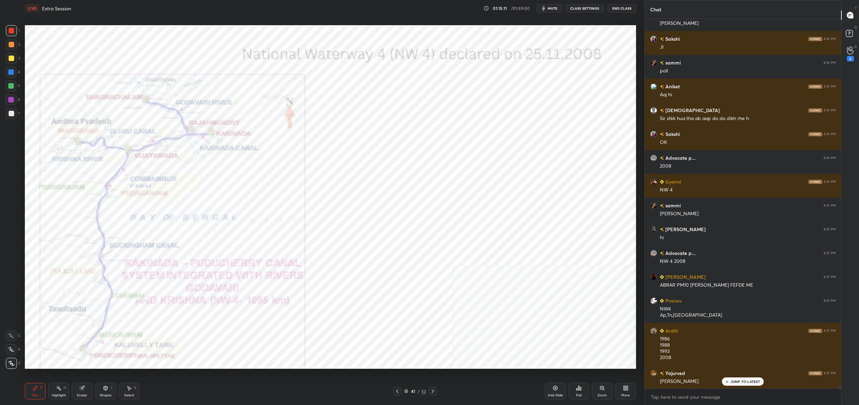
scroll to position [67759, 0]
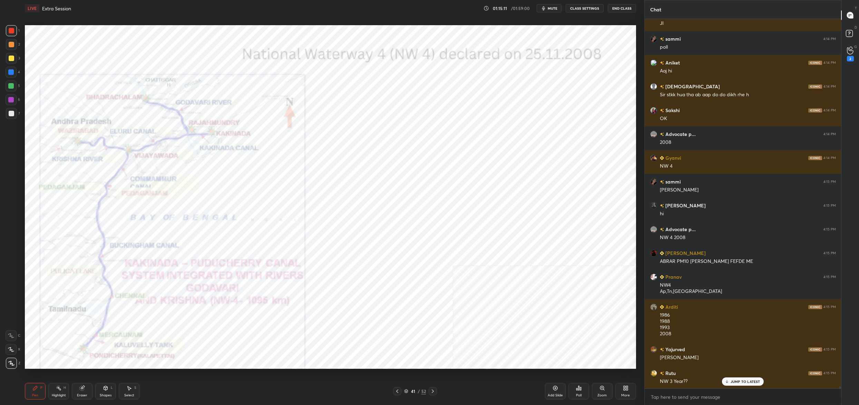
click at [16, 71] on div at bounding box center [11, 72] width 11 height 11
drag, startPoint x: 16, startPoint y: 71, endPoint x: 23, endPoint y: 79, distance: 10.8
click at [16, 71] on div at bounding box center [11, 72] width 11 height 11
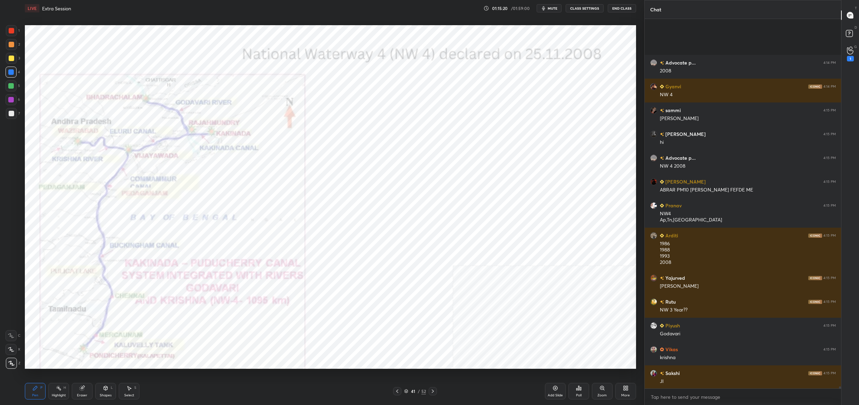
scroll to position [67902, 0]
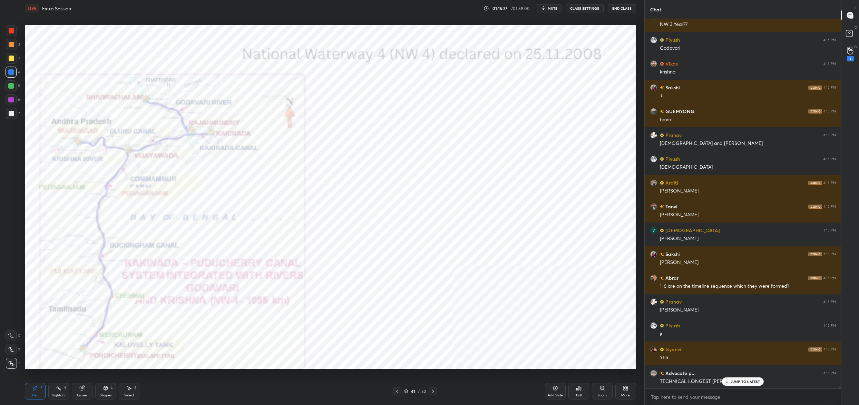
click at [12, 83] on div at bounding box center [11, 85] width 11 height 11
drag, startPoint x: 12, startPoint y: 83, endPoint x: 10, endPoint y: 76, distance: 7.5
click at [12, 83] on div at bounding box center [11, 85] width 11 height 11
click at [14, 49] on div at bounding box center [11, 44] width 11 height 11
click at [15, 45] on div at bounding box center [11, 44] width 11 height 11
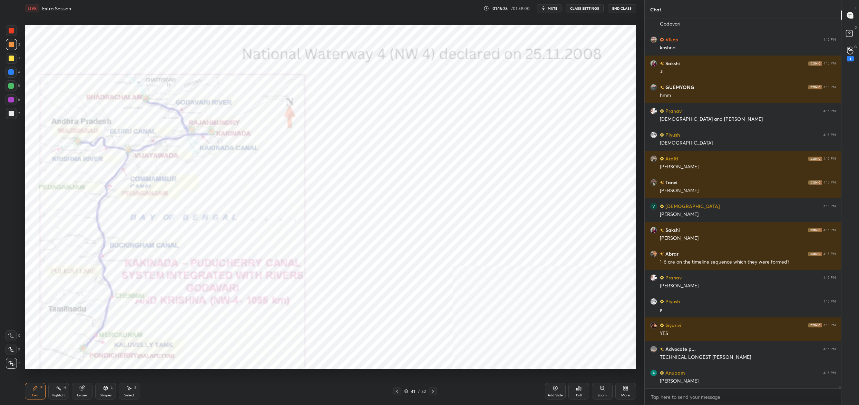
click at [11, 30] on div at bounding box center [12, 31] width 6 height 6
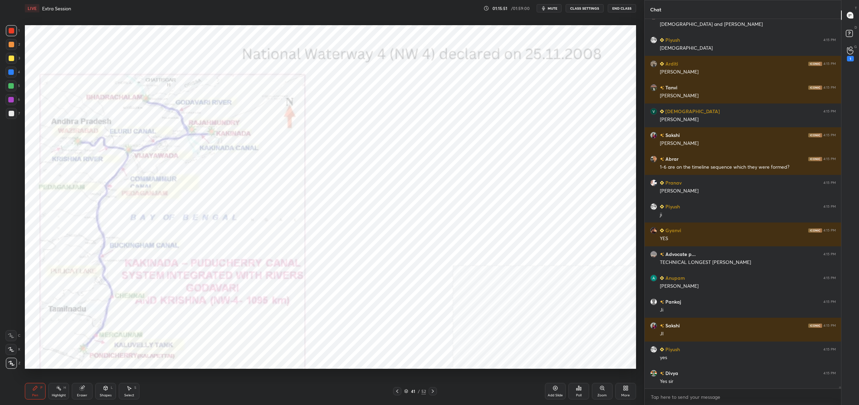
scroll to position [68259, 0]
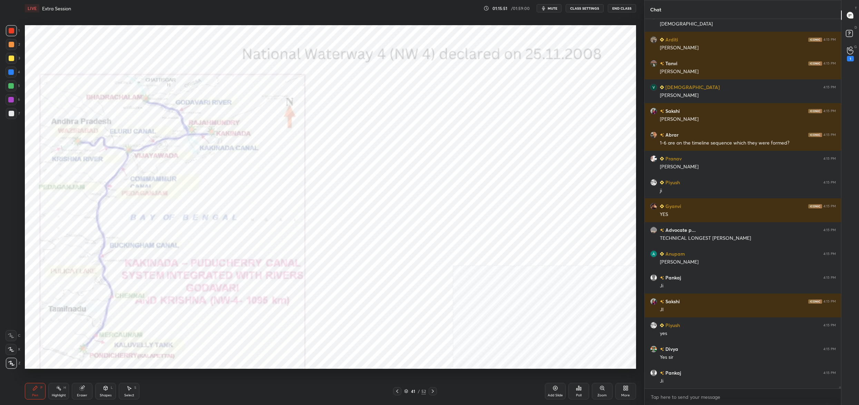
click at [408, 393] on div "41 / 52" at bounding box center [415, 391] width 22 height 6
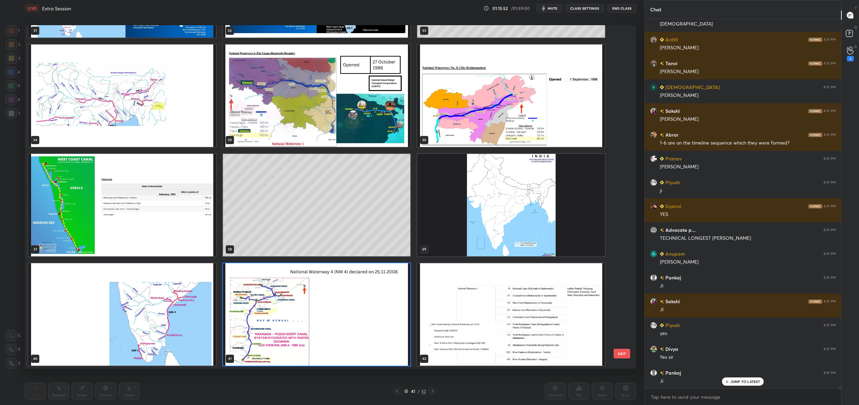
scroll to position [68283, 0]
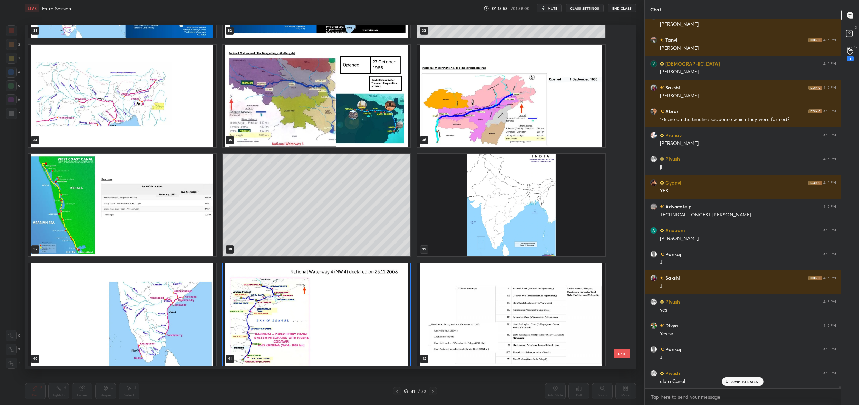
click at [157, 292] on img "grid" at bounding box center [122, 314] width 188 height 103
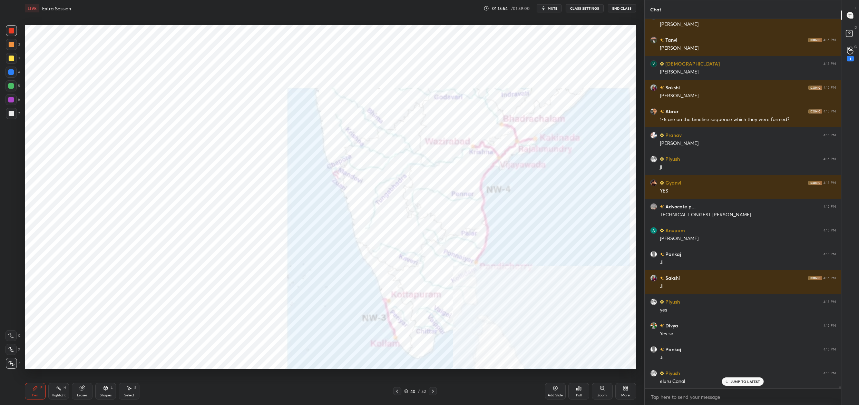
scroll to position [68306, 0]
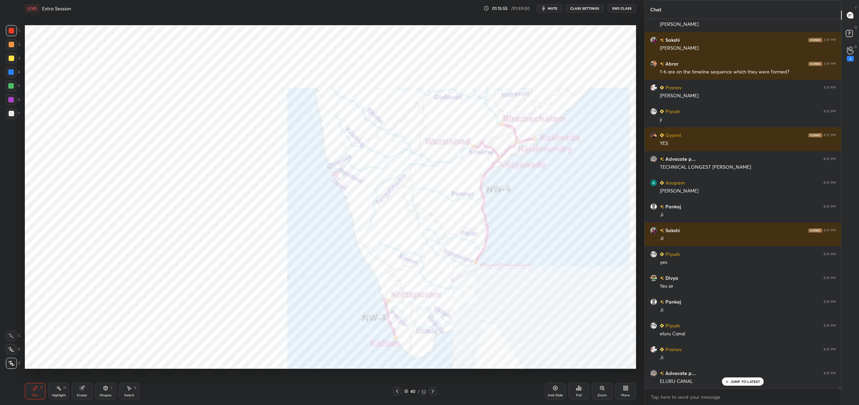
click at [621, 392] on div "More" at bounding box center [625, 391] width 21 height 17
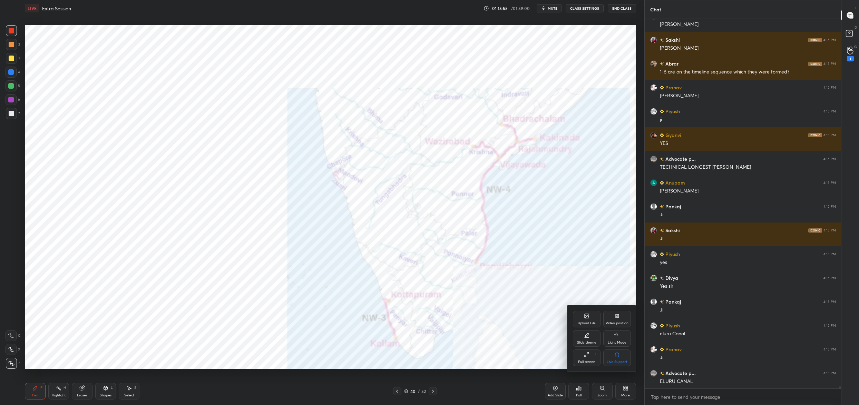
scroll to position [68354, 0]
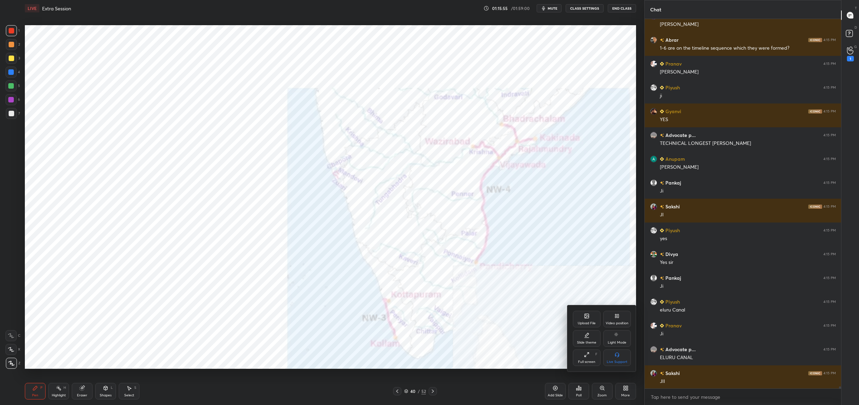
click at [620, 316] on div "Video position" at bounding box center [617, 319] width 28 height 17
click at [589, 358] on div "Bottom left" at bounding box center [587, 358] width 28 height 17
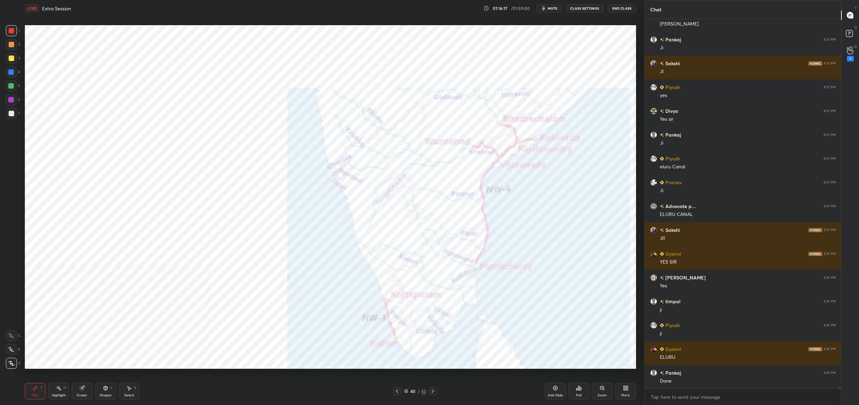
scroll to position [68521, 0]
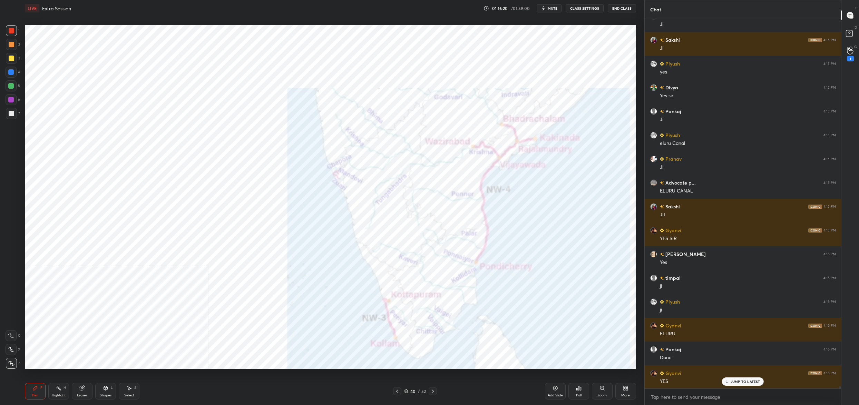
click at [413, 389] on div "40" at bounding box center [413, 391] width 7 height 4
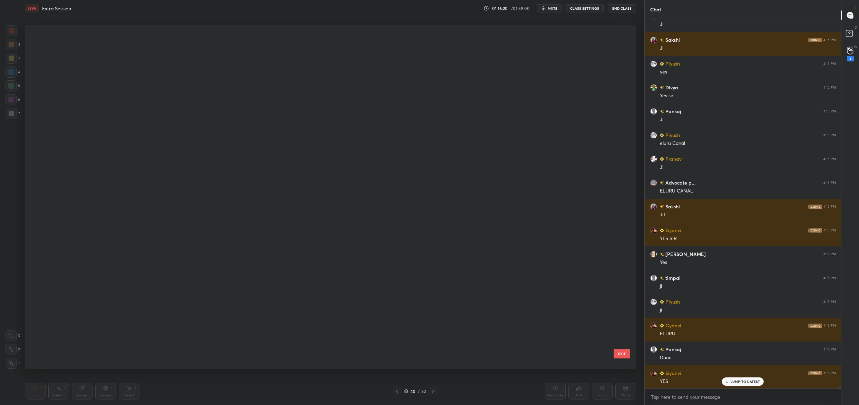
scroll to position [342, 607]
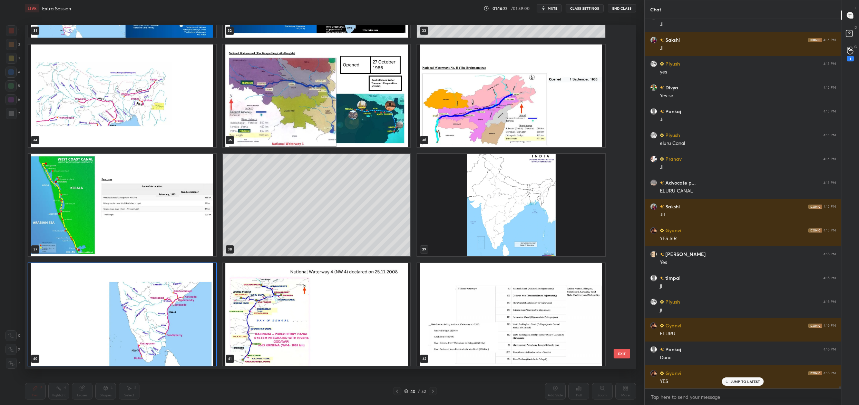
click at [295, 347] on img "grid" at bounding box center [317, 314] width 188 height 103
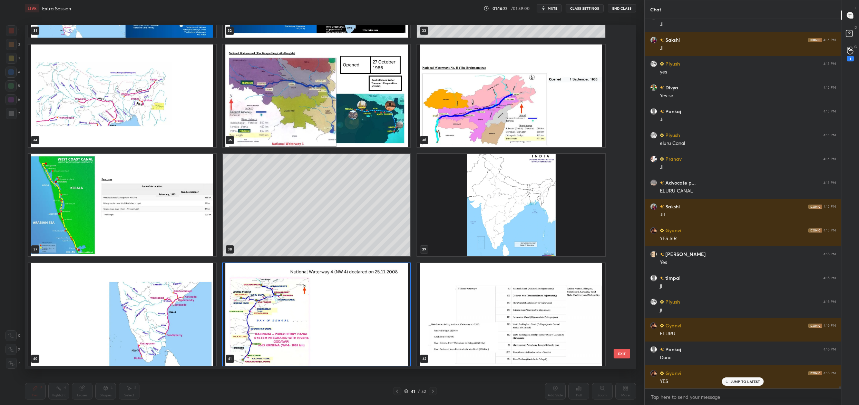
click at [295, 348] on img "grid" at bounding box center [317, 314] width 188 height 103
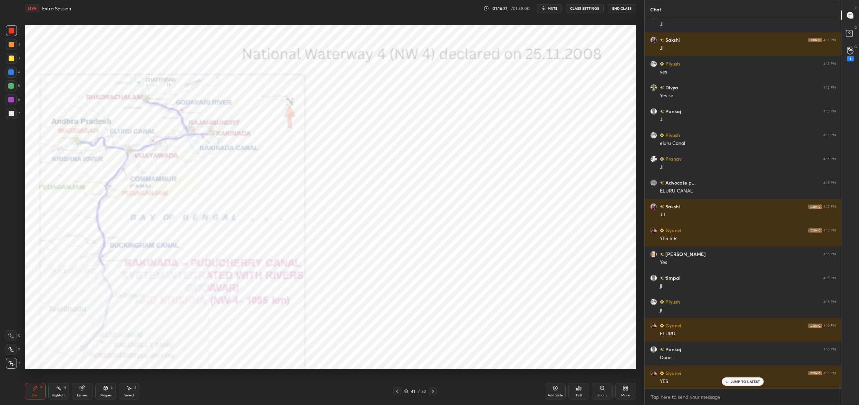
click at [295, 348] on img "grid" at bounding box center [317, 314] width 188 height 103
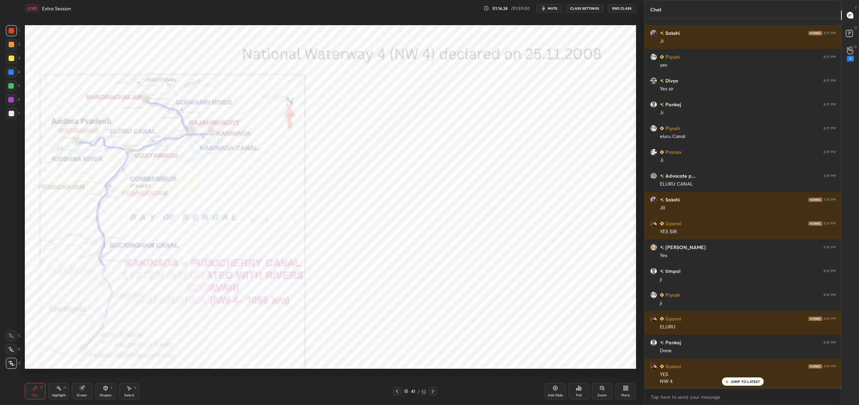
scroll to position [68551, 0]
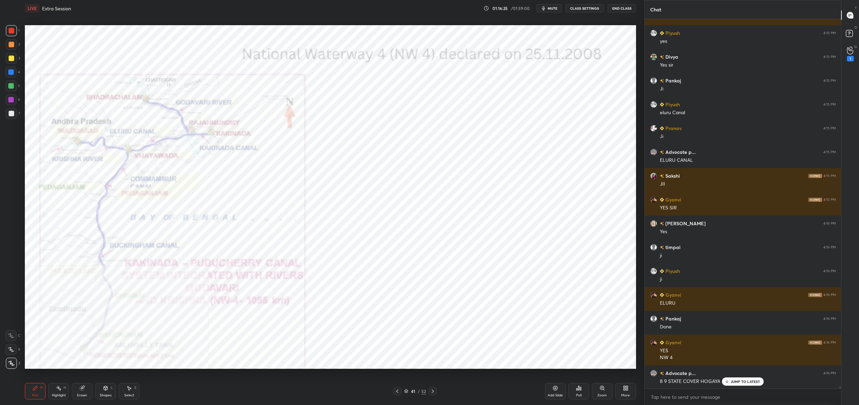
click at [627, 386] on icon at bounding box center [626, 389] width 6 height 6
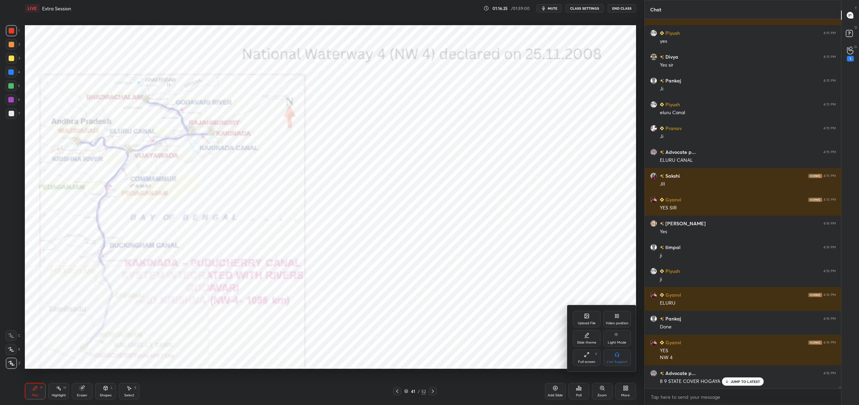
scroll to position [68575, 0]
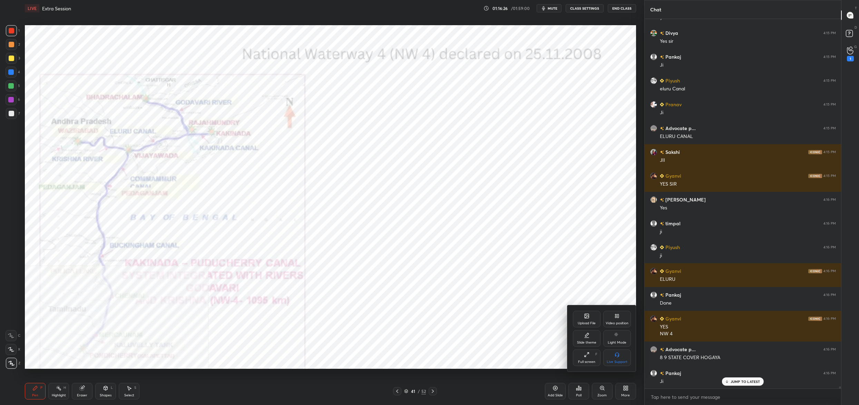
click at [622, 322] on div "Video position" at bounding box center [617, 319] width 28 height 17
click at [622, 358] on div "Bottom right" at bounding box center [617, 358] width 28 height 17
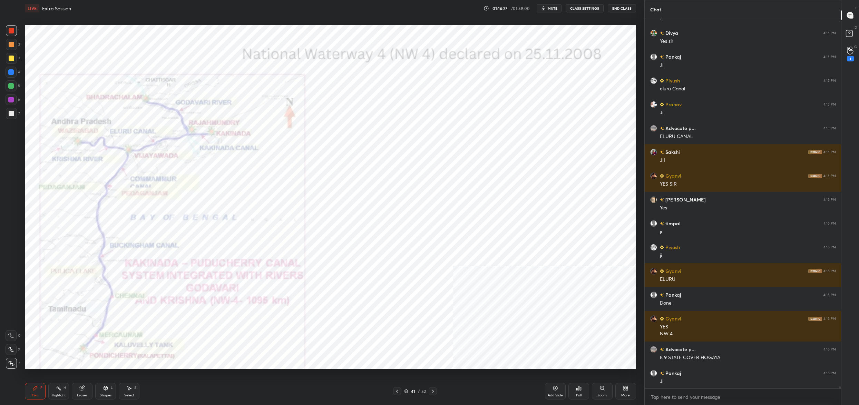
scroll to position [68599, 0]
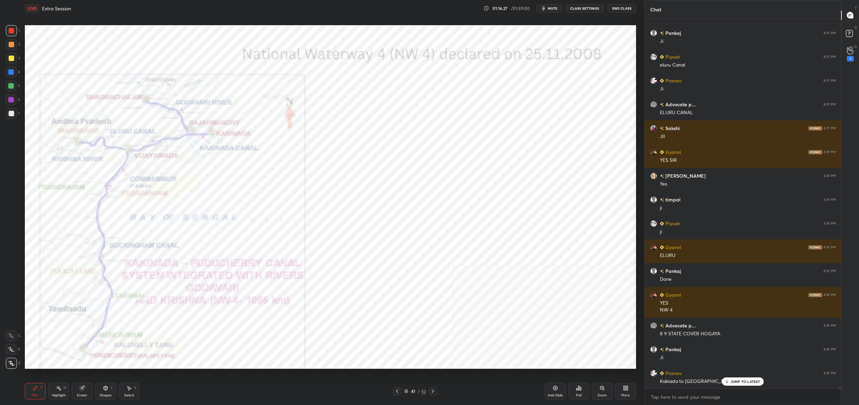
drag, startPoint x: 6, startPoint y: 51, endPoint x: 9, endPoint y: 60, distance: 9.3
click at [6, 51] on div "2" at bounding box center [13, 46] width 14 height 14
click at [10, 62] on div at bounding box center [11, 58] width 11 height 11
drag, startPoint x: 10, startPoint y: 67, endPoint x: 12, endPoint y: 70, distance: 3.9
click at [10, 67] on div at bounding box center [11, 72] width 11 height 11
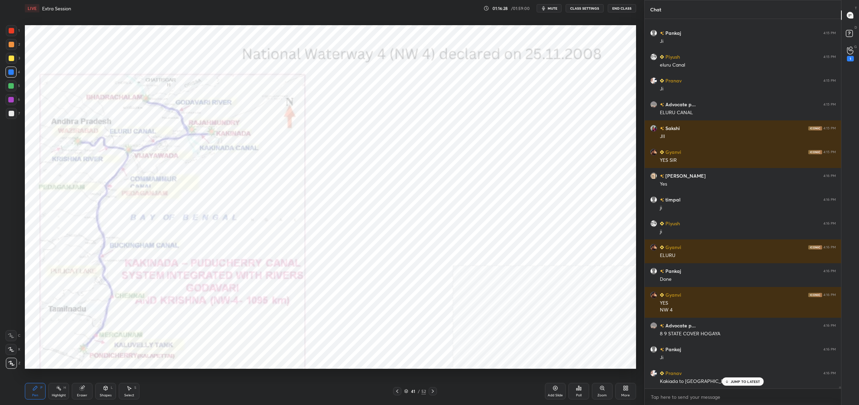
drag, startPoint x: 12, startPoint y: 70, endPoint x: 23, endPoint y: 156, distance: 86.6
click at [12, 70] on div at bounding box center [11, 72] width 6 height 6
click at [14, 347] on div at bounding box center [11, 349] width 11 height 11
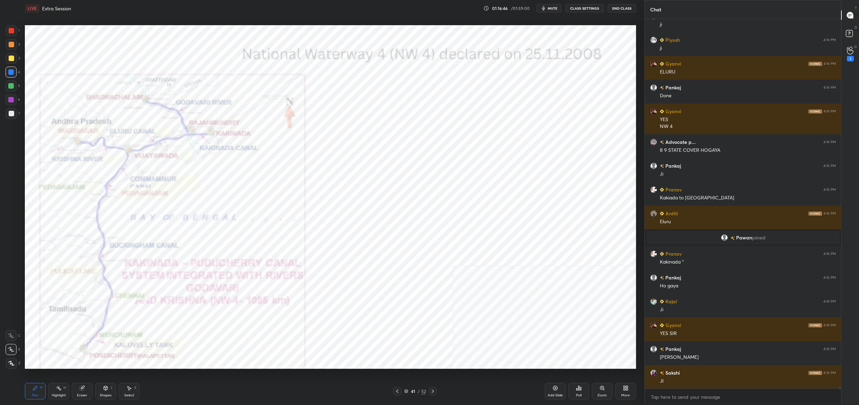
scroll to position [67943, 0]
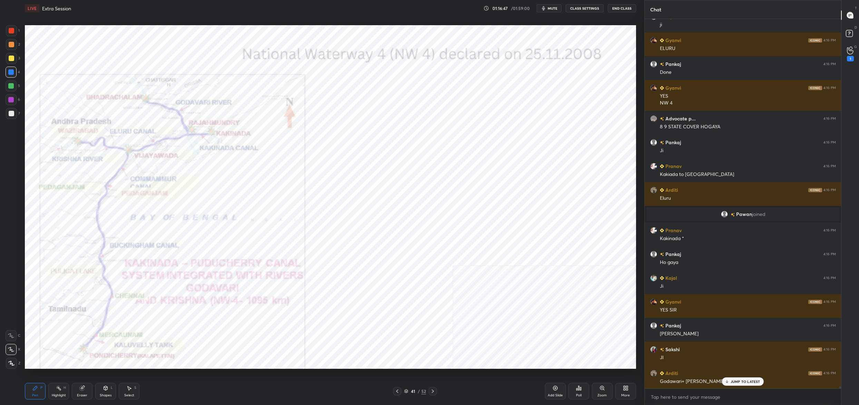
click at [13, 31] on div at bounding box center [12, 31] width 6 height 6
click at [15, 33] on div at bounding box center [11, 30] width 11 height 11
click at [15, 28] on div at bounding box center [11, 30] width 11 height 11
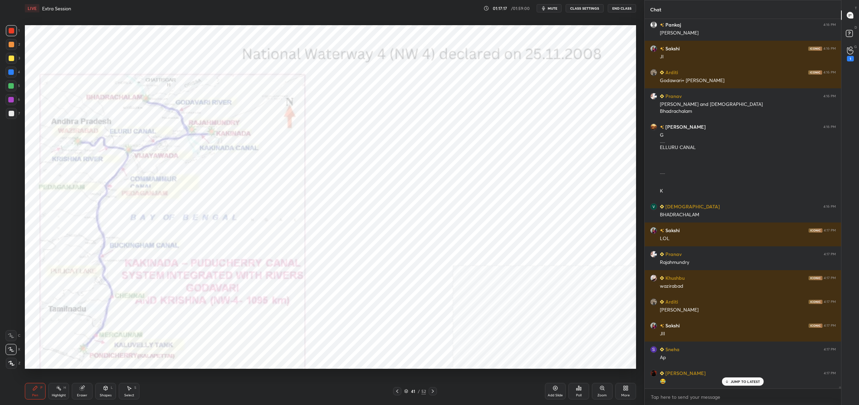
scroll to position [68268, 0]
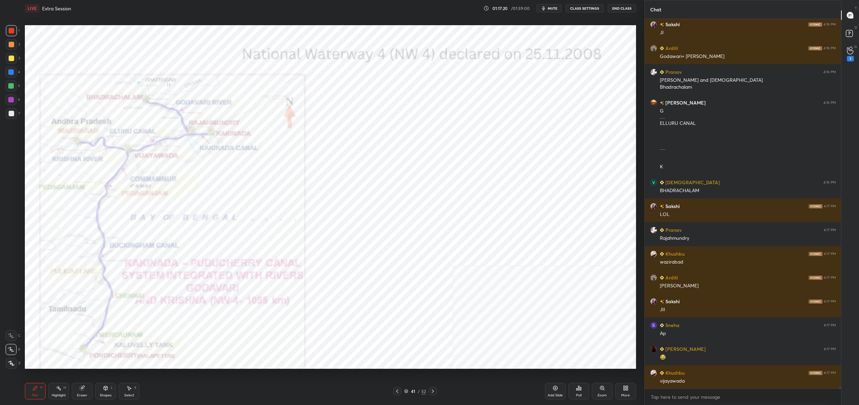
click at [10, 75] on div at bounding box center [11, 72] width 11 height 11
click at [10, 79] on div "4" at bounding box center [13, 74] width 14 height 14
click at [6, 97] on div "1 2 3 4 5 6 7 C X Z C X Z E E Erase all H H" at bounding box center [11, 197] width 22 height 344
click at [13, 101] on div at bounding box center [11, 100] width 6 height 6
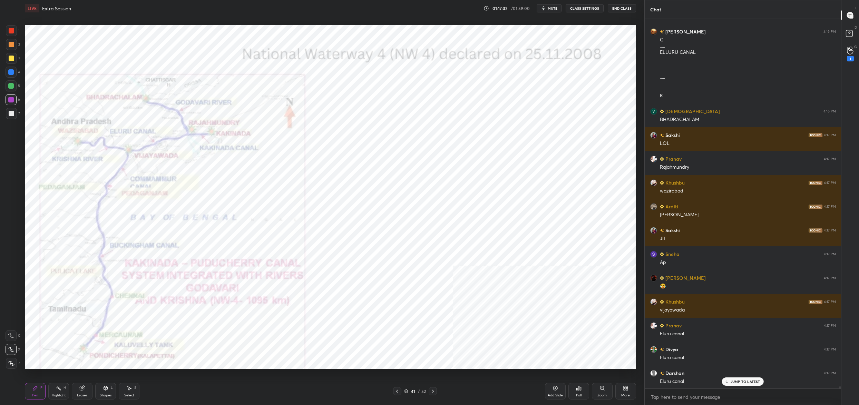
scroll to position [68369, 0]
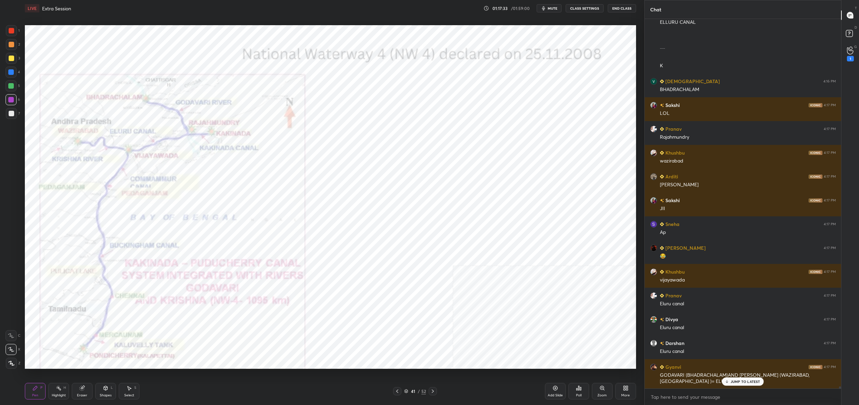
click at [9, 34] on div at bounding box center [11, 30] width 11 height 11
click at [11, 30] on div at bounding box center [12, 31] width 6 height 6
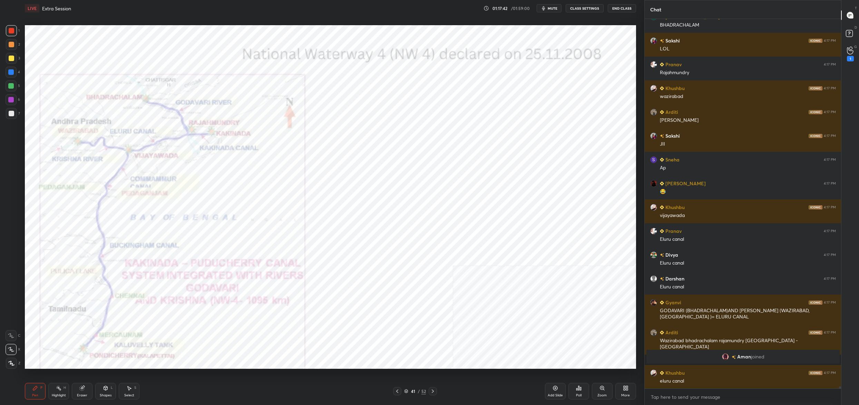
scroll to position [68457, 0]
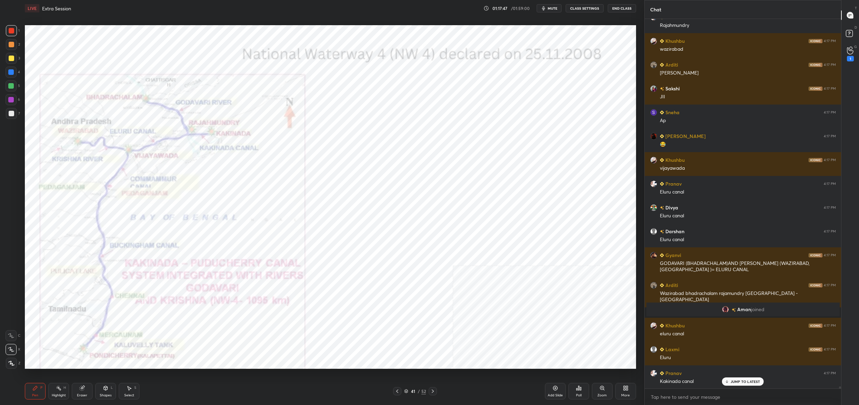
click at [15, 100] on div at bounding box center [11, 99] width 11 height 11
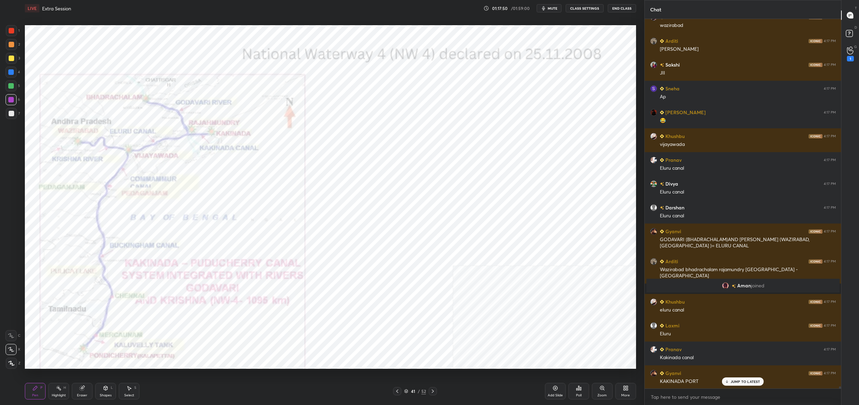
scroll to position [68528, 0]
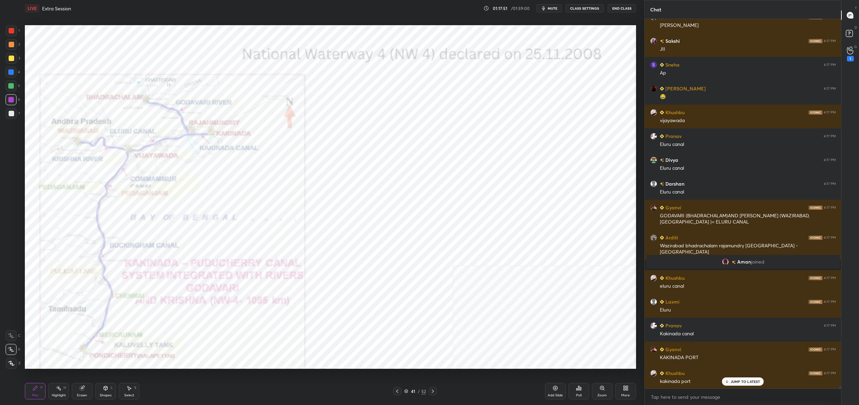
drag, startPoint x: 17, startPoint y: 81, endPoint x: 13, endPoint y: 87, distance: 6.9
click at [17, 81] on div "5" at bounding box center [13, 85] width 14 height 11
drag, startPoint x: 13, startPoint y: 87, endPoint x: 21, endPoint y: 84, distance: 8.5
click at [13, 87] on div at bounding box center [11, 86] width 6 height 6
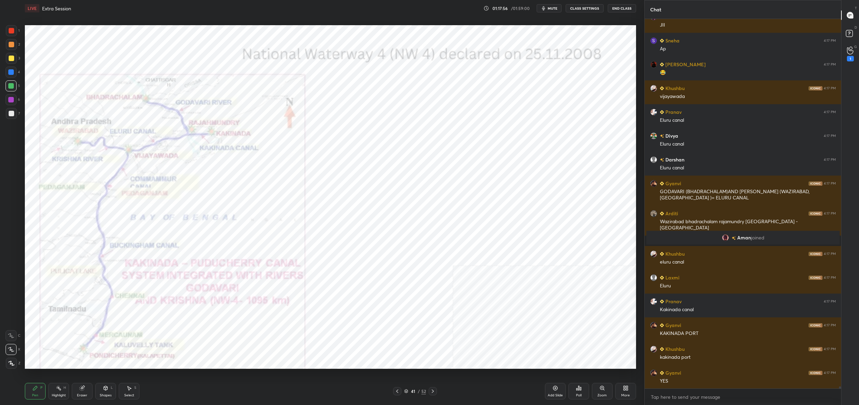
click at [15, 29] on div at bounding box center [11, 30] width 11 height 11
click at [10, 31] on div at bounding box center [11, 30] width 11 height 11
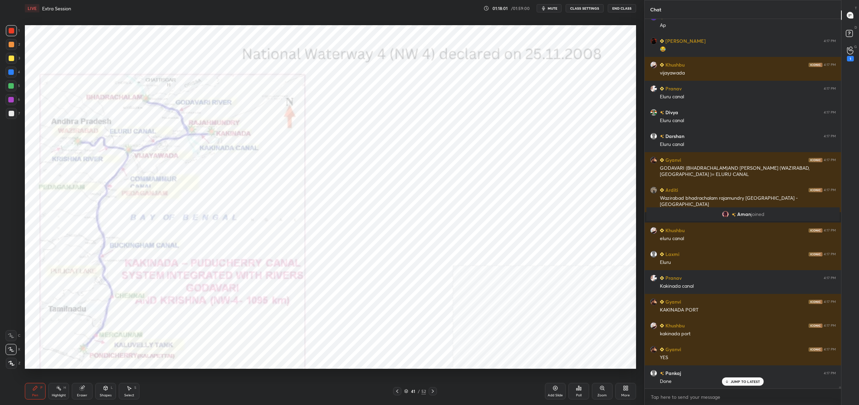
drag, startPoint x: 8, startPoint y: 99, endPoint x: 9, endPoint y: 75, distance: 24.2
click at [8, 98] on div at bounding box center [11, 100] width 6 height 6
click at [16, 60] on div at bounding box center [11, 58] width 11 height 11
click at [14, 52] on div "1 2 3 4 5 6 7" at bounding box center [13, 73] width 14 height 97
click at [10, 42] on div at bounding box center [12, 45] width 6 height 6
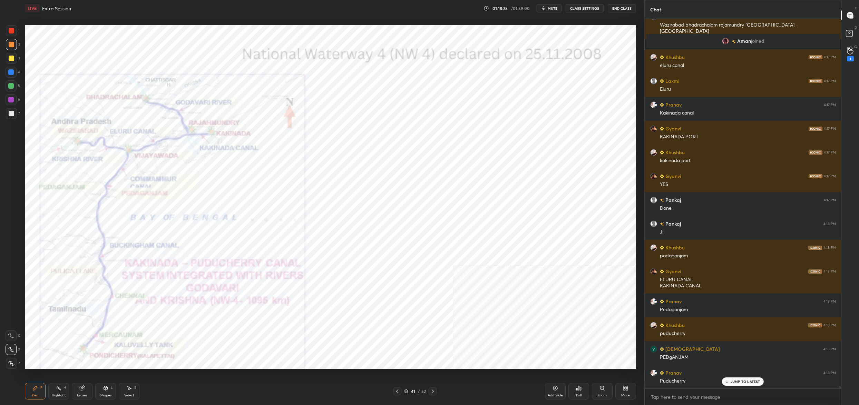
scroll to position [68773, 0]
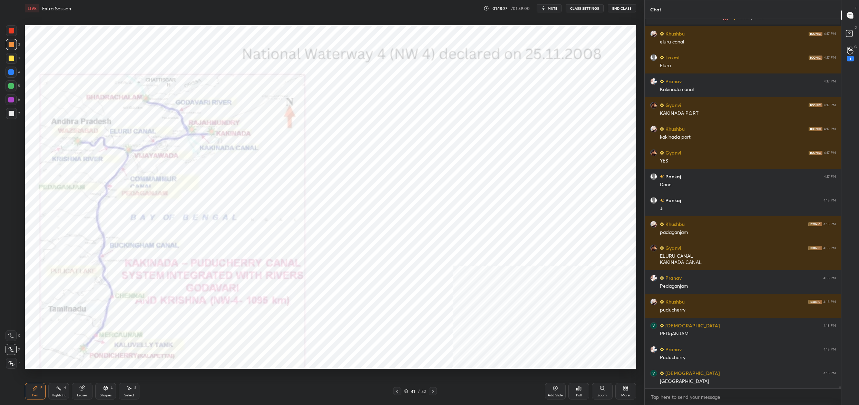
drag, startPoint x: 84, startPoint y: 392, endPoint x: 96, endPoint y: 386, distance: 13.1
click at [85, 392] on div "Eraser" at bounding box center [82, 391] width 21 height 17
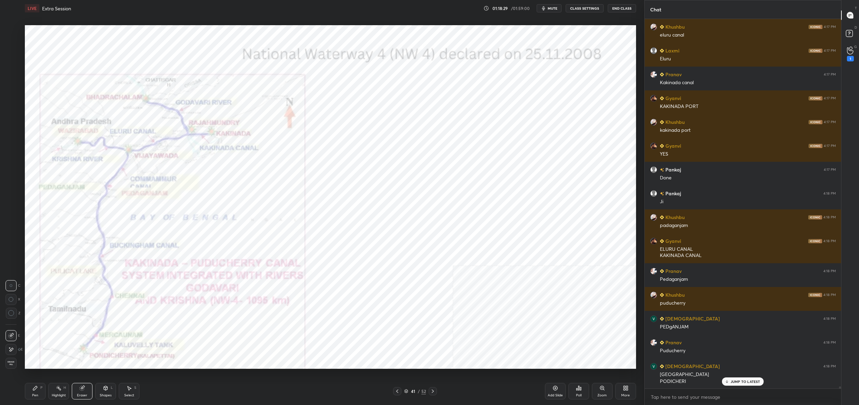
click at [39, 392] on div "Pen P" at bounding box center [35, 391] width 21 height 17
click at [40, 389] on div "Pen P" at bounding box center [35, 391] width 21 height 17
click at [12, 97] on div at bounding box center [11, 100] width 6 height 6
drag, startPoint x: 12, startPoint y: 97, endPoint x: 19, endPoint y: 85, distance: 14.9
click at [12, 97] on div at bounding box center [11, 100] width 6 height 6
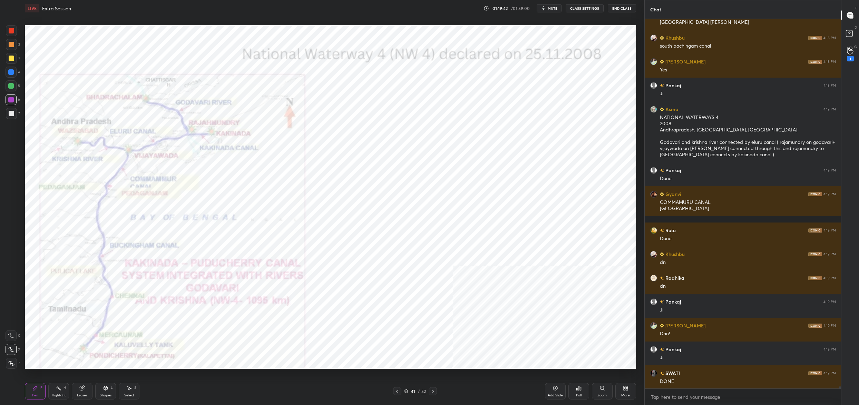
scroll to position [69258, 0]
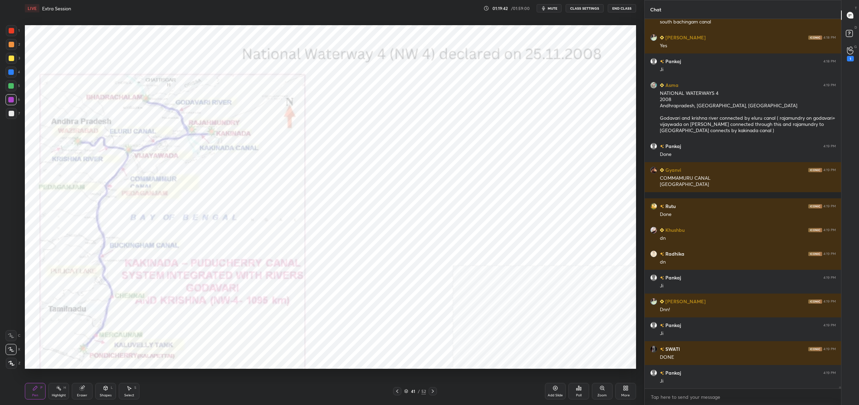
click at [550, 12] on button "mute" at bounding box center [549, 8] width 25 height 8
click at [548, 6] on span "unmute" at bounding box center [551, 8] width 15 height 5
click at [542, 8] on button "mute" at bounding box center [549, 8] width 25 height 8
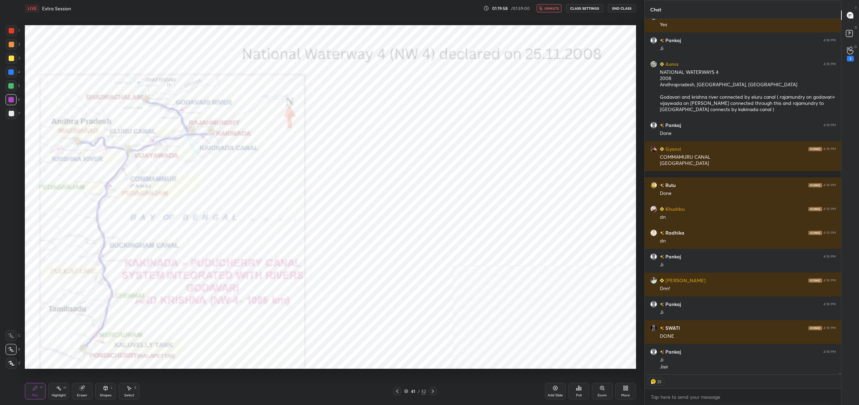
click at [542, 8] on icon "button" at bounding box center [541, 8] width 4 height 4
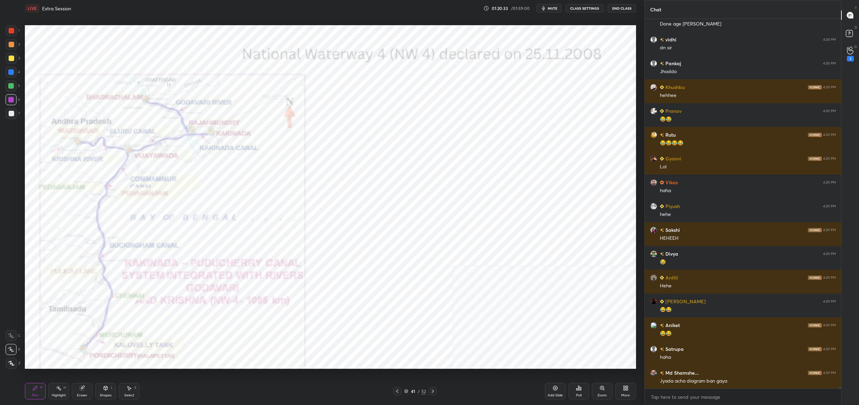
scroll to position [69880, 0]
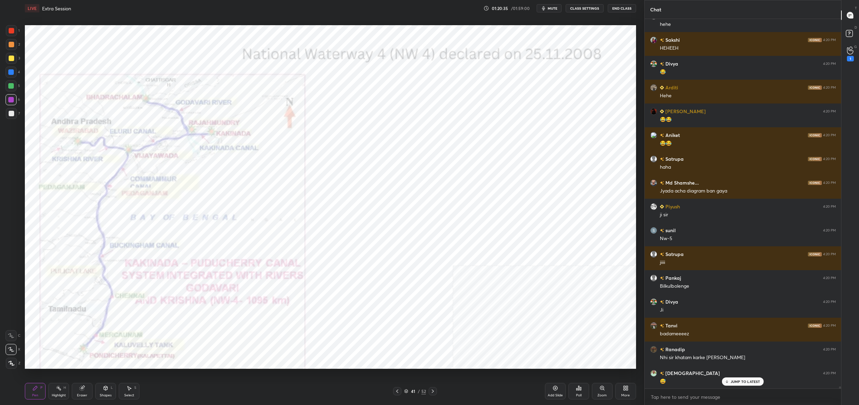
drag, startPoint x: 10, startPoint y: 366, endPoint x: 7, endPoint y: 369, distance: 4.6
click at [10, 366] on div at bounding box center [11, 363] width 11 height 11
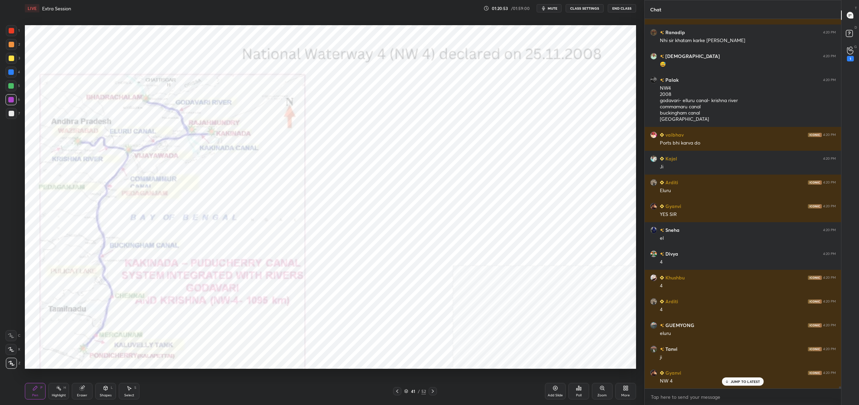
scroll to position [70340, 0]
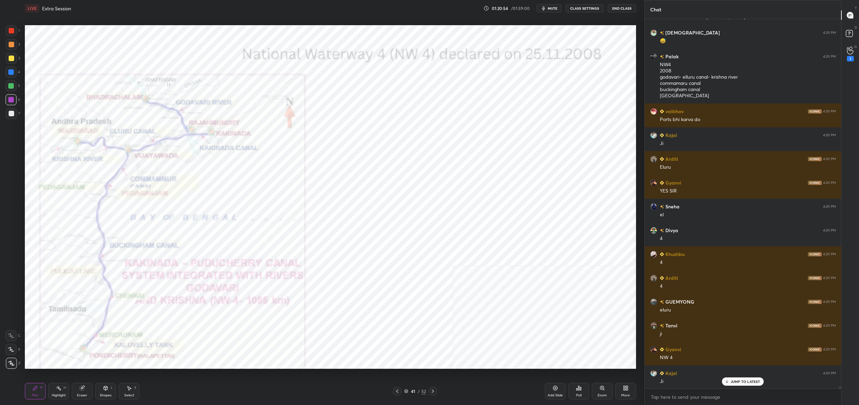
drag, startPoint x: 410, startPoint y: 391, endPoint x: 406, endPoint y: 391, distance: 4.1
click at [410, 392] on div "41" at bounding box center [413, 391] width 7 height 4
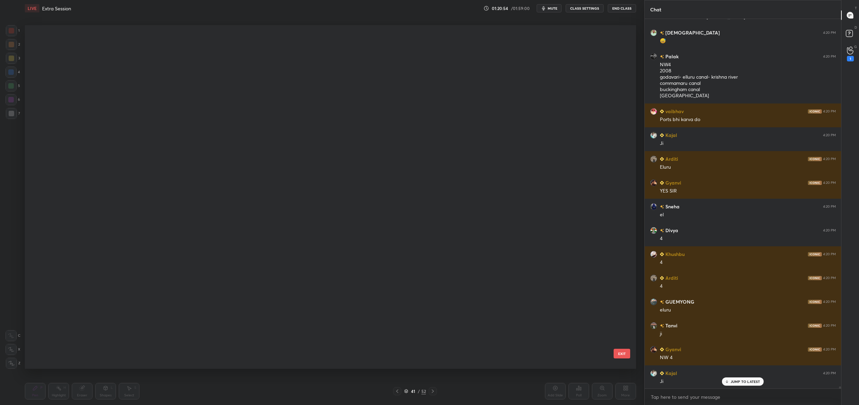
scroll to position [342, 607]
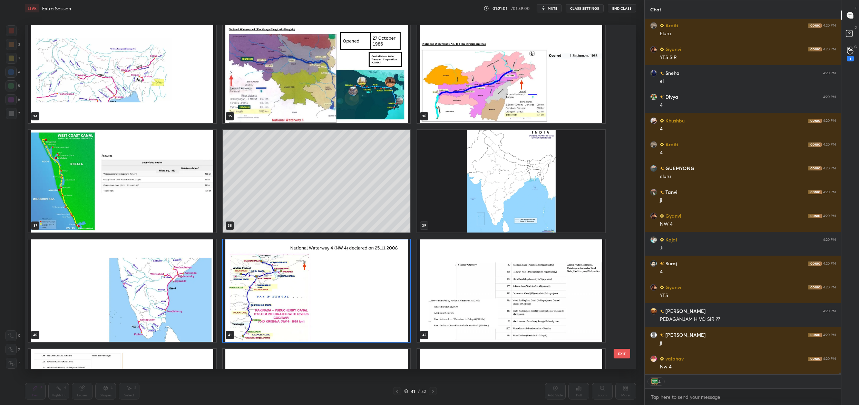
click at [169, 287] on img "grid" at bounding box center [122, 291] width 188 height 103
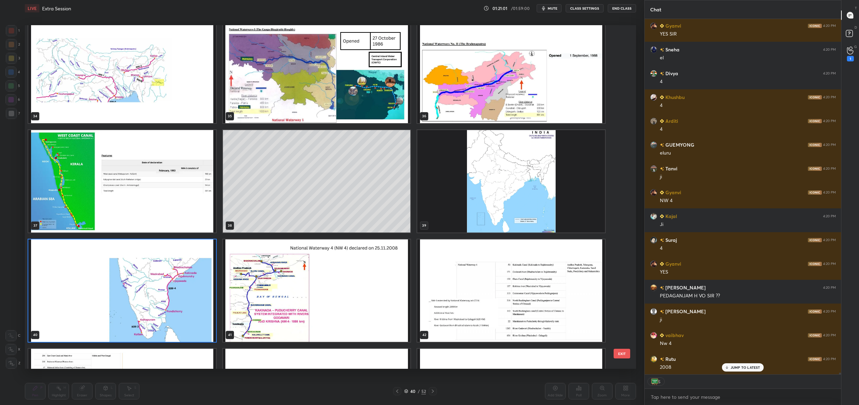
click at [169, 287] on img "grid" at bounding box center [122, 291] width 188 height 103
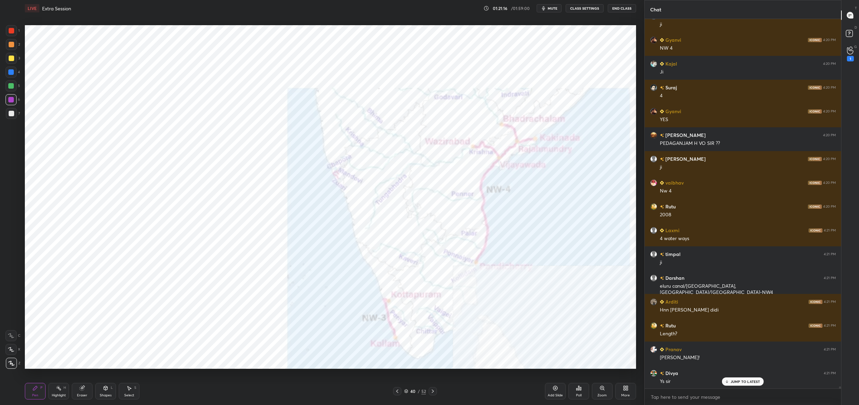
click at [407, 392] on icon at bounding box center [406, 391] width 4 height 4
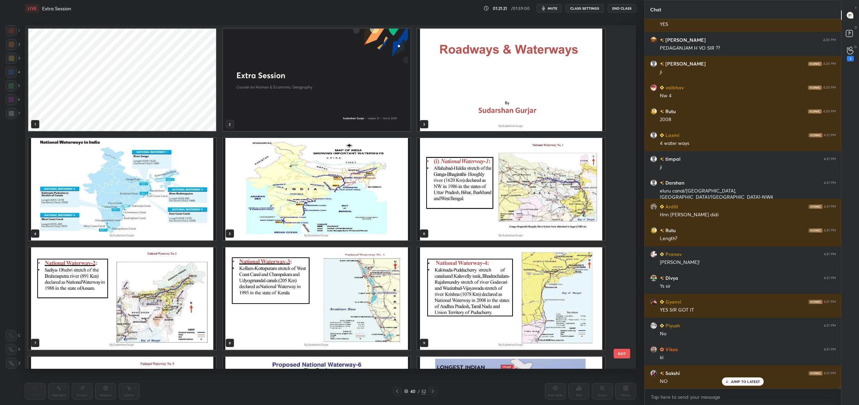
click at [350, 210] on img "grid" at bounding box center [317, 189] width 188 height 103
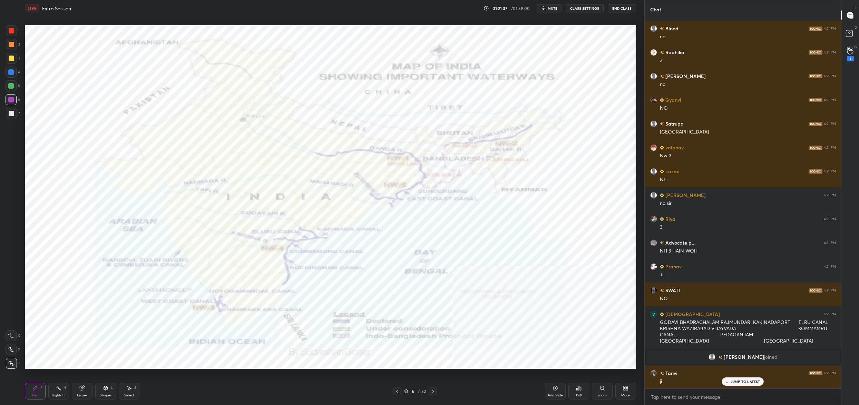
drag, startPoint x: 406, startPoint y: 390, endPoint x: 399, endPoint y: 391, distance: 7.0
click at [405, 390] on icon at bounding box center [406, 391] width 4 height 4
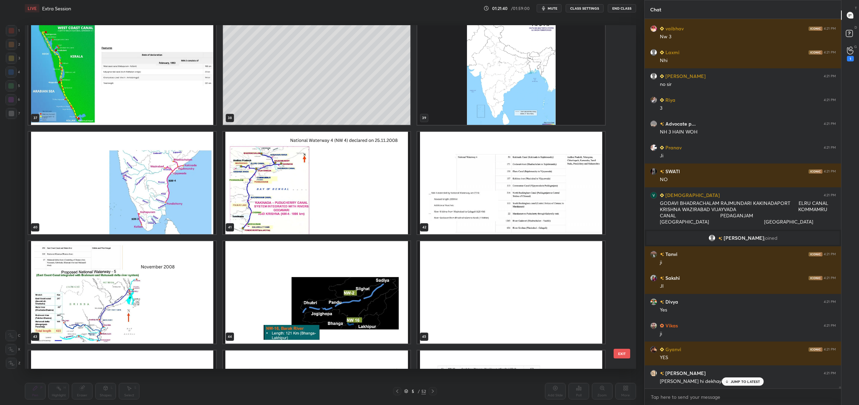
click at [442, 193] on img "grid" at bounding box center [511, 183] width 188 height 103
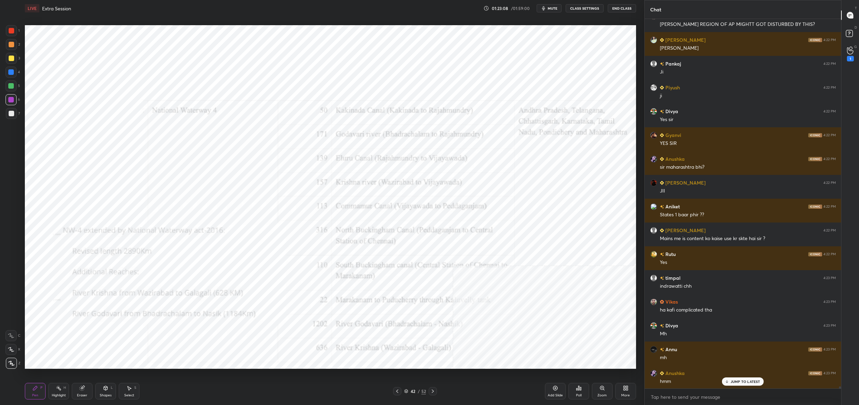
scroll to position [71390, 0]
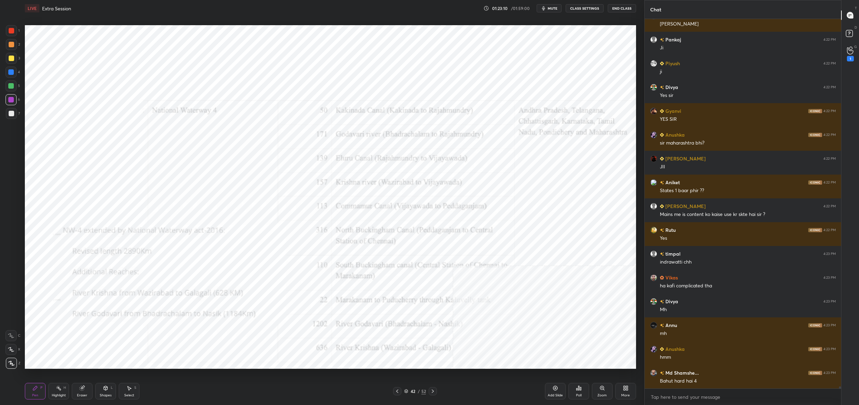
click at [411, 392] on div "42 / 52" at bounding box center [415, 391] width 22 height 6
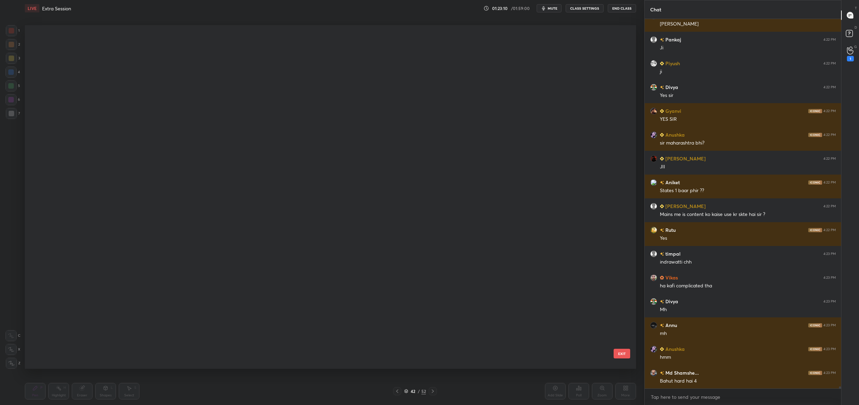
scroll to position [342, 607]
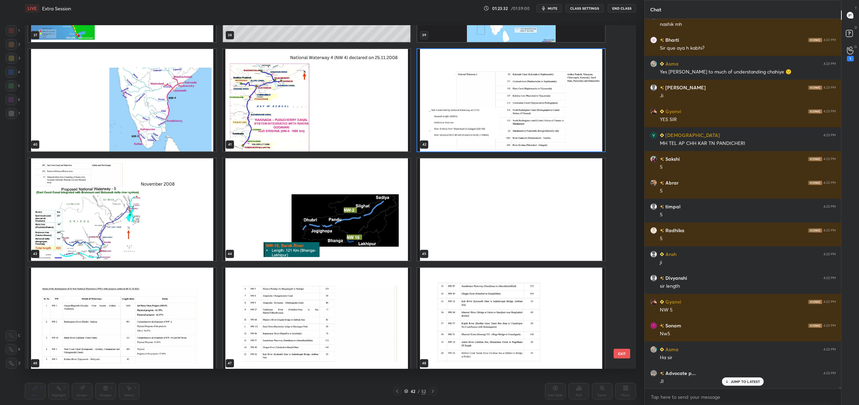
click at [159, 213] on img "grid" at bounding box center [122, 209] width 188 height 103
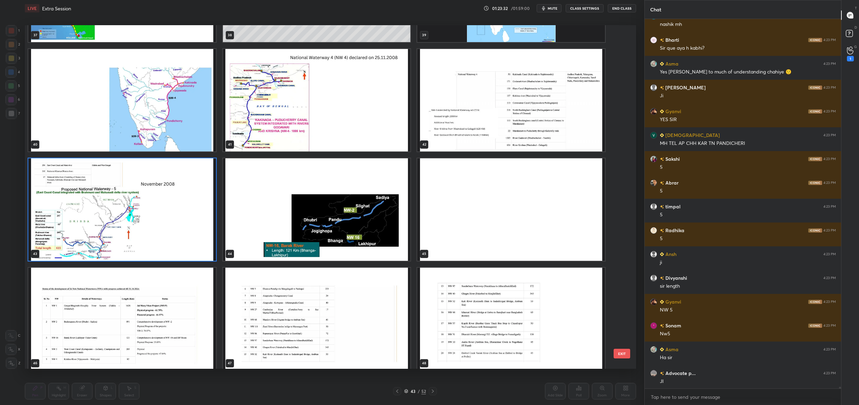
click at [159, 213] on img "grid" at bounding box center [122, 209] width 188 height 103
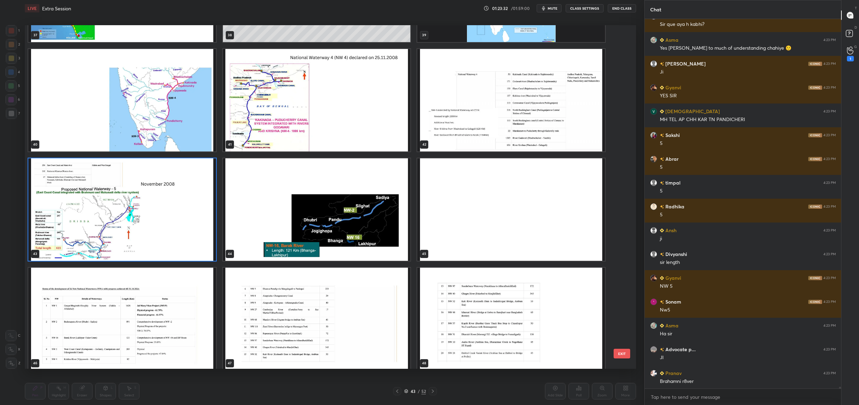
click at [159, 213] on img "grid" at bounding box center [122, 209] width 188 height 103
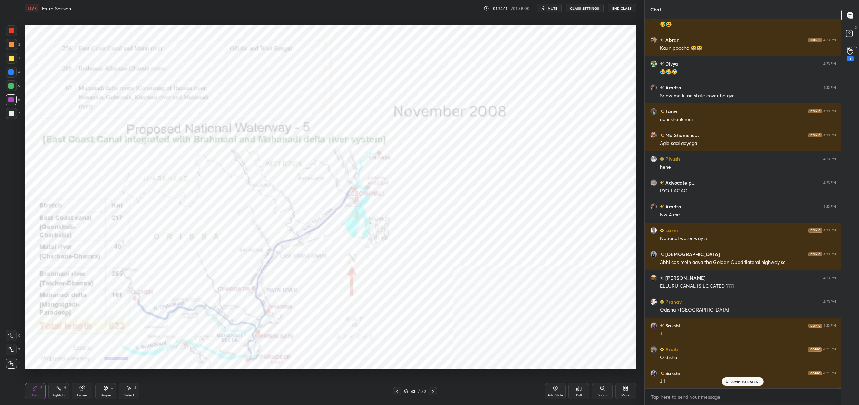
click at [410, 393] on div "43 / 52" at bounding box center [415, 391] width 22 height 6
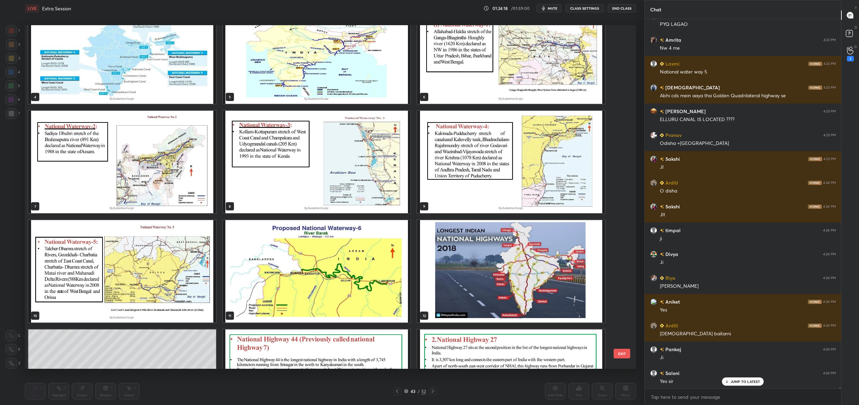
click at [363, 94] on img "grid" at bounding box center [317, 52] width 188 height 103
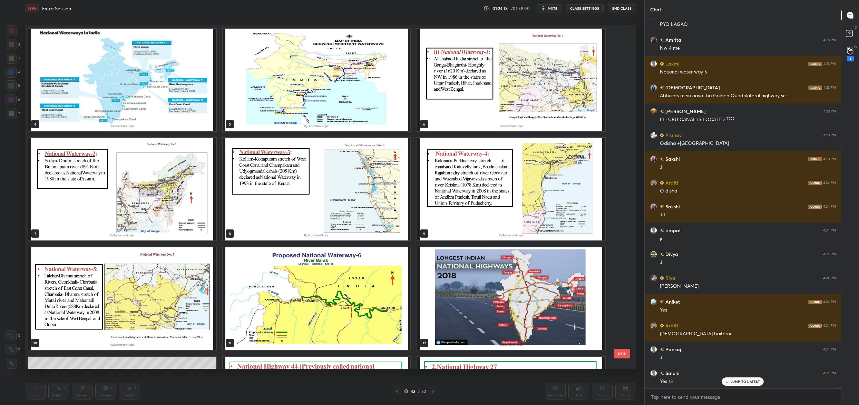
click at [363, 94] on div "4 5 6 7 8 9 10 11 12 13 14 15 16 17 18" at bounding box center [324, 197] width 599 height 344
click at [363, 94] on img "grid" at bounding box center [317, 80] width 188 height 103
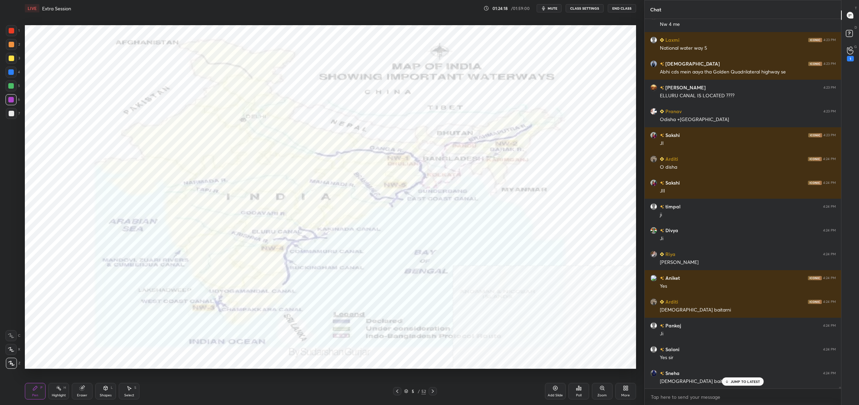
click at [363, 94] on img "grid" at bounding box center [317, 80] width 188 height 103
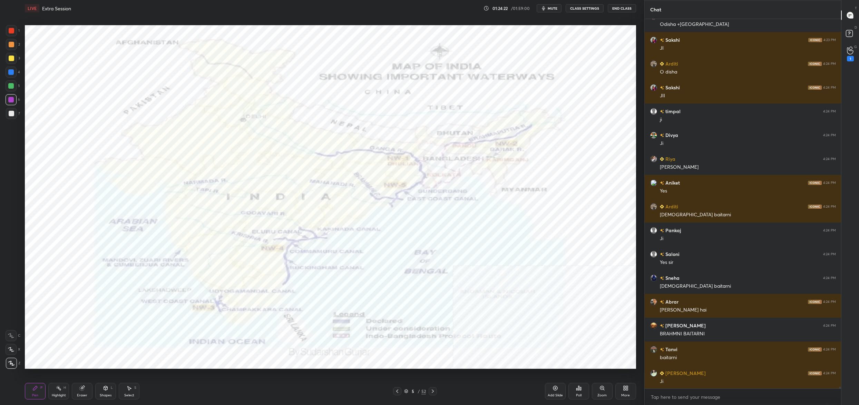
click at [410, 390] on div "5" at bounding box center [413, 391] width 7 height 4
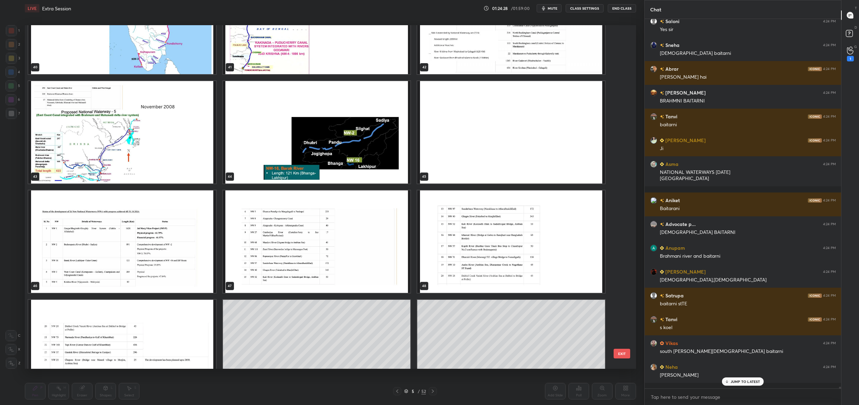
click at [41, 127] on img "grid" at bounding box center [122, 132] width 188 height 103
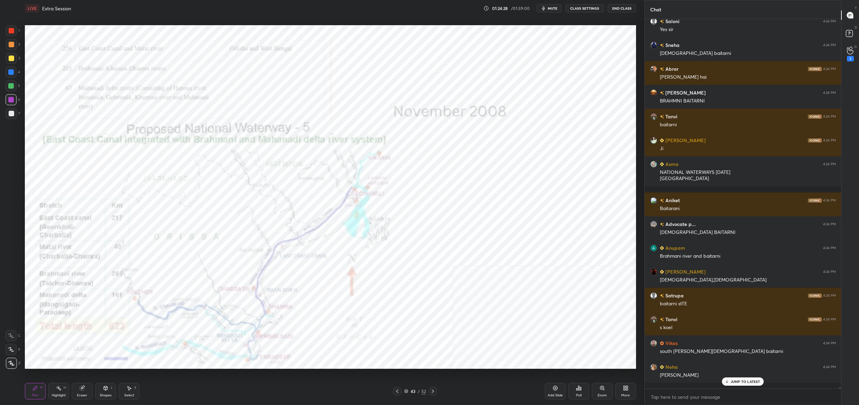
drag, startPoint x: 41, startPoint y: 127, endPoint x: 177, endPoint y: 130, distance: 136.0
click at [41, 127] on img "grid" at bounding box center [122, 132] width 188 height 103
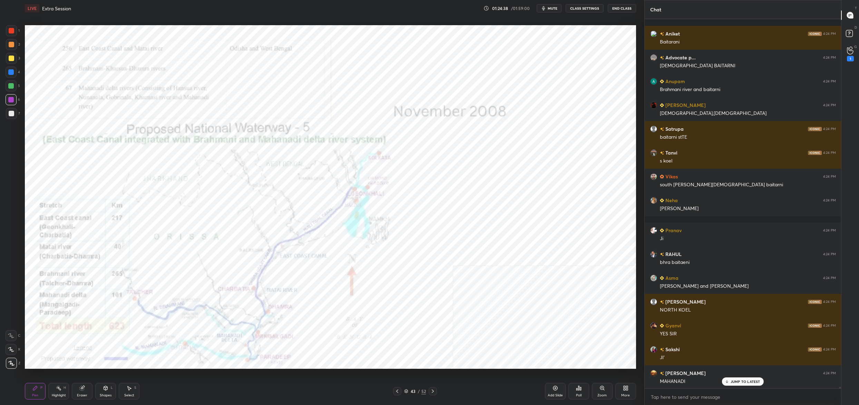
click at [9, 33] on div at bounding box center [11, 30] width 11 height 11
drag, startPoint x: 9, startPoint y: 36, endPoint x: 10, endPoint y: 32, distance: 3.6
click at [9, 36] on div at bounding box center [11, 30] width 11 height 11
click at [9, 33] on div at bounding box center [11, 30] width 11 height 11
click at [9, 32] on div at bounding box center [12, 31] width 6 height 6
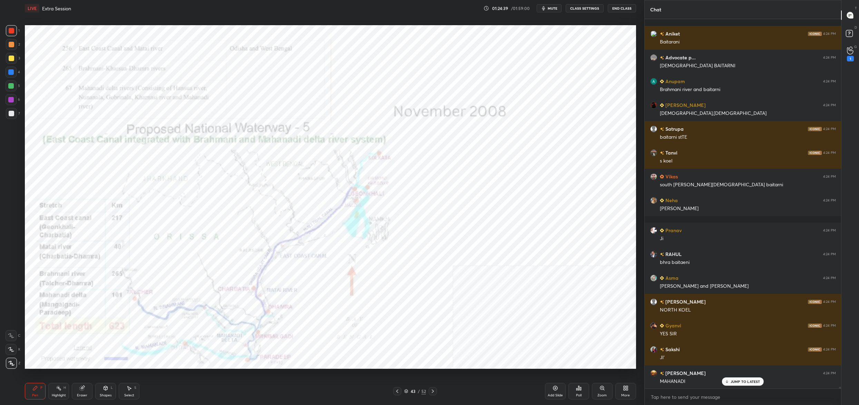
click at [9, 30] on div at bounding box center [12, 31] width 6 height 6
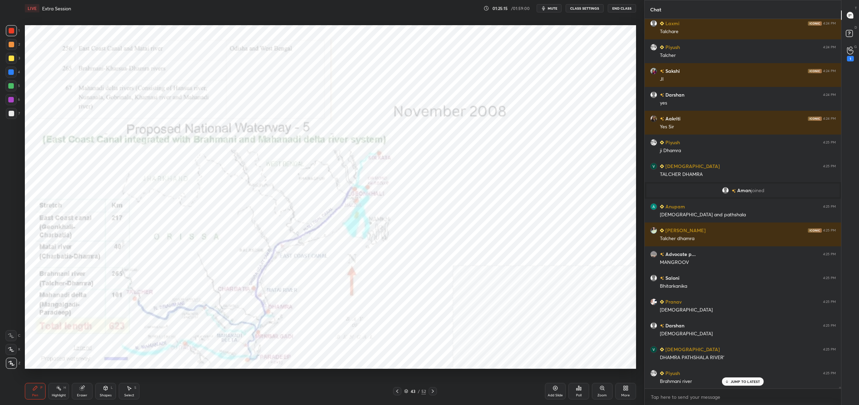
click at [17, 71] on div "4" at bounding box center [13, 72] width 14 height 11
click at [12, 71] on div at bounding box center [11, 72] width 6 height 6
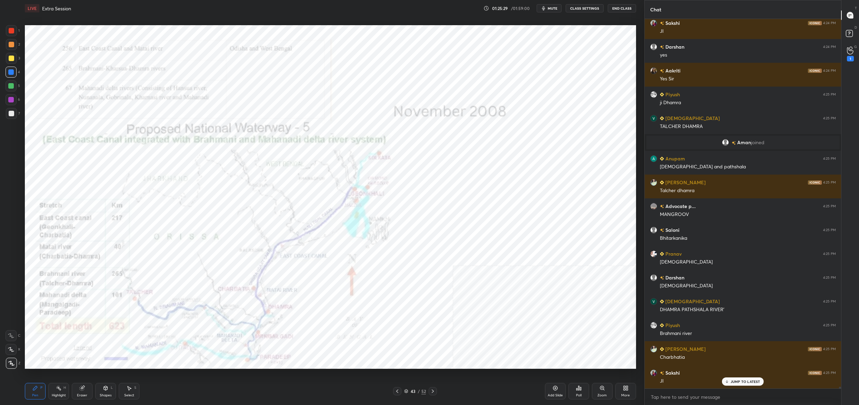
scroll to position [73520, 0]
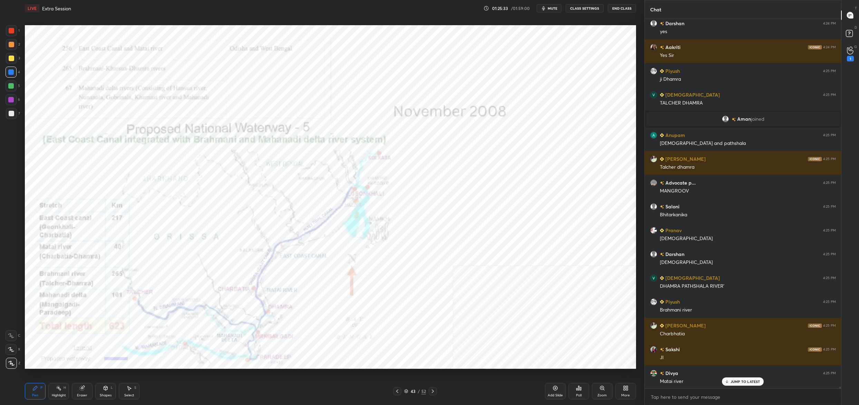
drag, startPoint x: 10, startPoint y: 43, endPoint x: 8, endPoint y: 38, distance: 5.9
click at [10, 44] on div at bounding box center [12, 45] width 6 height 6
click at [9, 32] on div at bounding box center [12, 31] width 6 height 6
drag, startPoint x: 9, startPoint y: 32, endPoint x: 21, endPoint y: 34, distance: 12.3
click at [9, 32] on div at bounding box center [12, 31] width 6 height 6
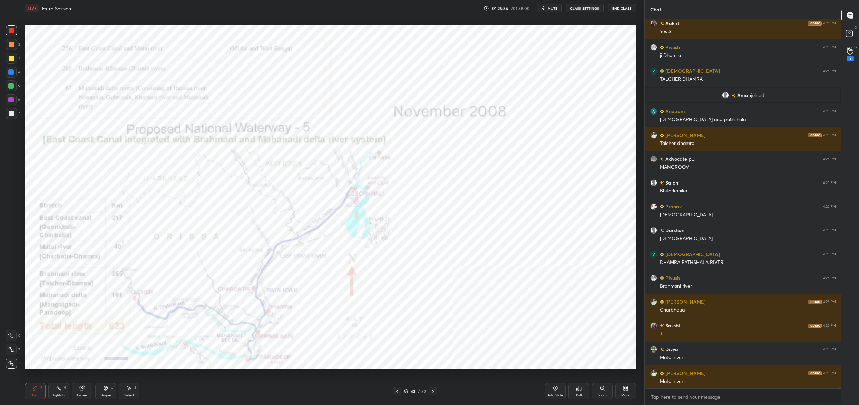
scroll to position [73568, 0]
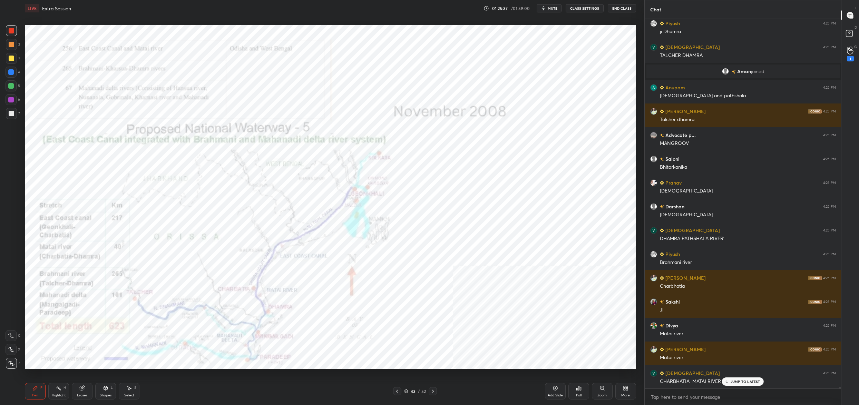
drag, startPoint x: 81, startPoint y: 394, endPoint x: 91, endPoint y: 378, distance: 19.8
click at [81, 395] on div "Eraser" at bounding box center [82, 391] width 21 height 17
drag, startPoint x: 38, startPoint y: 391, endPoint x: 39, endPoint y: 386, distance: 5.6
click at [38, 392] on div "Pen P" at bounding box center [35, 391] width 21 height 17
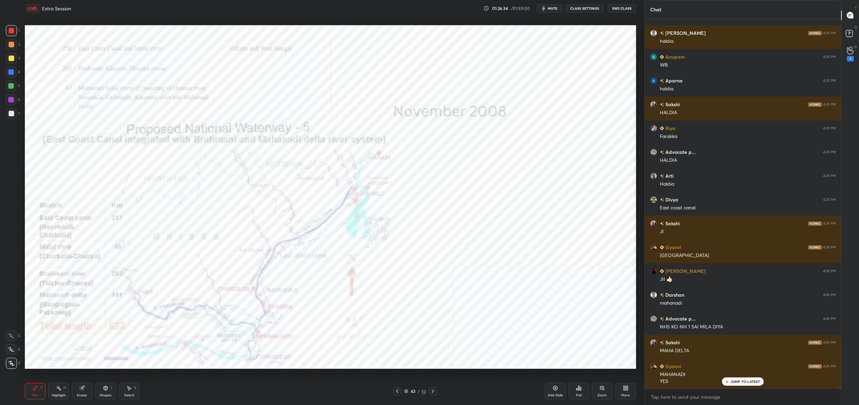
scroll to position [74337, 0]
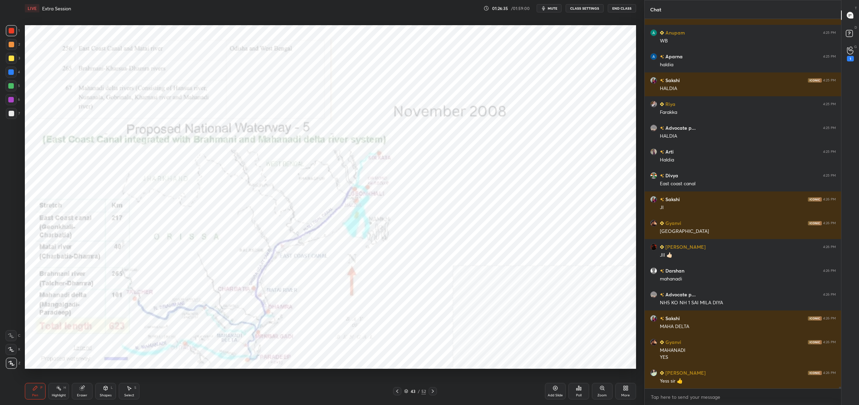
drag, startPoint x: 413, startPoint y: 392, endPoint x: 408, endPoint y: 377, distance: 16.2
click at [412, 393] on div "43" at bounding box center [413, 391] width 7 height 4
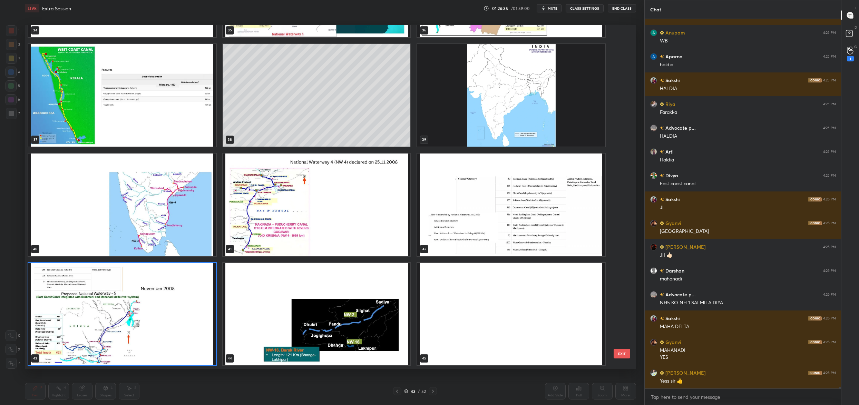
scroll to position [74361, 0]
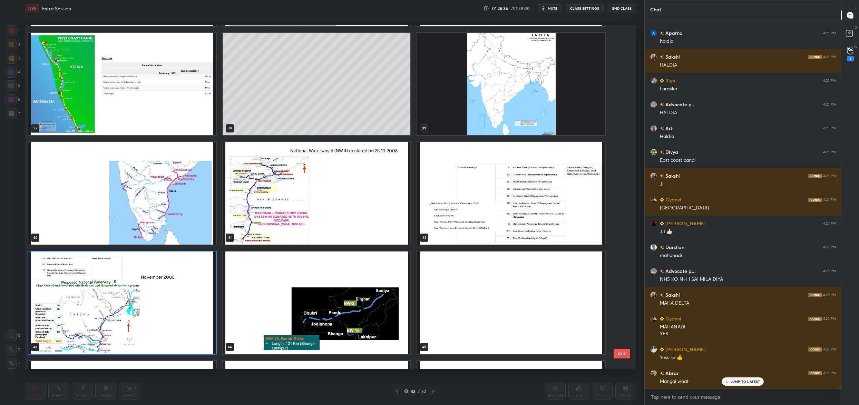
click at [462, 81] on div "34 35 36 37 38 39 40 41 42 43 44 45 46 47 48 49 50 51" at bounding box center [324, 197] width 599 height 344
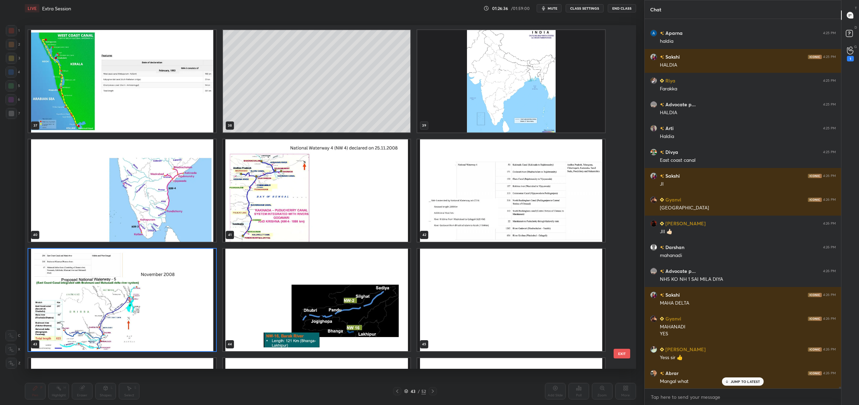
click at [462, 81] on div "31 32 33 34 35 36 37 38 39 40 41 42 43 44 45 46 47 48" at bounding box center [324, 197] width 599 height 344
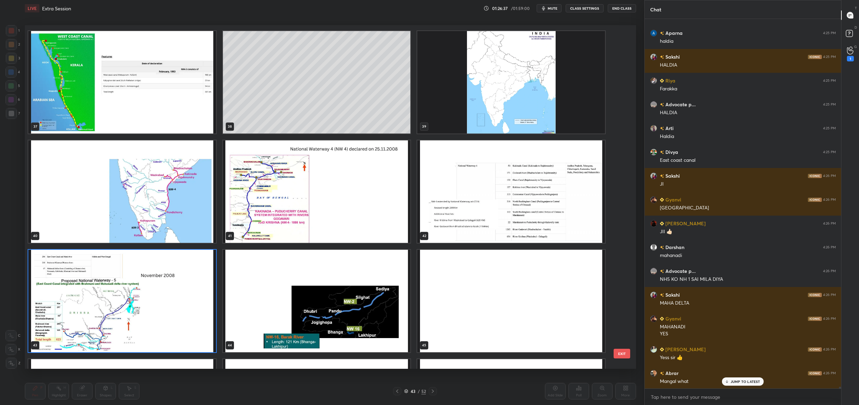
scroll to position [1311, 0]
click at [462, 81] on img "grid" at bounding box center [511, 82] width 188 height 103
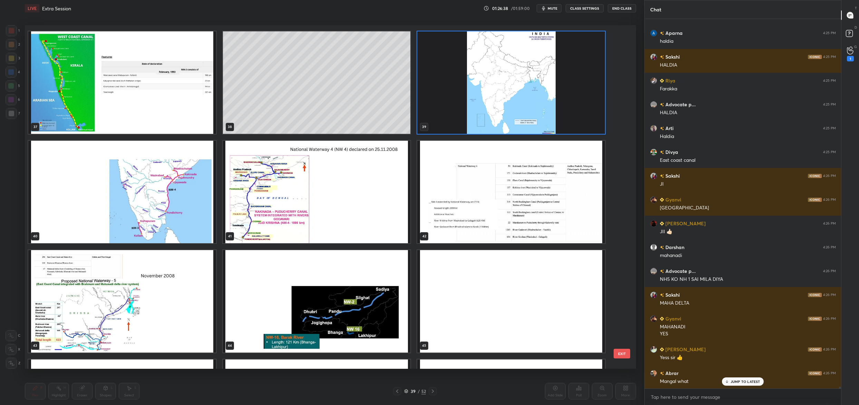
click at [462, 81] on img "grid" at bounding box center [511, 82] width 188 height 103
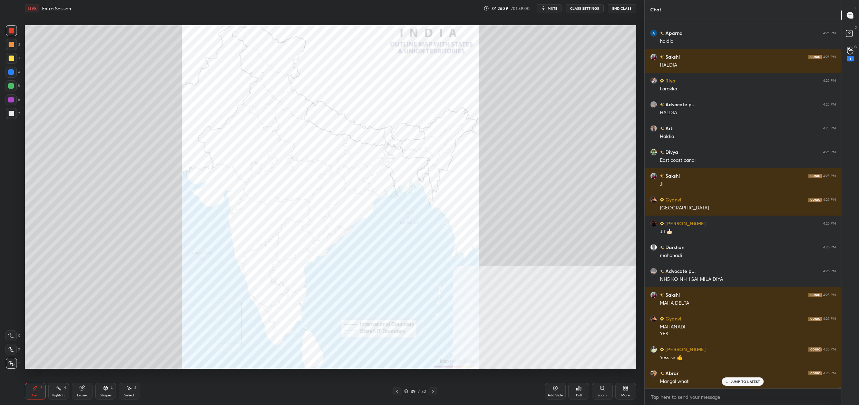
click at [602, 392] on div "Zoom" at bounding box center [602, 391] width 21 height 17
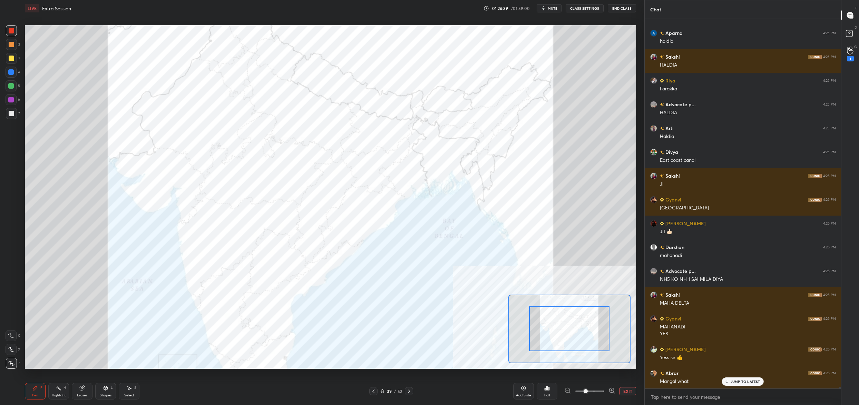
drag, startPoint x: 602, startPoint y: 392, endPoint x: 597, endPoint y: 378, distance: 15.0
click at [602, 389] on span at bounding box center [589, 391] width 29 height 10
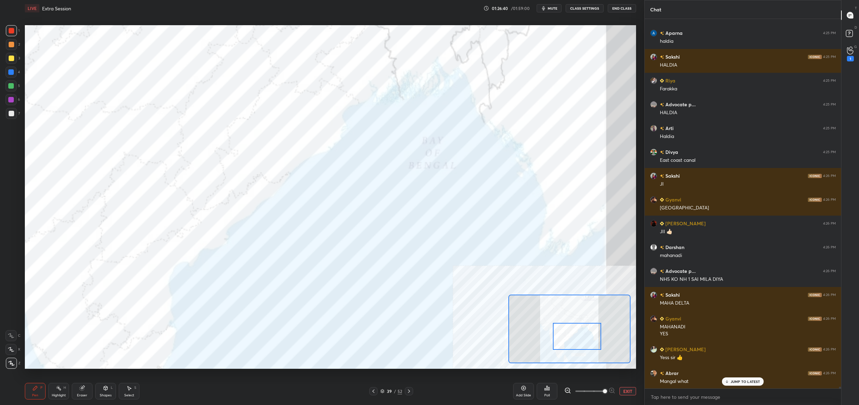
drag, startPoint x: 569, startPoint y: 326, endPoint x: 573, endPoint y: 330, distance: 5.9
click at [574, 330] on div at bounding box center [577, 336] width 48 height 27
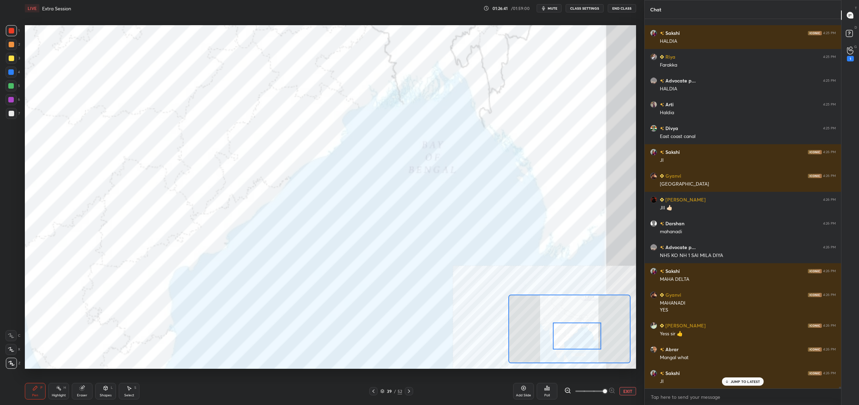
drag, startPoint x: 11, startPoint y: 336, endPoint x: 7, endPoint y: 340, distance: 5.9
click at [9, 336] on icon at bounding box center [11, 335] width 6 height 5
click at [13, 338] on div at bounding box center [11, 335] width 11 height 11
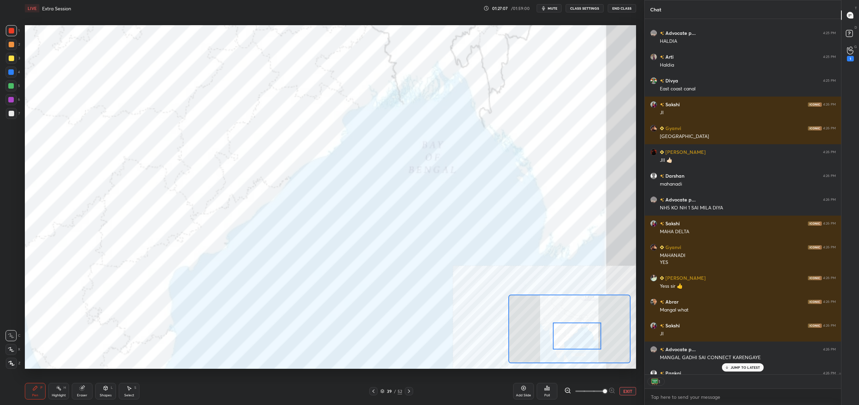
scroll to position [74470, 0]
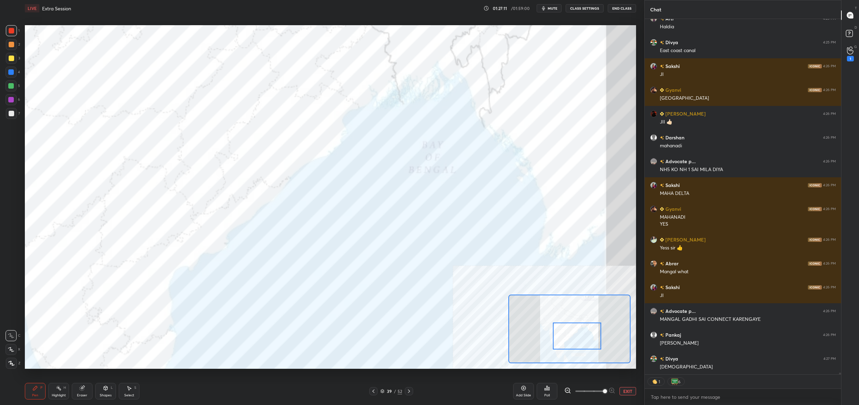
click at [385, 390] on div "39 / 52" at bounding box center [391, 391] width 22 height 6
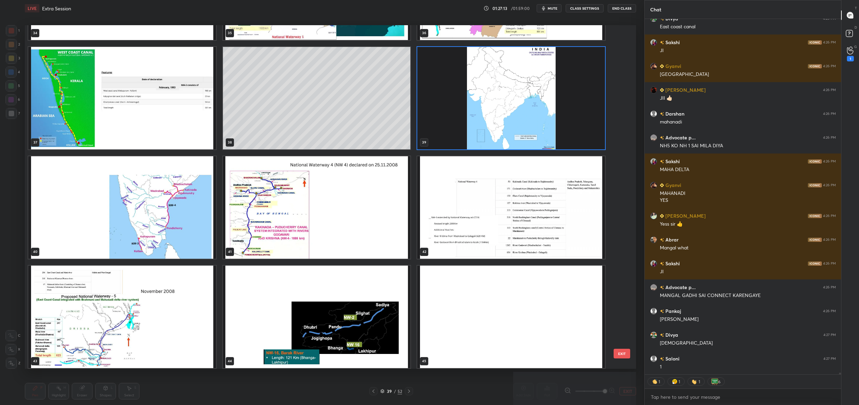
scroll to position [74518, 0]
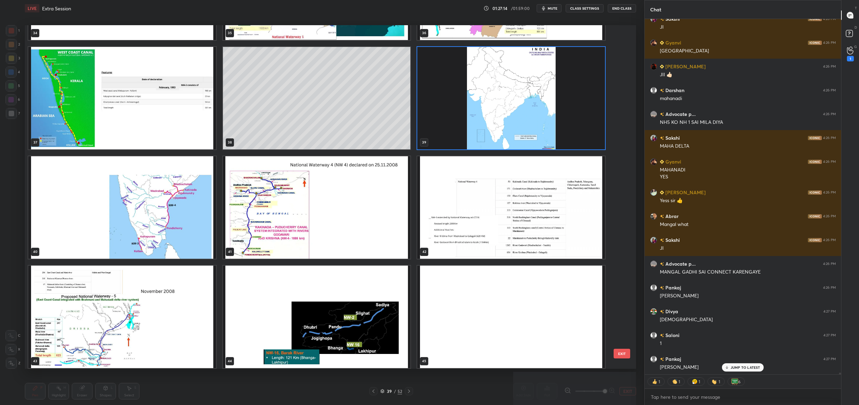
click at [129, 306] on img "grid" at bounding box center [122, 317] width 188 height 103
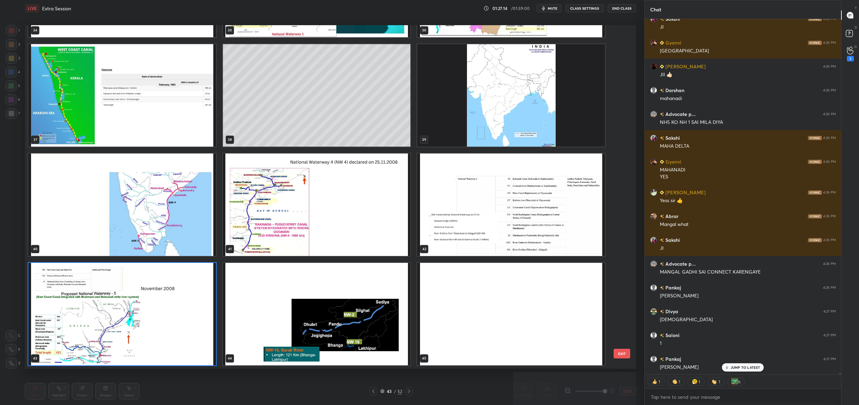
click at [129, 306] on div "34 35 36 37 38 39 40 41 42 43 44 45 46 47 48 49 50 51" at bounding box center [324, 197] width 599 height 344
click at [129, 306] on img "grid" at bounding box center [122, 314] width 188 height 103
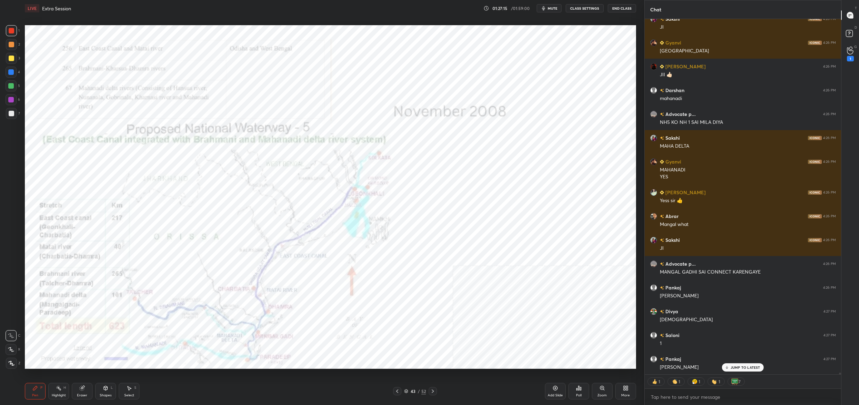
click at [129, 306] on img "grid" at bounding box center [122, 314] width 188 height 103
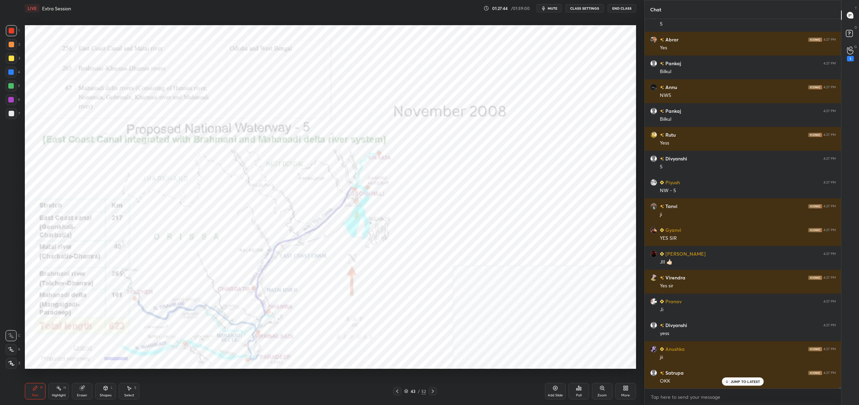
scroll to position [75168, 0]
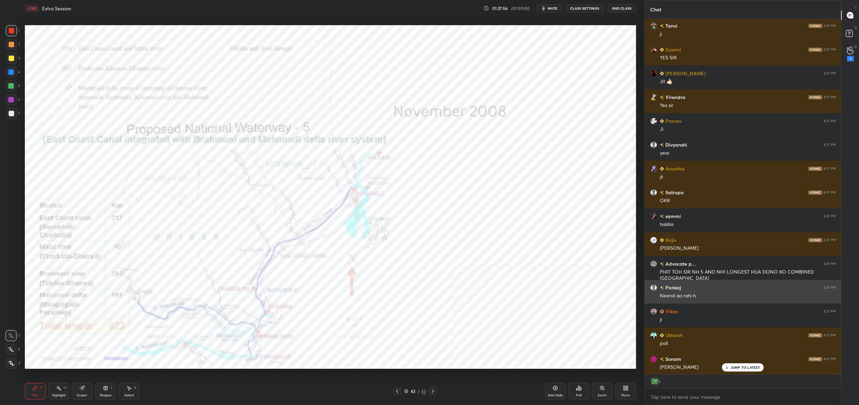
click at [718, 283] on div "Pankaj 4:27 PM Neend aa rahi h" at bounding box center [743, 292] width 197 height 24
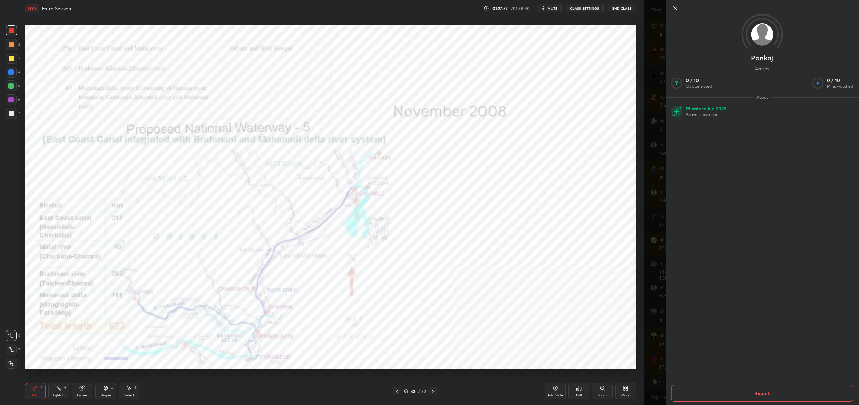
click at [636, 177] on div "Setting up your live class Poll for secs No correct answer Start poll" at bounding box center [330, 197] width 617 height 361
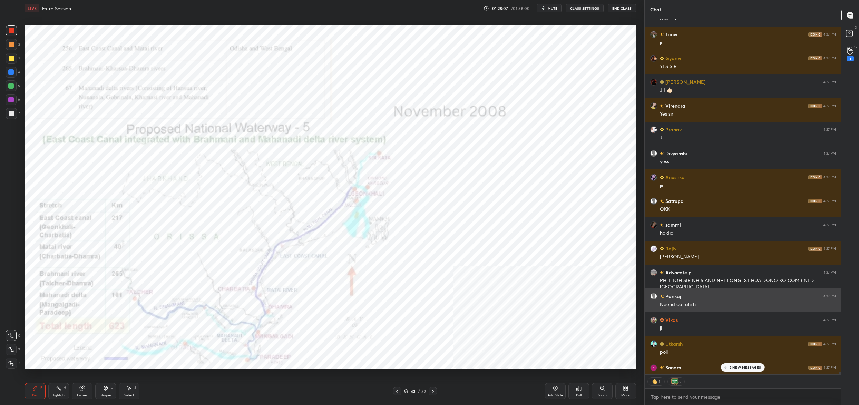
click at [685, 304] on div "Neend aa rahi h" at bounding box center [748, 304] width 176 height 7
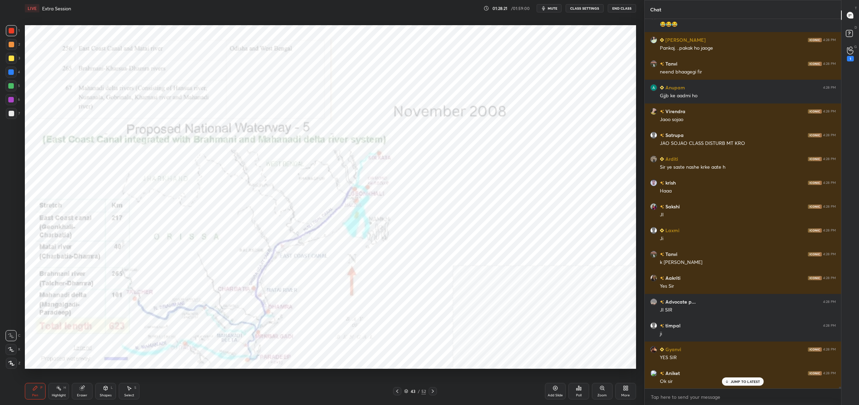
click at [415, 394] on div "43 / 52" at bounding box center [415, 391] width 22 height 6
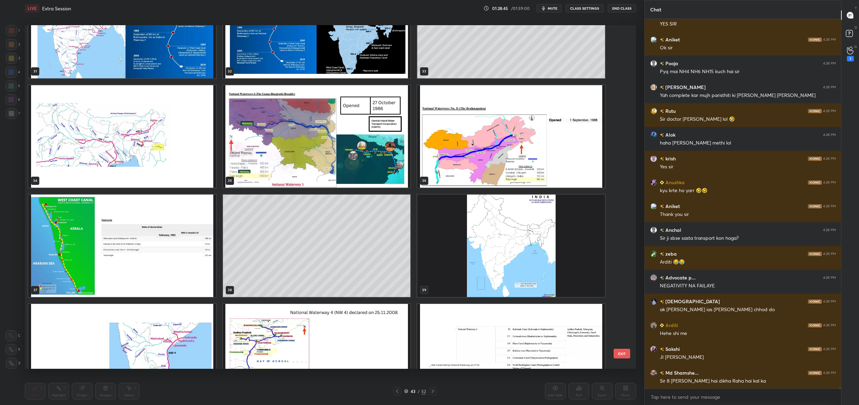
click at [511, 214] on img "grid" at bounding box center [511, 246] width 188 height 103
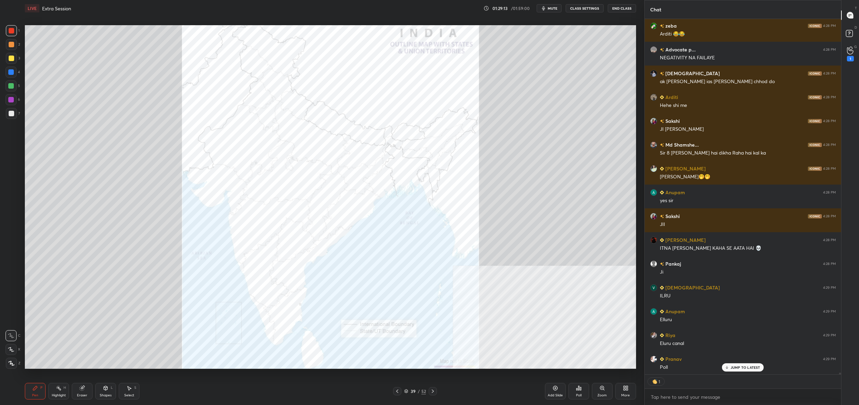
click at [409, 390] on div "39 / 52" at bounding box center [415, 391] width 22 height 6
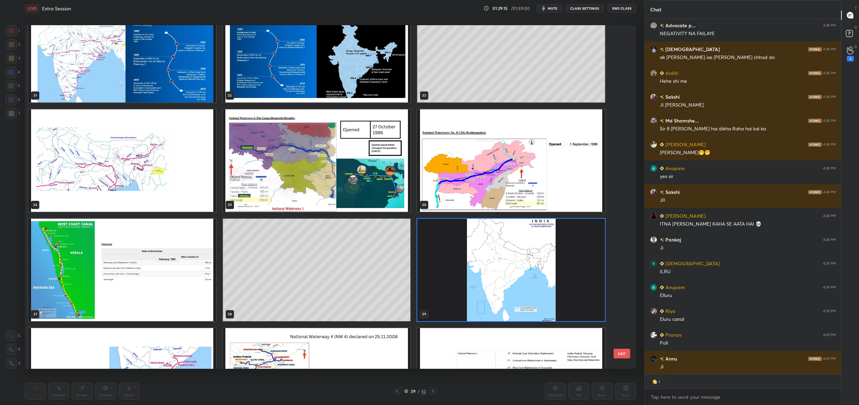
click at [474, 324] on div "31 32 33 34 35 36 37 38 39 40 41 42 43 44 45" at bounding box center [324, 197] width 599 height 344
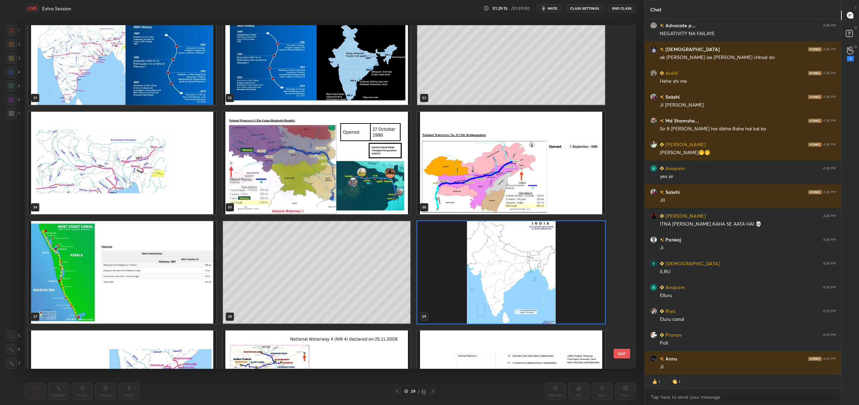
click at [488, 275] on div "28 29 30 31 32 33 34 35 36 37 38 39 40 41 42" at bounding box center [324, 197] width 599 height 344
click at [488, 275] on img "grid" at bounding box center [511, 272] width 188 height 103
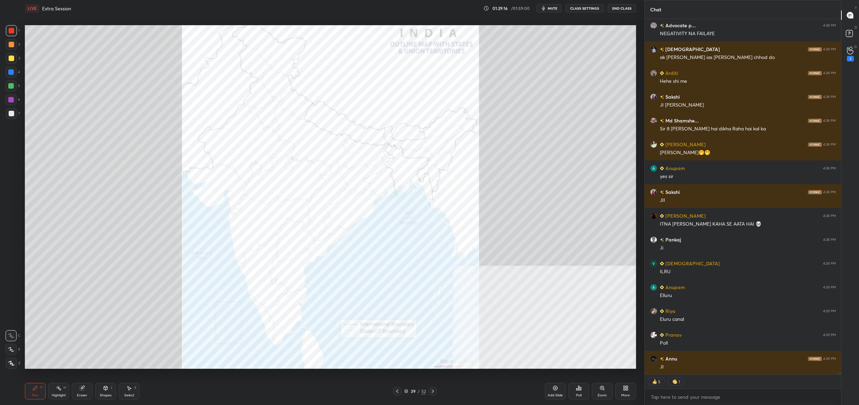
click at [488, 275] on img "grid" at bounding box center [511, 272] width 188 height 103
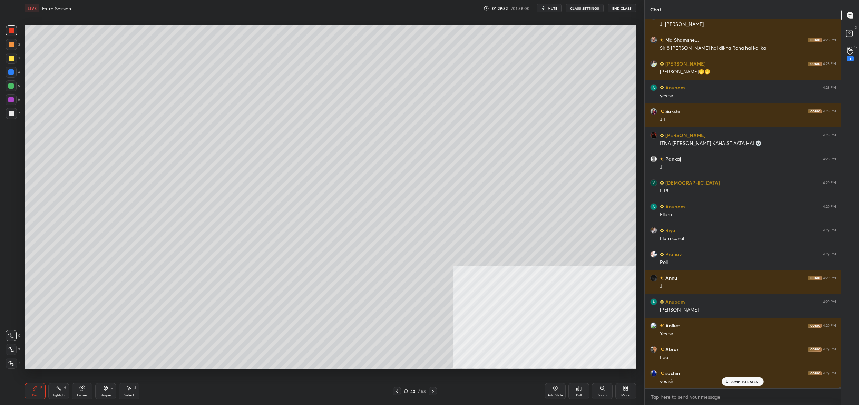
click at [578, 387] on div "Poll" at bounding box center [578, 391] width 21 height 17
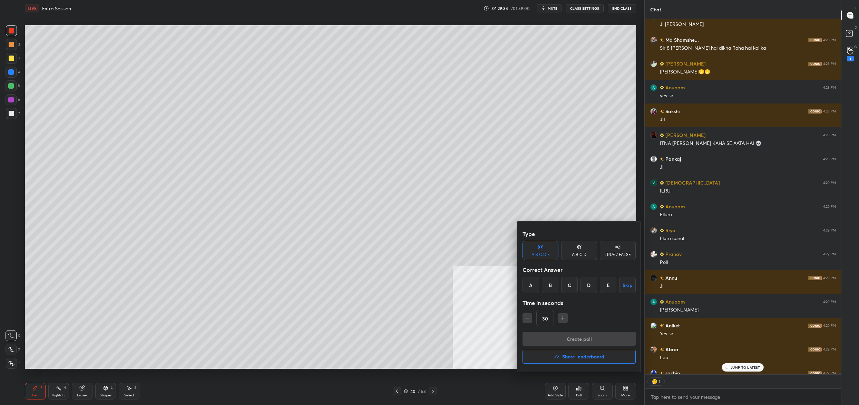
click at [608, 283] on div "E" at bounding box center [608, 285] width 17 height 17
click at [597, 337] on button "Create poll" at bounding box center [579, 339] width 113 height 14
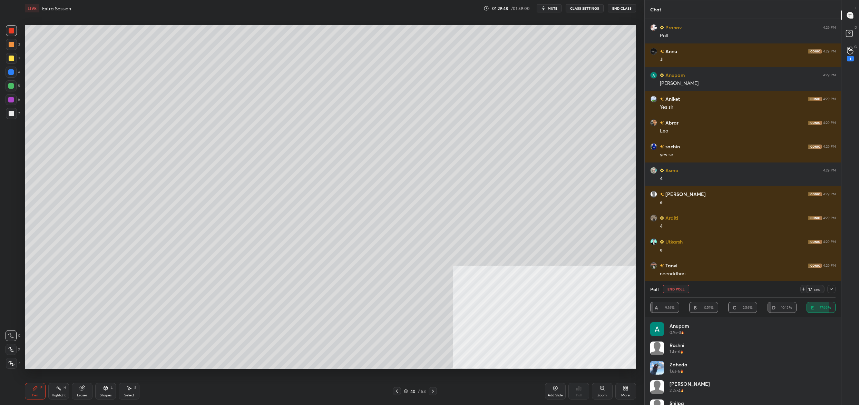
drag, startPoint x: 673, startPoint y: 289, endPoint x: 662, endPoint y: 290, distance: 11.1
click at [672, 288] on button "End Poll" at bounding box center [676, 289] width 26 height 8
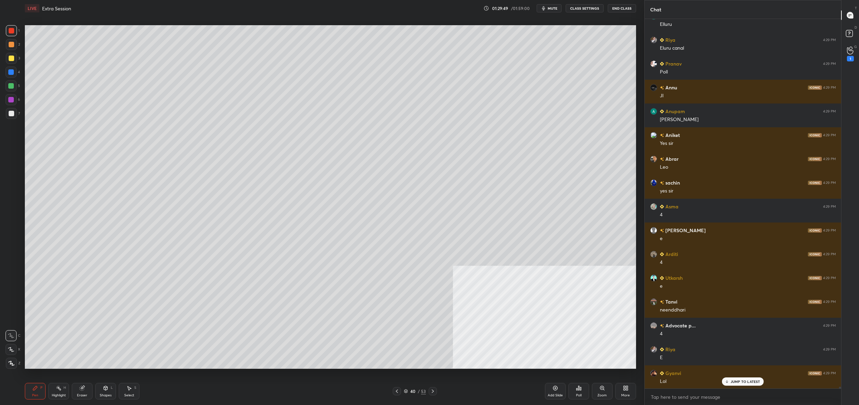
click at [579, 391] on div "Poll" at bounding box center [578, 391] width 21 height 17
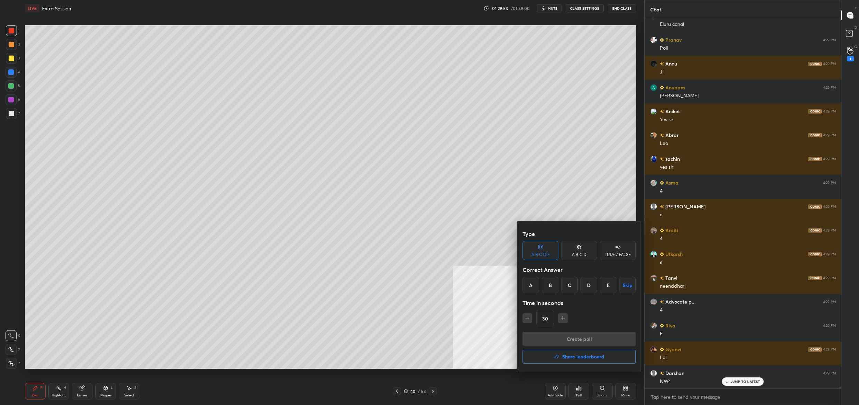
drag, startPoint x: 604, startPoint y: 287, endPoint x: 606, endPoint y: 291, distance: 4.5
click at [606, 286] on div "E" at bounding box center [608, 285] width 17 height 17
click at [592, 335] on button "Create poll" at bounding box center [579, 339] width 113 height 14
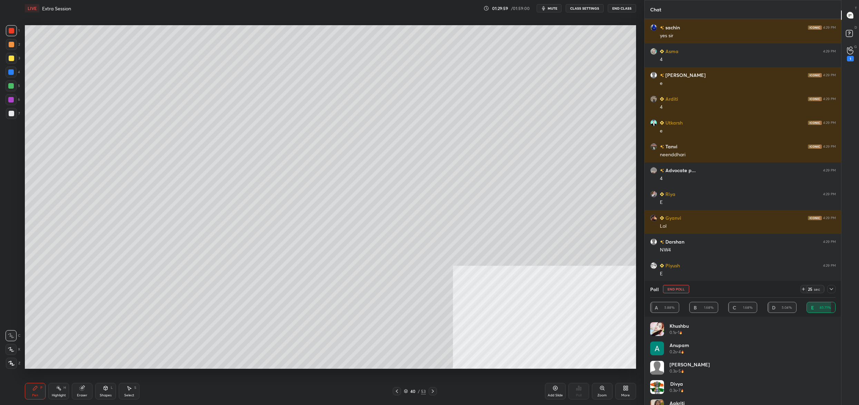
click at [676, 285] on div "Poll End Poll 25 sec" at bounding box center [742, 289] width 185 height 17
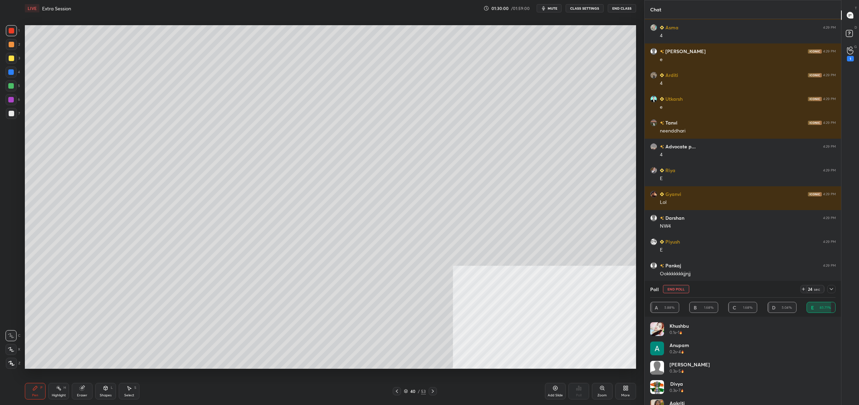
click at [671, 295] on div "Poll End Poll 24 sec" at bounding box center [742, 289] width 185 height 17
click at [677, 290] on button "End Poll" at bounding box center [676, 289] width 26 height 8
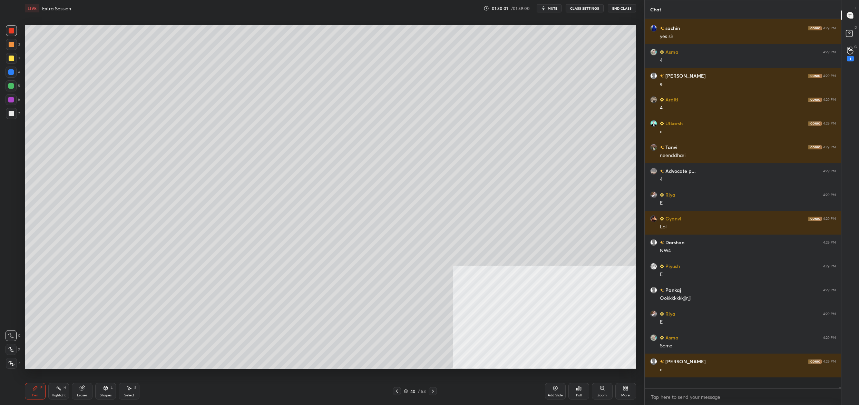
click at [577, 390] on icon at bounding box center [579, 389] width 6 height 6
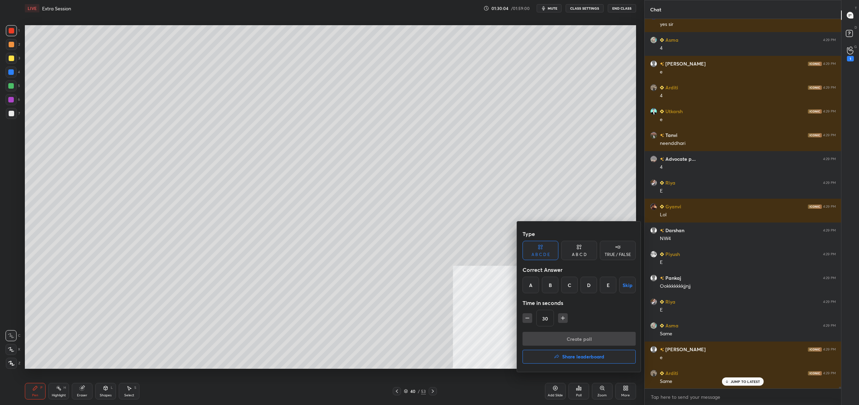
click at [606, 284] on div "E" at bounding box center [608, 285] width 17 height 17
drag, startPoint x: 587, startPoint y: 338, endPoint x: 585, endPoint y: 330, distance: 8.8
click at [586, 338] on button "Create poll" at bounding box center [579, 339] width 113 height 14
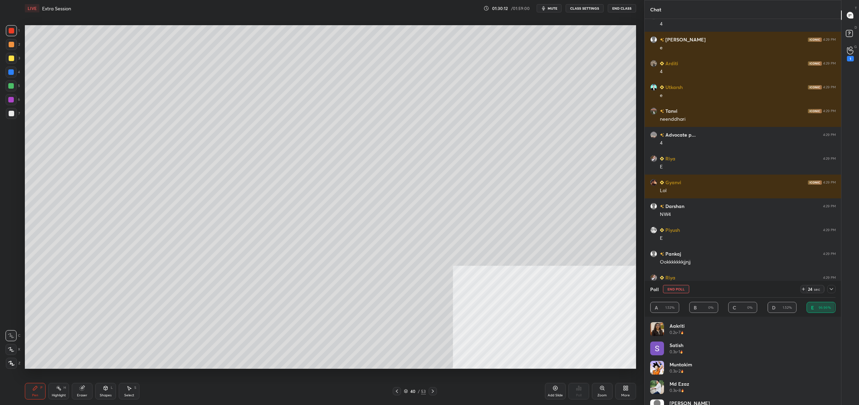
drag, startPoint x: 677, startPoint y: 290, endPoint x: 656, endPoint y: 316, distance: 33.9
click at [676, 289] on button "End Poll" at bounding box center [676, 289] width 26 height 8
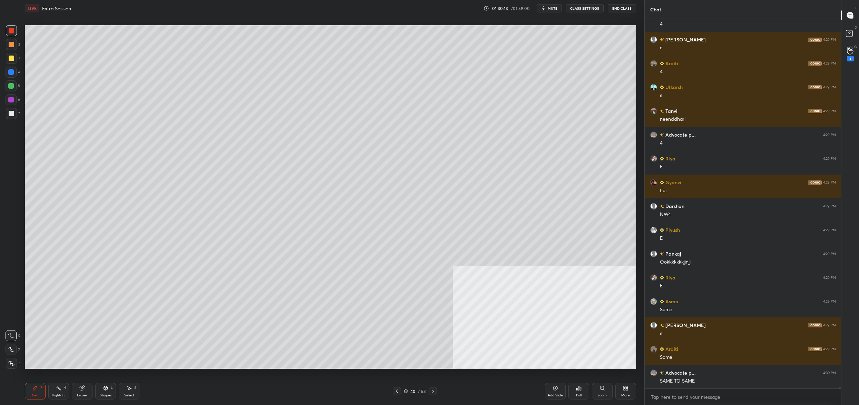
click at [577, 388] on icon at bounding box center [579, 389] width 6 height 6
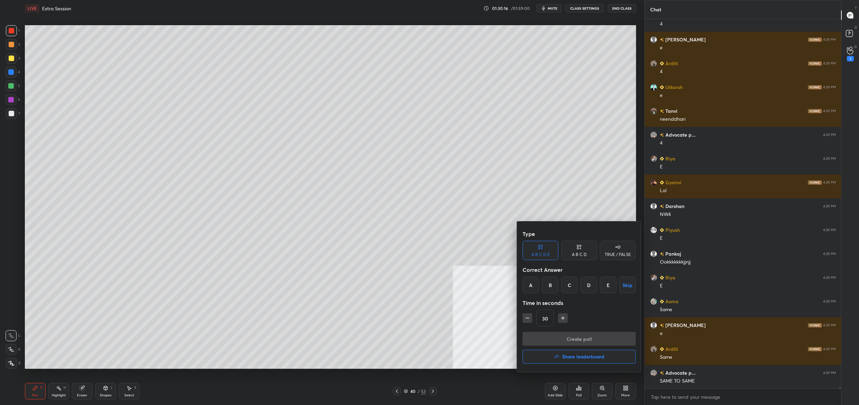
click at [607, 287] on div "E" at bounding box center [608, 285] width 17 height 17
click at [591, 336] on button "Create poll" at bounding box center [579, 339] width 113 height 14
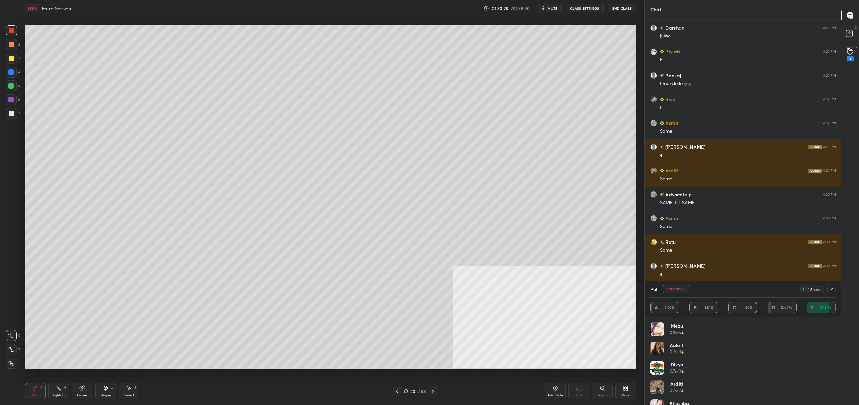
click at [677, 291] on button "End Poll" at bounding box center [676, 289] width 26 height 8
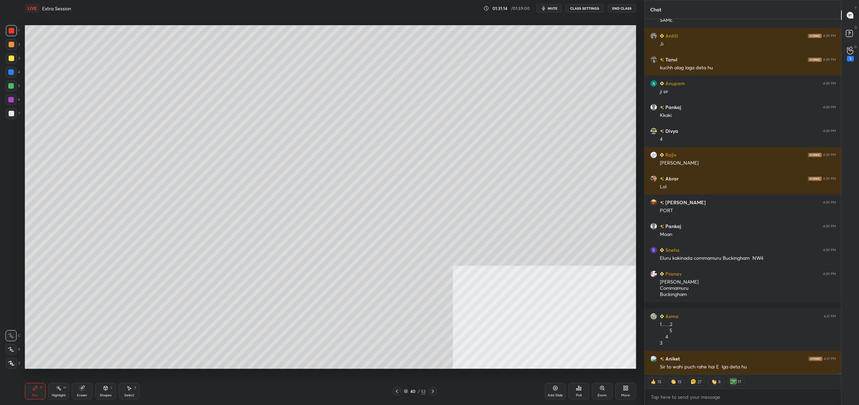
click at [579, 387] on icon at bounding box center [579, 389] width 6 height 6
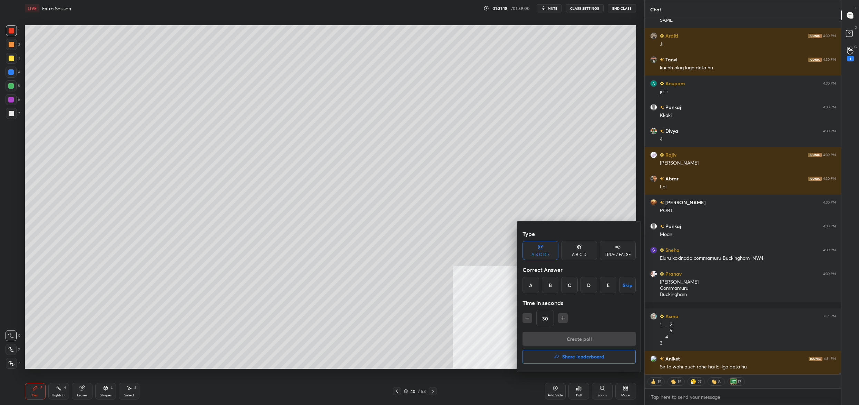
click at [533, 283] on div "A" at bounding box center [531, 285] width 17 height 17
click at [551, 338] on button "Create poll" at bounding box center [579, 339] width 113 height 14
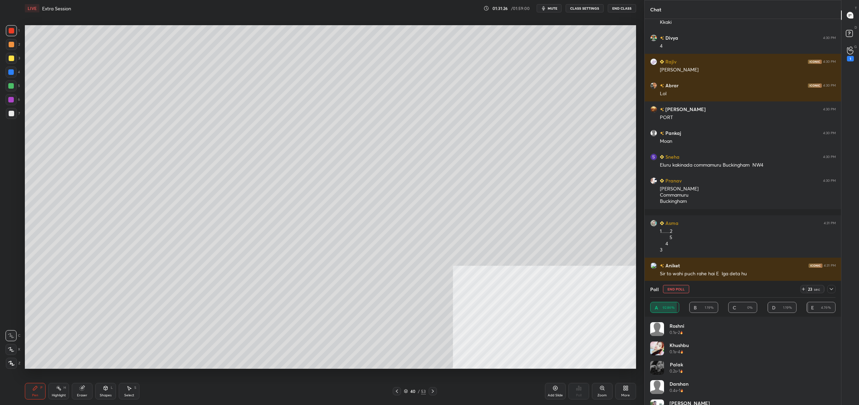
drag, startPoint x: 675, startPoint y: 288, endPoint x: 669, endPoint y: 291, distance: 7.6
click at [675, 288] on button "End Poll" at bounding box center [676, 289] width 26 height 8
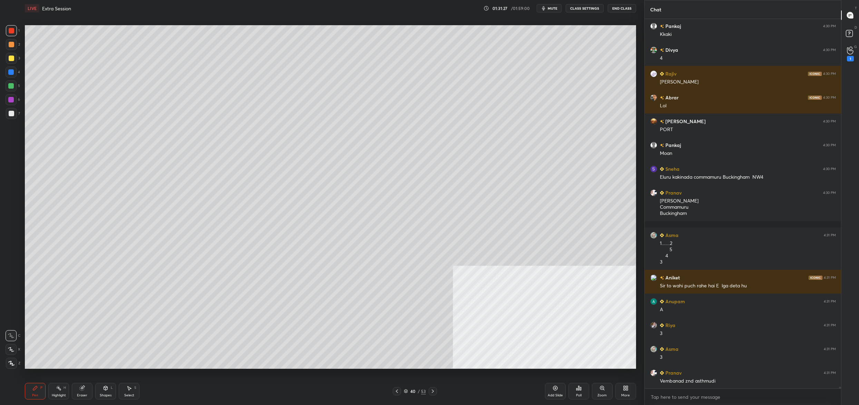
click at [576, 392] on div "Poll" at bounding box center [578, 391] width 21 height 17
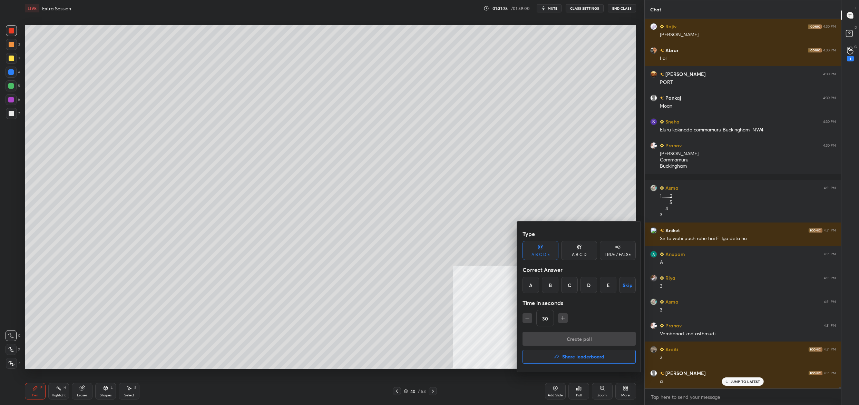
click at [536, 286] on div "A" at bounding box center [531, 285] width 17 height 17
click at [546, 337] on button "Create poll" at bounding box center [579, 339] width 113 height 14
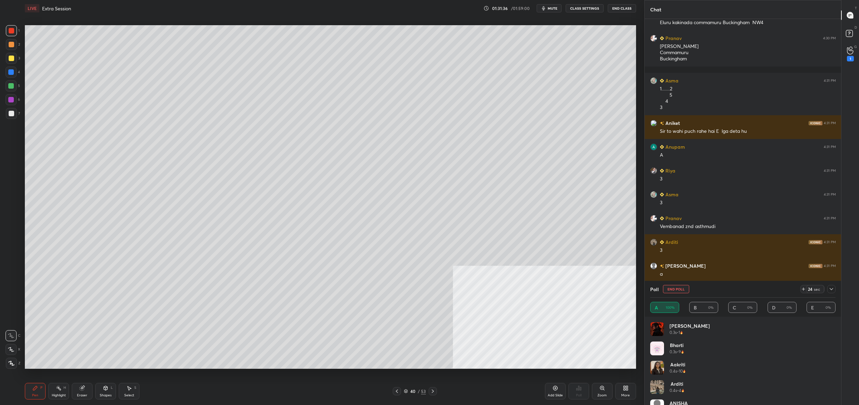
click at [678, 290] on button "End Poll" at bounding box center [676, 289] width 26 height 8
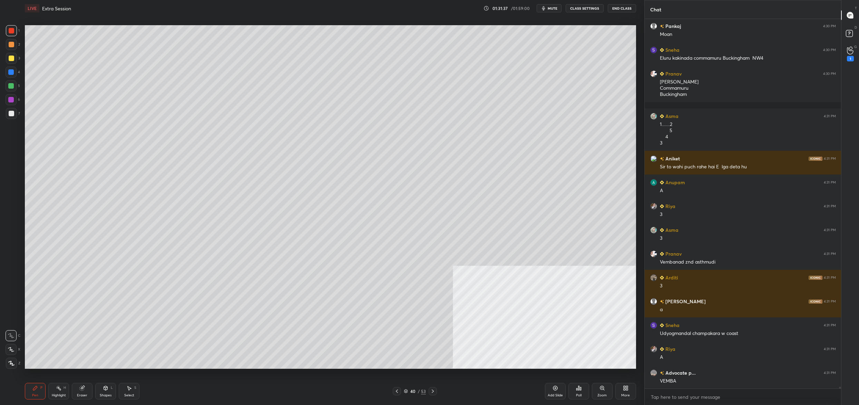
click at [580, 389] on icon at bounding box center [580, 388] width 1 height 3
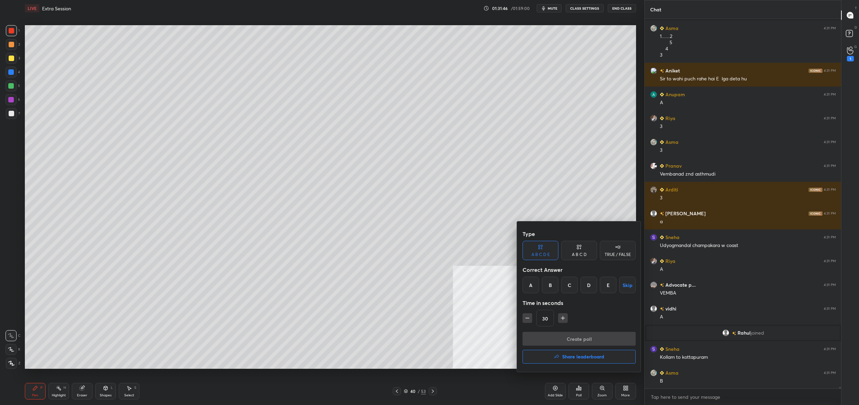
click at [551, 288] on div "B" at bounding box center [550, 285] width 17 height 17
click at [550, 333] on button "Create poll" at bounding box center [579, 339] width 113 height 14
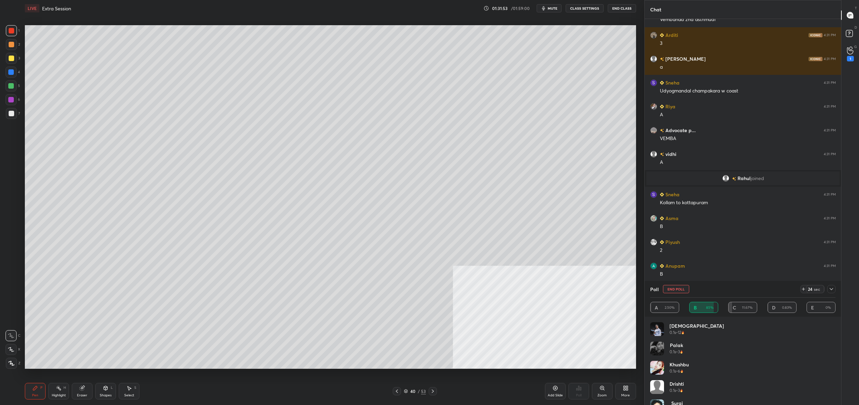
click at [674, 290] on button "End Poll" at bounding box center [676, 289] width 26 height 8
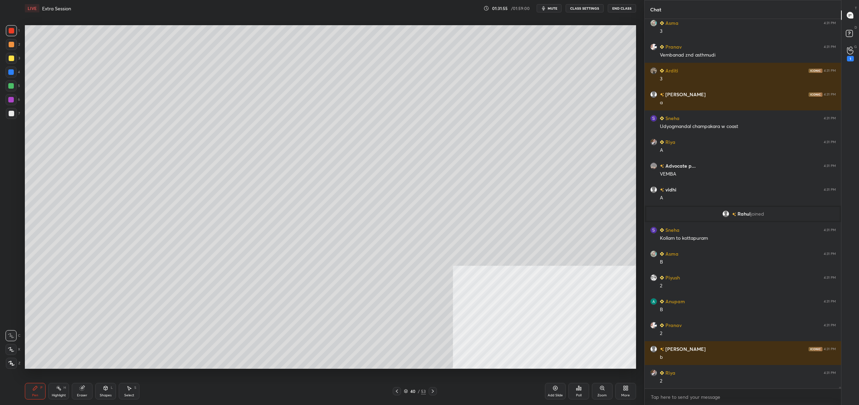
click at [576, 389] on icon at bounding box center [579, 389] width 6 height 6
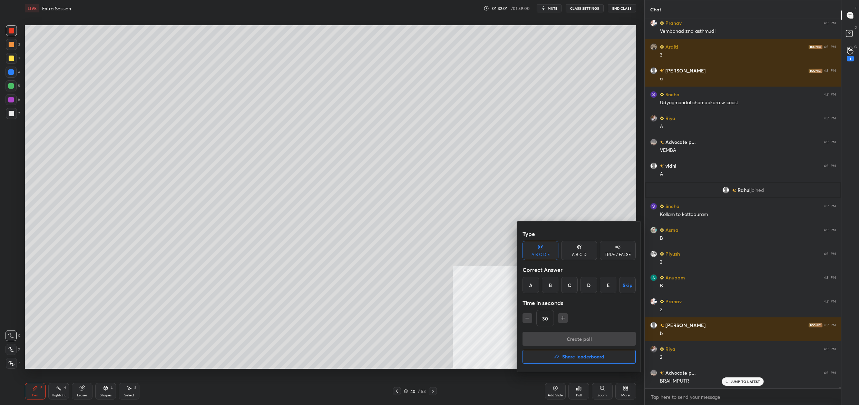
click at [586, 288] on div "D" at bounding box center [589, 285] width 17 height 17
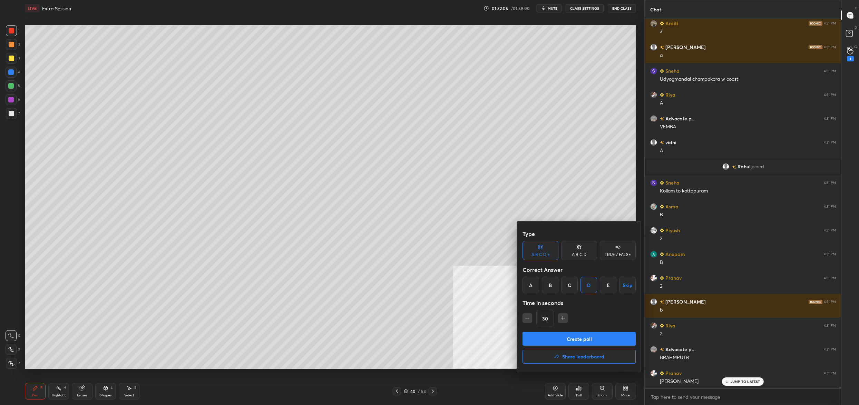
drag, startPoint x: 576, startPoint y: 339, endPoint x: 570, endPoint y: 336, distance: 6.2
click at [574, 337] on button "Create poll" at bounding box center [579, 339] width 113 height 14
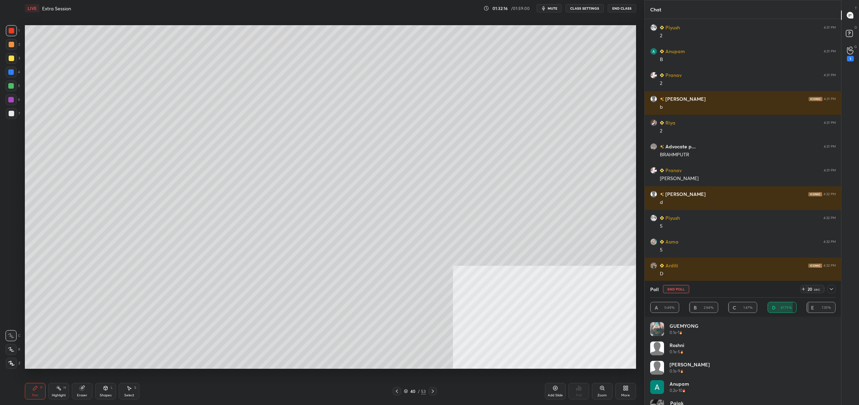
click at [673, 290] on button "End Poll" at bounding box center [676, 289] width 26 height 8
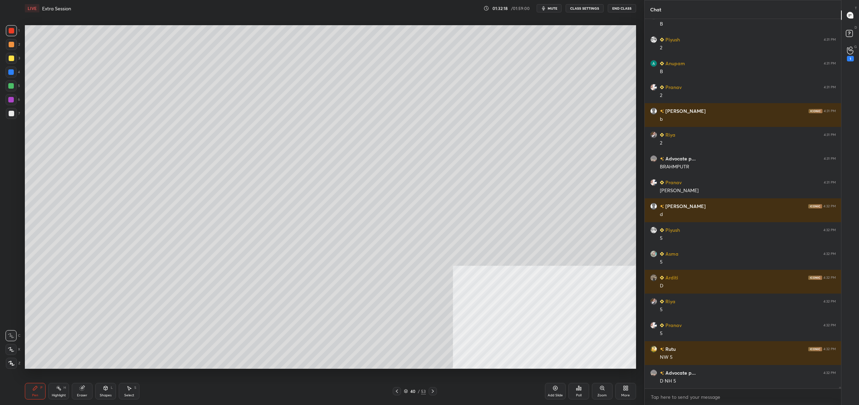
click at [404, 390] on icon at bounding box center [406, 391] width 4 height 4
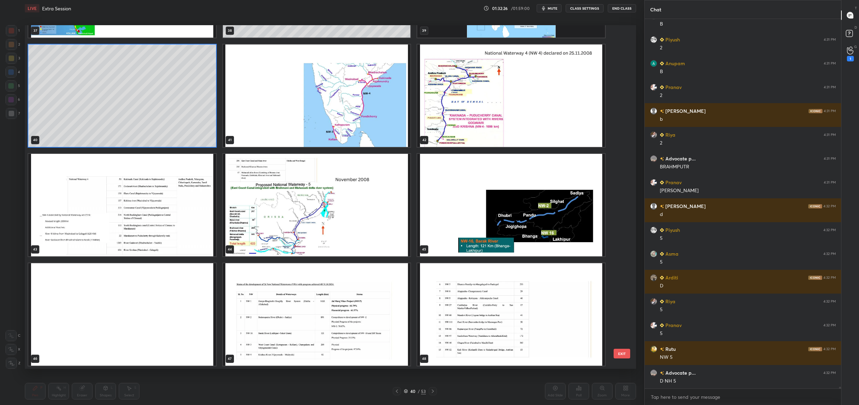
click at [455, 190] on img "grid" at bounding box center [511, 205] width 188 height 103
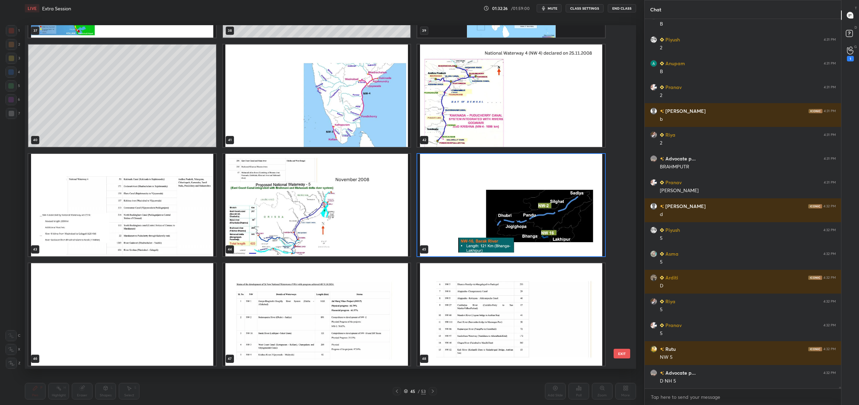
click at [455, 190] on img "grid" at bounding box center [511, 205] width 188 height 103
click at [455, 190] on div "34 35 36 37 38 39 40 41 42 43 44 45 46 47 48" at bounding box center [324, 197] width 599 height 344
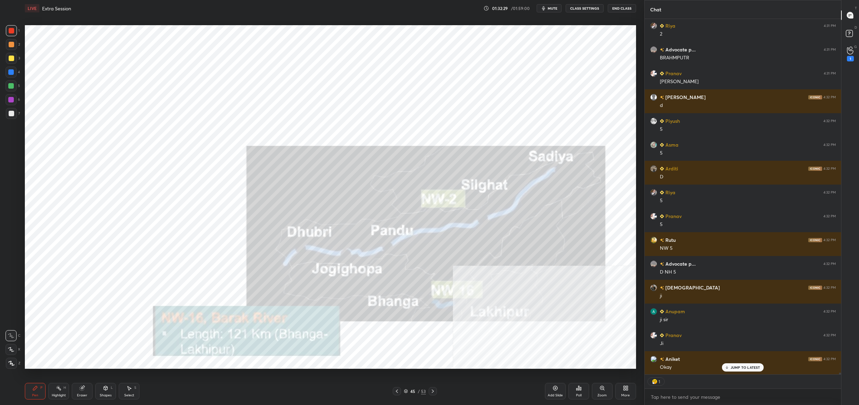
click at [10, 29] on div at bounding box center [12, 31] width 6 height 6
click at [13, 33] on div at bounding box center [11, 30] width 11 height 11
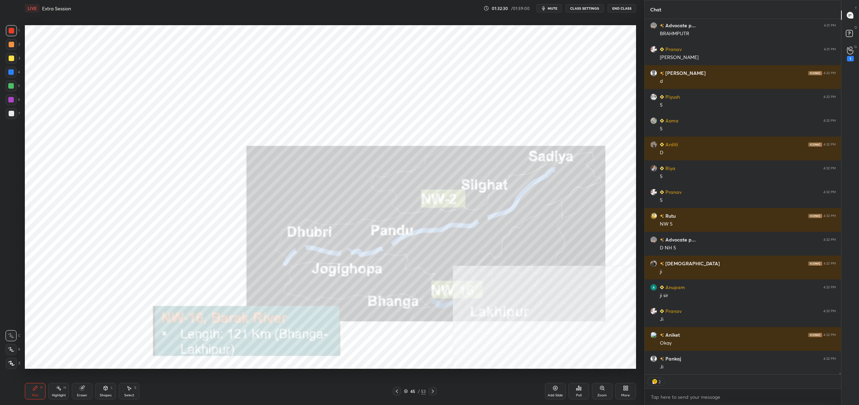
drag, startPoint x: 13, startPoint y: 347, endPoint x: 12, endPoint y: 353, distance: 5.7
click at [13, 347] on icon at bounding box center [11, 349] width 6 height 5
click at [12, 354] on div at bounding box center [11, 349] width 11 height 11
click at [9, 364] on icon at bounding box center [11, 363] width 6 height 5
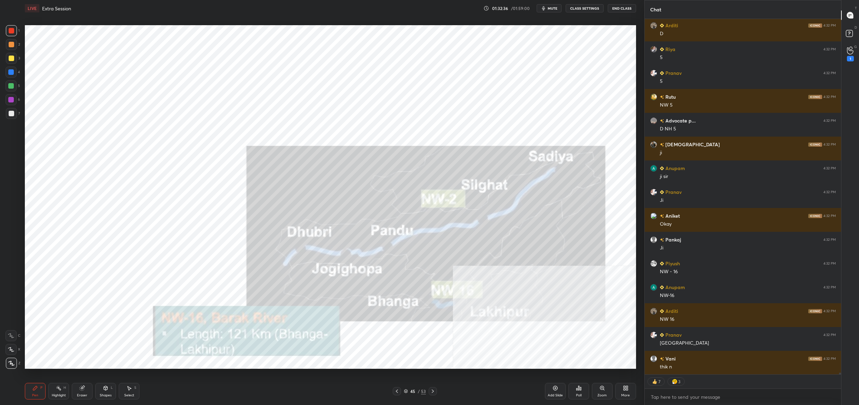
click at [623, 395] on div "More" at bounding box center [625, 395] width 9 height 3
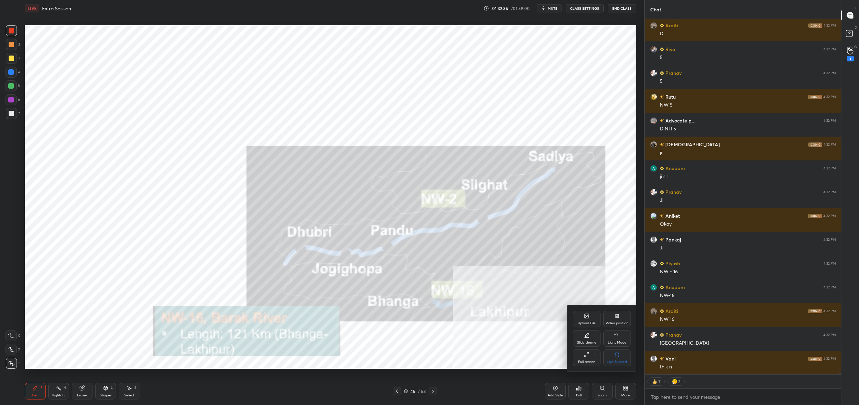
drag, startPoint x: 621, startPoint y: 319, endPoint x: 619, endPoint y: 322, distance: 4.3
click at [619, 321] on div "Video position" at bounding box center [617, 319] width 28 height 17
click at [587, 360] on div "Bottom left" at bounding box center [587, 358] width 28 height 17
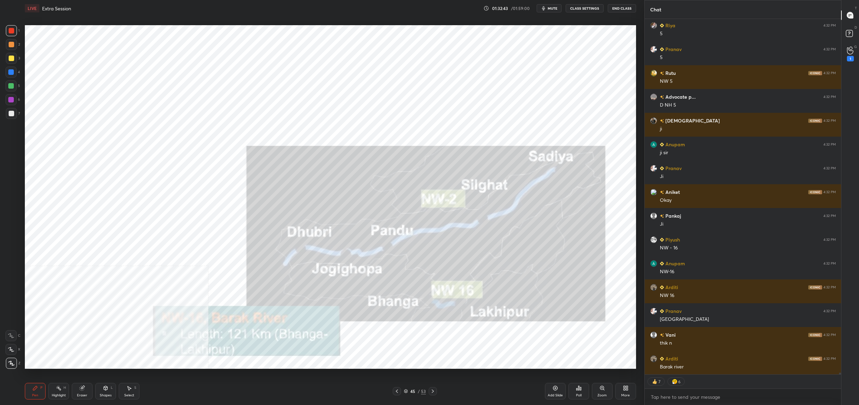
drag, startPoint x: 413, startPoint y: 392, endPoint x: 410, endPoint y: 390, distance: 3.7
click at [412, 392] on div "45" at bounding box center [412, 391] width 7 height 4
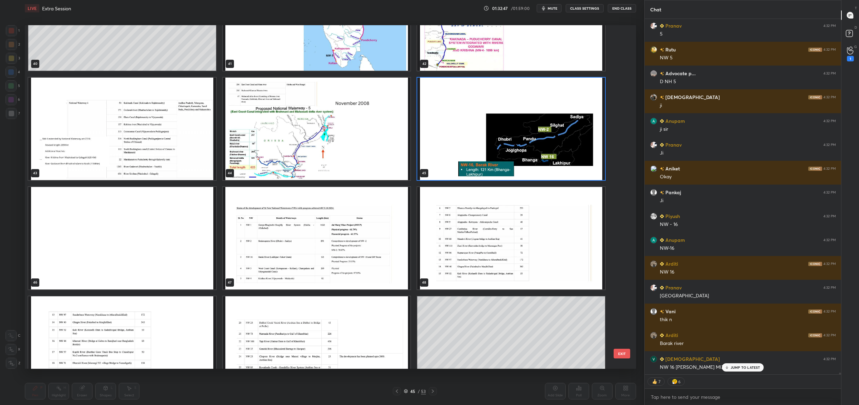
click at [497, 124] on img "grid" at bounding box center [511, 129] width 188 height 103
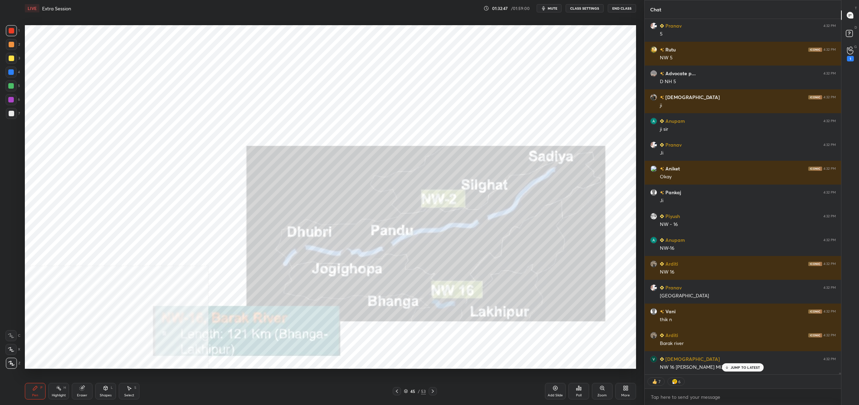
click at [497, 124] on img "grid" at bounding box center [511, 129] width 188 height 103
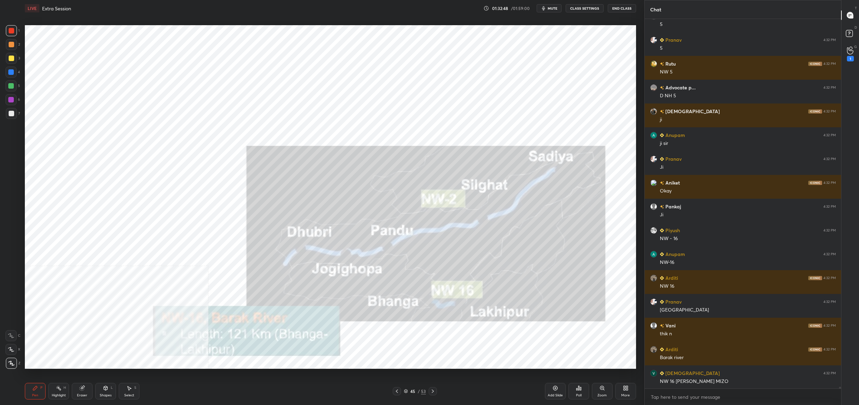
click at [627, 392] on div "More" at bounding box center [625, 391] width 21 height 17
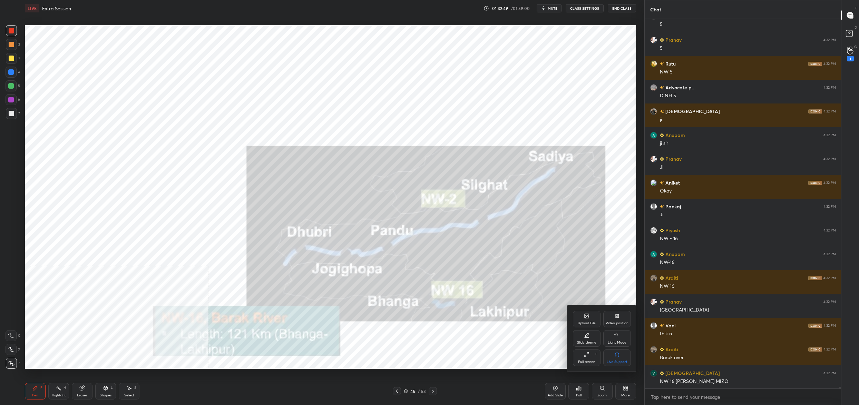
click at [622, 319] on div "Video position" at bounding box center [617, 319] width 28 height 17
click at [622, 355] on div "Bottom right" at bounding box center [617, 358] width 28 height 17
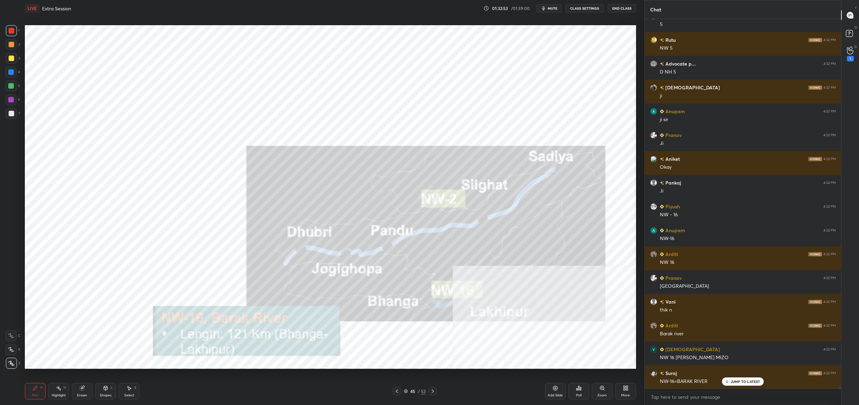
click at [411, 392] on div "45" at bounding box center [412, 391] width 7 height 4
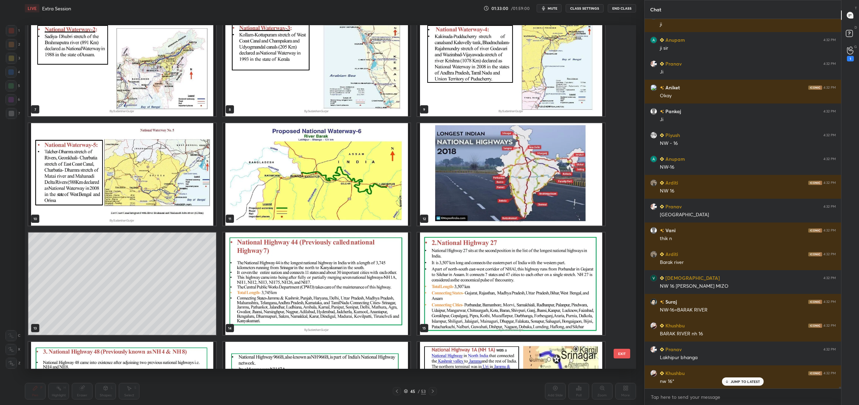
click at [351, 205] on img "grid" at bounding box center [317, 174] width 188 height 103
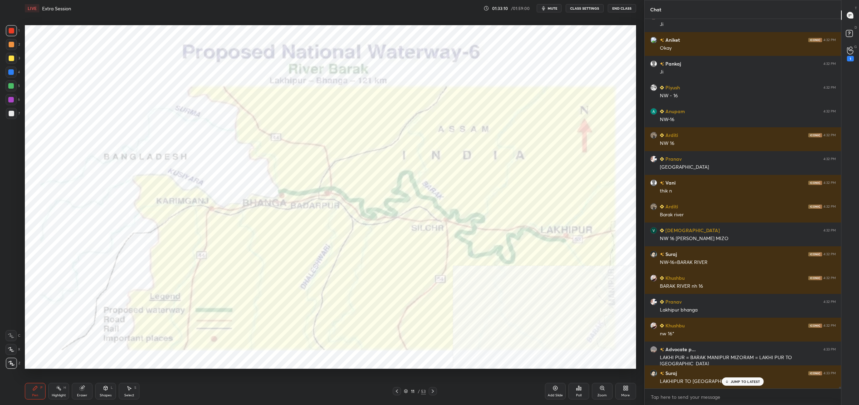
click at [405, 390] on icon at bounding box center [406, 391] width 4 height 4
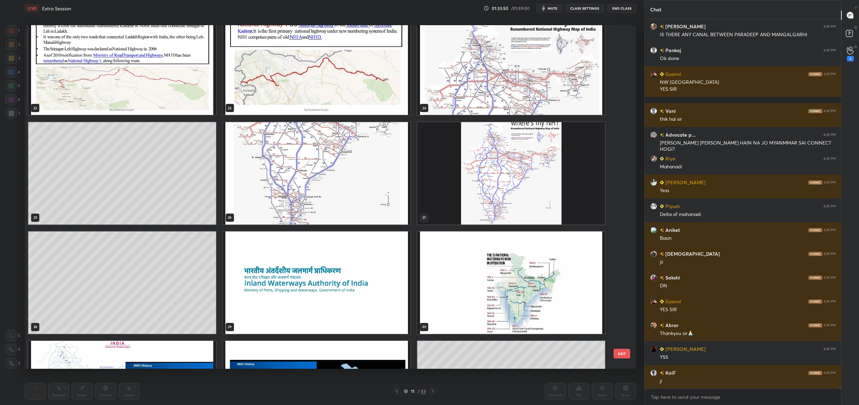
click at [515, 278] on img "grid" at bounding box center [511, 283] width 188 height 103
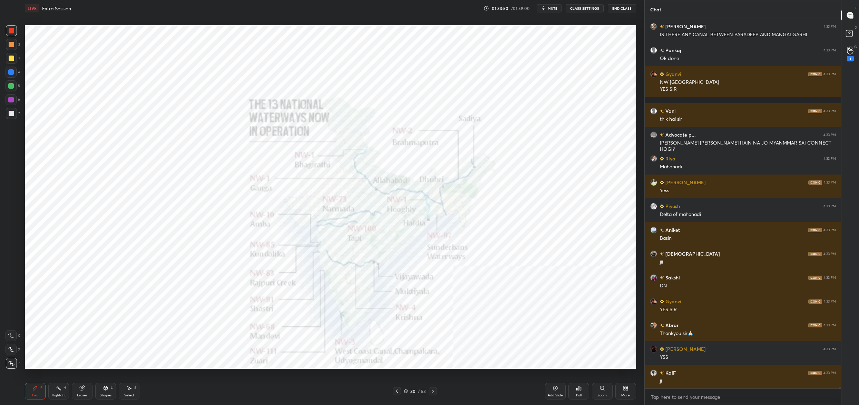
drag, startPoint x: 516, startPoint y: 278, endPoint x: 533, endPoint y: 270, distance: 19.0
click at [516, 278] on img "grid" at bounding box center [511, 283] width 188 height 103
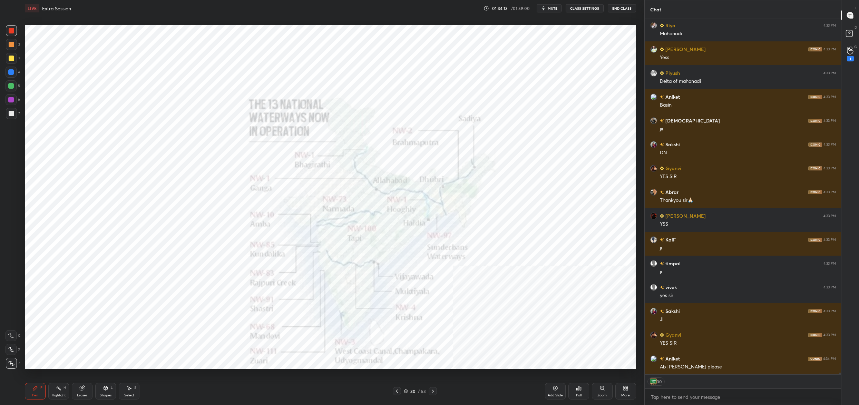
click at [410, 393] on div "30" at bounding box center [412, 391] width 7 height 4
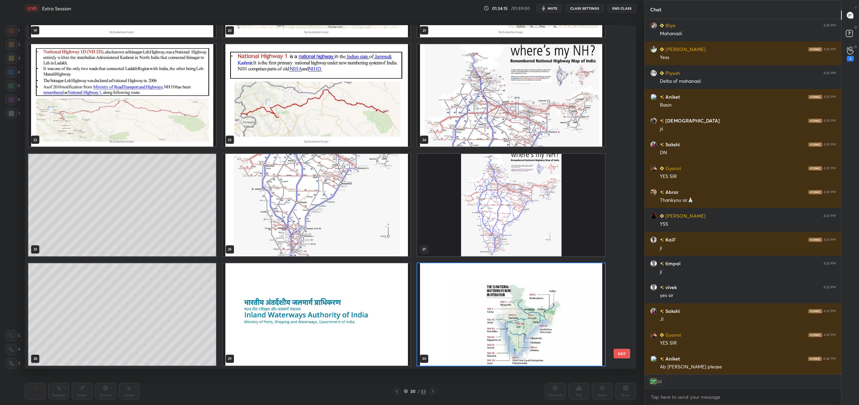
click at [479, 299] on img "grid" at bounding box center [511, 314] width 188 height 103
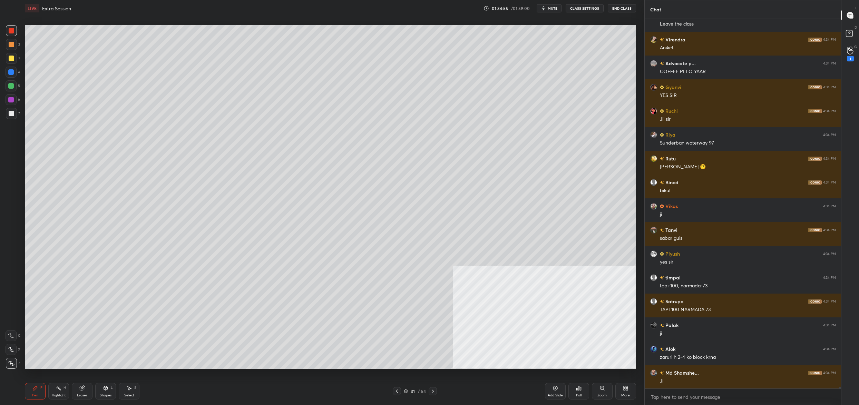
scroll to position [79876, 0]
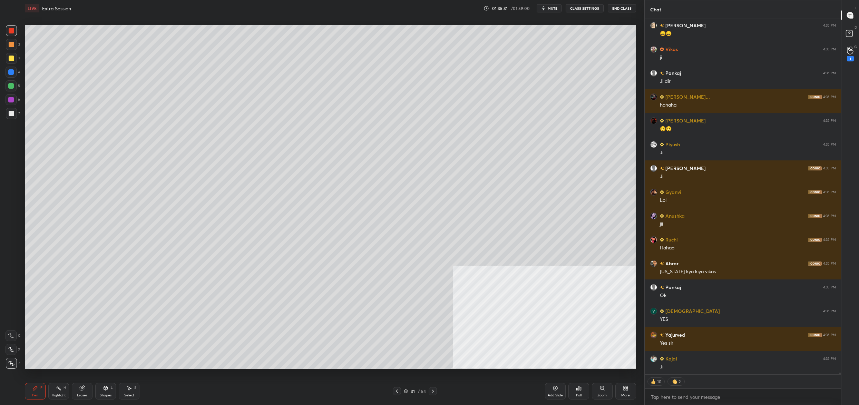
click at [434, 375] on div "Setting up your live class Poll for secs No correct answer Start poll" at bounding box center [330, 197] width 617 height 361
drag, startPoint x: 431, startPoint y: 385, endPoint x: 415, endPoint y: 390, distance: 17.6
click at [431, 385] on div "Pen P Highlight H Eraser Shapes L Select S 31 / 54 Add Slide Poll Zoom More" at bounding box center [330, 392] width 611 height 28
drag, startPoint x: 407, startPoint y: 391, endPoint x: 403, endPoint y: 391, distance: 4.5
click at [408, 391] on div "31 / 54" at bounding box center [415, 391] width 22 height 6
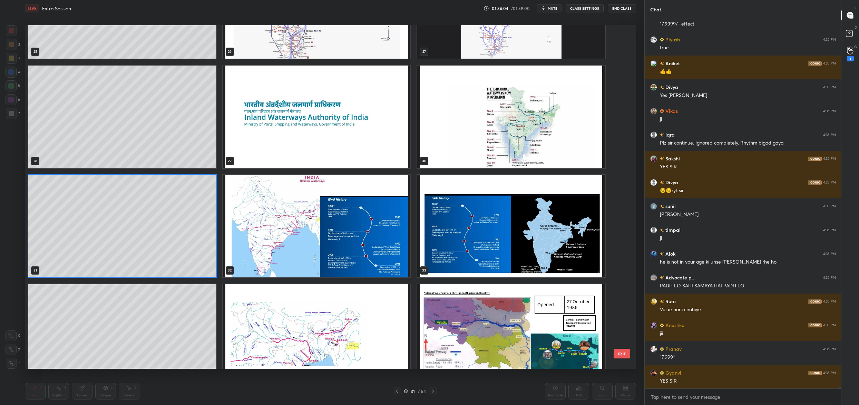
click at [525, 104] on div "22 23 24 25 26 27 28 29 30 31 32 33 34 35 36" at bounding box center [324, 197] width 599 height 344
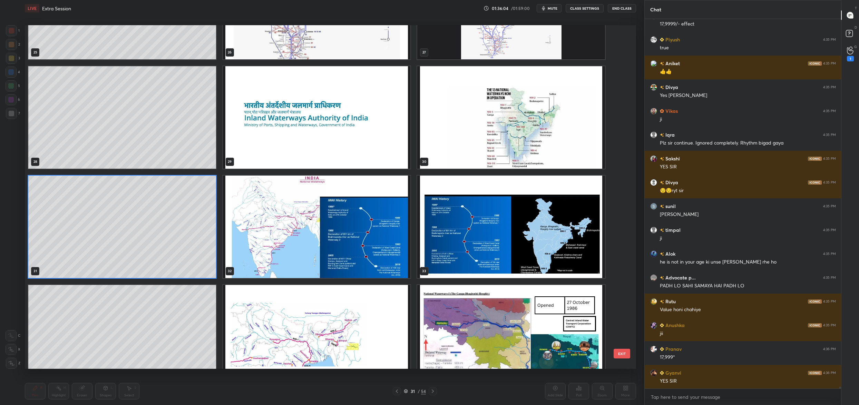
click at [525, 104] on img "grid" at bounding box center [511, 117] width 188 height 103
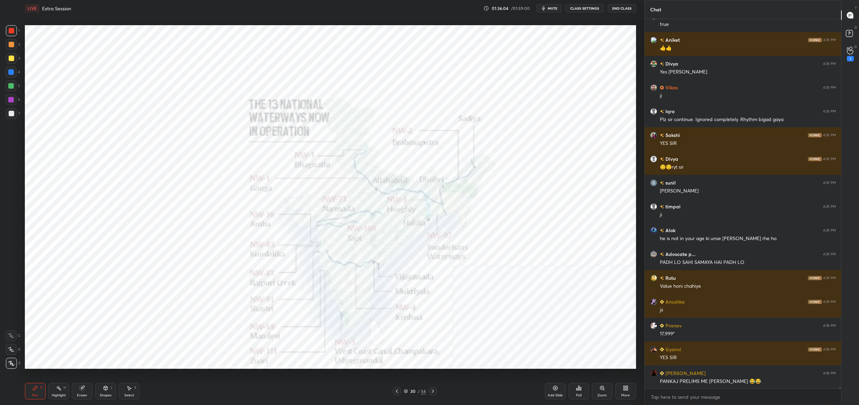
click at [525, 104] on img "grid" at bounding box center [511, 117] width 188 height 103
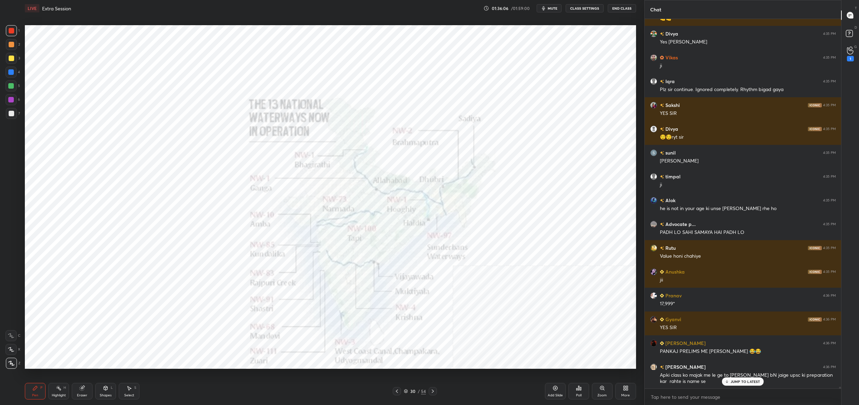
drag, startPoint x: 407, startPoint y: 391, endPoint x: 404, endPoint y: 379, distance: 12.4
click at [407, 391] on icon at bounding box center [406, 391] width 4 height 4
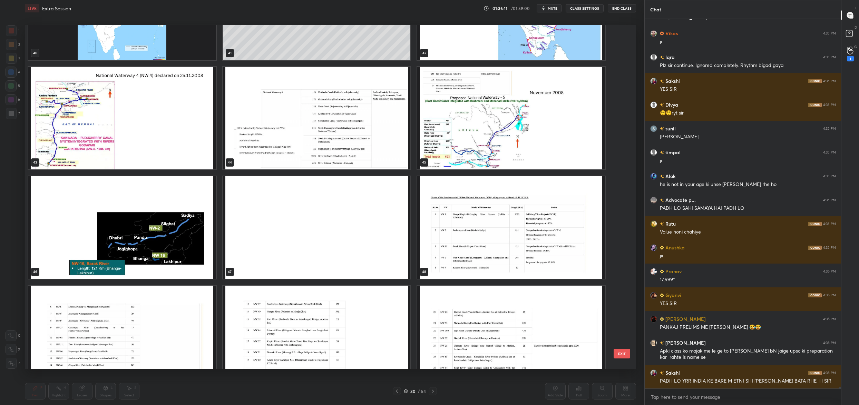
click at [466, 238] on img "grid" at bounding box center [511, 227] width 188 height 103
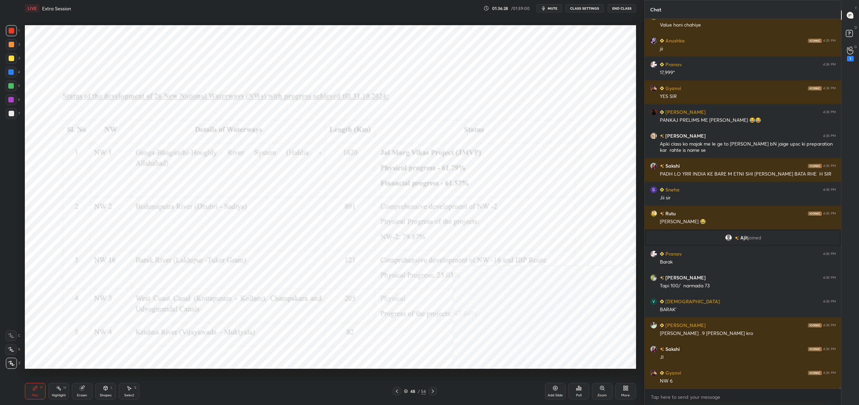
click at [411, 391] on div "48" at bounding box center [412, 391] width 7 height 4
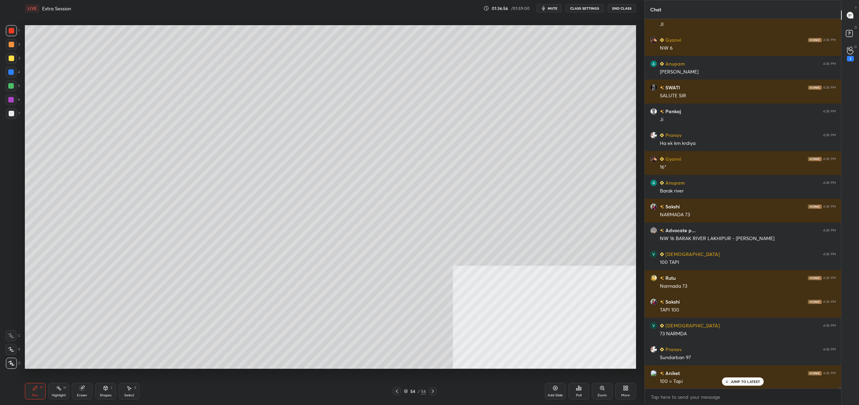
click at [622, 389] on div "More" at bounding box center [625, 391] width 21 height 17
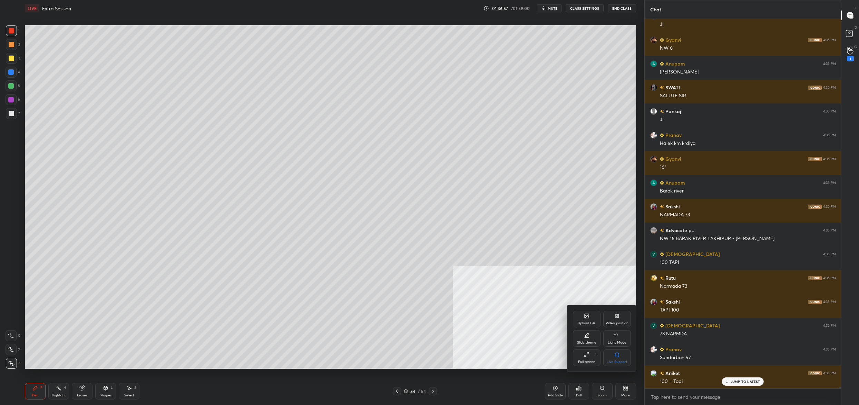
click at [585, 322] on div "Upload File" at bounding box center [587, 323] width 18 height 3
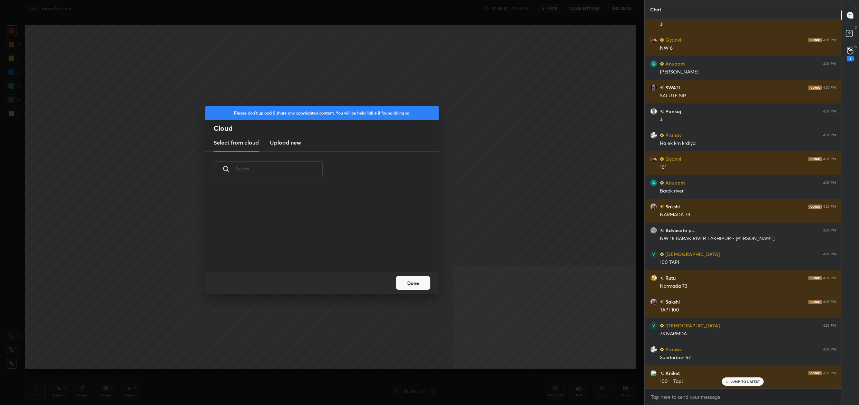
drag, startPoint x: 304, startPoint y: 145, endPoint x: 293, endPoint y: 147, distance: 11.0
click at [304, 145] on div "Select from cloud Upload new" at bounding box center [321, 142] width 233 height 17
click at [291, 143] on h3 "Upload new" at bounding box center [285, 142] width 31 height 8
click at [320, 250] on label "Browse" at bounding box center [322, 252] width 31 height 11
click at [307, 250] on input "Browse" at bounding box center [307, 252] width 0 height 11
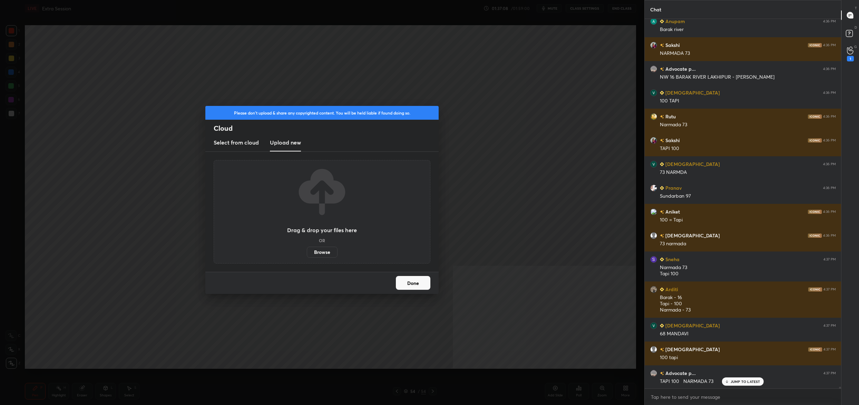
click at [412, 279] on button "Done" at bounding box center [413, 283] width 35 height 14
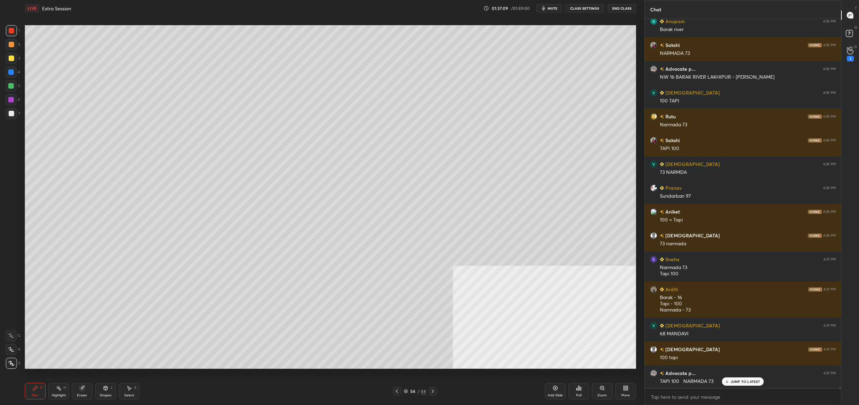
click at [406, 392] on icon at bounding box center [406, 391] width 4 height 4
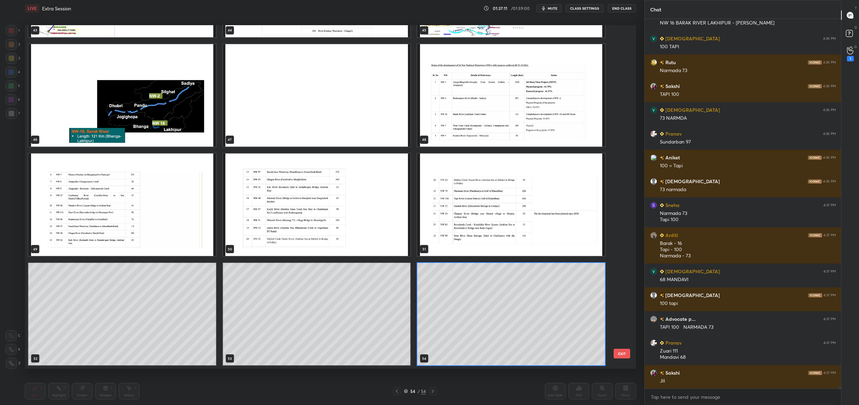
click at [474, 194] on img "grid" at bounding box center [511, 205] width 188 height 103
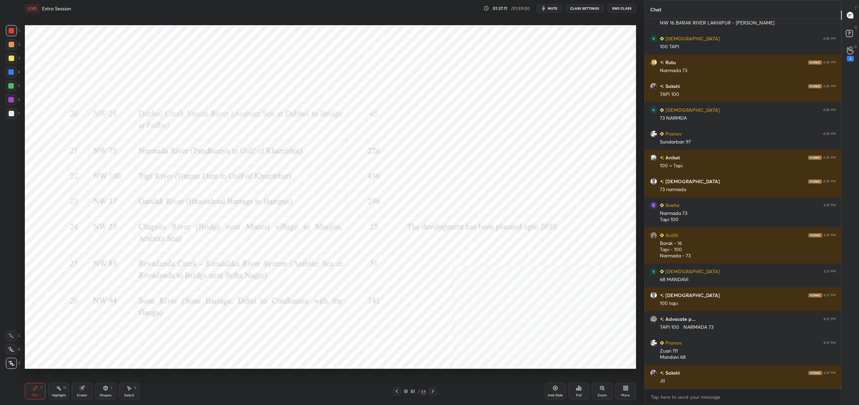
drag, startPoint x: 474, startPoint y: 194, endPoint x: 604, endPoint y: 164, distance: 133.5
click at [474, 194] on img "grid" at bounding box center [511, 205] width 188 height 103
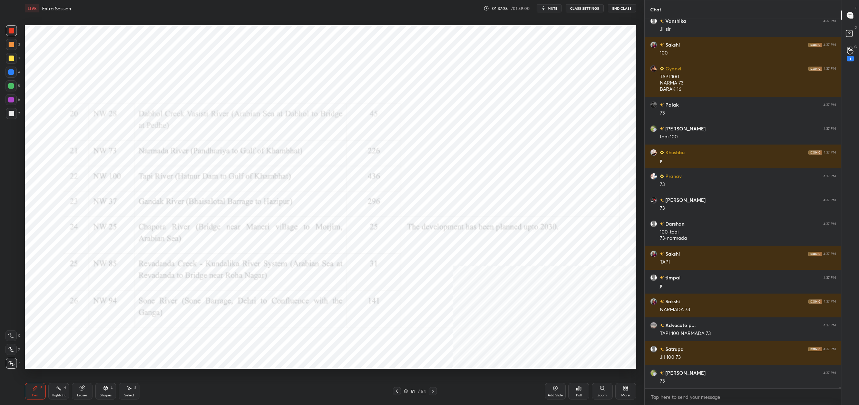
click at [399, 369] on div "Setting up your live class Poll for secs No correct answer Start poll" at bounding box center [330, 197] width 617 height 361
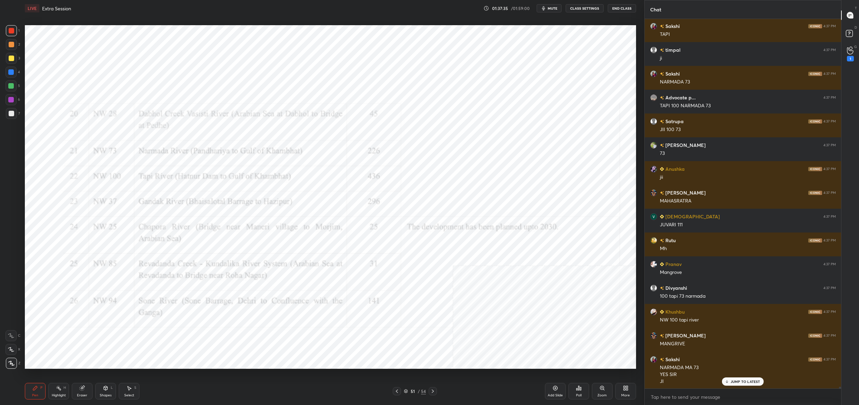
click at [409, 393] on div "51 / 54" at bounding box center [415, 391] width 22 height 6
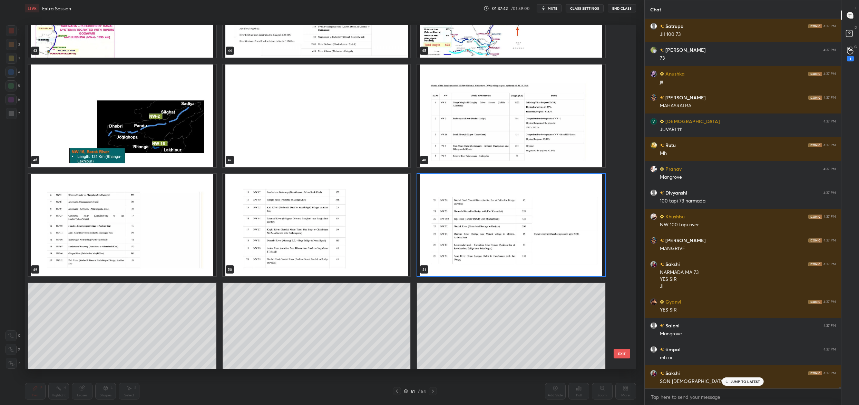
click at [184, 222] on img "grid" at bounding box center [122, 225] width 188 height 103
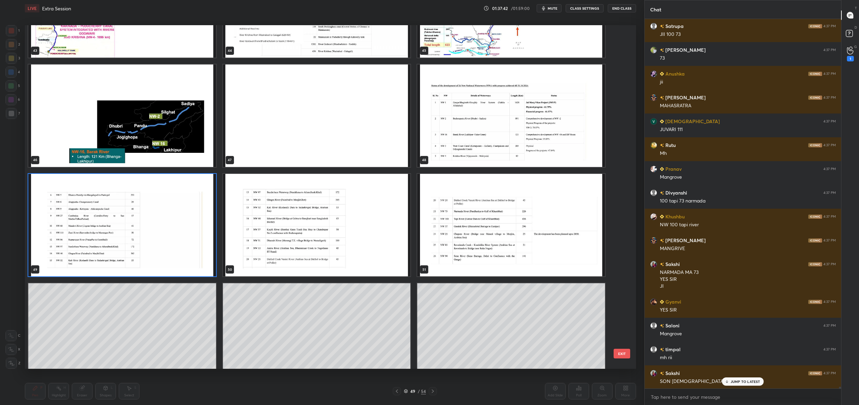
click at [184, 222] on img "grid" at bounding box center [122, 225] width 188 height 103
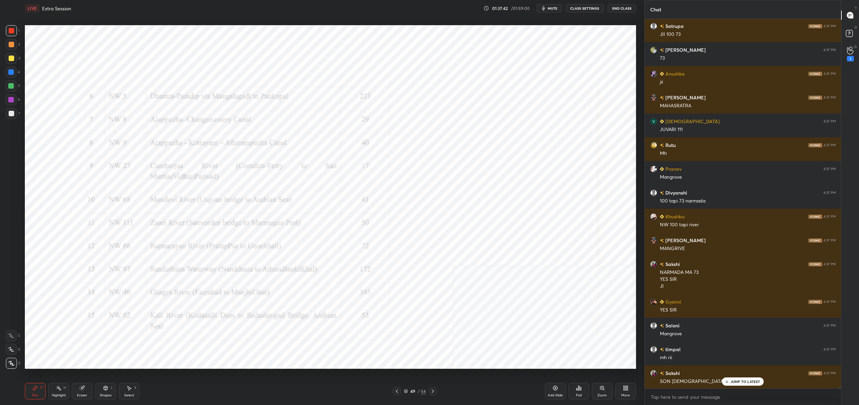
click at [184, 222] on img "grid" at bounding box center [122, 225] width 188 height 103
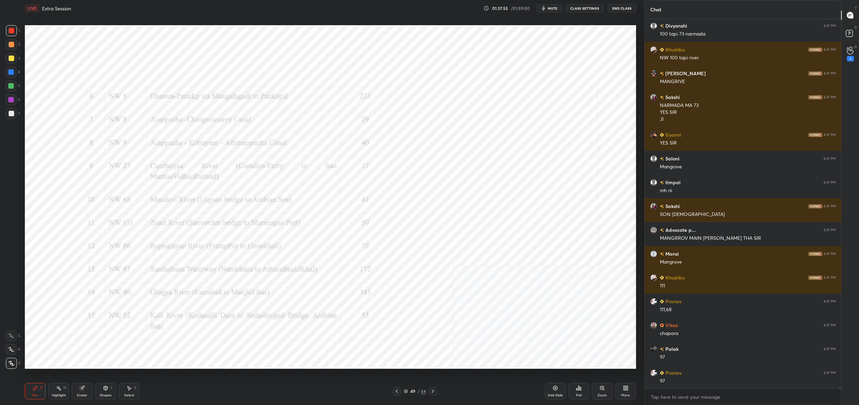
click at [411, 389] on div "49" at bounding box center [412, 391] width 7 height 4
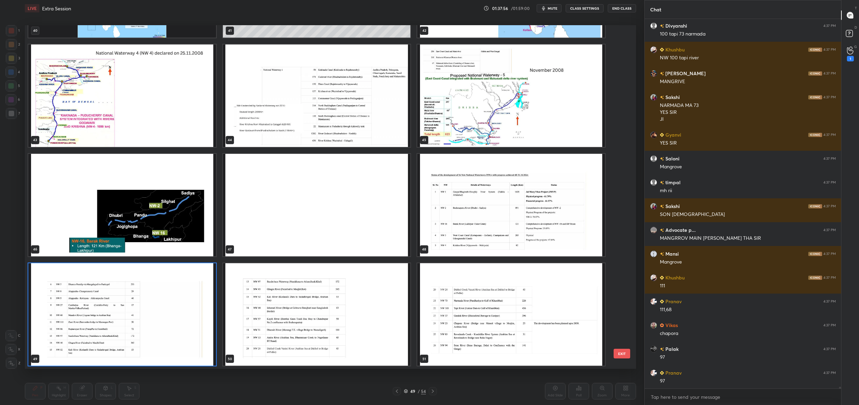
click at [191, 343] on img "grid" at bounding box center [122, 314] width 188 height 103
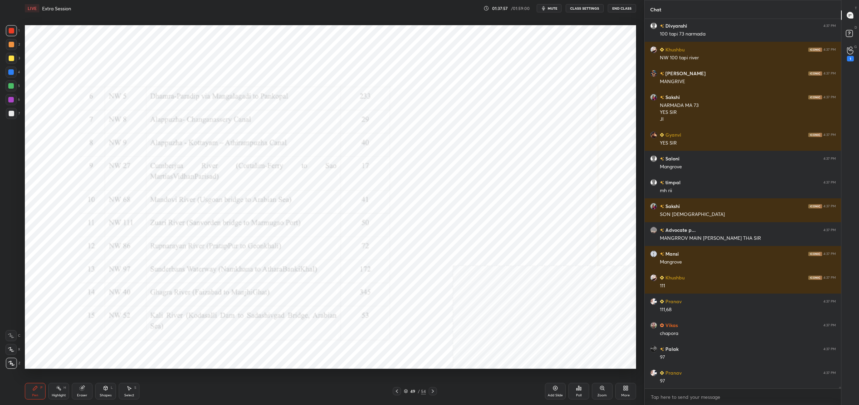
click at [192, 344] on img "grid" at bounding box center [122, 314] width 188 height 103
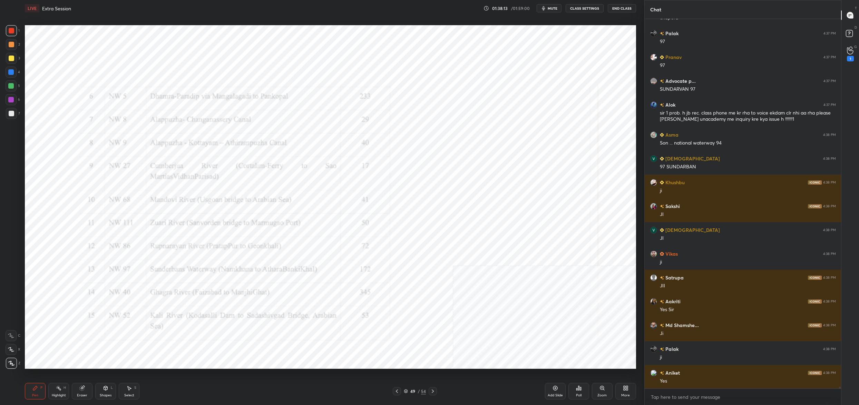
click at [409, 393] on div "49 / 54" at bounding box center [415, 391] width 22 height 6
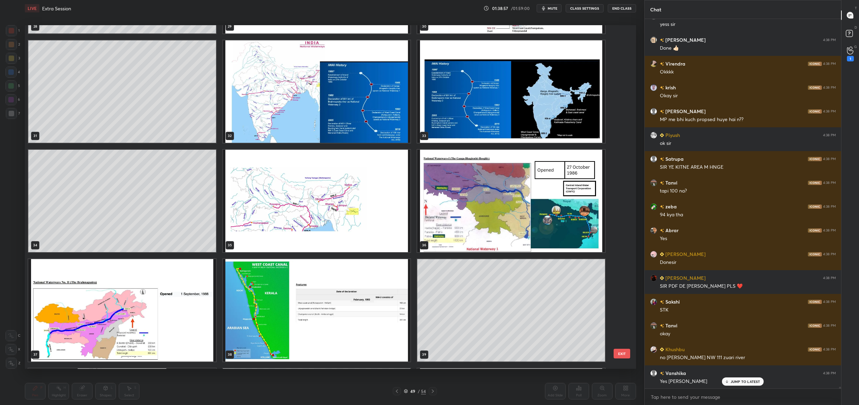
click at [617, 353] on button "EXIT" at bounding box center [622, 354] width 17 height 10
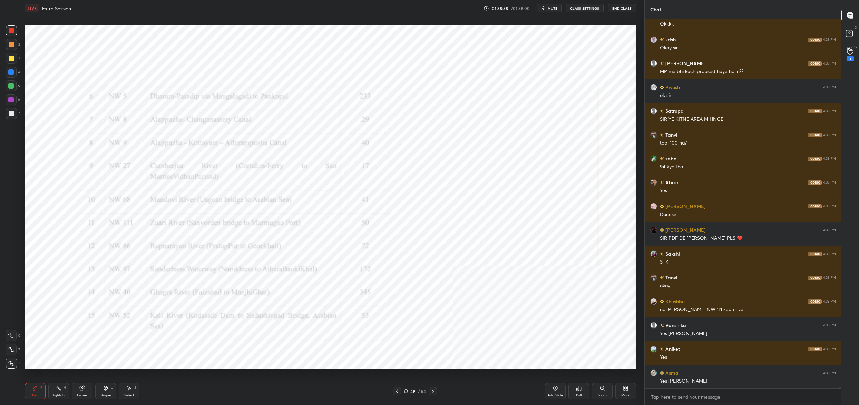
click at [632, 395] on div "More" at bounding box center [625, 391] width 21 height 17
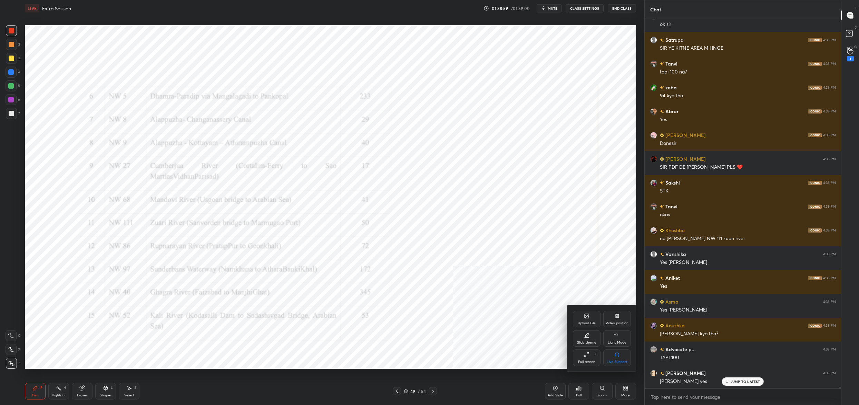
click at [591, 321] on div "Upload File" at bounding box center [587, 319] width 28 height 17
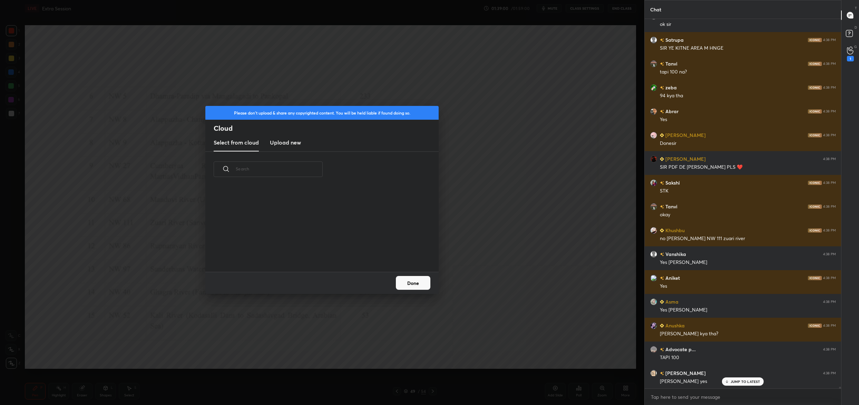
click at [287, 143] on h3 "Upload new" at bounding box center [285, 142] width 31 height 8
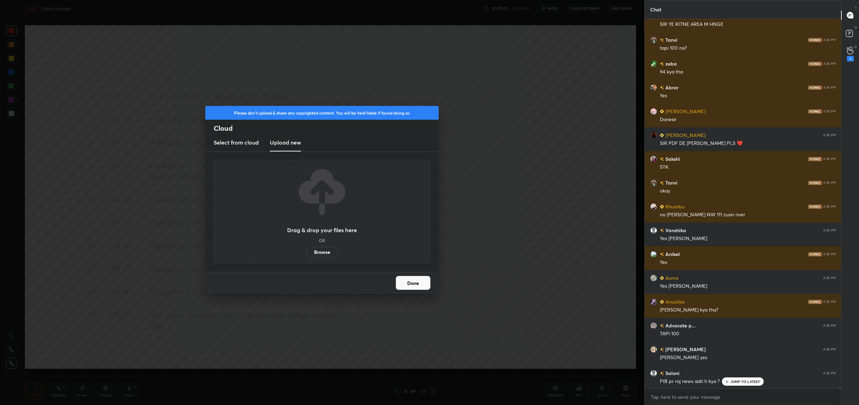
click at [321, 249] on label "Browse" at bounding box center [322, 252] width 31 height 11
click at [307, 249] on input "Browse" at bounding box center [307, 252] width 0 height 11
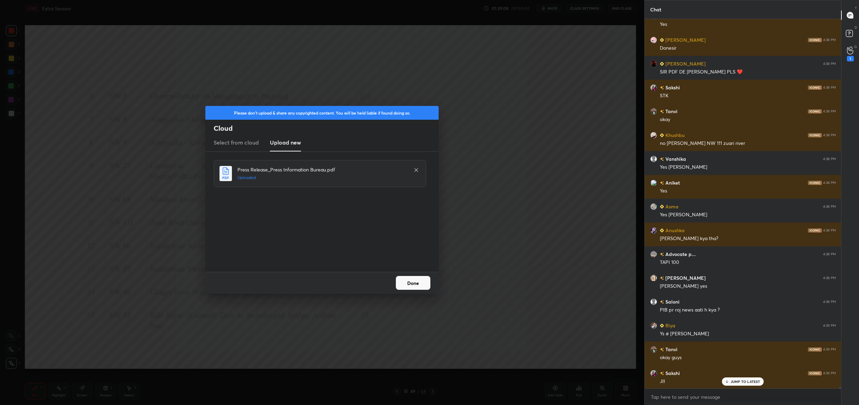
click at [412, 286] on button "Done" at bounding box center [413, 283] width 35 height 14
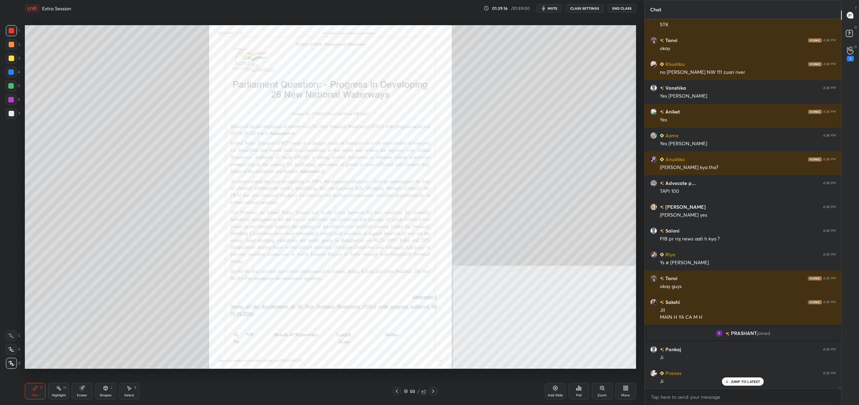
click at [433, 391] on icon at bounding box center [433, 392] width 6 height 6
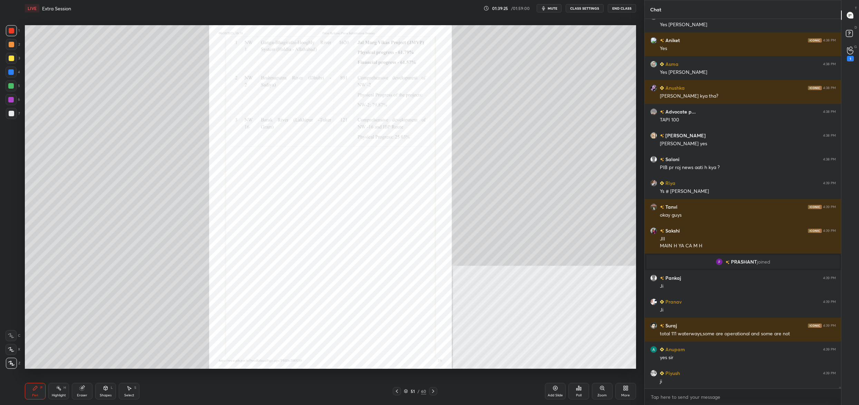
scroll to position [84828, 0]
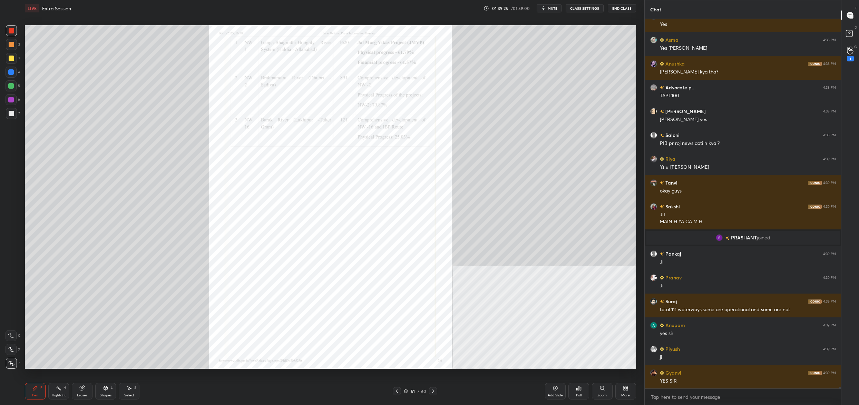
click at [434, 391] on icon at bounding box center [433, 392] width 6 height 6
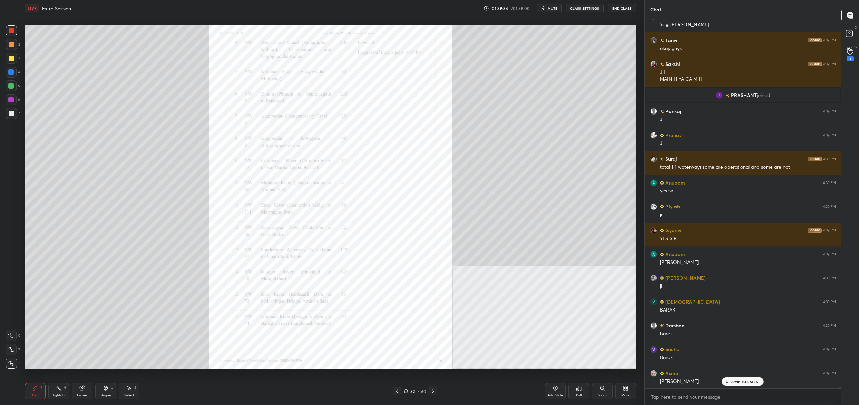
scroll to position [84994, 0]
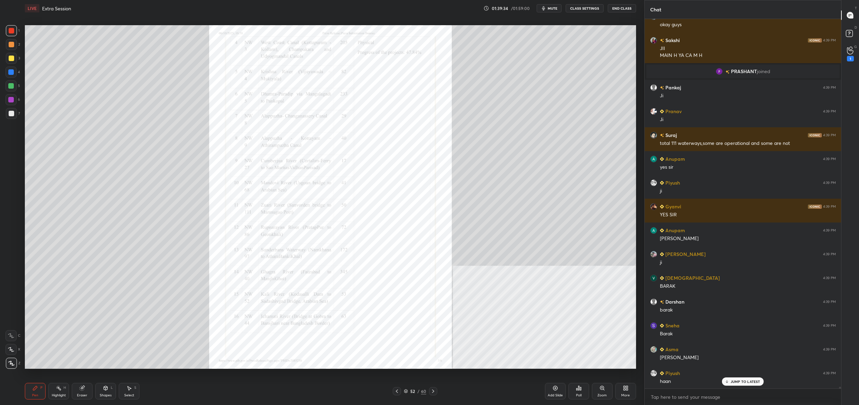
click at [604, 389] on icon at bounding box center [603, 389] width 6 height 6
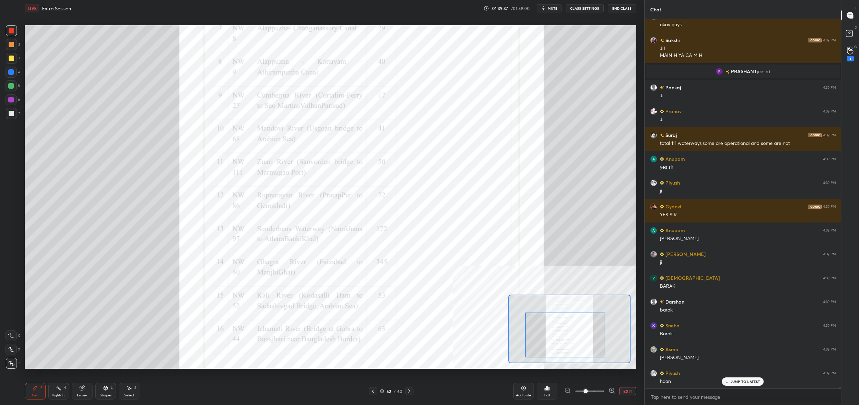
drag, startPoint x: 584, startPoint y: 341, endPoint x: 575, endPoint y: 343, distance: 9.5
click at [584, 342] on div at bounding box center [565, 335] width 80 height 45
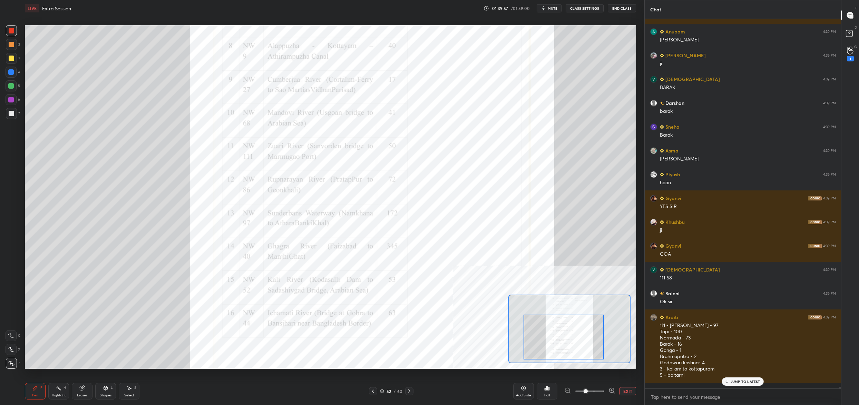
scroll to position [85217, 0]
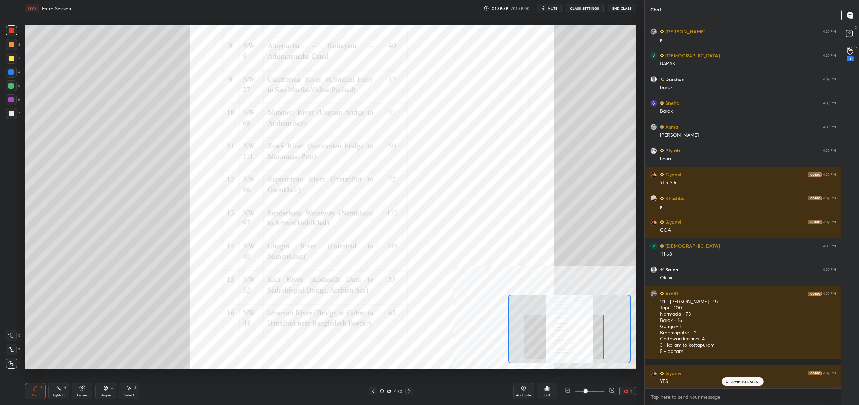
drag, startPoint x: 383, startPoint y: 392, endPoint x: 388, endPoint y: 396, distance: 5.9
click at [388, 396] on div "Pen P Highlight H Eraser Shapes L Select S 52 / 60 Add Slide Poll EXIT" at bounding box center [330, 392] width 611 height 28
click at [379, 393] on div "52 / 60" at bounding box center [391, 391] width 45 height 8
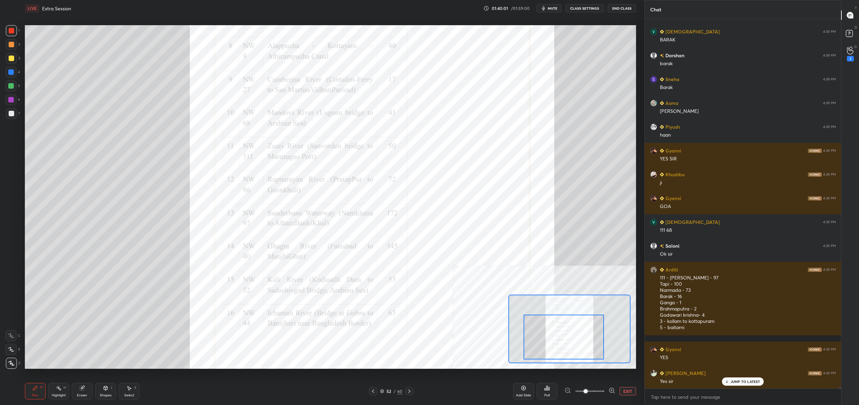
click at [384, 392] on div "52 / 60" at bounding box center [391, 391] width 22 height 6
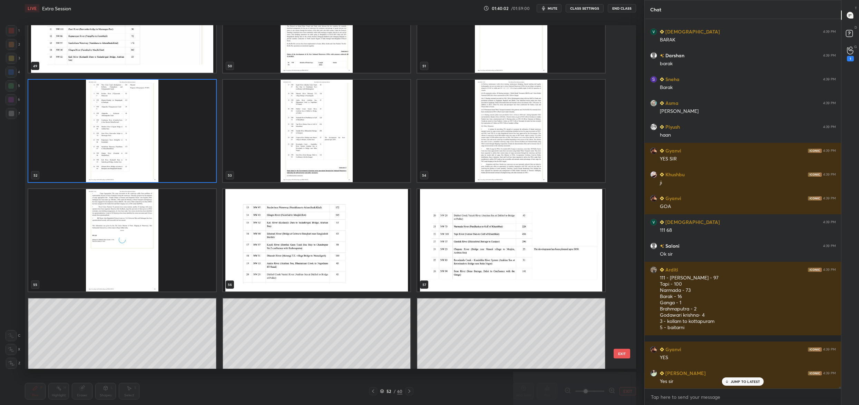
scroll to position [1810, 0]
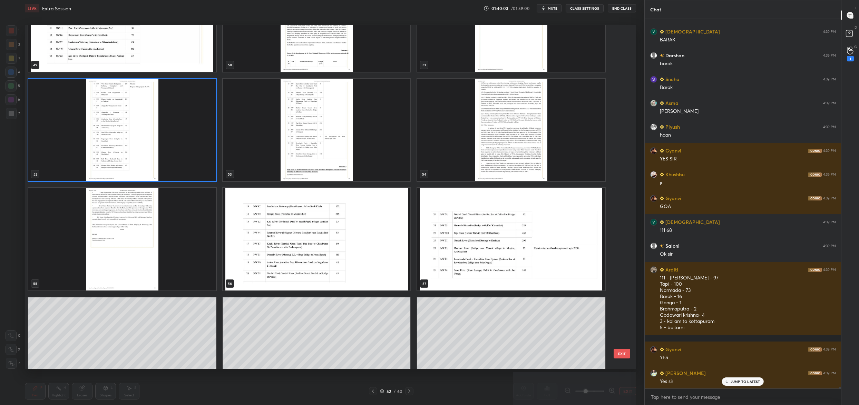
click at [304, 153] on img "grid" at bounding box center [317, 130] width 188 height 103
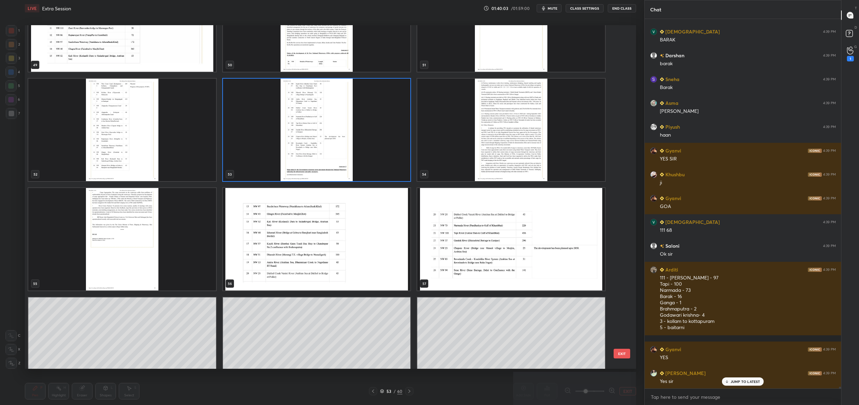
click at [304, 153] on img "grid" at bounding box center [317, 130] width 188 height 103
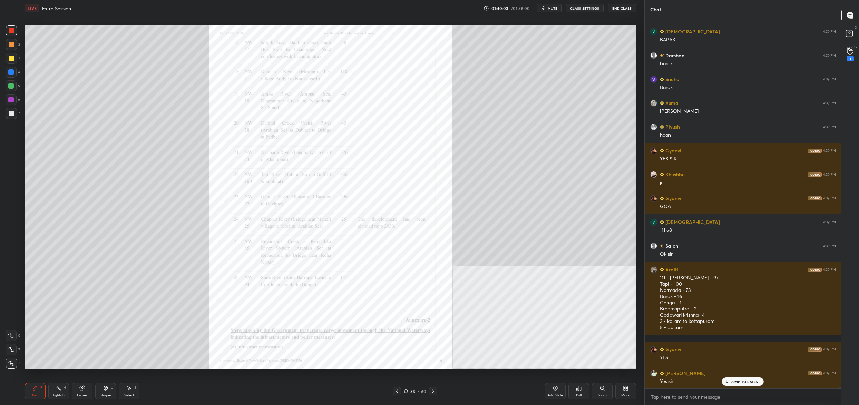
click at [305, 153] on img "grid" at bounding box center [317, 130] width 188 height 103
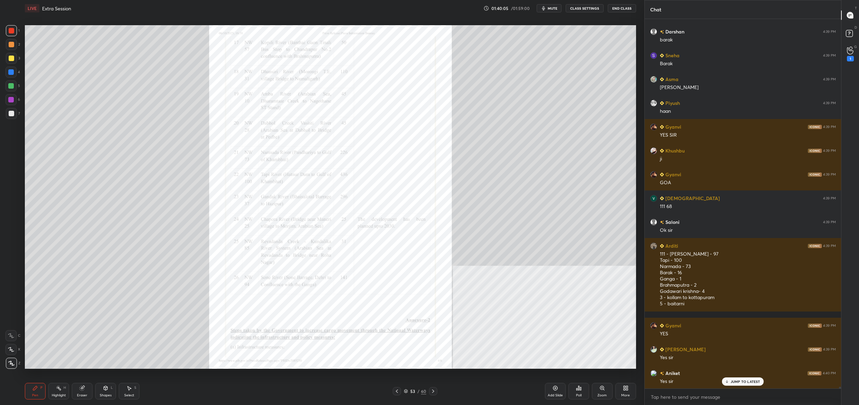
click at [605, 391] on div "Zoom" at bounding box center [602, 391] width 21 height 17
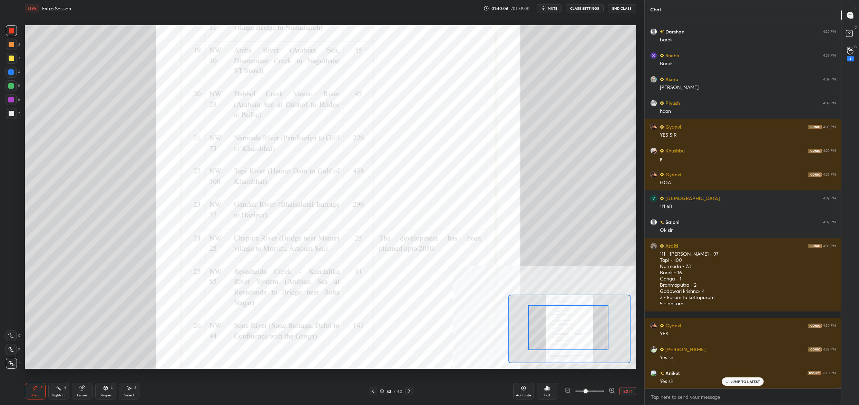
drag, startPoint x: 580, startPoint y: 315, endPoint x: 581, endPoint y: 308, distance: 8.0
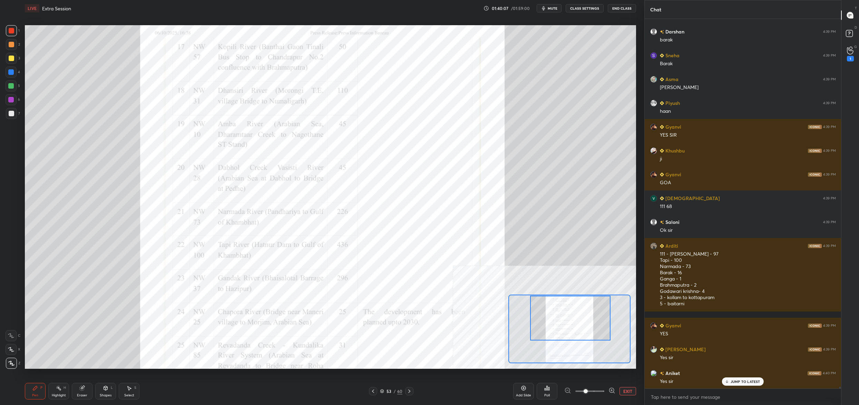
drag, startPoint x: 581, startPoint y: 302, endPoint x: 585, endPoint y: 300, distance: 4.3
click at [585, 300] on div at bounding box center [570, 318] width 80 height 45
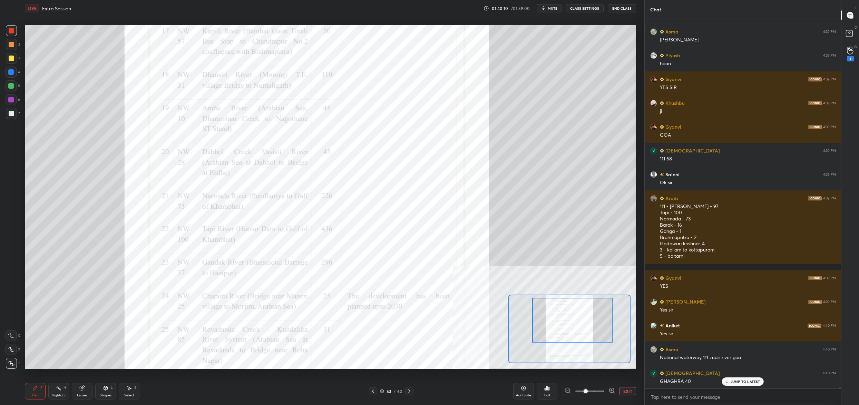
scroll to position [85329, 0]
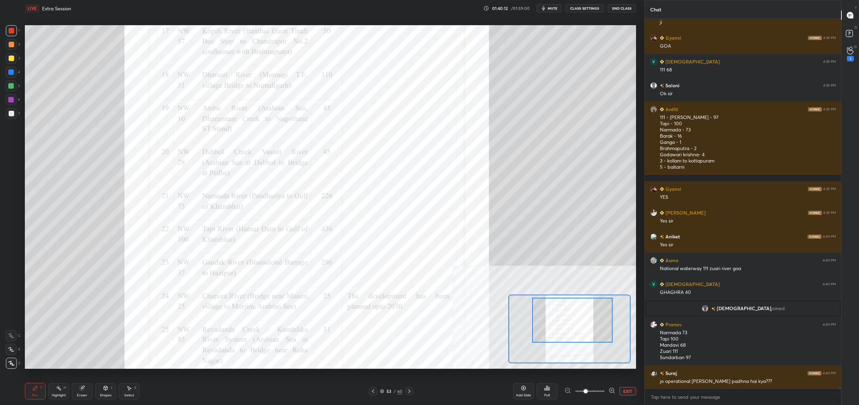
click at [584, 390] on span at bounding box center [586, 391] width 4 height 4
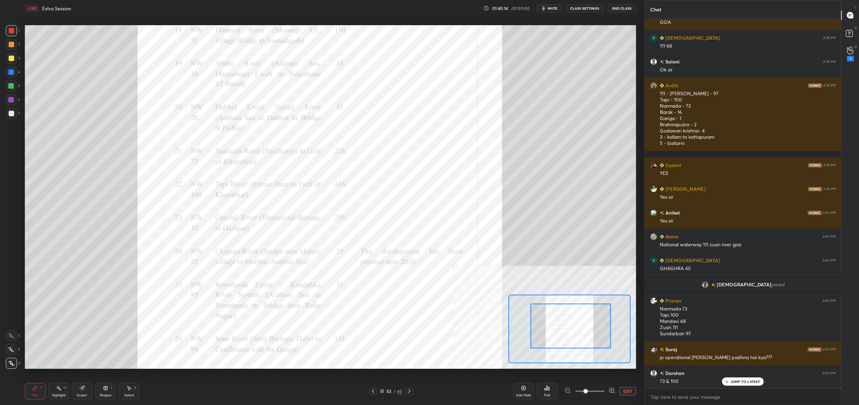
scroll to position [85449, 0]
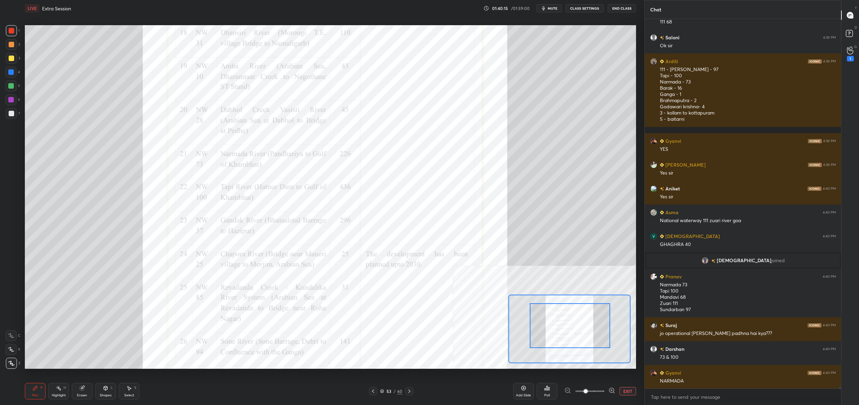
drag, startPoint x: 569, startPoint y: 331, endPoint x: 566, endPoint y: 335, distance: 5.6
click at [566, 336] on div at bounding box center [570, 325] width 80 height 45
click at [632, 388] on button "EXIT" at bounding box center [628, 391] width 17 height 8
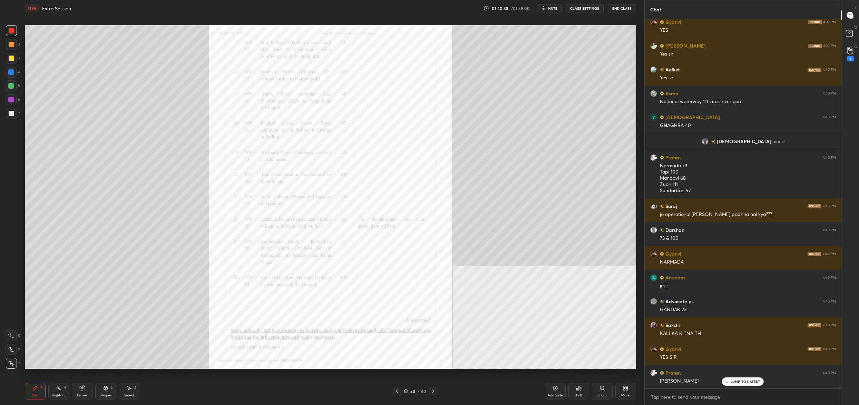
scroll to position [85592, 0]
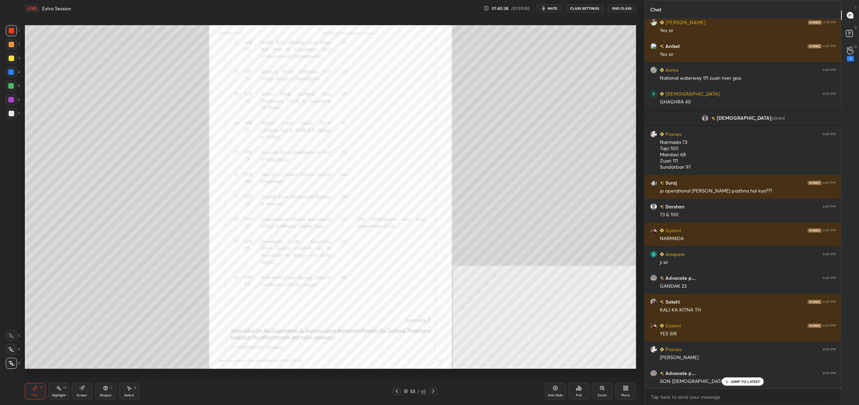
click at [412, 392] on div "53" at bounding box center [412, 391] width 7 height 4
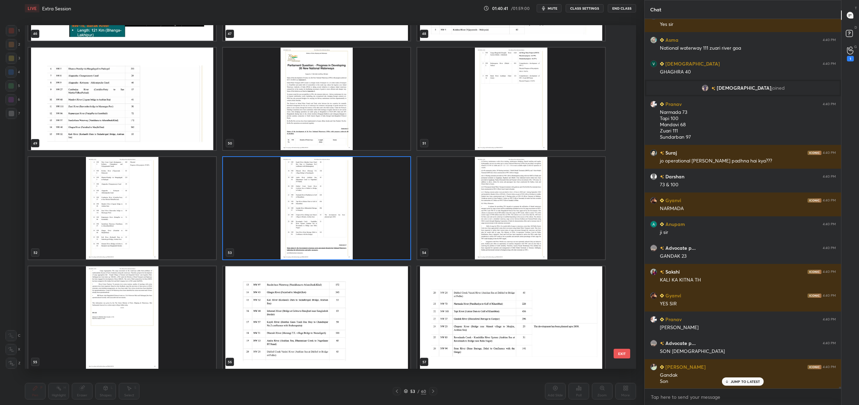
scroll to position [1731, 0]
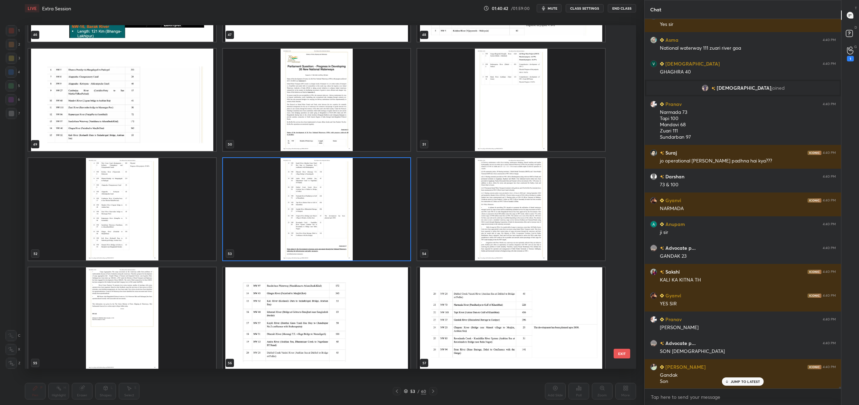
click at [289, 131] on img "grid" at bounding box center [317, 100] width 188 height 103
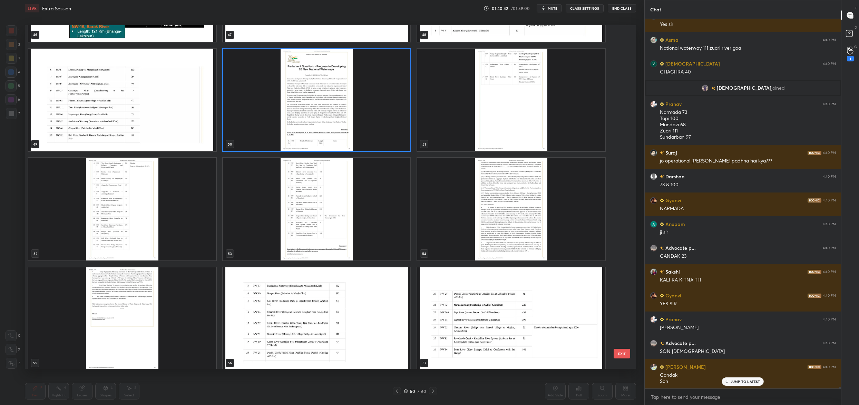
click at [289, 131] on img "grid" at bounding box center [317, 100] width 188 height 103
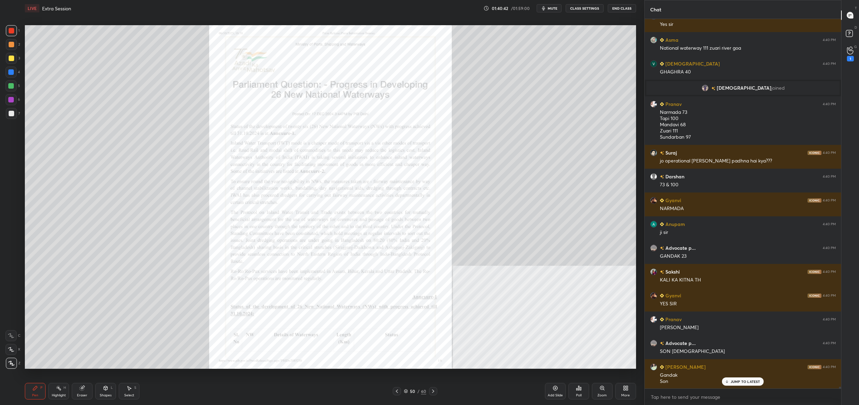
click at [289, 131] on img "grid" at bounding box center [317, 100] width 188 height 103
click at [410, 391] on div "50" at bounding box center [412, 391] width 7 height 4
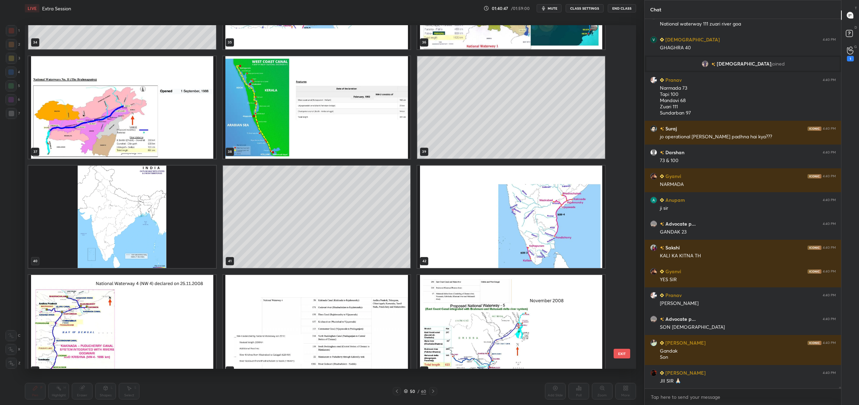
scroll to position [1284, 0]
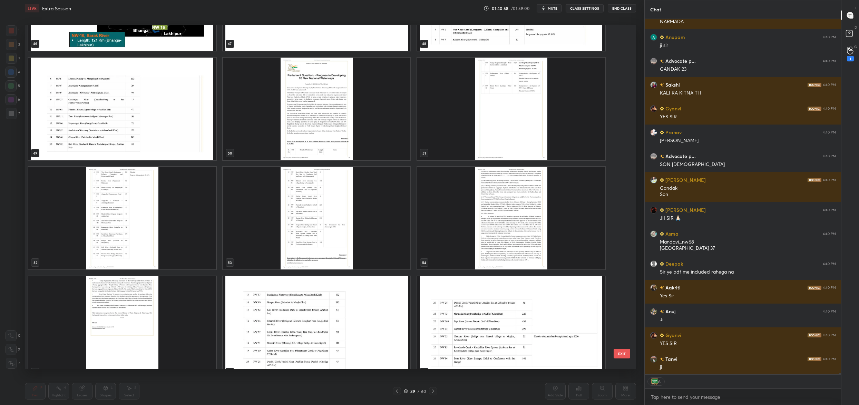
click at [136, 235] on div "46 47 48 49 50 51 52 53 54 55 56 57 58 59 60" at bounding box center [324, 197] width 599 height 344
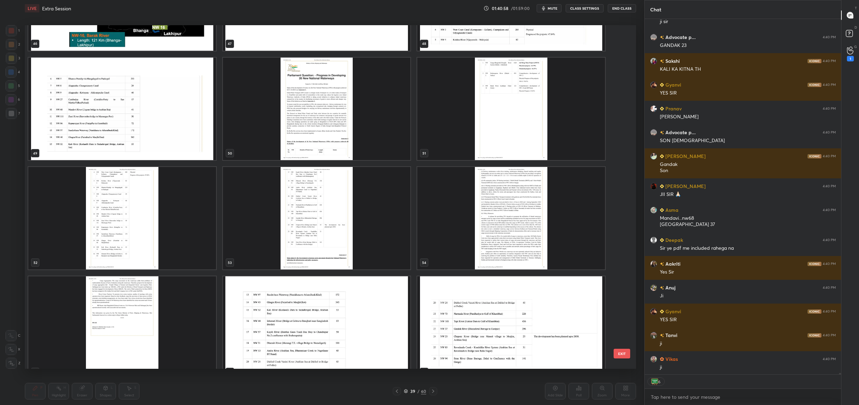
click at [136, 235] on img "grid" at bounding box center [122, 218] width 188 height 103
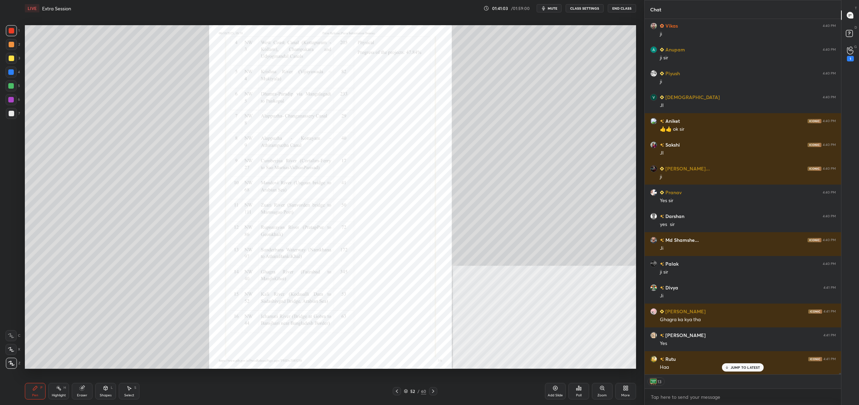
click at [407, 392] on icon at bounding box center [406, 391] width 4 height 4
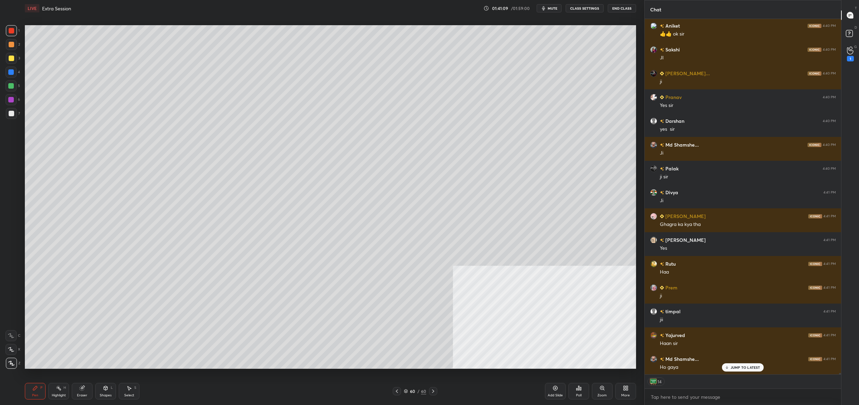
click at [409, 392] on div "60" at bounding box center [412, 391] width 7 height 4
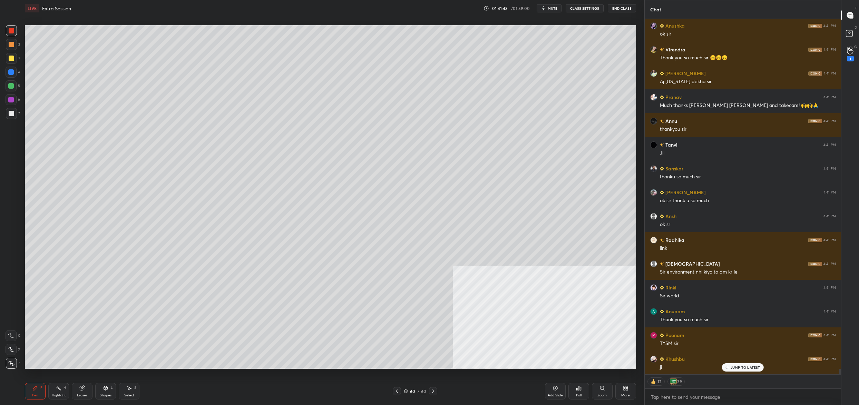
click at [623, 8] on button "End Class" at bounding box center [622, 8] width 28 height 8
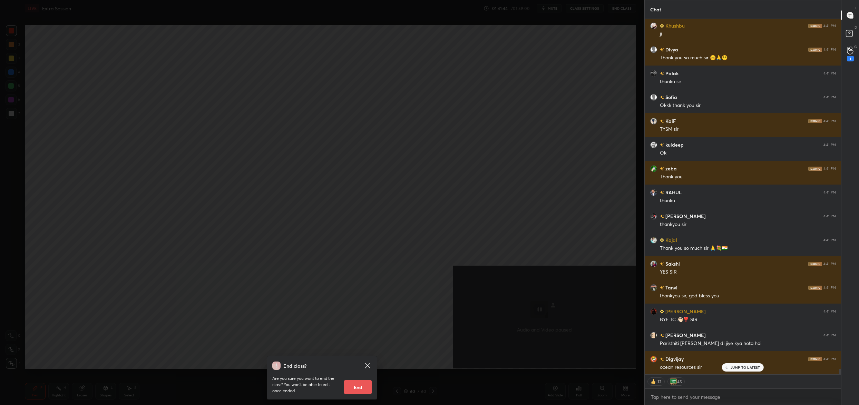
click at [345, 387] on button "End" at bounding box center [358, 387] width 28 height 14
